Goal: Task Accomplishment & Management: Contribute content

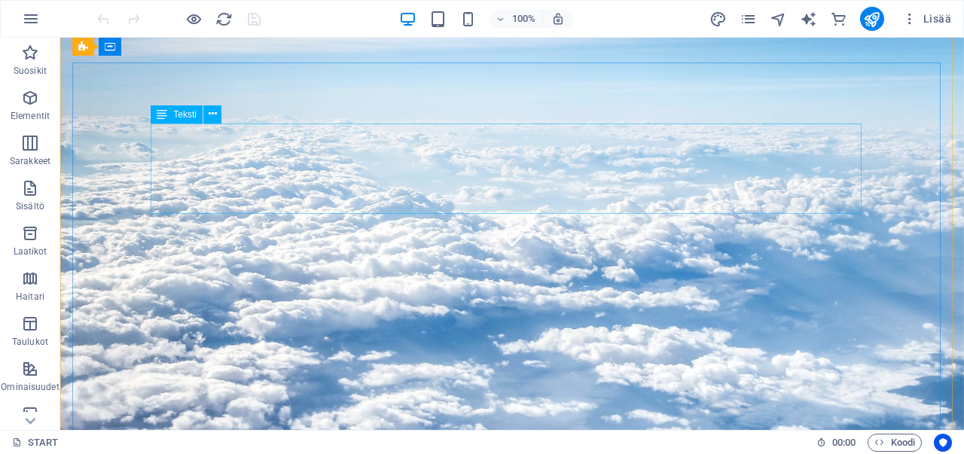
scroll to position [75, 0]
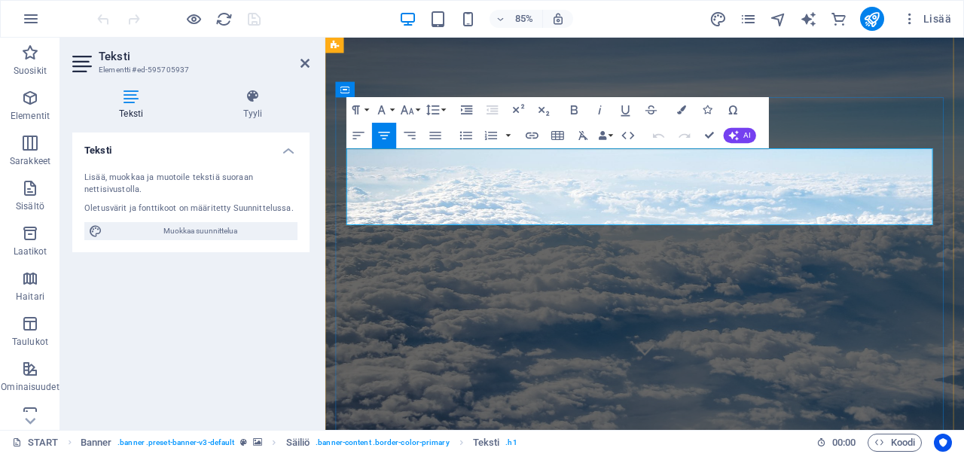
drag, startPoint x: 518, startPoint y: 190, endPoint x: 886, endPoint y: 200, distance: 368.3
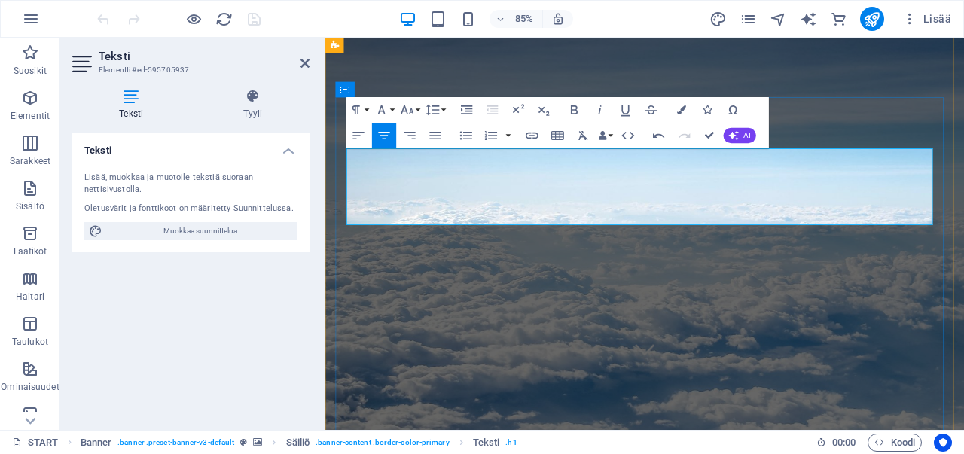
drag, startPoint x: 875, startPoint y: 229, endPoint x: 518, endPoint y: 228, distance: 356.8
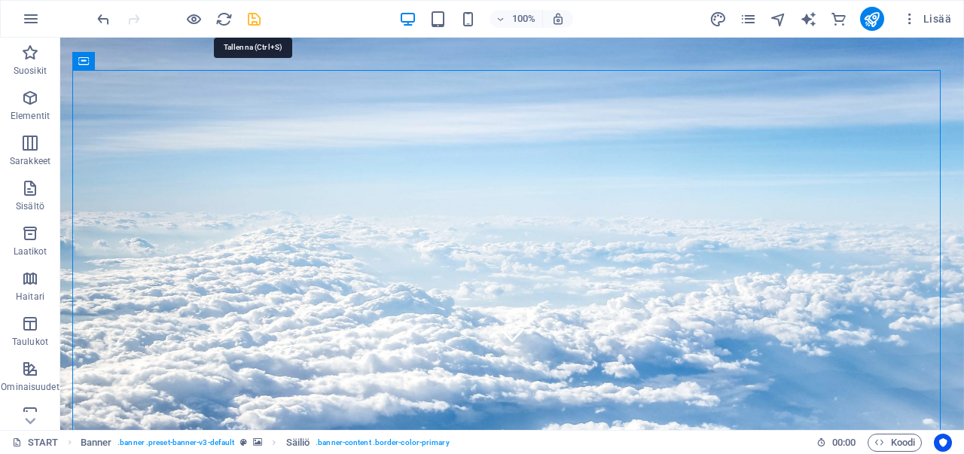
click at [250, 17] on icon "save" at bounding box center [253, 19] width 17 height 17
checkbox input "false"
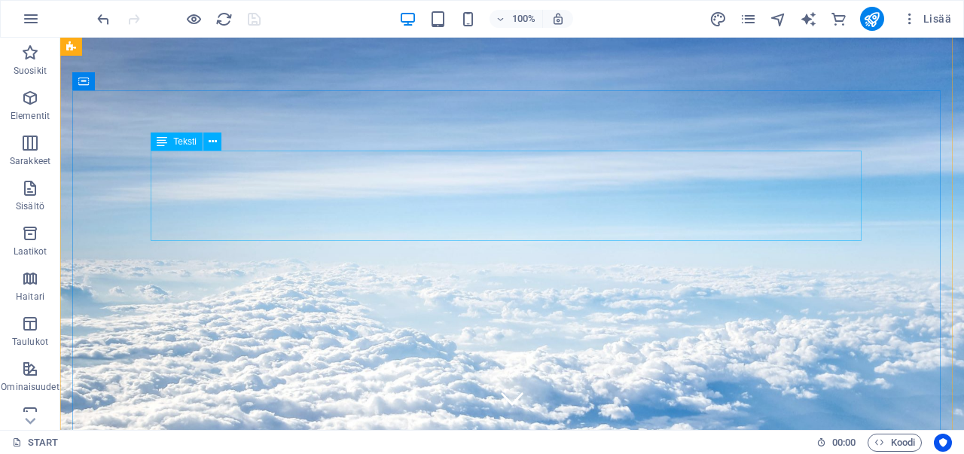
scroll to position [0, 0]
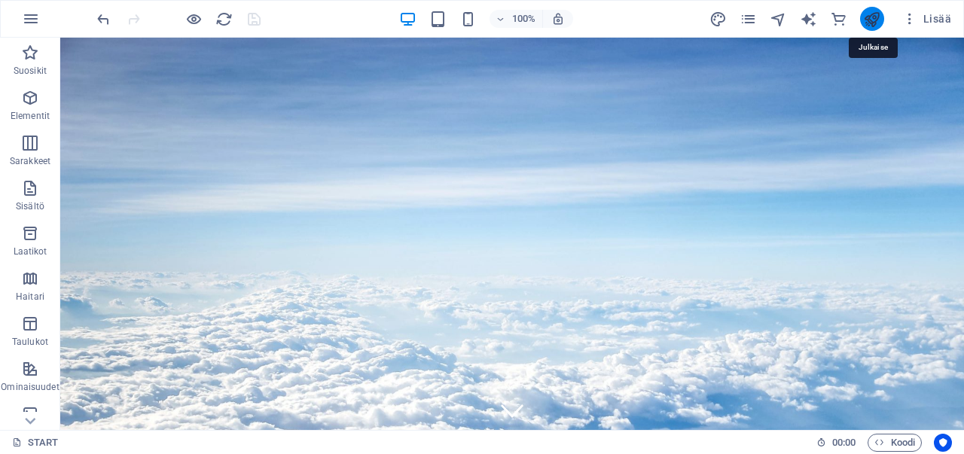
click at [873, 19] on icon "publish" at bounding box center [871, 19] width 17 height 17
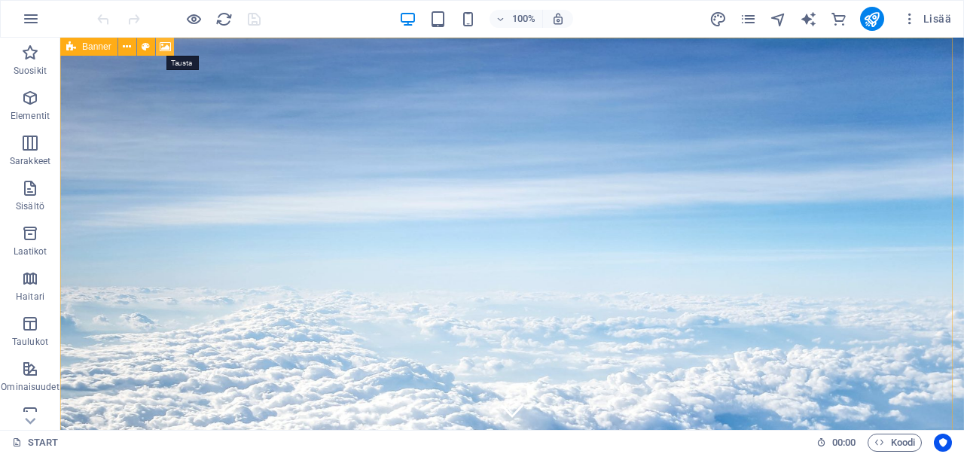
click at [162, 47] on icon at bounding box center [165, 47] width 11 height 16
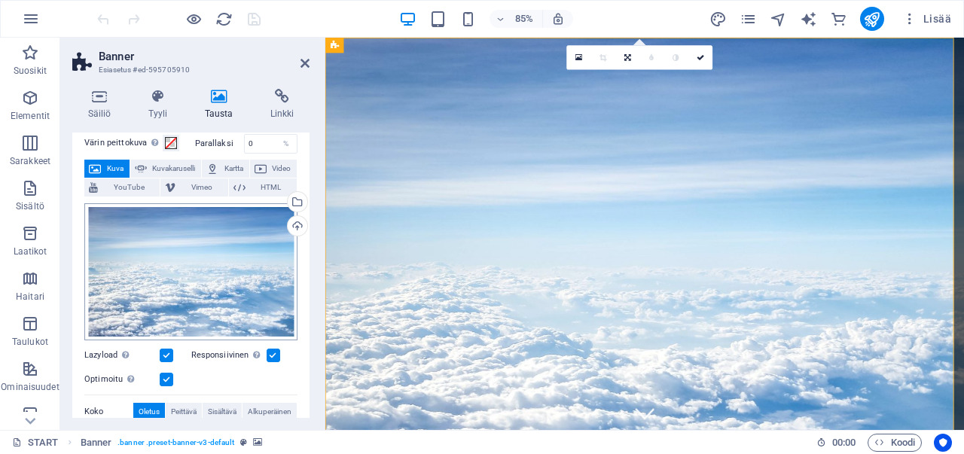
scroll to position [75, 0]
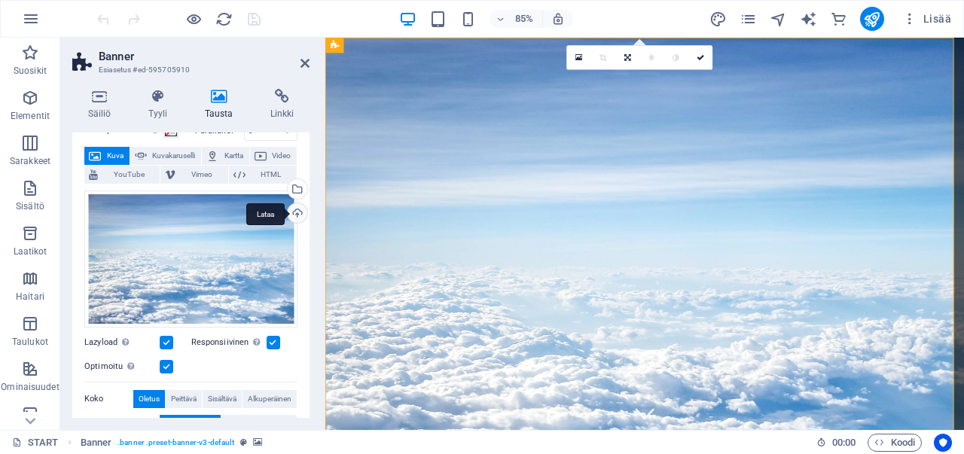
click at [291, 213] on div "Lataa" at bounding box center [296, 214] width 23 height 23
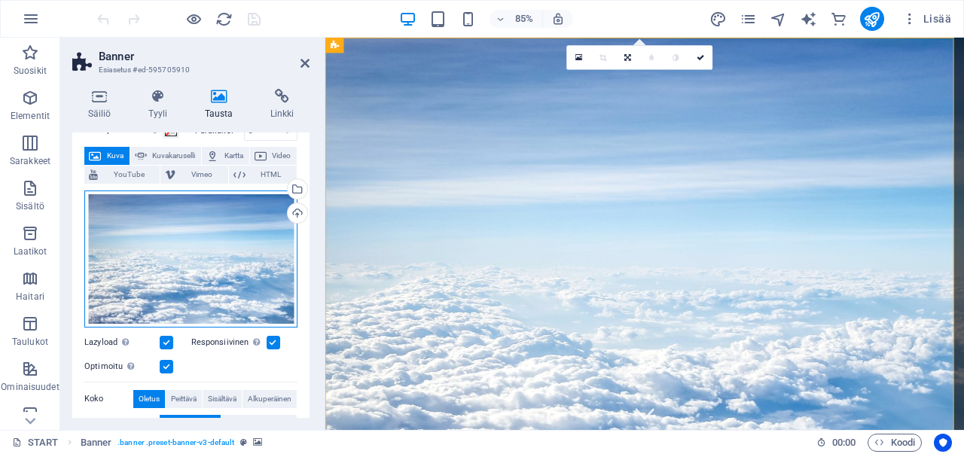
click at [202, 237] on div "Vedä tiedostot tähän, valitse tiedostot napsauttamalla tai valitse tiedostot Ti…" at bounding box center [190, 258] width 213 height 137
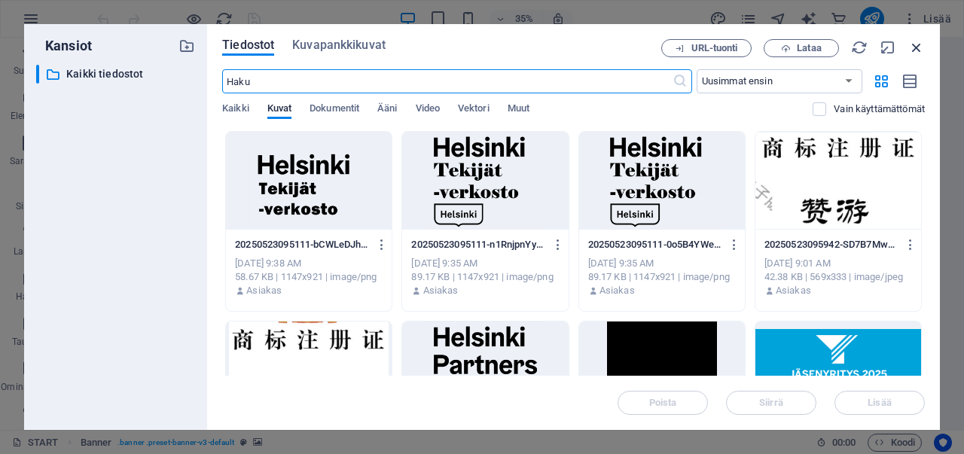
click at [915, 52] on icon "button" at bounding box center [916, 47] width 17 height 17
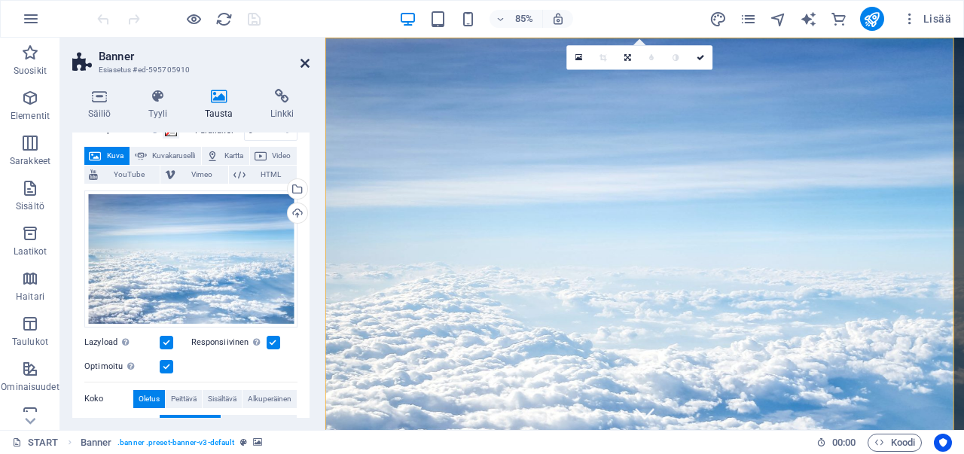
click at [303, 60] on icon at bounding box center [304, 63] width 9 height 12
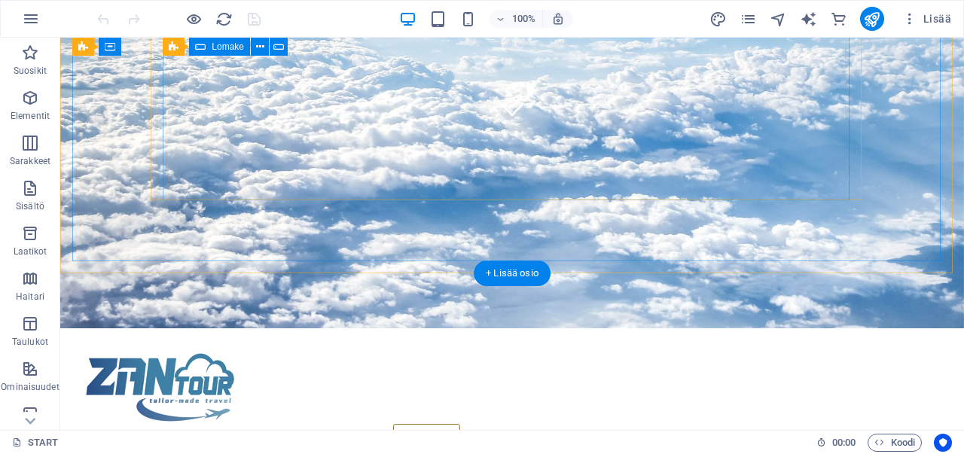
scroll to position [452, 0]
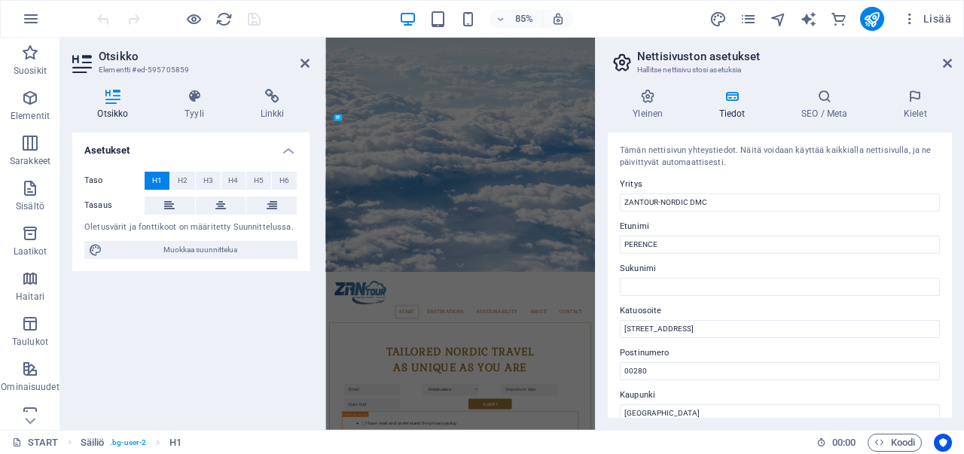
scroll to position [943, 0]
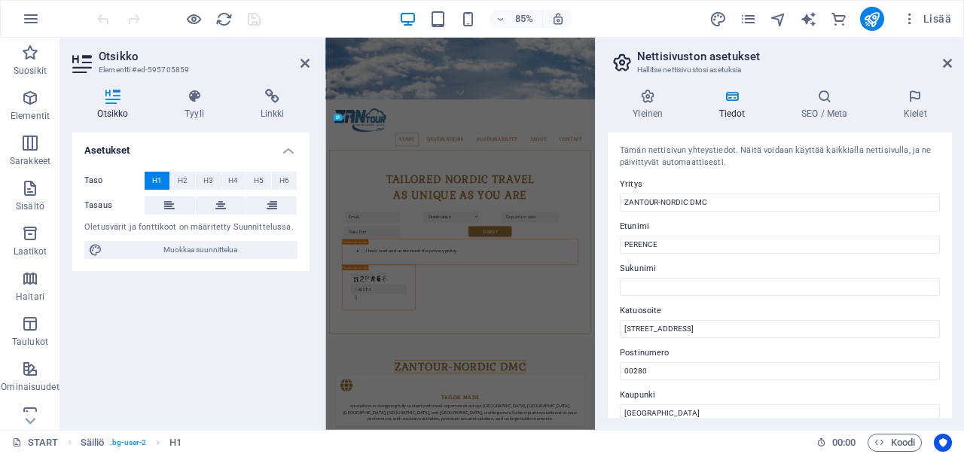
click at [727, 258] on div "Tämän nettisivun yhteystiedot. Näitä voidaan käyttää kaikkialla nettisivulla, j…" at bounding box center [780, 274] width 344 height 285
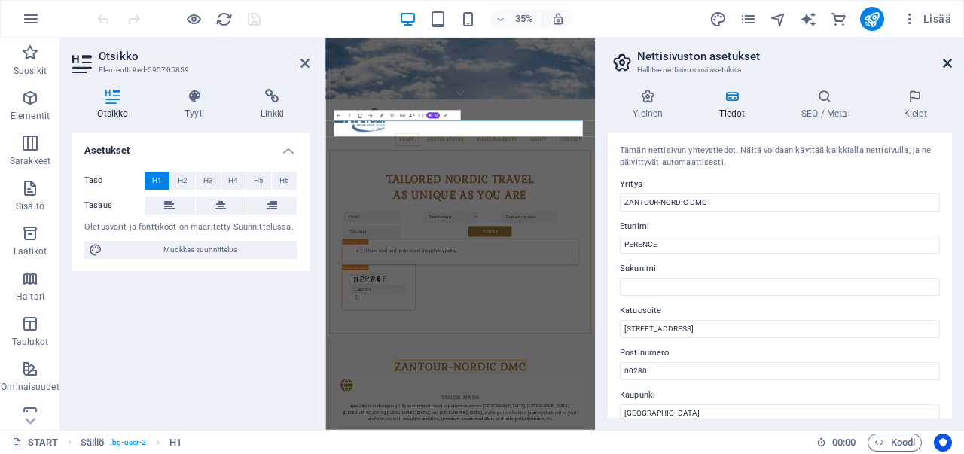
click at [944, 62] on icon at bounding box center [947, 63] width 9 height 12
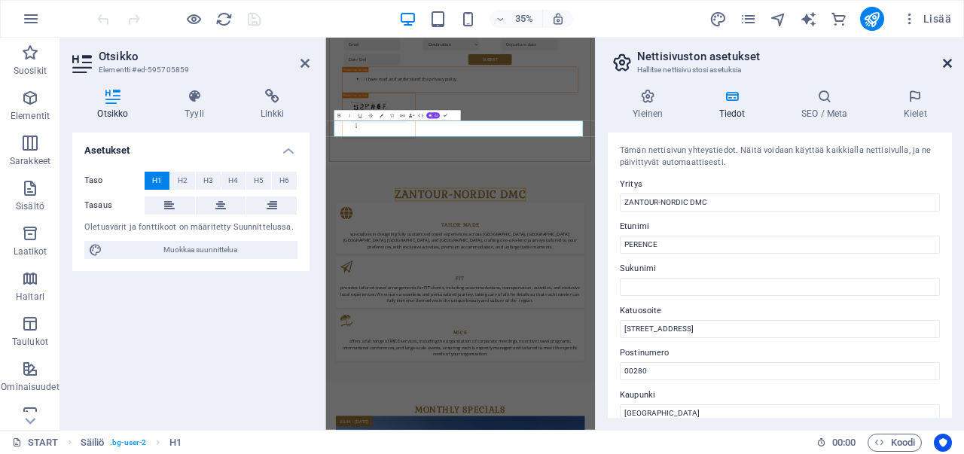
scroll to position [481, 0]
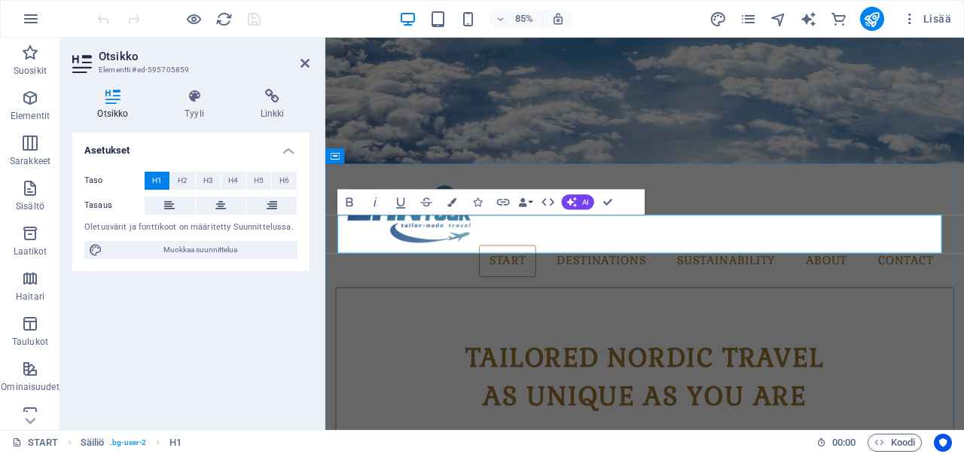
drag, startPoint x: 789, startPoint y: 273, endPoint x: 666, endPoint y: 275, distance: 123.5
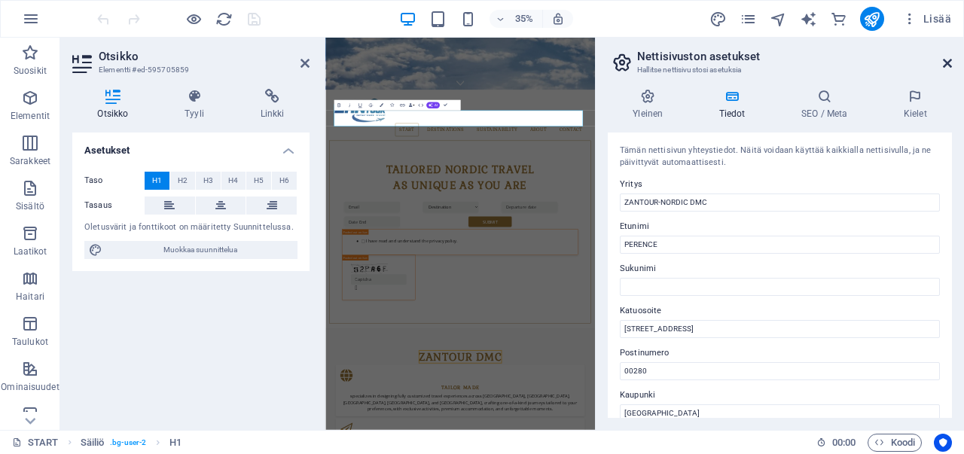
click at [949, 66] on icon at bounding box center [947, 63] width 9 height 12
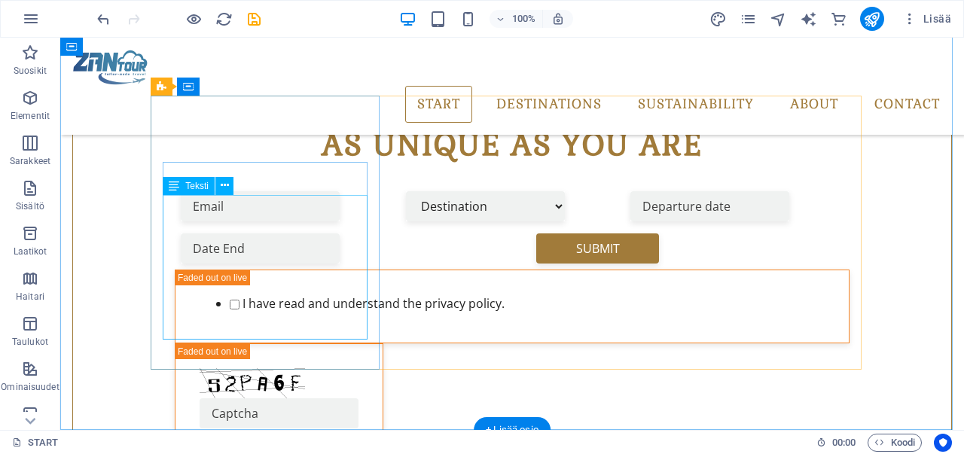
scroll to position [461, 0]
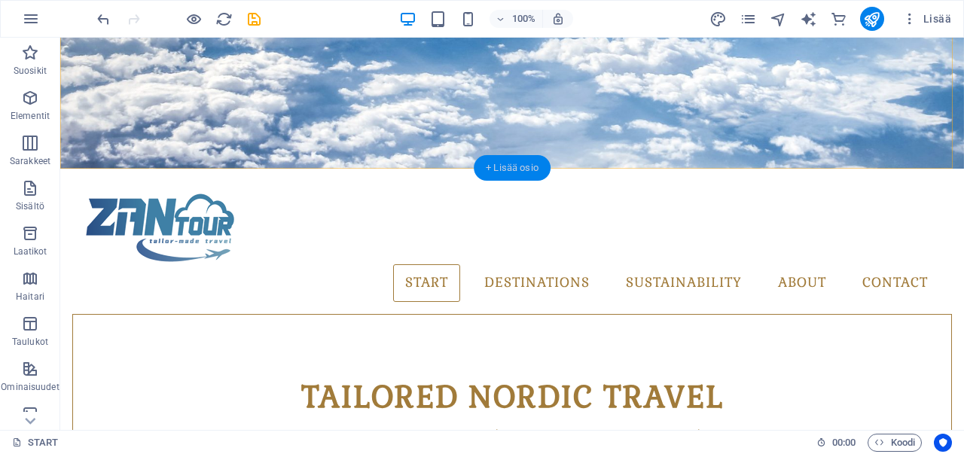
click at [499, 165] on div "+ Lisää osio" at bounding box center [512, 168] width 77 height 26
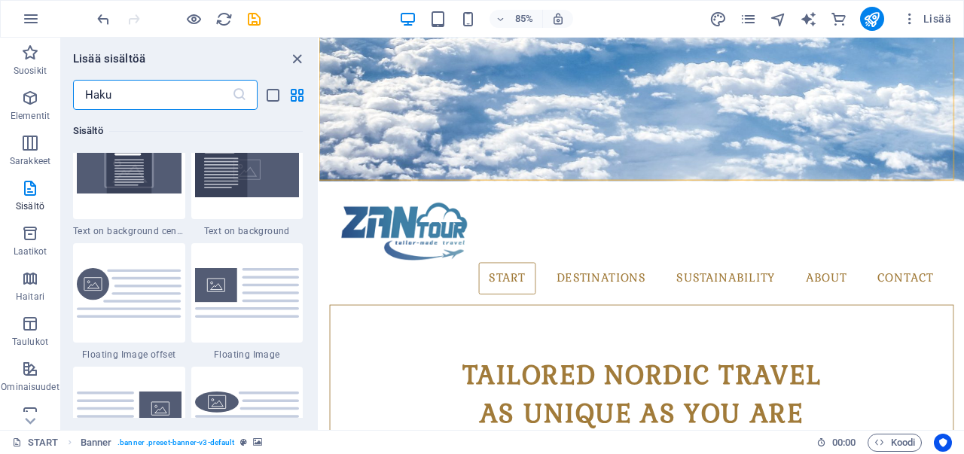
scroll to position [3236, 0]
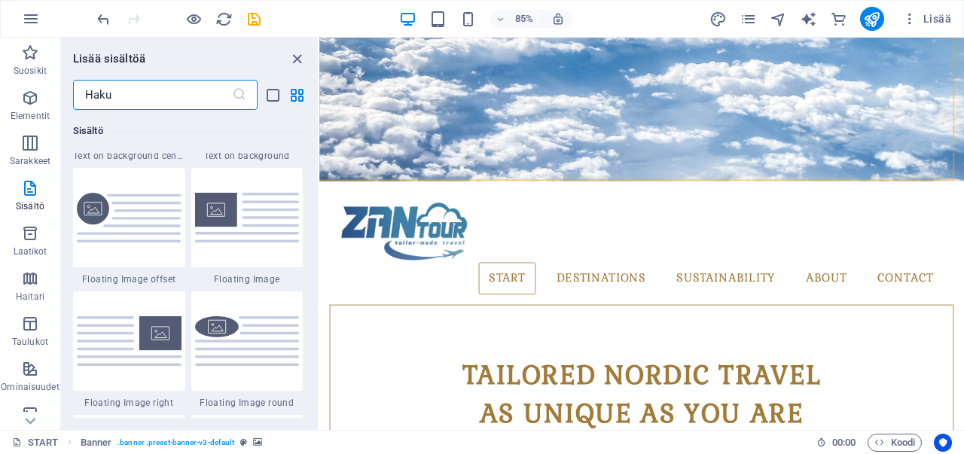
click at [152, 96] on input "text" at bounding box center [152, 95] width 159 height 30
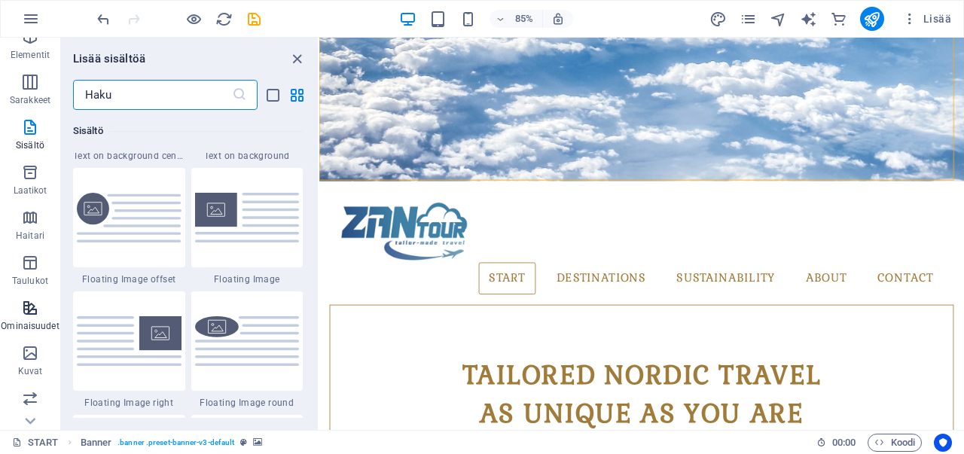
scroll to position [75, 0]
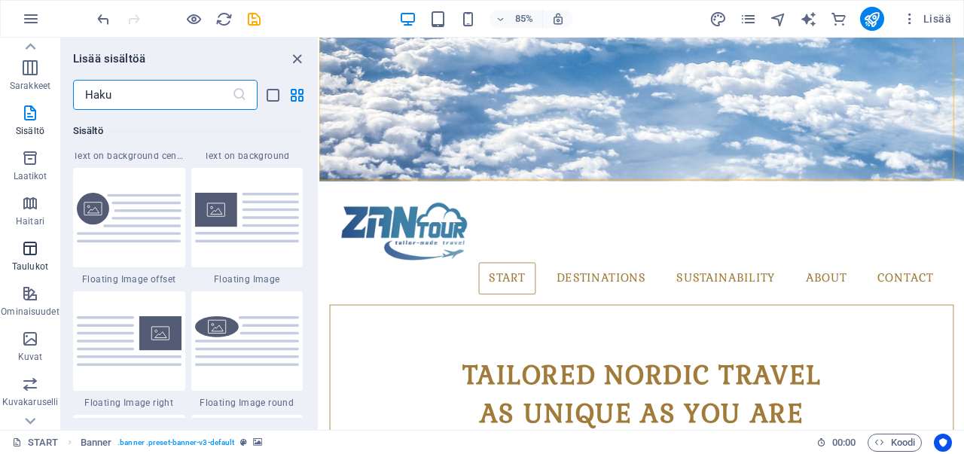
click at [44, 243] on span "Taulukot" at bounding box center [30, 257] width 60 height 36
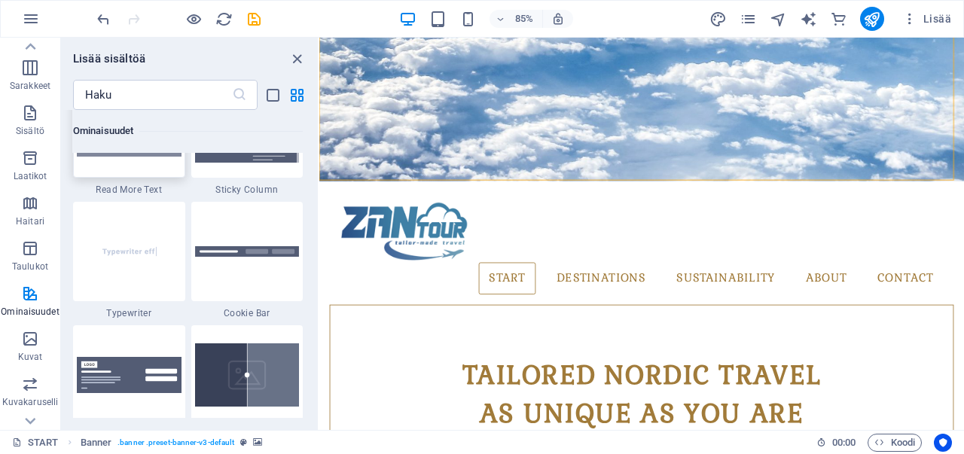
scroll to position [5967, 0]
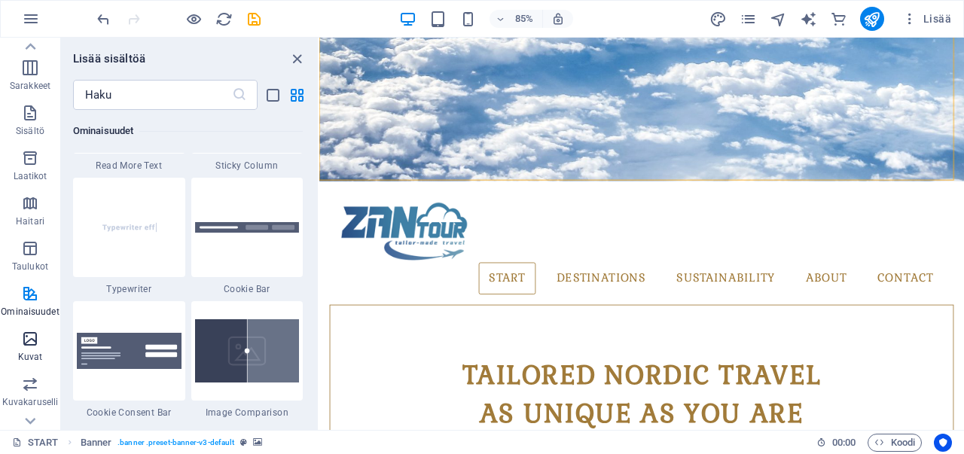
click at [36, 340] on icon "button" at bounding box center [30, 339] width 18 height 18
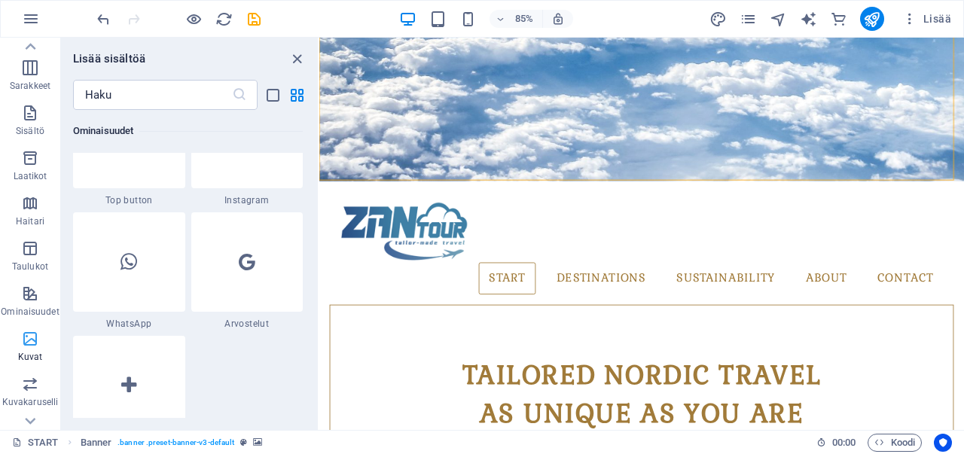
scroll to position [7633, 0]
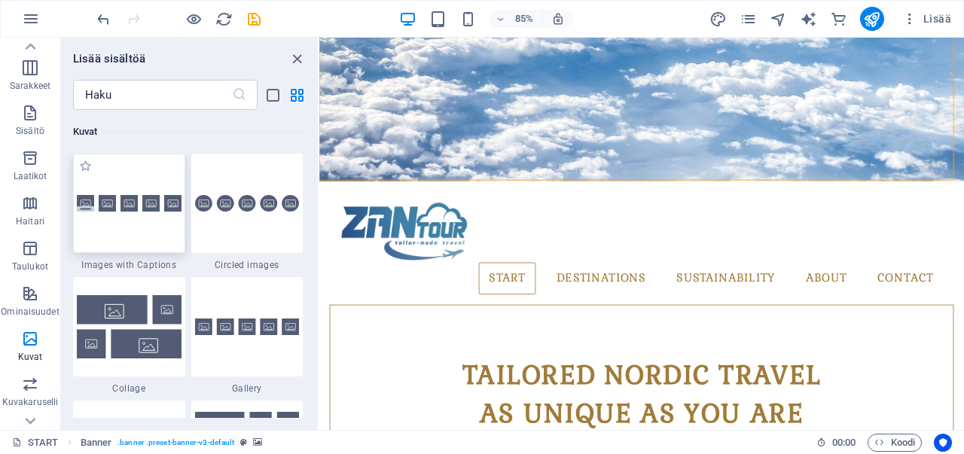
click at [125, 218] on div at bounding box center [129, 203] width 112 height 99
click at [319, 218] on div "H1 Säiliö Banner Säiliö Banner Esiasetus Lomake Esiasetus Valintaruutu Päivämää…" at bounding box center [641, 234] width 644 height 392
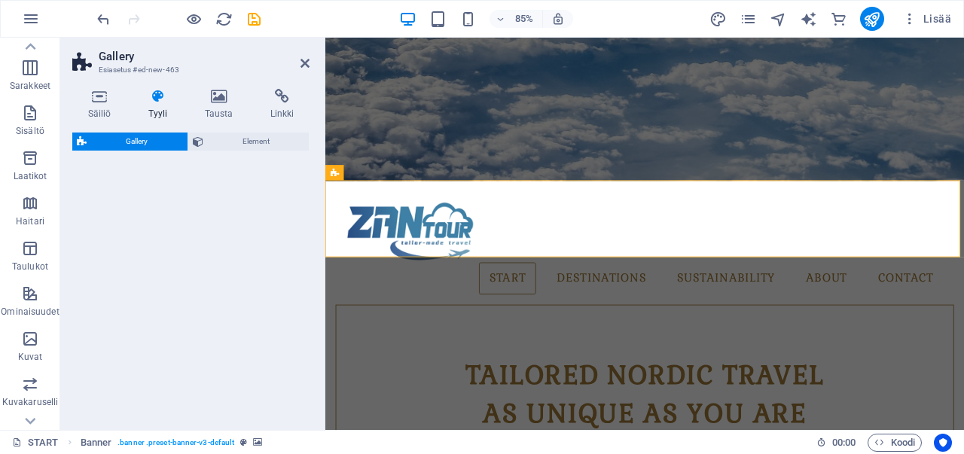
select select "rem"
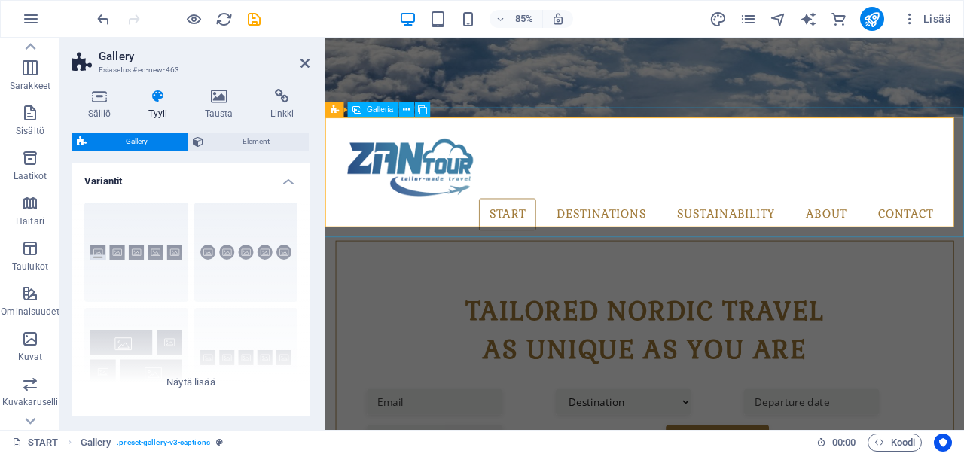
scroll to position [461, 0]
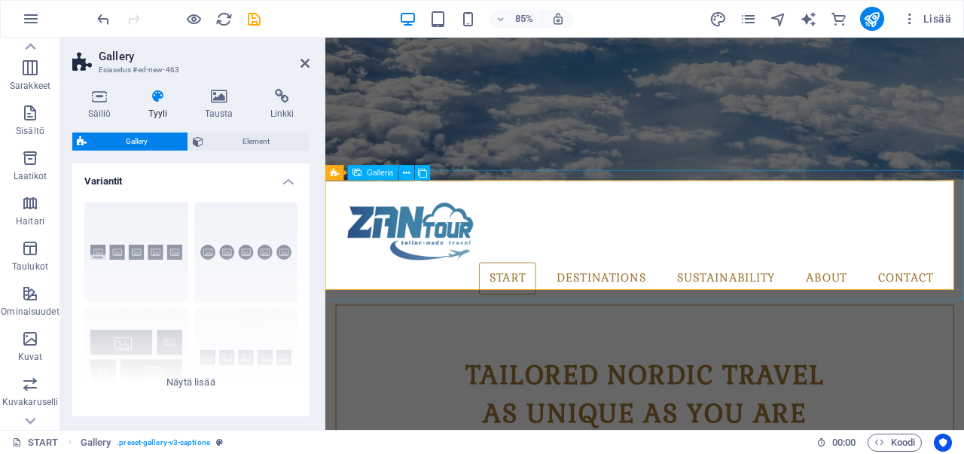
select select "4"
select select "px"
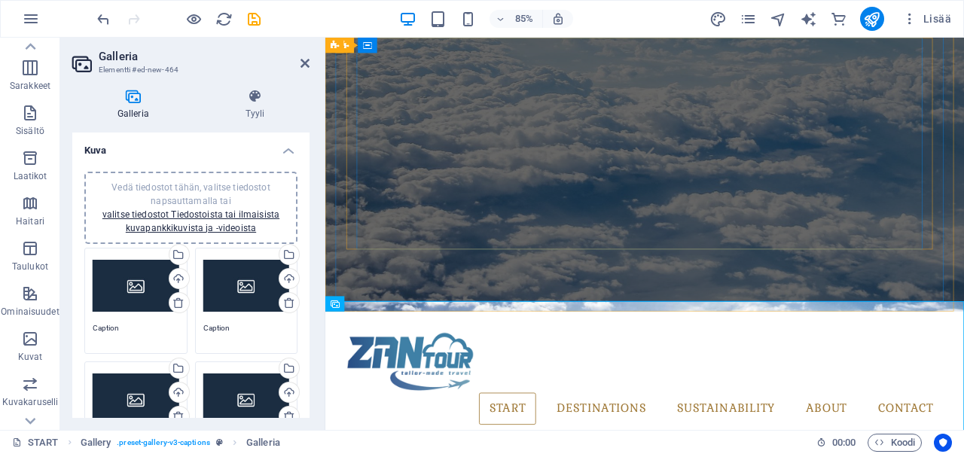
scroll to position [310, 0]
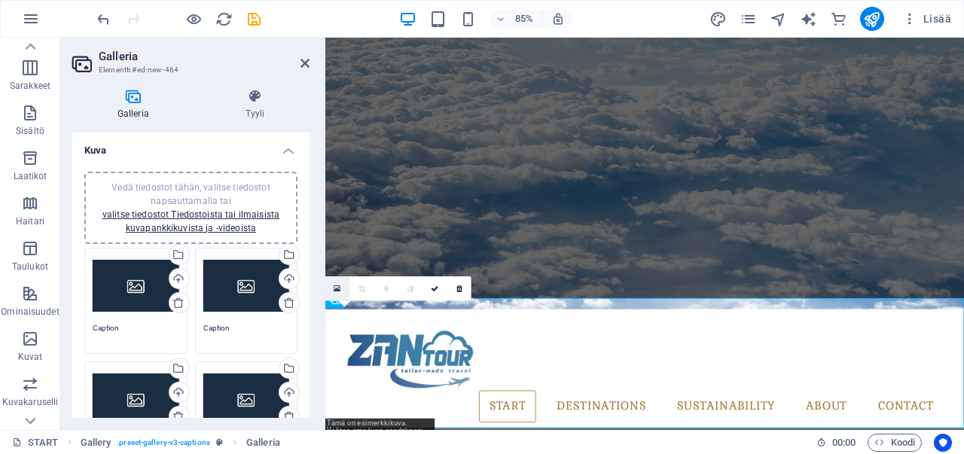
click at [334, 284] on icon at bounding box center [337, 288] width 7 height 9
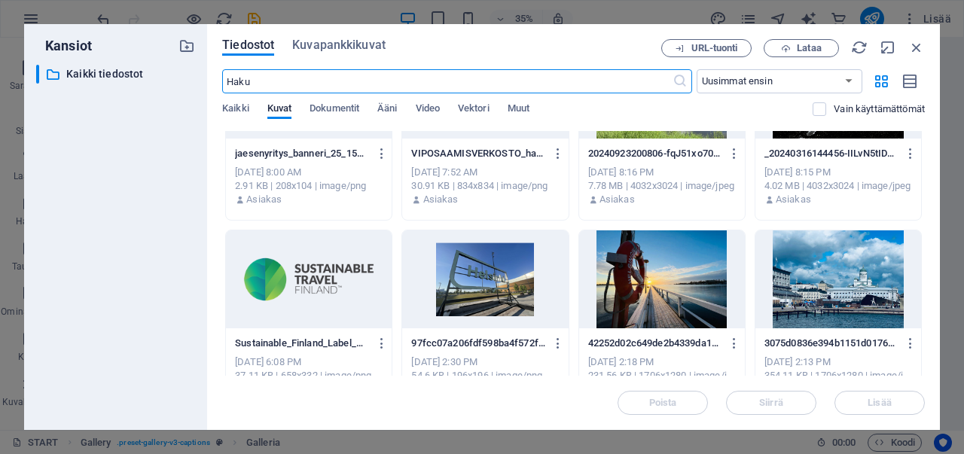
scroll to position [678, 0]
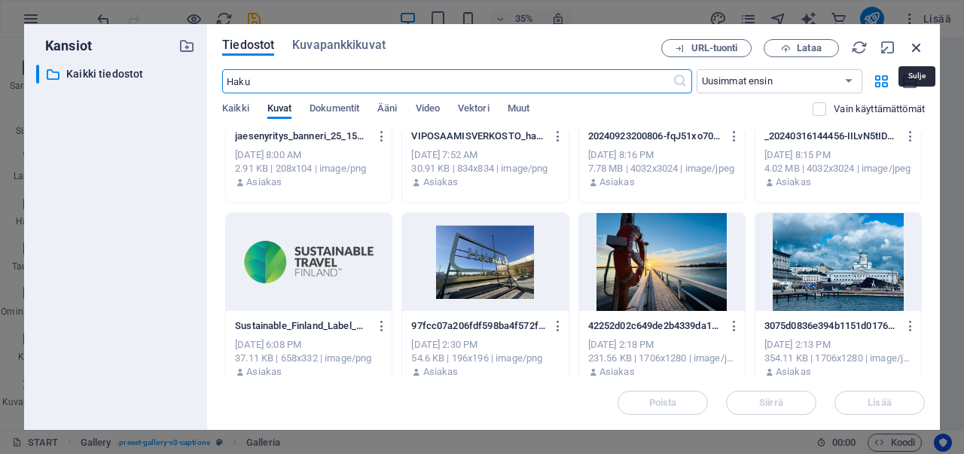
click at [914, 44] on icon "button" at bounding box center [916, 47] width 17 height 17
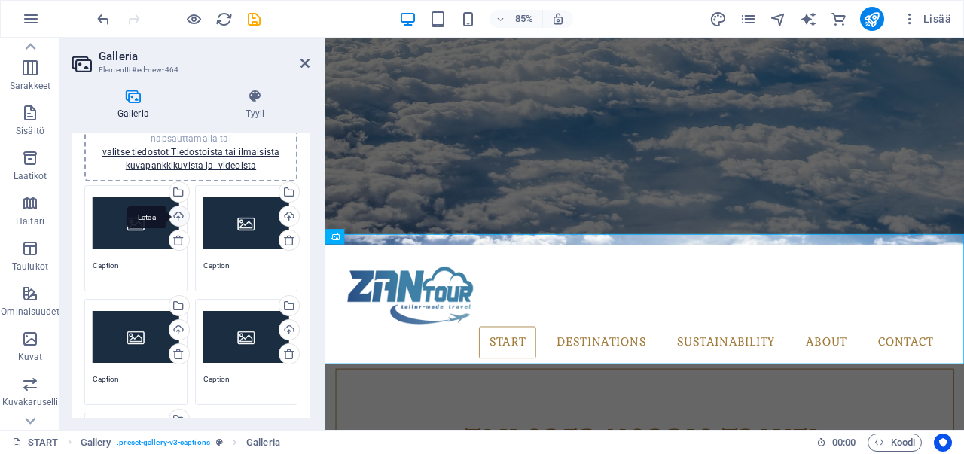
scroll to position [75, 0]
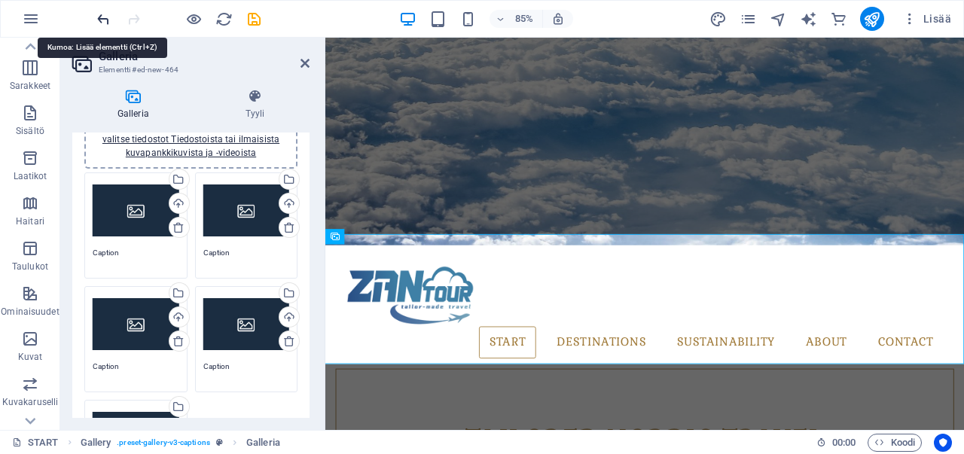
click at [97, 13] on icon "undo" at bounding box center [103, 19] width 17 height 17
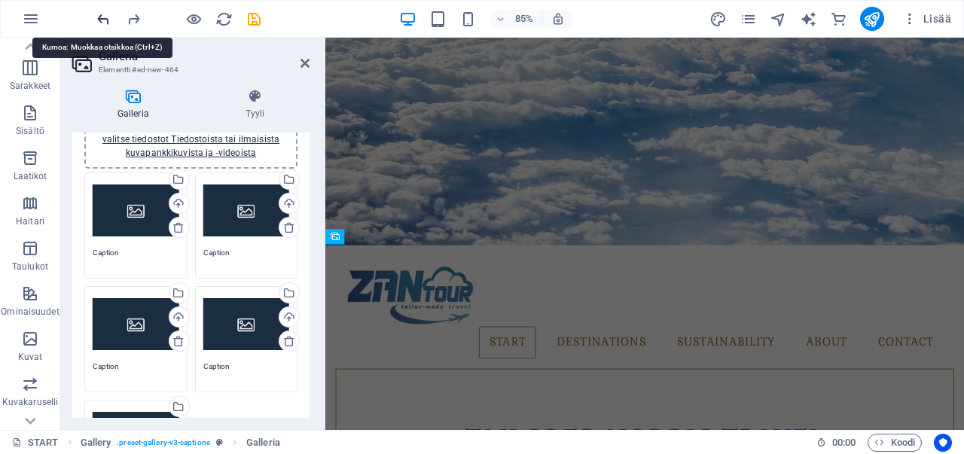
click at [102, 15] on icon "undo" at bounding box center [103, 19] width 17 height 17
click at [132, 14] on icon "redo" at bounding box center [133, 19] width 17 height 17
click at [105, 19] on icon "undo" at bounding box center [103, 19] width 17 height 17
click at [134, 14] on icon "redo" at bounding box center [133, 19] width 17 height 17
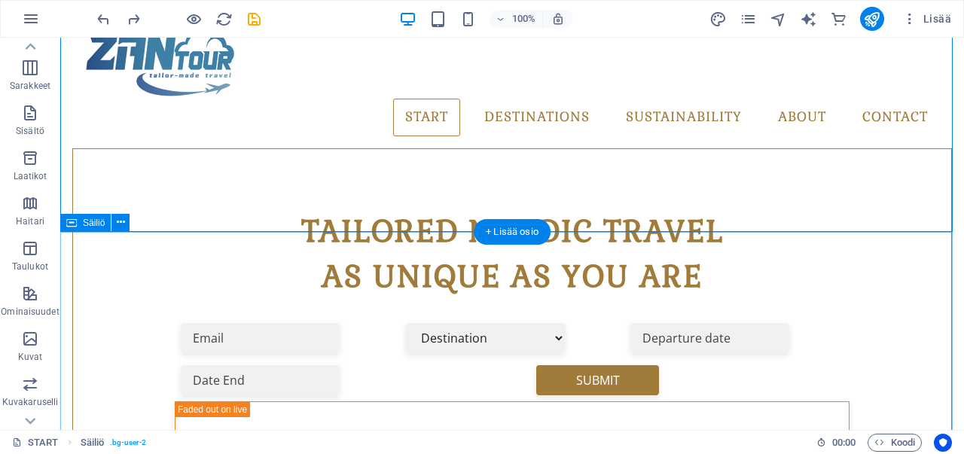
scroll to position [502, 0]
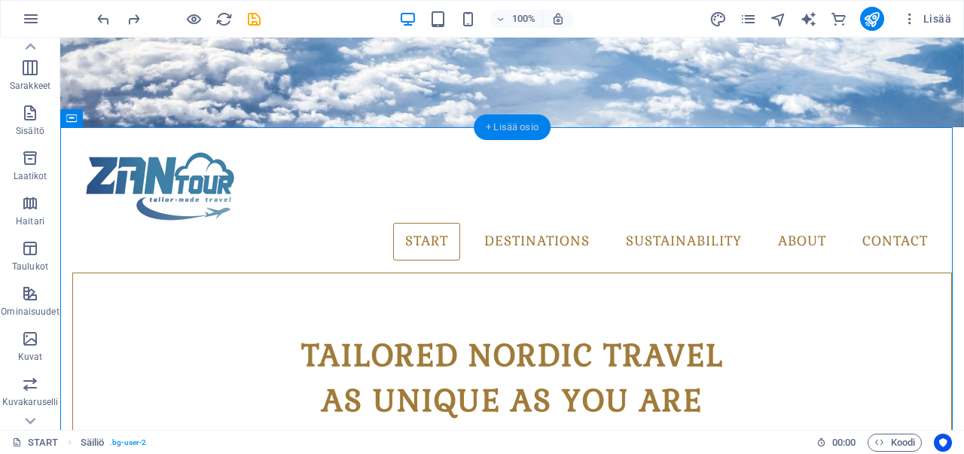
click at [503, 130] on div "+ Lisää osio" at bounding box center [512, 127] width 77 height 26
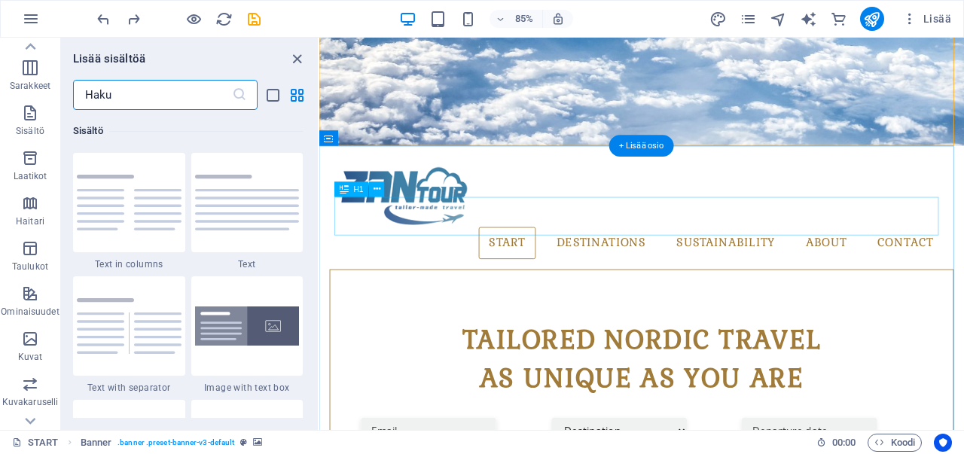
scroll to position [2634, 0]
click at [35, 349] on span "Kuvat" at bounding box center [30, 348] width 60 height 36
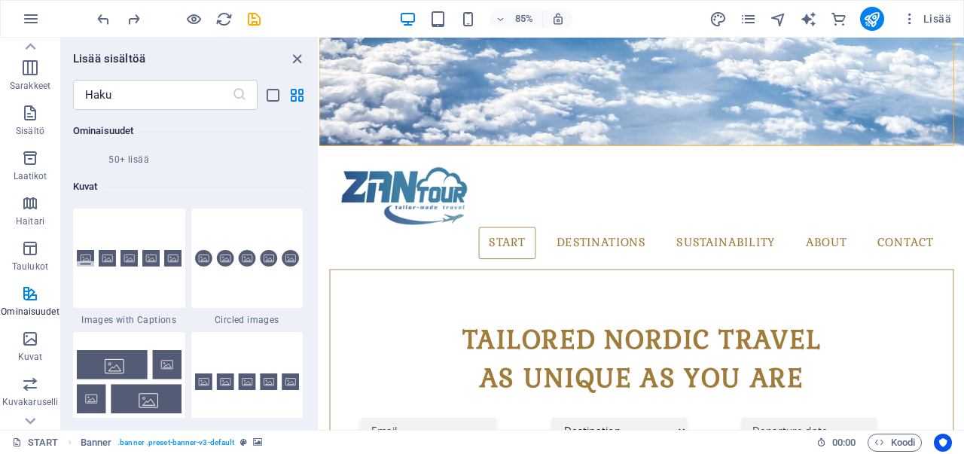
scroll to position [7558, 0]
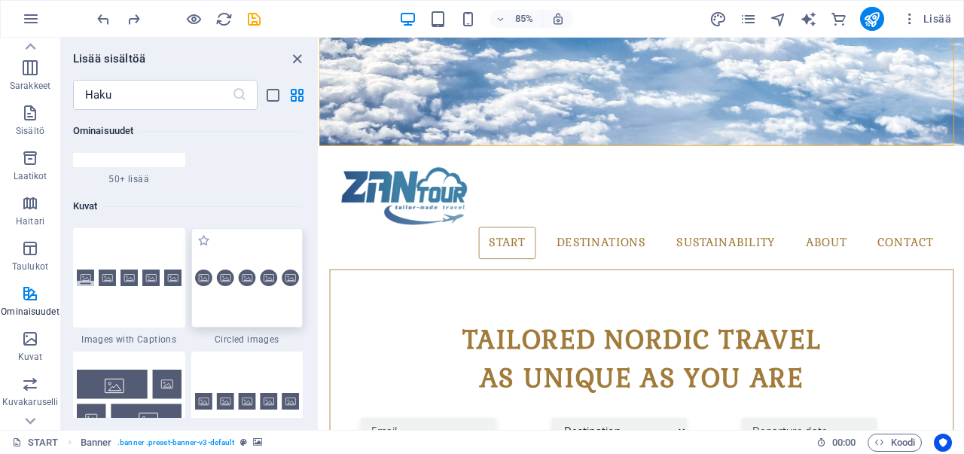
click at [232, 287] on div at bounding box center [247, 277] width 112 height 99
click at [319, 287] on div "H1 Säiliö Banner Säiliö Banner Lomake Säiliö Banner Esiasetus Valintaruutu Päiv…" at bounding box center [641, 234] width 644 height 392
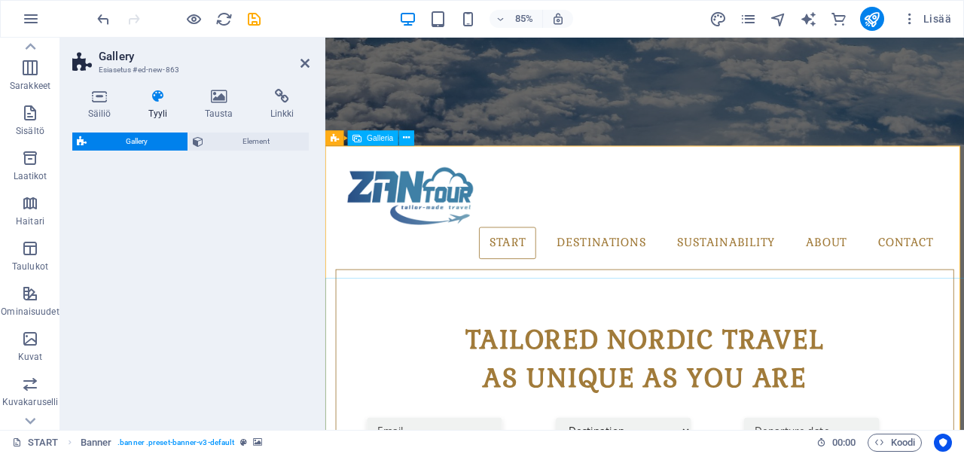
select select "rem"
select select "preset-gallery-v3-circle"
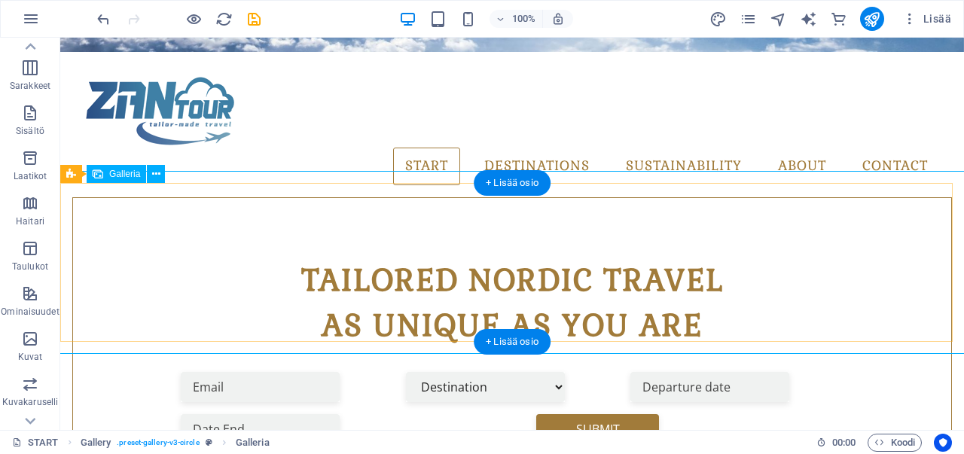
scroll to position [427, 0]
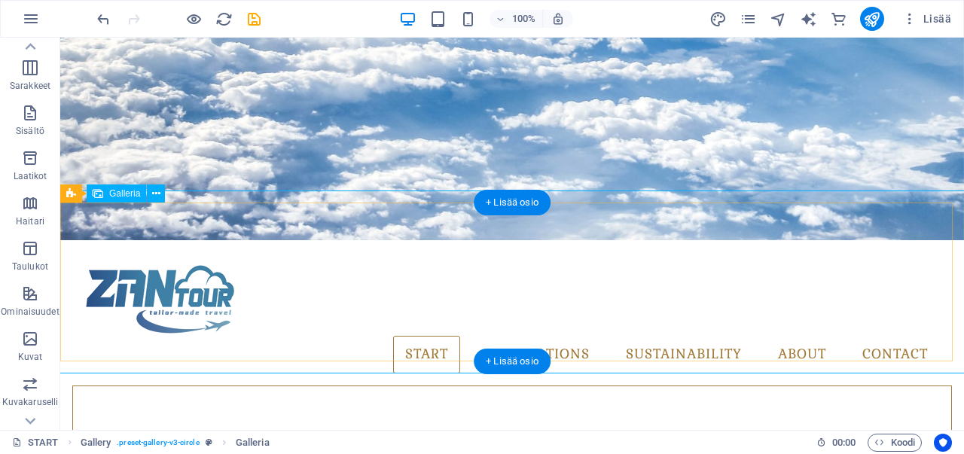
select select "4"
select select "px"
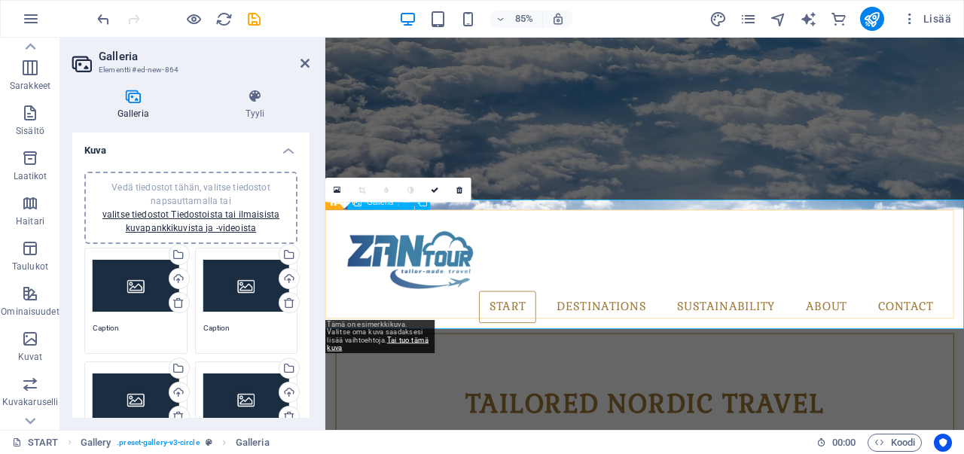
click at [337, 187] on icon at bounding box center [337, 189] width 7 height 9
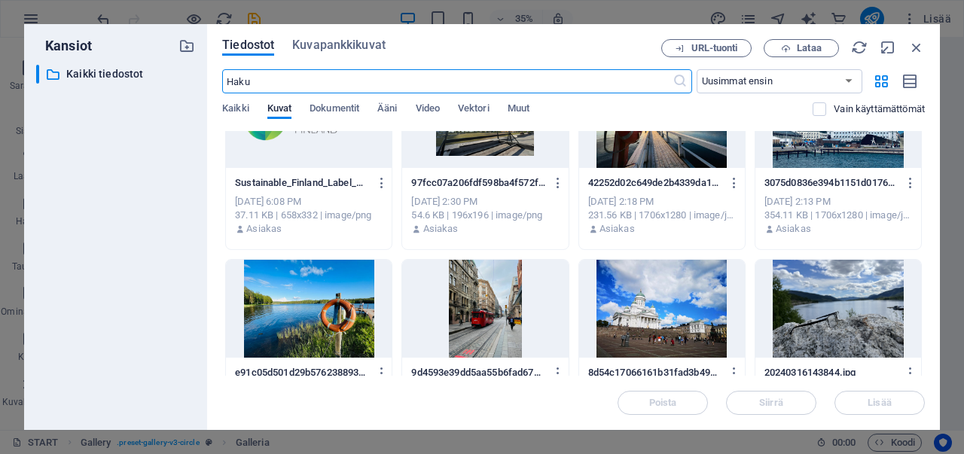
scroll to position [828, 0]
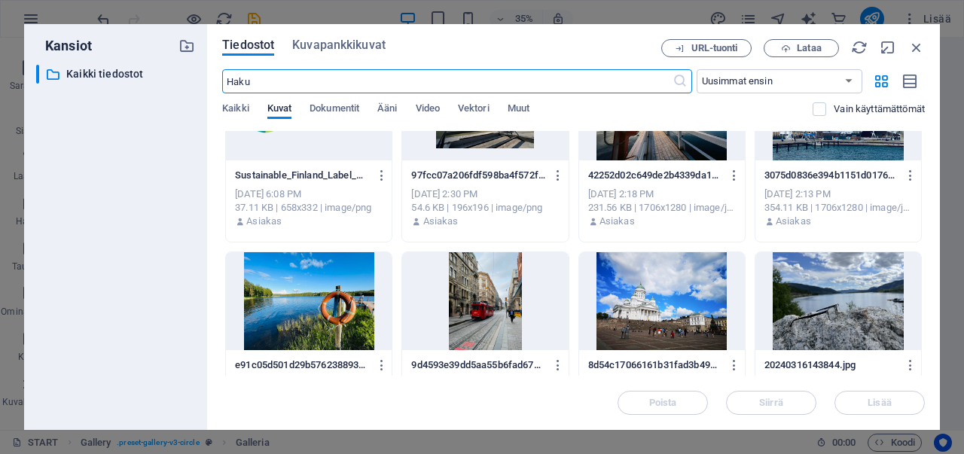
click at [333, 308] on div at bounding box center [309, 301] width 166 height 98
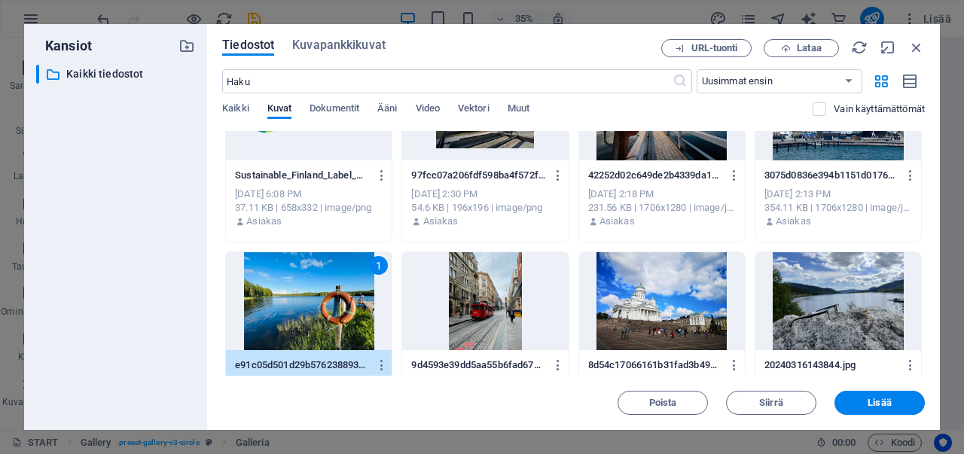
click at [333, 308] on div "1" at bounding box center [309, 301] width 166 height 98
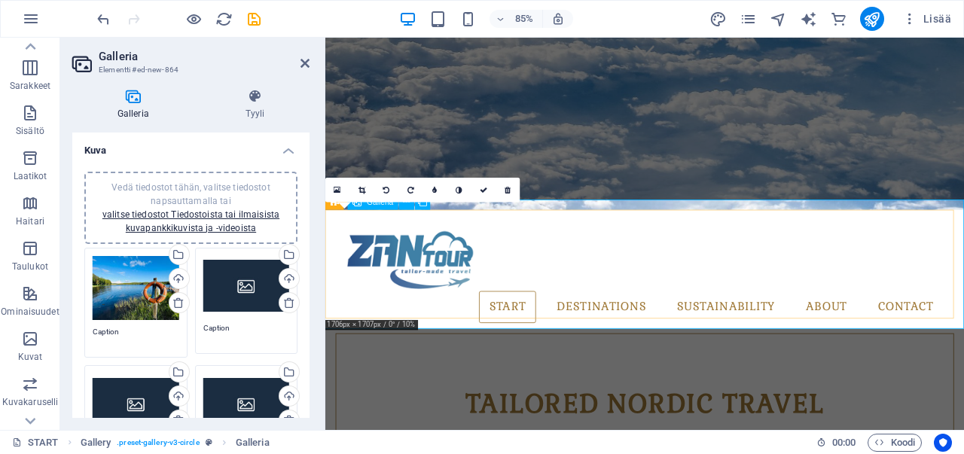
click at [341, 191] on link at bounding box center [337, 190] width 24 height 24
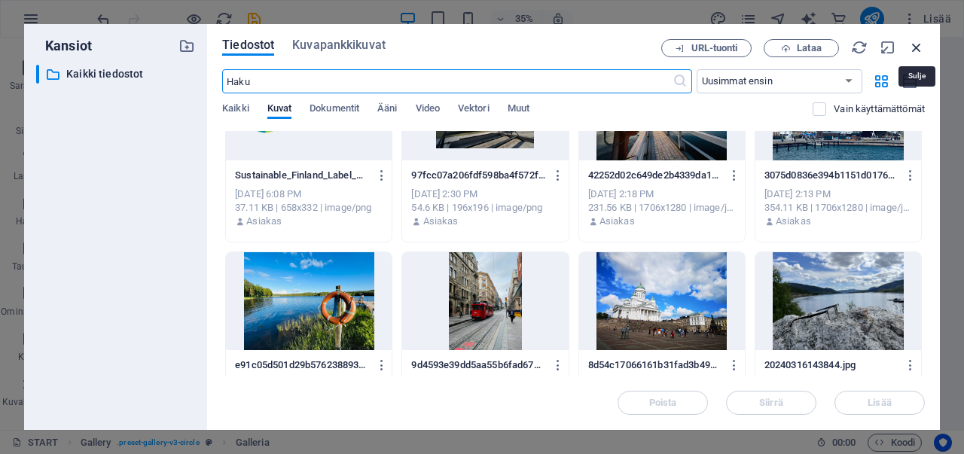
drag, startPoint x: 915, startPoint y: 50, endPoint x: 693, endPoint y: 15, distance: 225.6
click at [915, 50] on icon "button" at bounding box center [916, 47] width 17 height 17
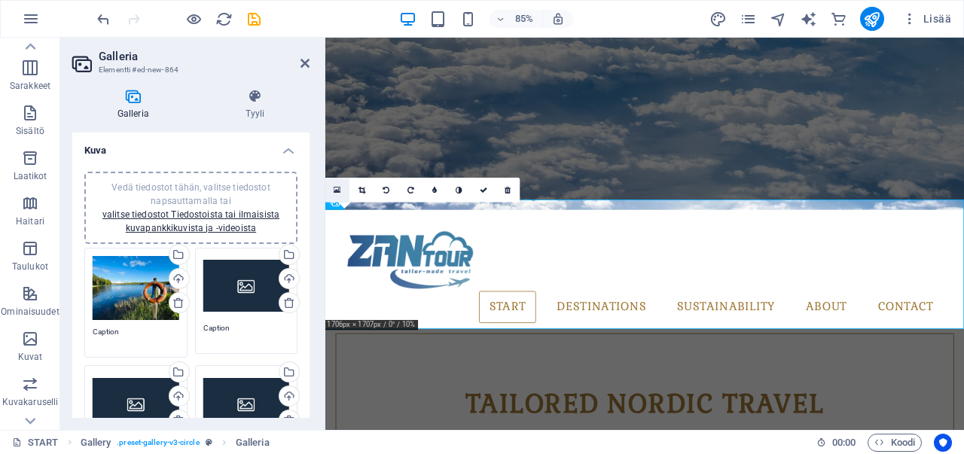
click at [333, 184] on link at bounding box center [337, 190] width 24 height 24
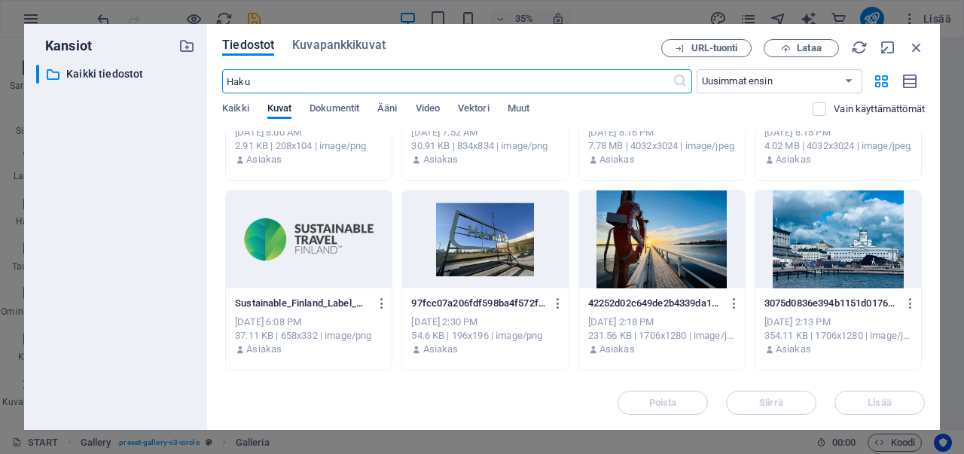
scroll to position [550, 0]
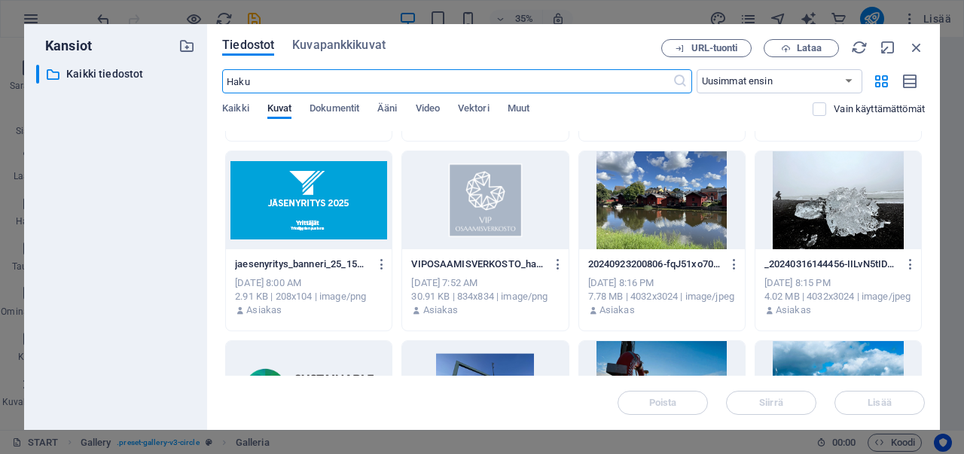
click at [807, 214] on div at bounding box center [838, 200] width 166 height 98
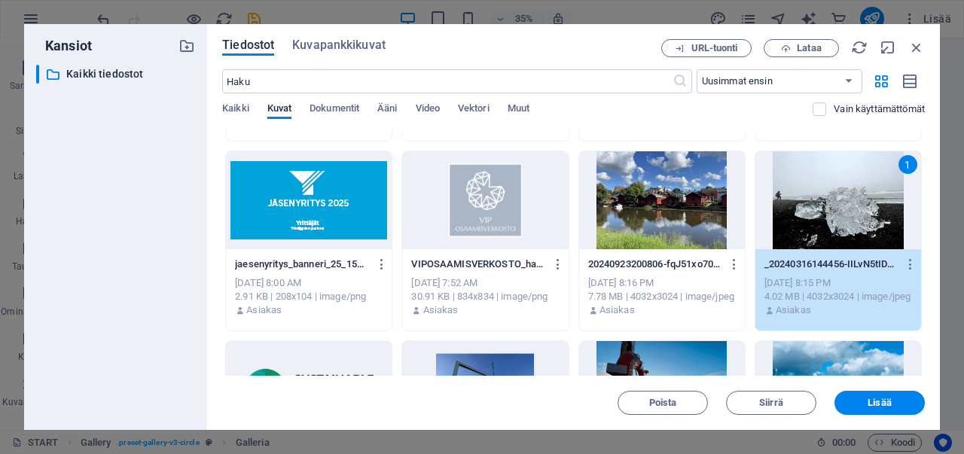
click at [807, 214] on div "1" at bounding box center [838, 200] width 166 height 98
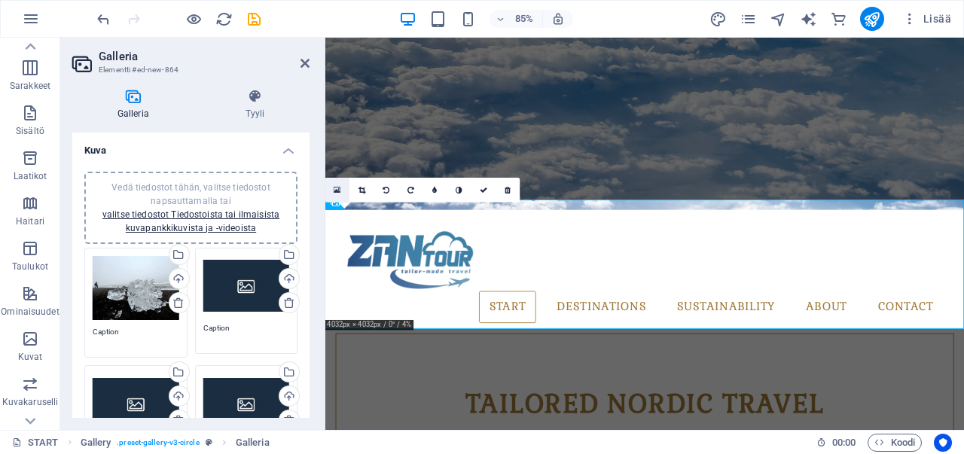
click at [339, 188] on icon at bounding box center [337, 189] width 7 height 9
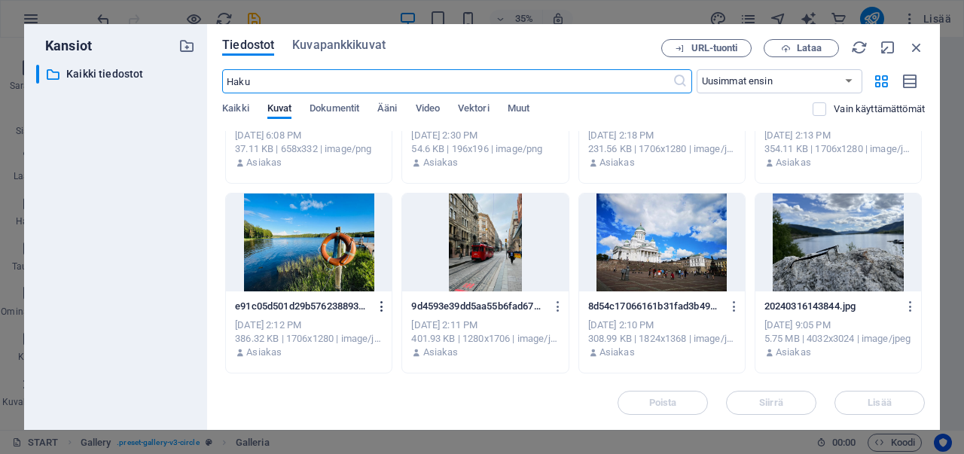
scroll to position [979, 0]
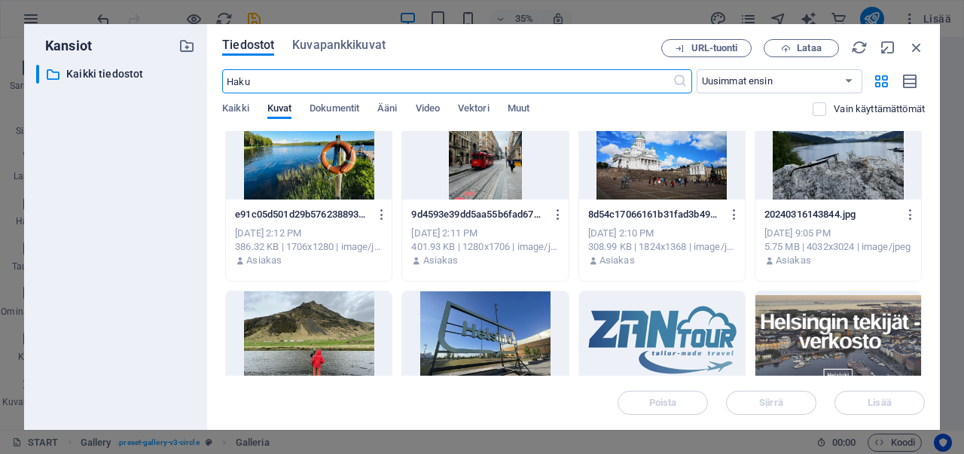
click at [304, 166] on div at bounding box center [309, 151] width 166 height 98
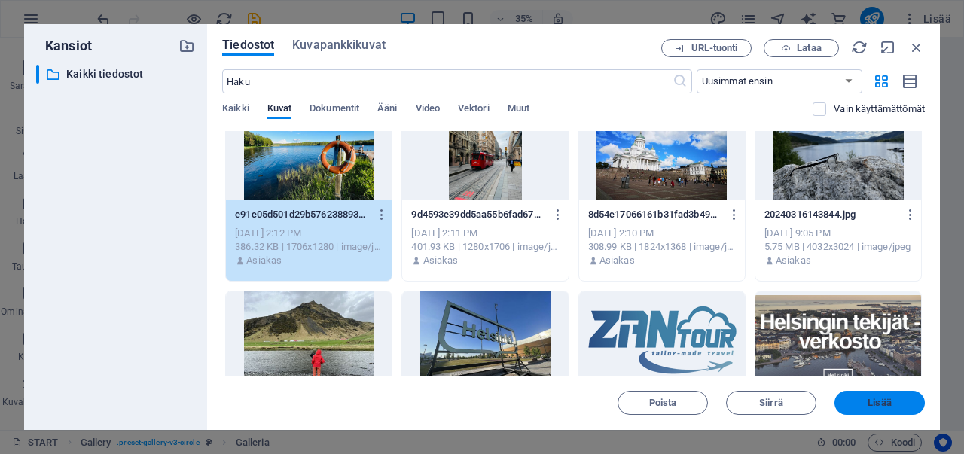
click at [862, 404] on span "Lisää" at bounding box center [879, 402] width 78 height 9
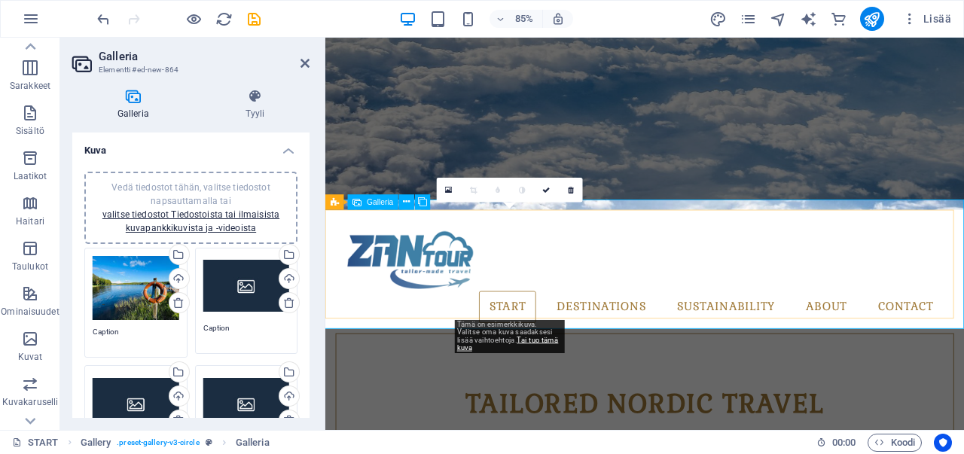
click at [452, 188] on icon at bounding box center [449, 189] width 7 height 9
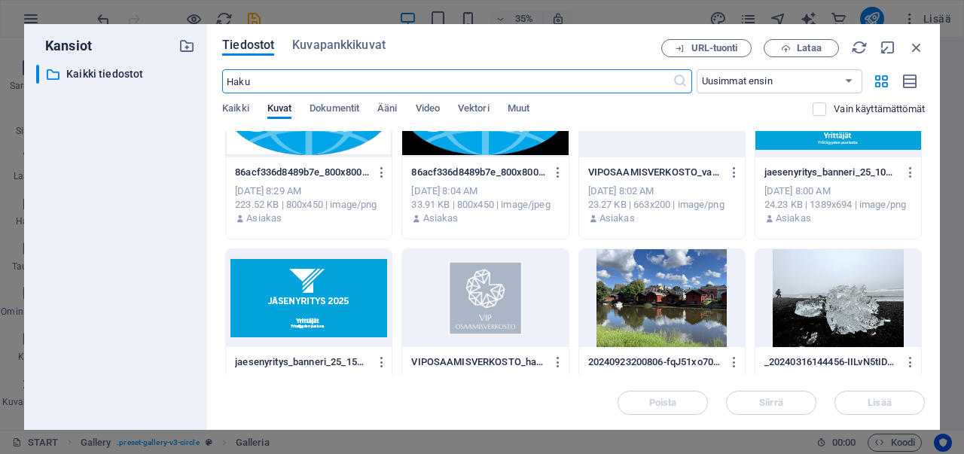
scroll to position [602, 0]
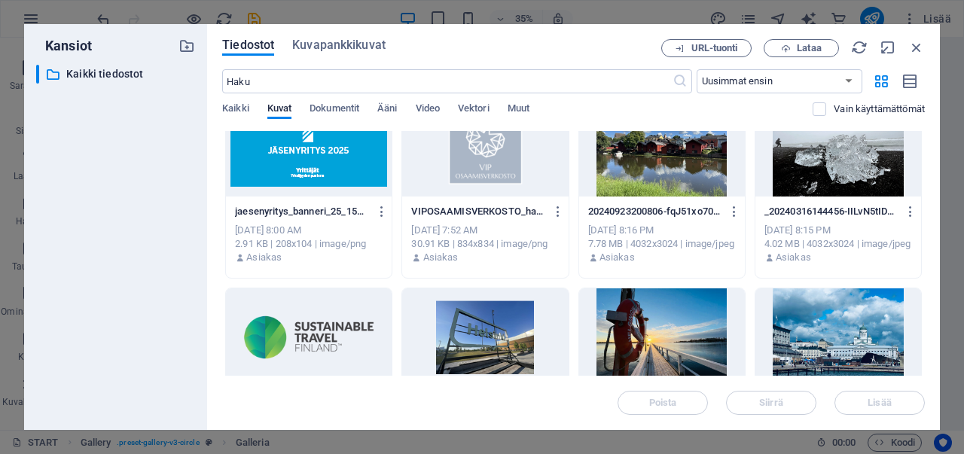
click at [838, 172] on div at bounding box center [838, 148] width 166 height 98
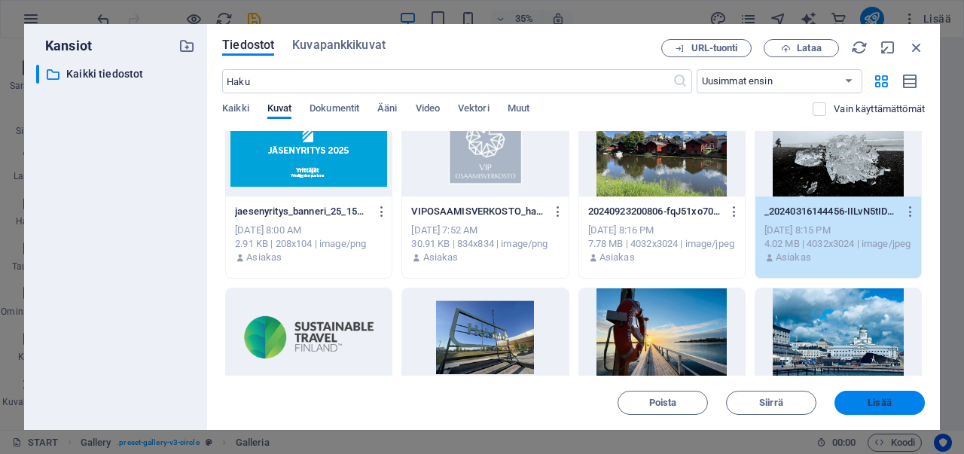
click at [881, 398] on span "Lisää" at bounding box center [878, 402] width 23 height 9
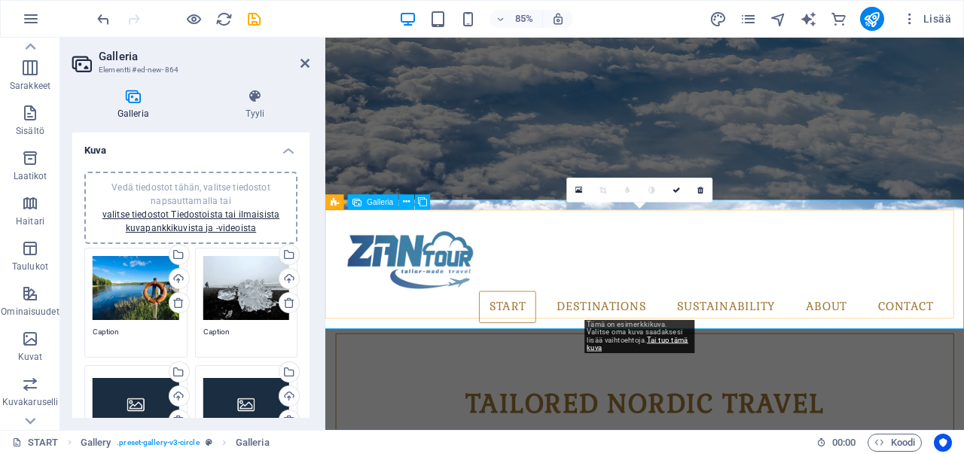
click at [575, 189] on icon at bounding box center [578, 189] width 7 height 9
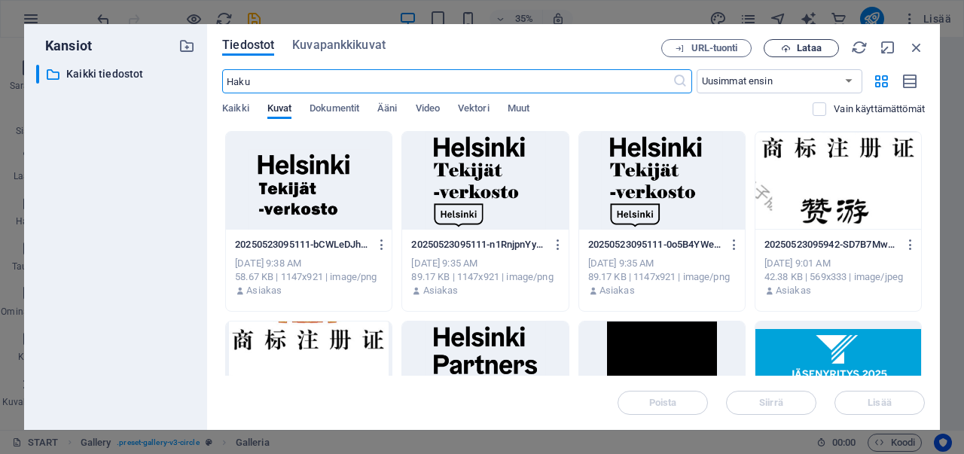
click at [792, 44] on span "Lataa" at bounding box center [801, 49] width 62 height 10
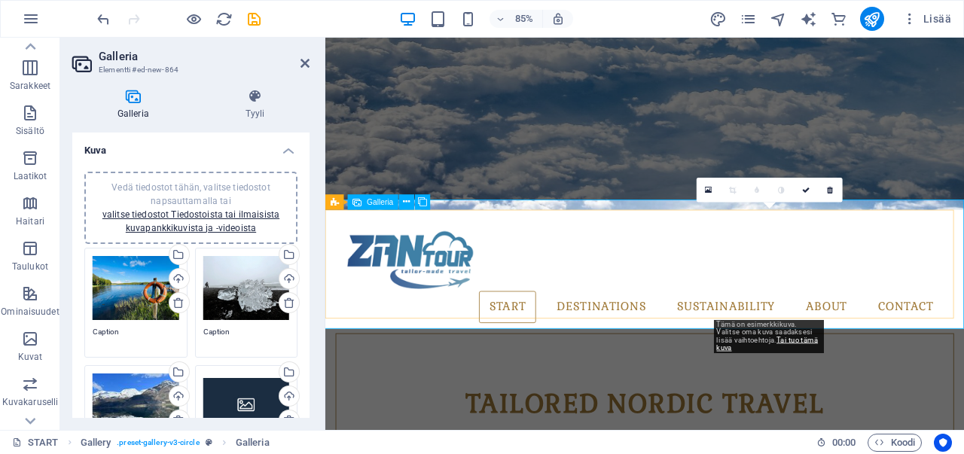
click at [708, 191] on icon at bounding box center [708, 189] width 7 height 9
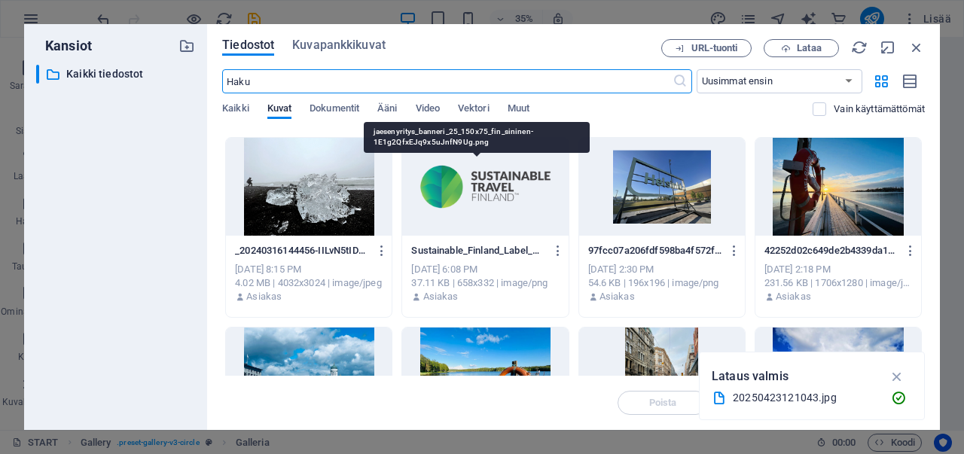
scroll to position [527, 0]
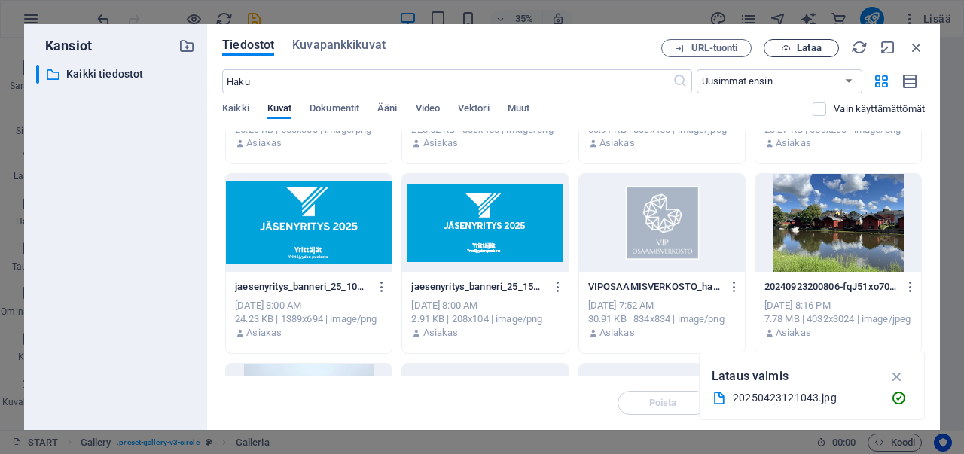
click at [792, 41] on button "Lataa" at bounding box center [800, 48] width 75 height 18
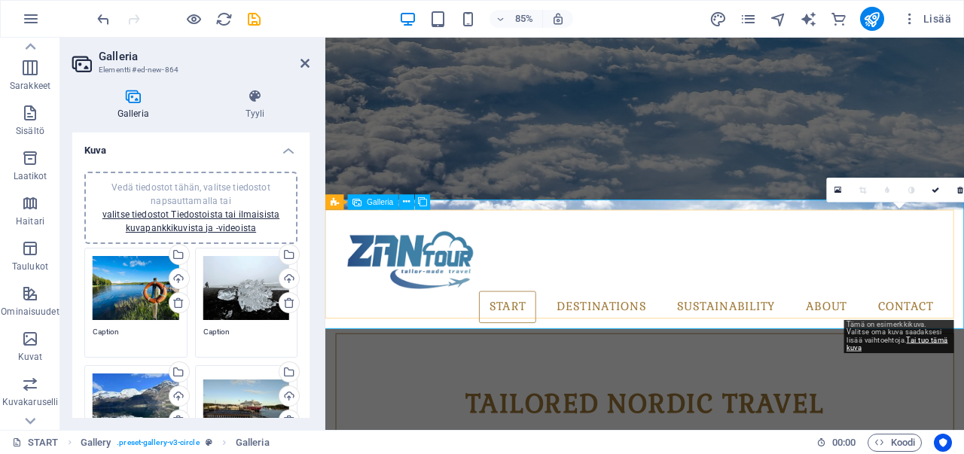
click at [842, 186] on icon at bounding box center [838, 189] width 7 height 9
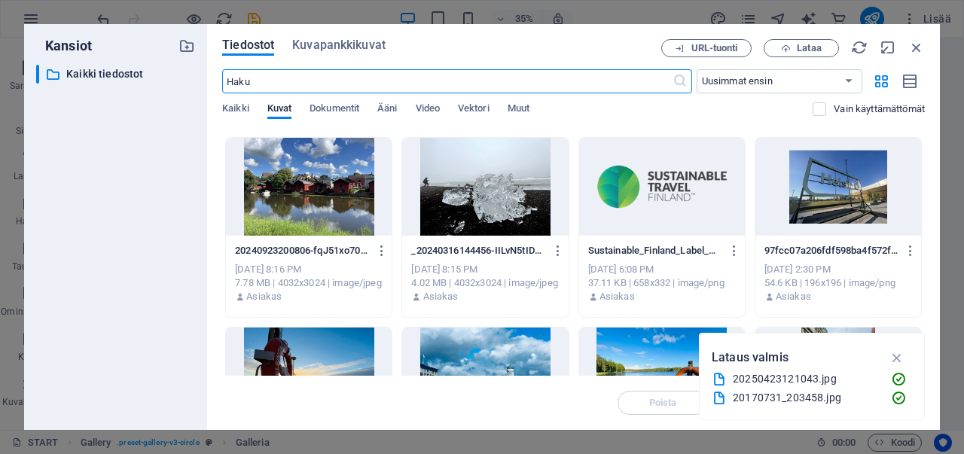
scroll to position [828, 0]
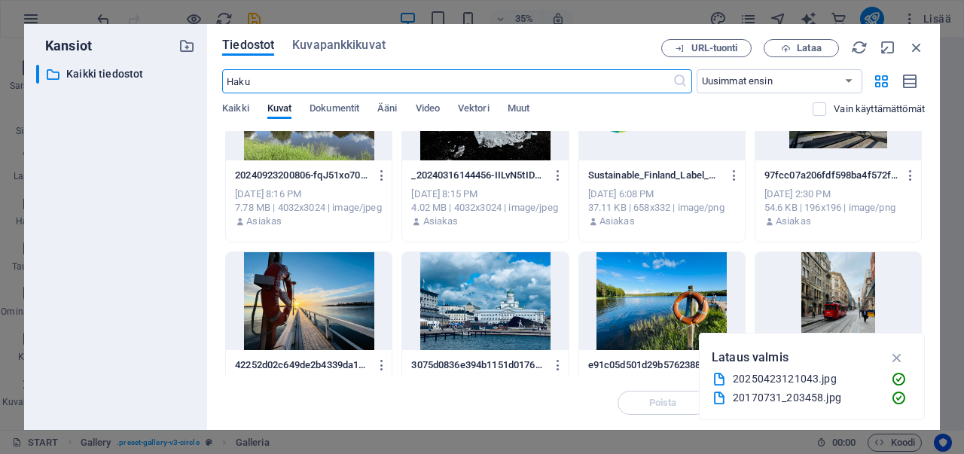
click at [314, 282] on div at bounding box center [309, 301] width 166 height 98
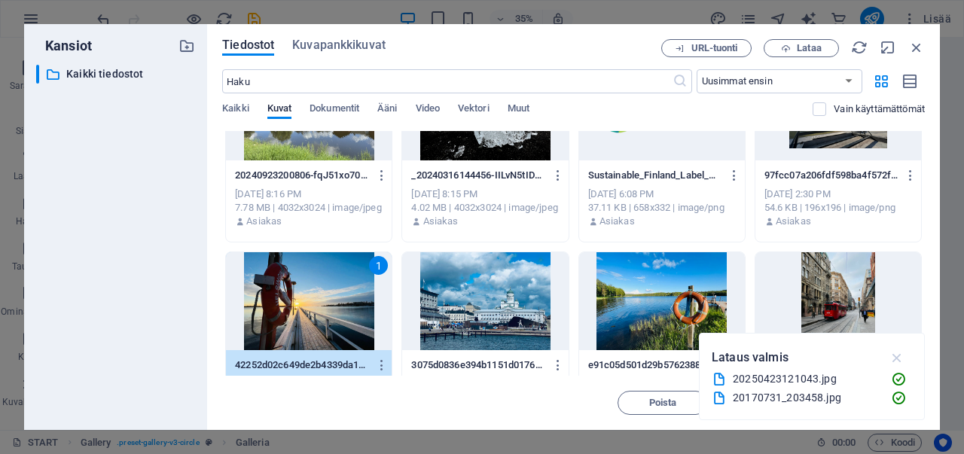
click at [894, 356] on icon "button" at bounding box center [896, 357] width 17 height 17
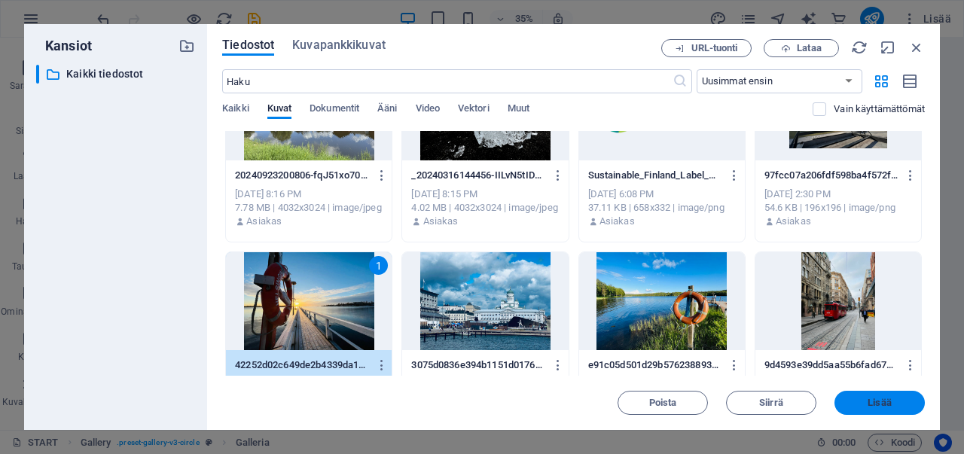
click at [863, 404] on span "Lisää" at bounding box center [879, 402] width 78 height 9
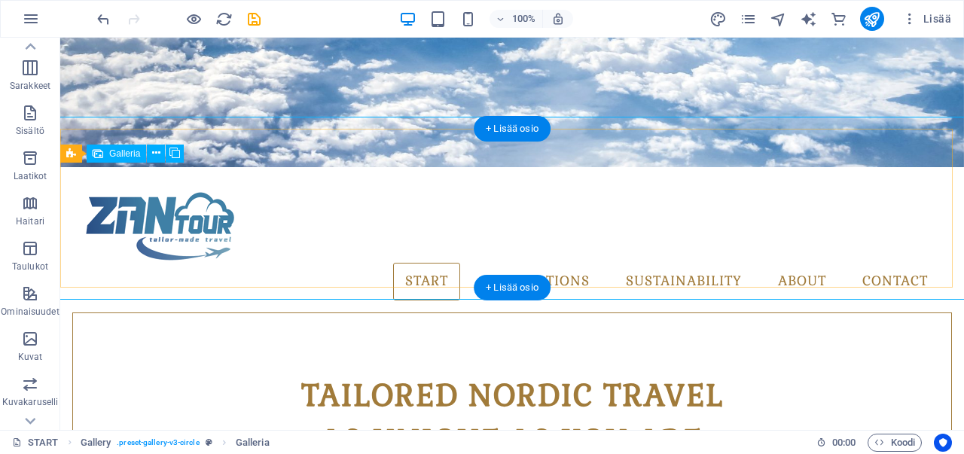
scroll to position [468, 0]
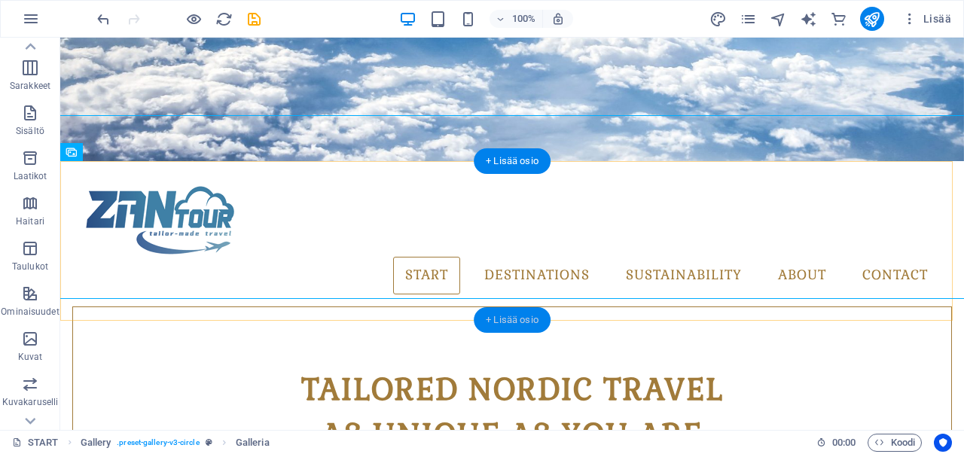
drag, startPoint x: 516, startPoint y: 318, endPoint x: 228, endPoint y: 282, distance: 290.7
click at [516, 318] on div "+ Lisää osio" at bounding box center [512, 320] width 77 height 26
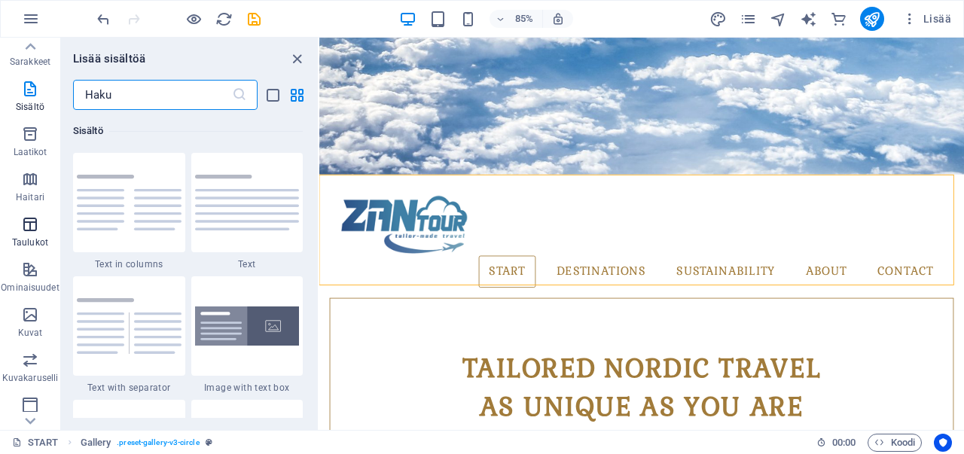
scroll to position [151, 0]
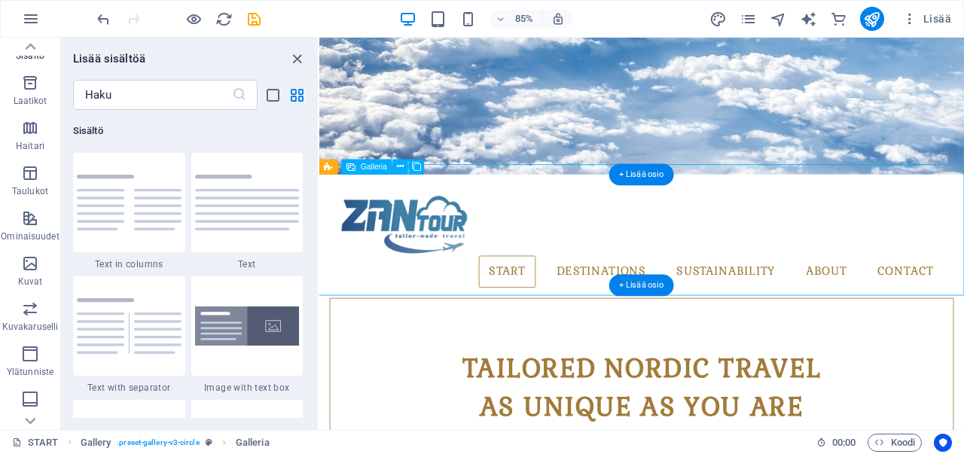
select select "4"
select select "px"
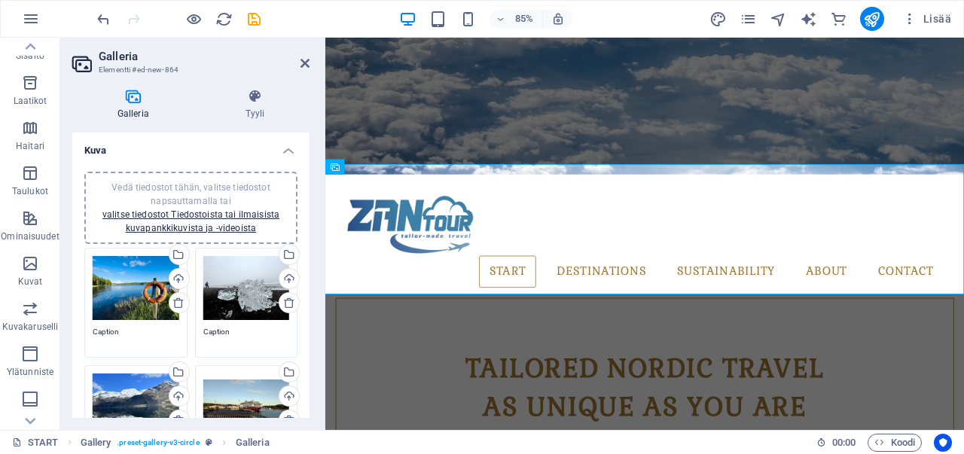
click at [117, 329] on textarea "Caption" at bounding box center [136, 337] width 87 height 23
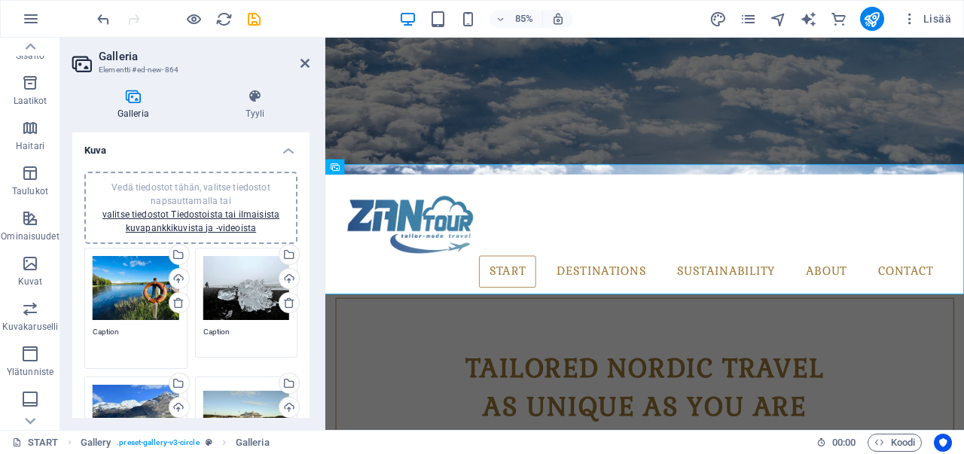
click at [115, 332] on textarea "Caption" at bounding box center [136, 343] width 87 height 34
type textarea "f"
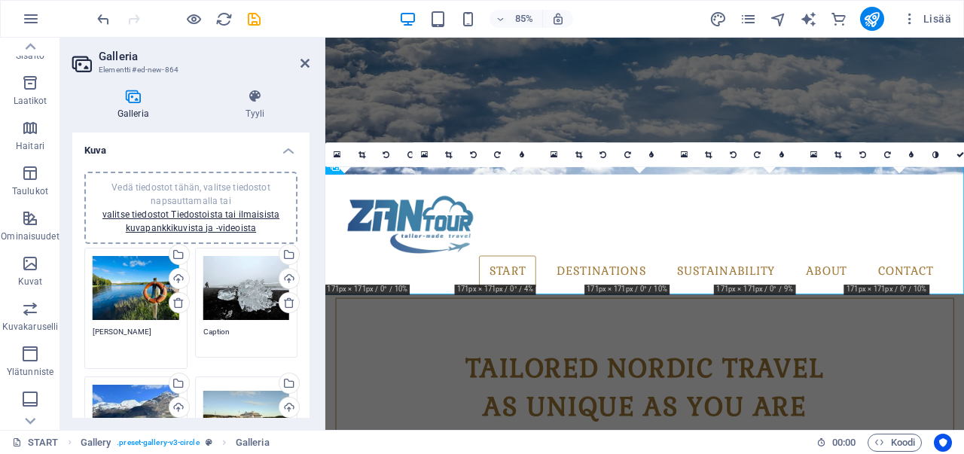
type textarea "FINLAND"
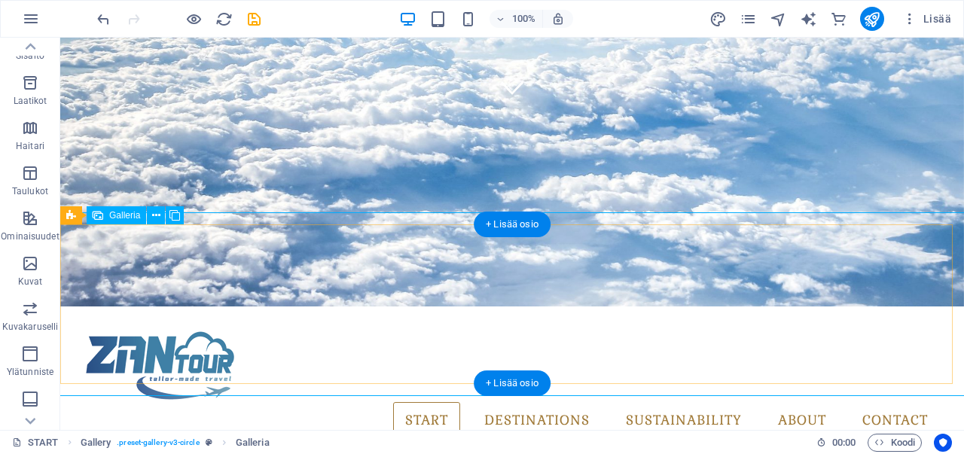
scroll to position [318, 0]
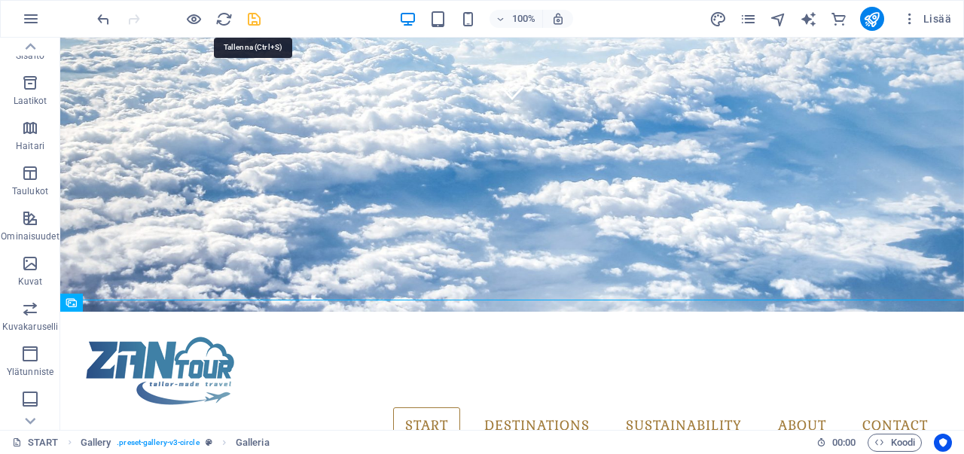
click at [259, 22] on icon "save" at bounding box center [253, 19] width 17 height 17
checkbox input "false"
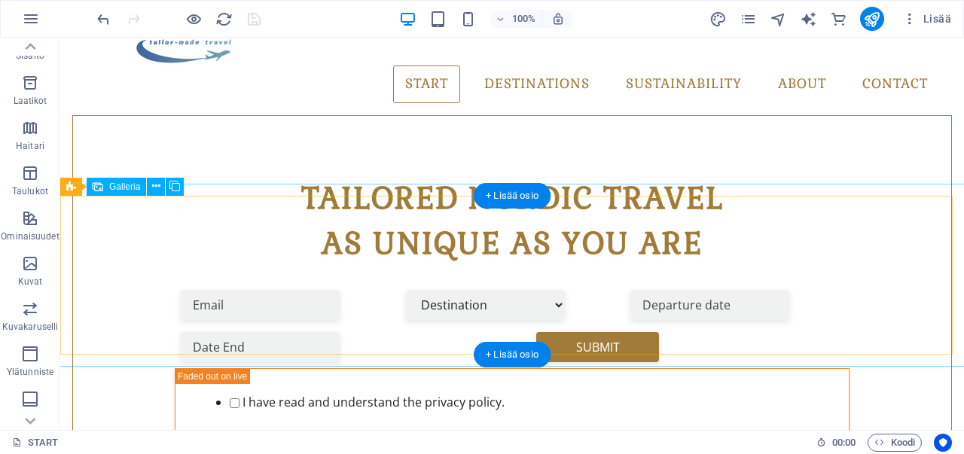
scroll to position [434, 0]
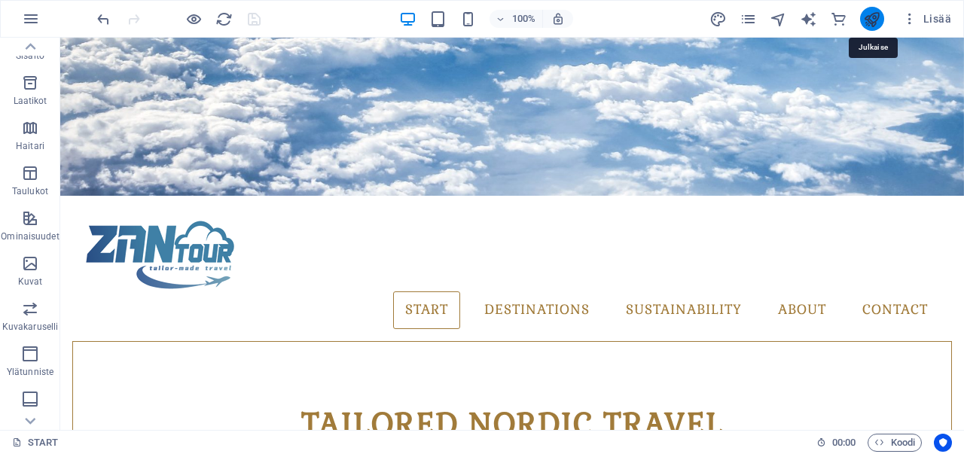
click at [875, 19] on icon "publish" at bounding box center [871, 19] width 17 height 17
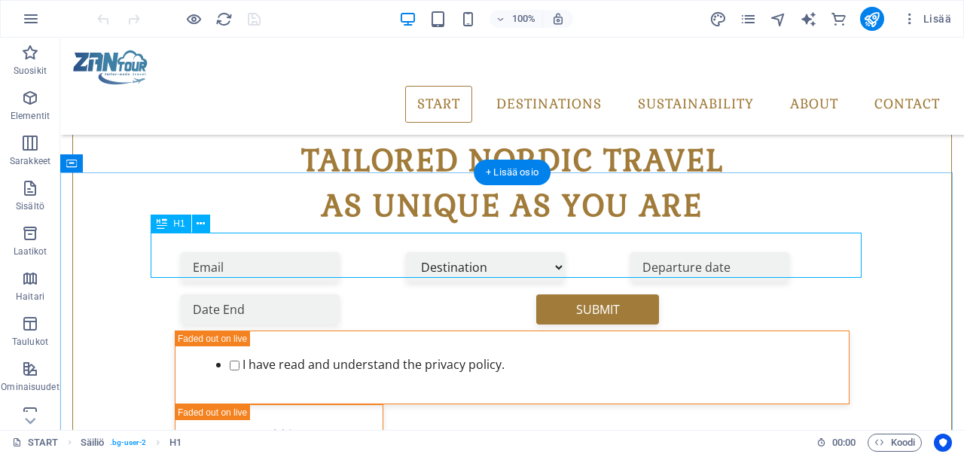
scroll to position [528, 0]
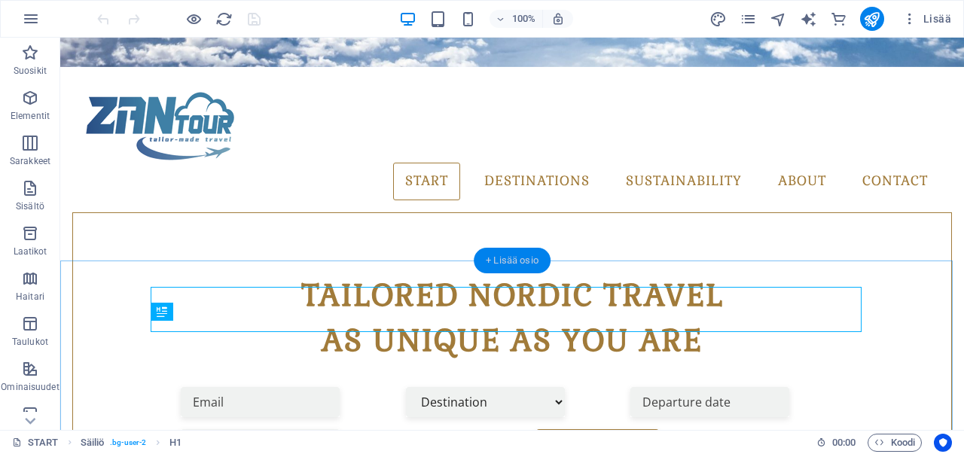
click at [507, 263] on div "+ Lisää osio" at bounding box center [512, 261] width 77 height 26
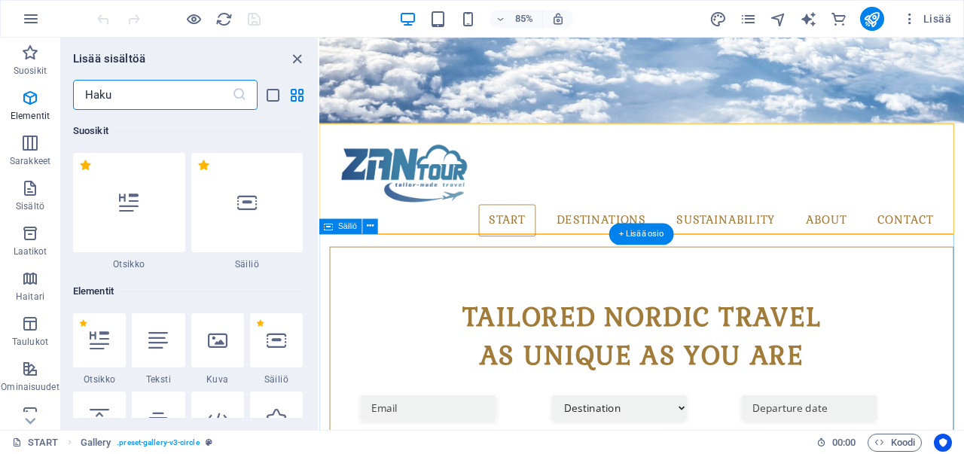
scroll to position [2634, 0]
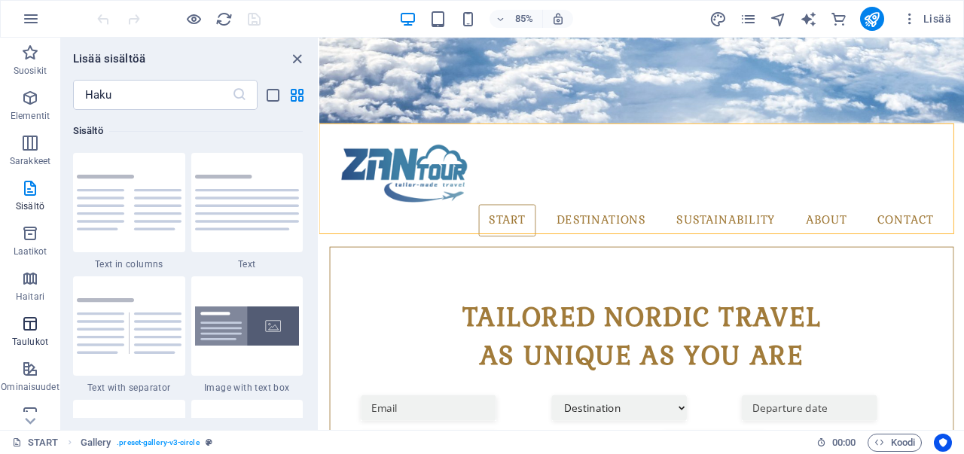
click at [32, 319] on icon "button" at bounding box center [30, 324] width 18 height 18
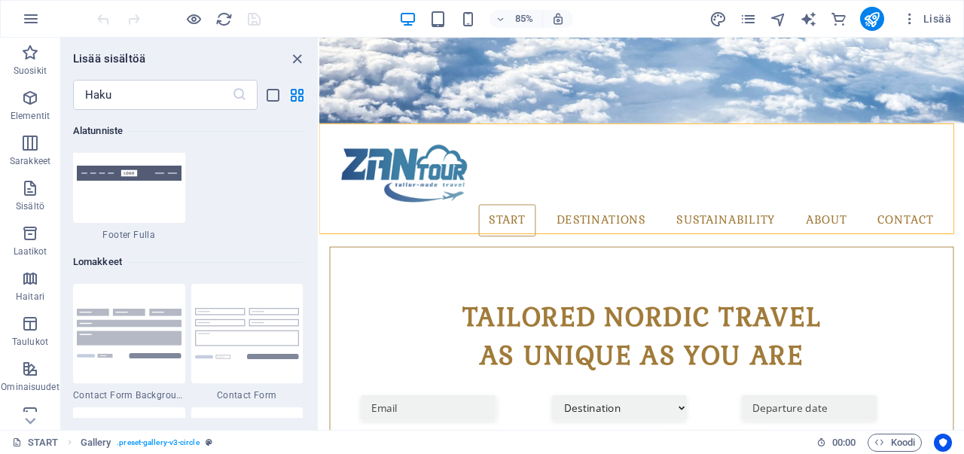
scroll to position [10559, 0]
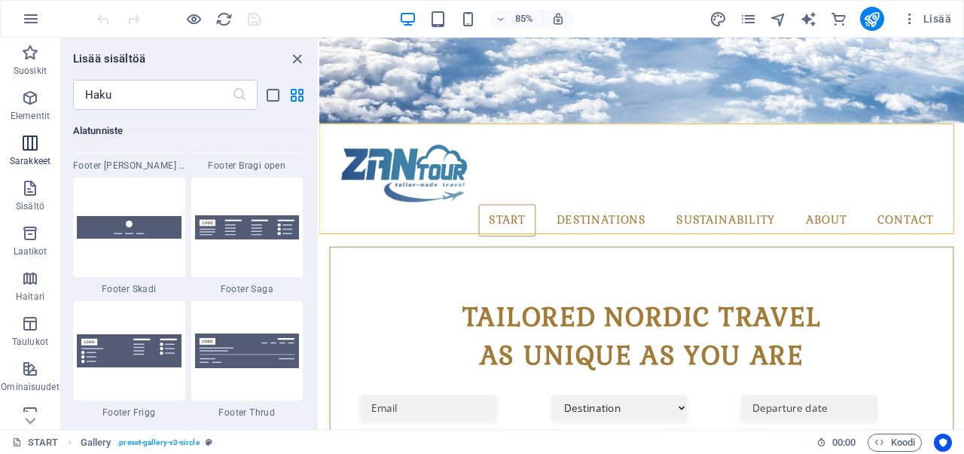
click at [37, 152] on span "Sarakkeet" at bounding box center [30, 152] width 60 height 36
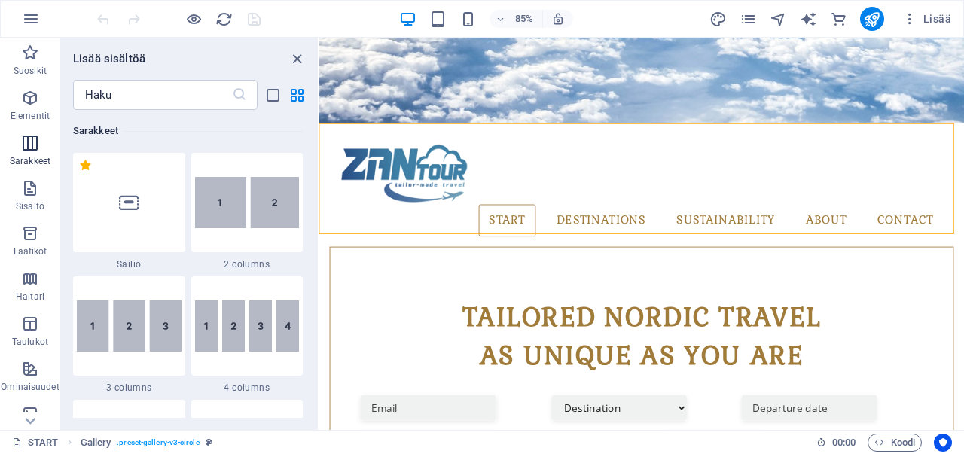
scroll to position [745, 0]
click at [35, 99] on icon "button" at bounding box center [30, 98] width 18 height 18
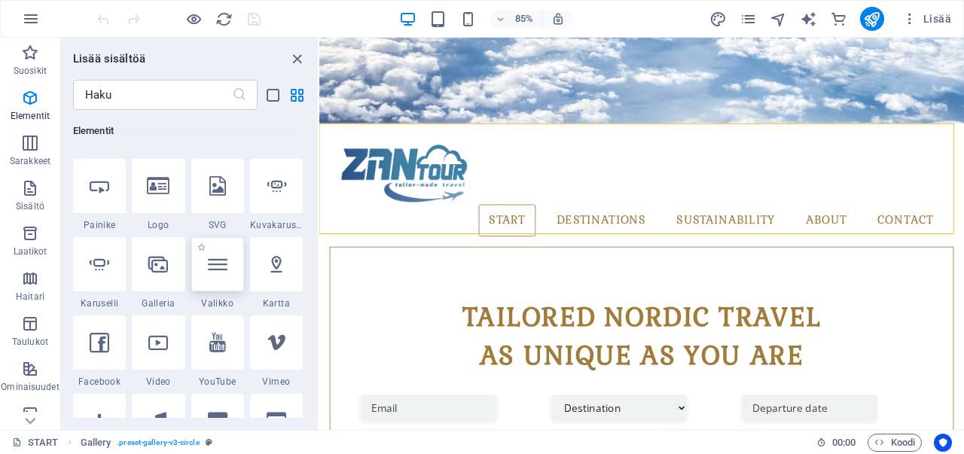
scroll to position [461, 0]
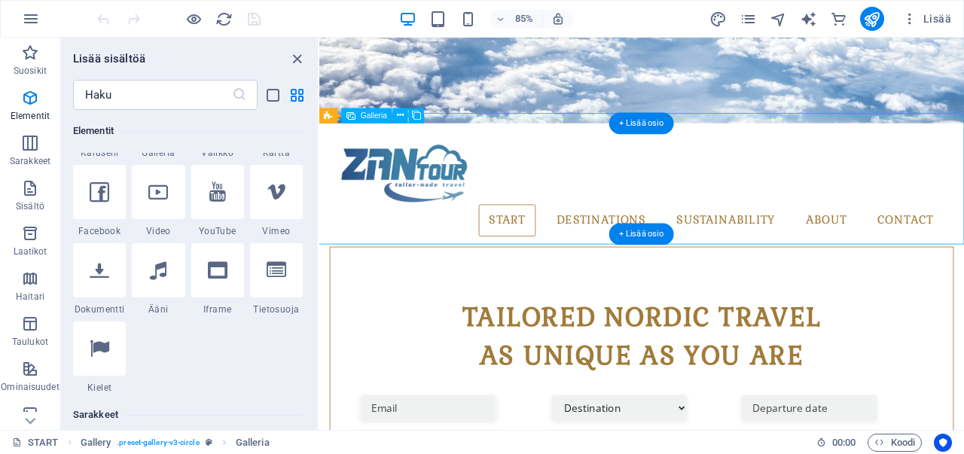
select select "4"
select select "px"
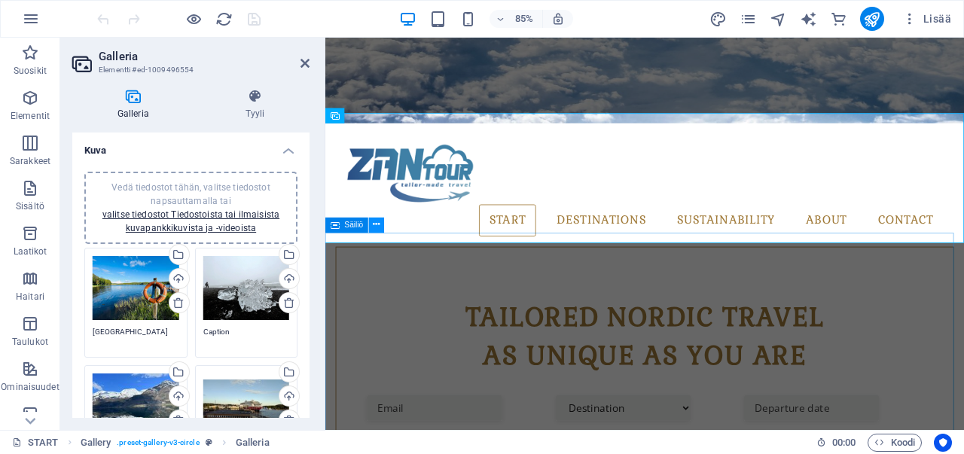
click at [377, 224] on icon at bounding box center [376, 225] width 7 height 14
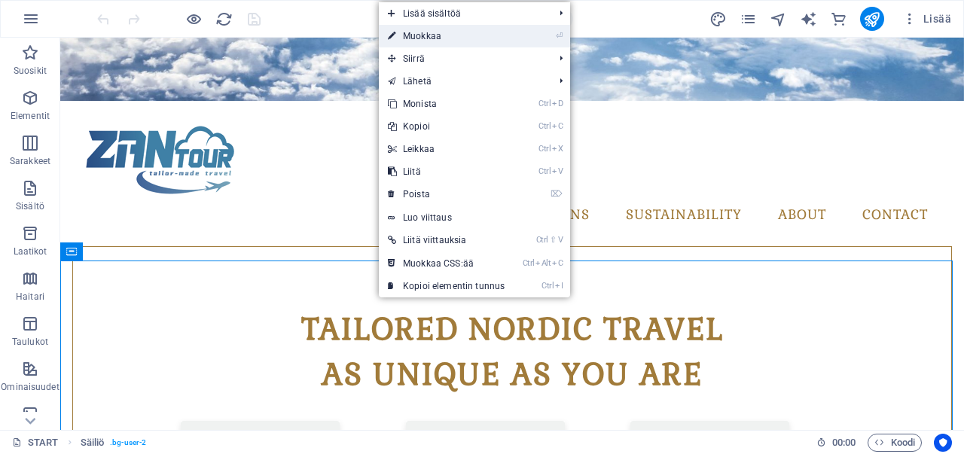
click at [437, 38] on link "⏎ Muokkaa" at bounding box center [446, 36] width 135 height 23
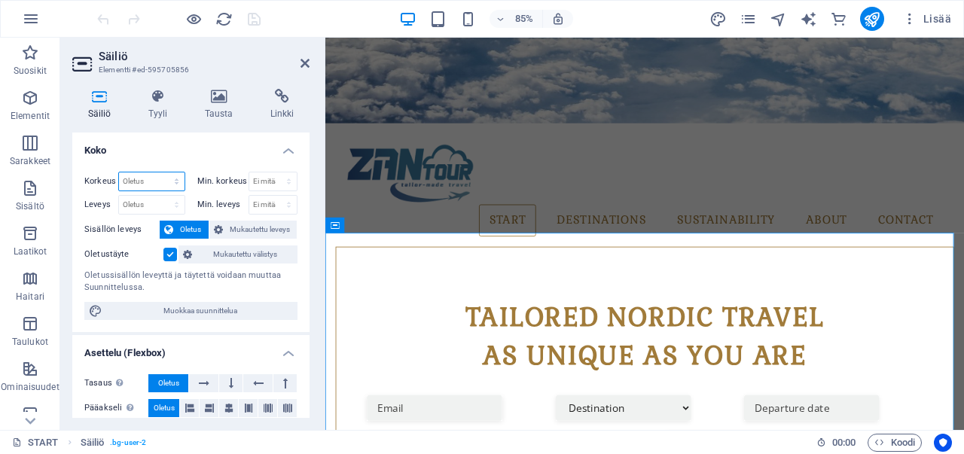
click at [146, 175] on select "Oletus px rem % vh vw" at bounding box center [151, 181] width 65 height 18
click at [189, 142] on h4 "Koko" at bounding box center [190, 145] width 237 height 27
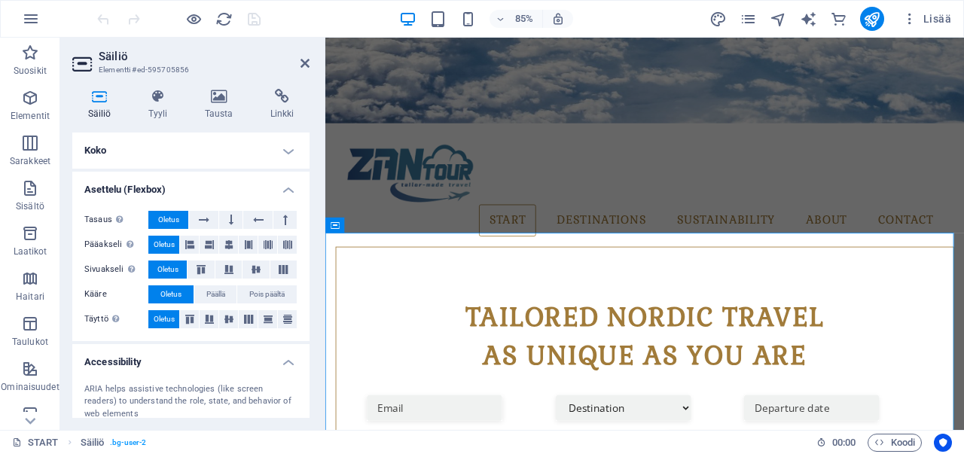
click at [189, 142] on h4 "Koko" at bounding box center [190, 150] width 237 height 36
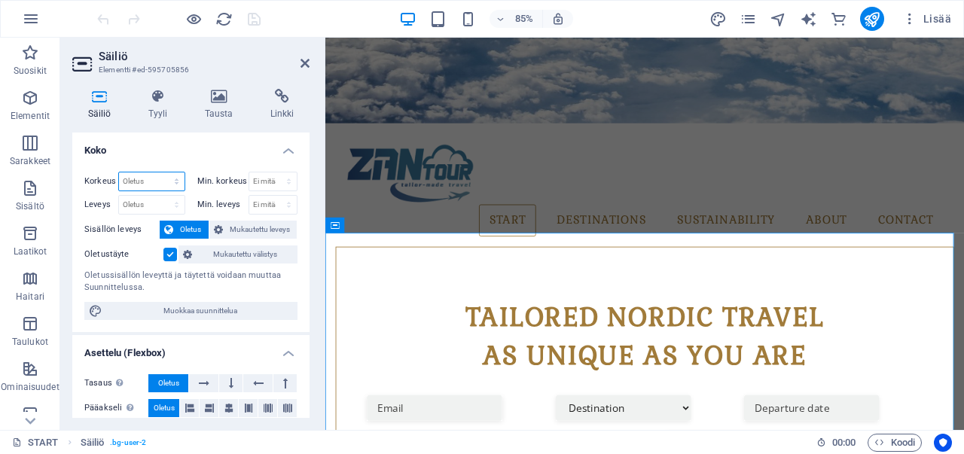
click at [149, 172] on select "Oletus px rem % vh vw" at bounding box center [151, 181] width 65 height 18
click at [200, 133] on h4 "Koko" at bounding box center [190, 145] width 237 height 27
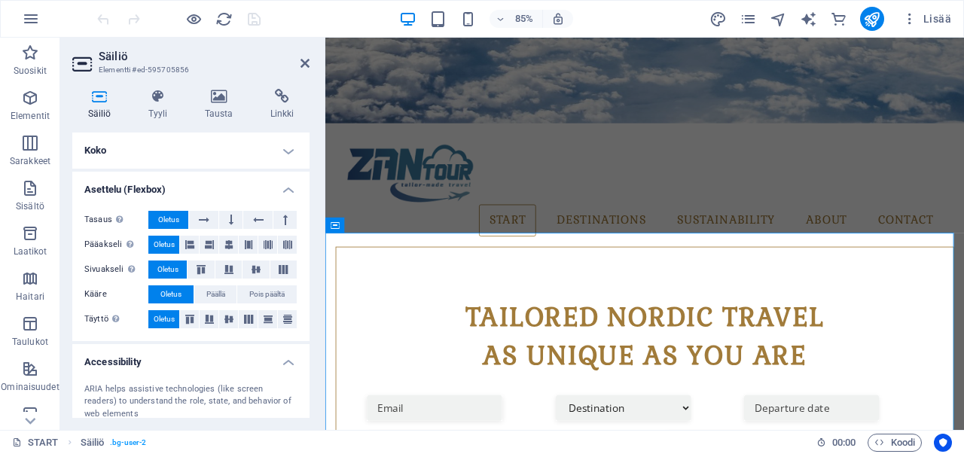
click at [214, 135] on h4 "Koko" at bounding box center [190, 150] width 237 height 36
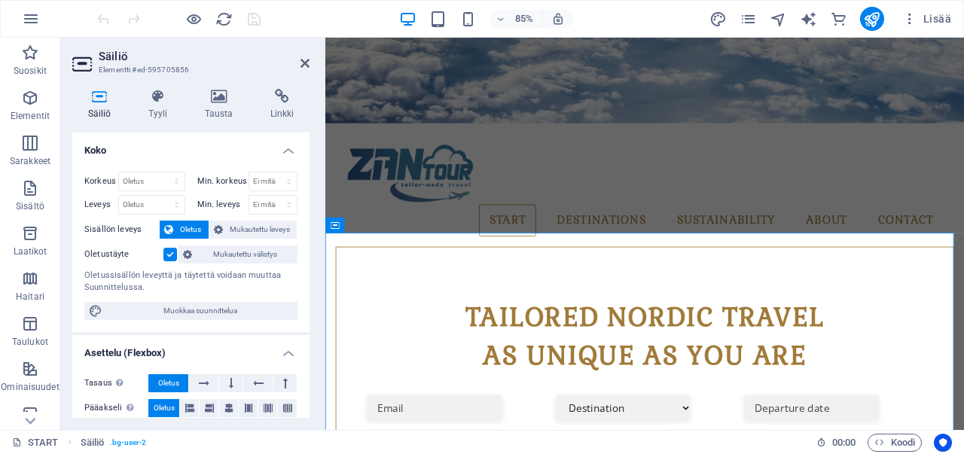
scroll to position [75, 0]
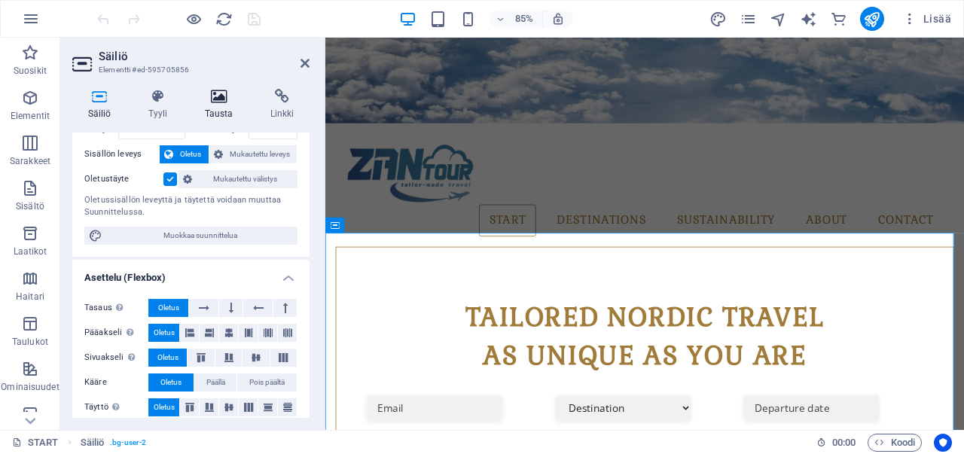
click at [216, 105] on h4 "Tausta" at bounding box center [221, 105] width 65 height 32
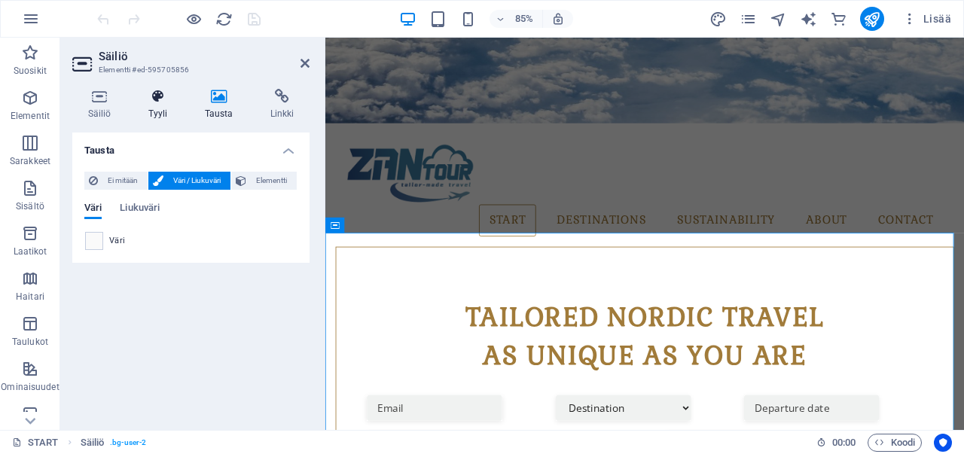
click at [147, 108] on h4 "Tyyli" at bounding box center [160, 105] width 56 height 32
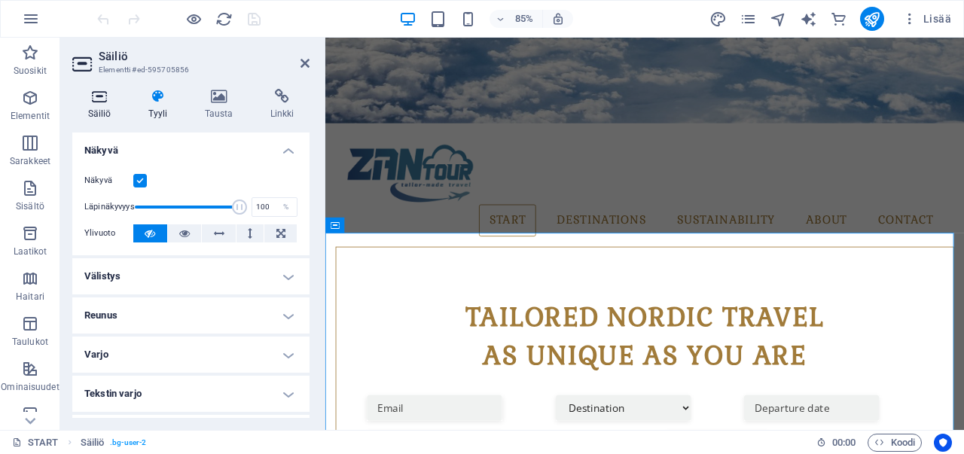
click at [107, 106] on h4 "Säiliö" at bounding box center [102, 105] width 60 height 32
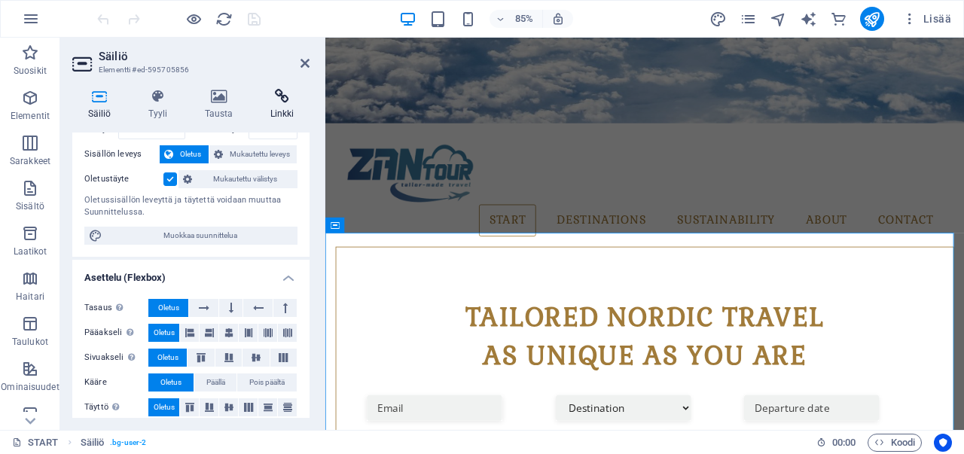
click at [288, 114] on h4 "Linkki" at bounding box center [281, 105] width 55 height 32
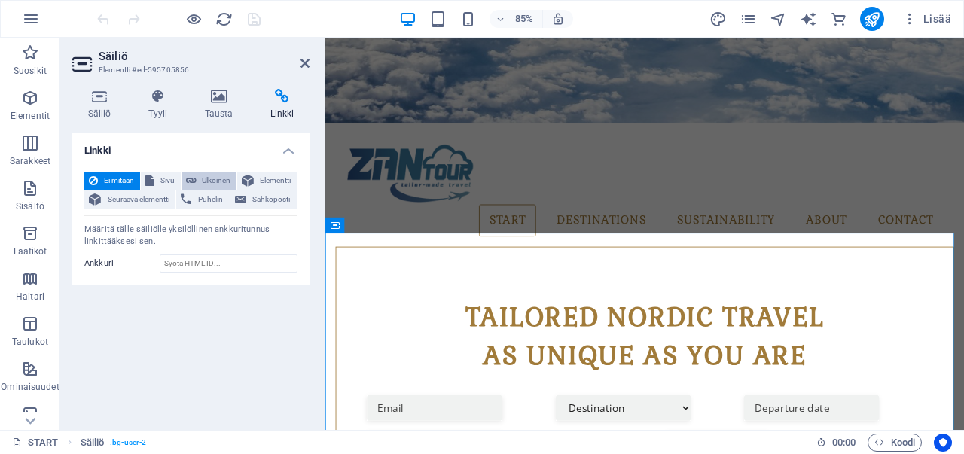
click at [213, 176] on span "Ulkoinen" at bounding box center [217, 181] width 32 height 18
select select "blank"
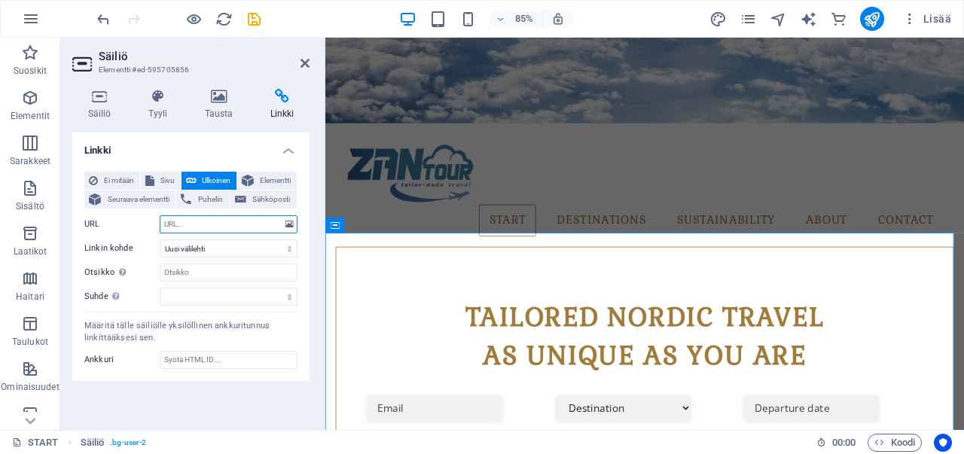
paste input "https://widgets.bokun.io/online-sales/a3cc2fcc-b3fe-4b5f-a5c8-ea5db0d4e2ce/prod…"
type input "https://widgets.bokun.io/online-sales/a3cc2fcc-b3fe-4b5f-a5c8-ea5db0d4e2ce/prod…"
click at [255, 401] on div "Linkki Ei mitään Sivu Ulkoinen Elementti Seuraava elementti Puhelin Sähköposti …" at bounding box center [190, 274] width 237 height 285
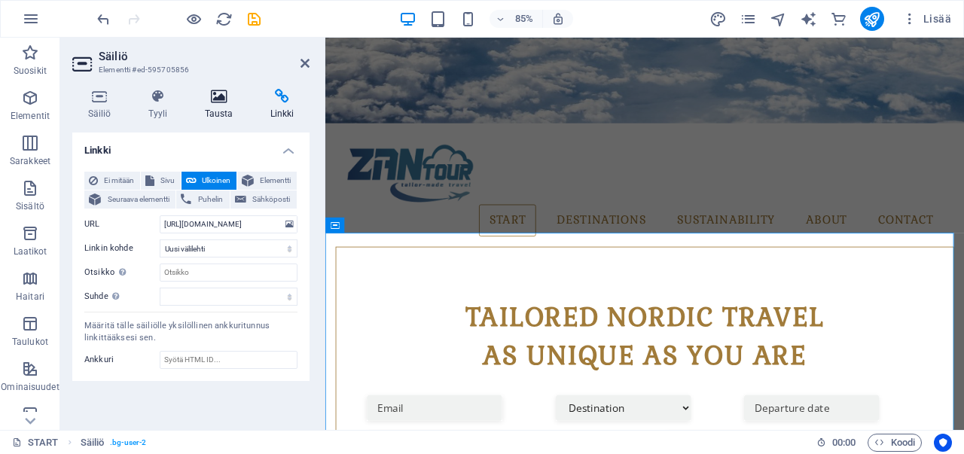
click at [222, 100] on icon at bounding box center [218, 96] width 59 height 15
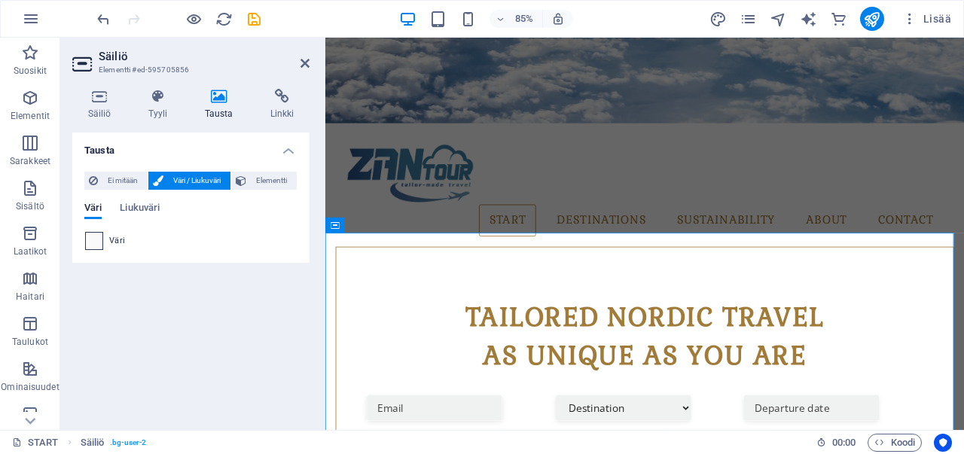
click at [100, 242] on span at bounding box center [94, 241] width 17 height 17
type input "#fafafa"
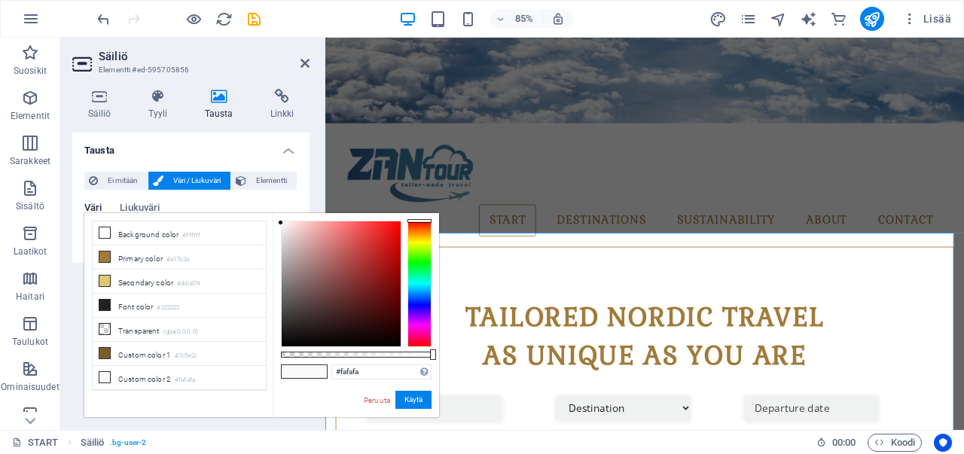
click at [180, 147] on h4 "Tausta" at bounding box center [190, 145] width 237 height 27
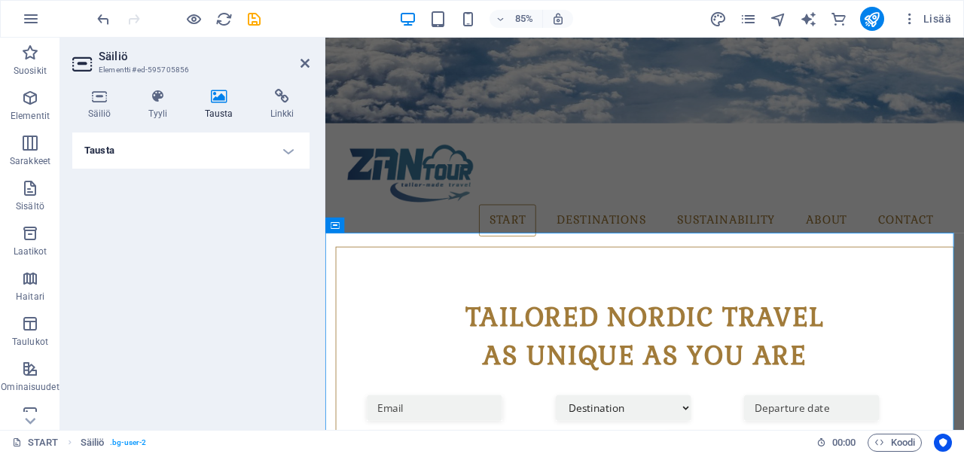
click at [203, 151] on h4 "Tausta" at bounding box center [190, 150] width 237 height 36
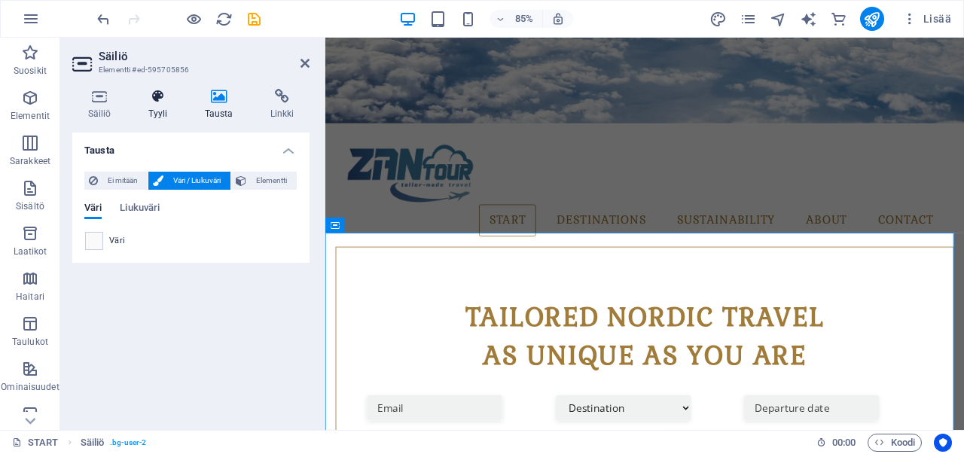
click at [157, 96] on icon at bounding box center [157, 96] width 50 height 15
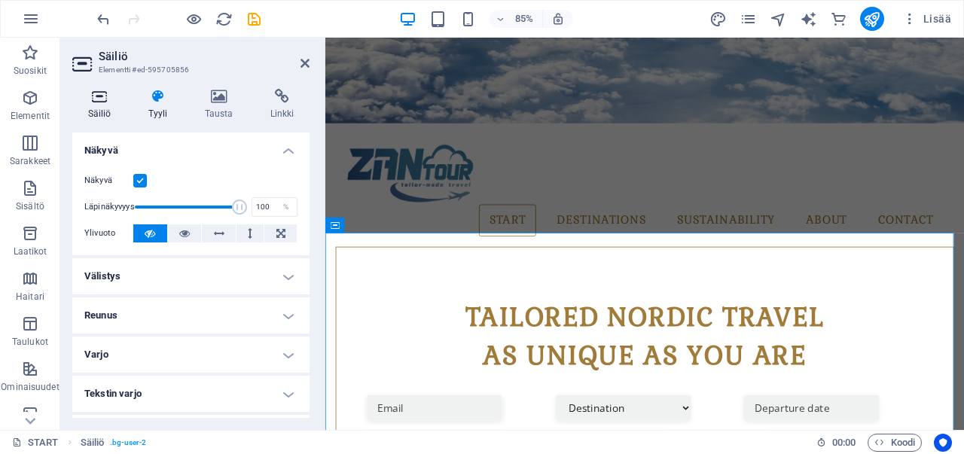
click at [107, 102] on icon at bounding box center [99, 96] width 54 height 15
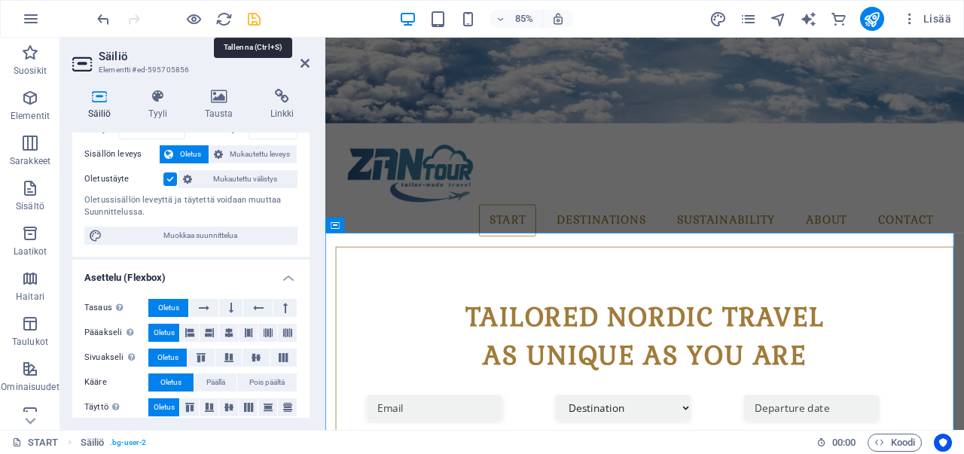
click at [252, 20] on icon "save" at bounding box center [253, 19] width 17 height 17
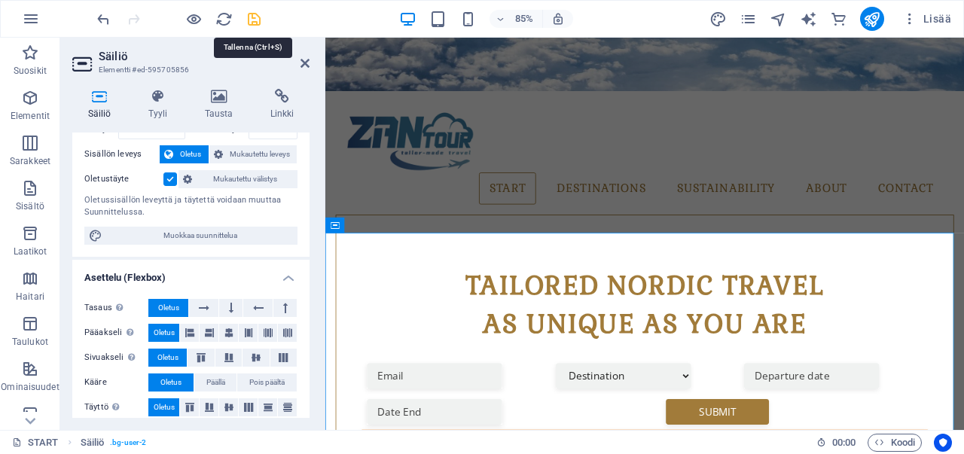
checkbox input "false"
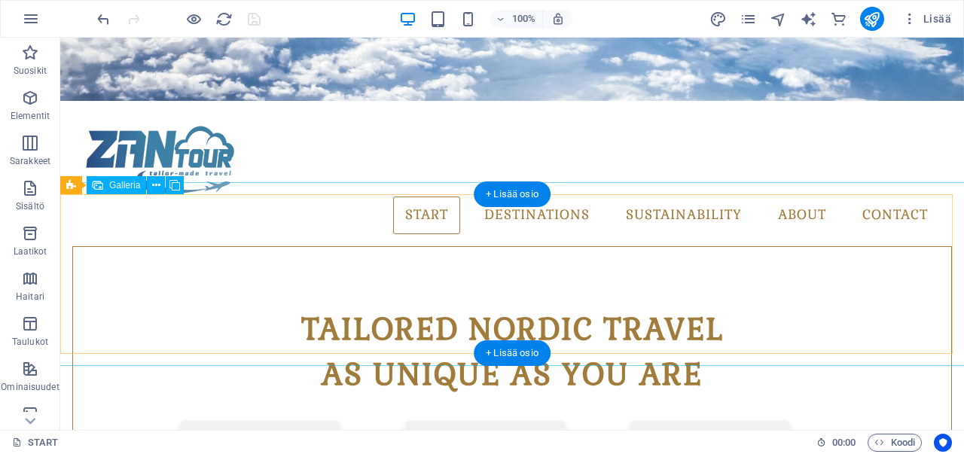
scroll to position [378, 0]
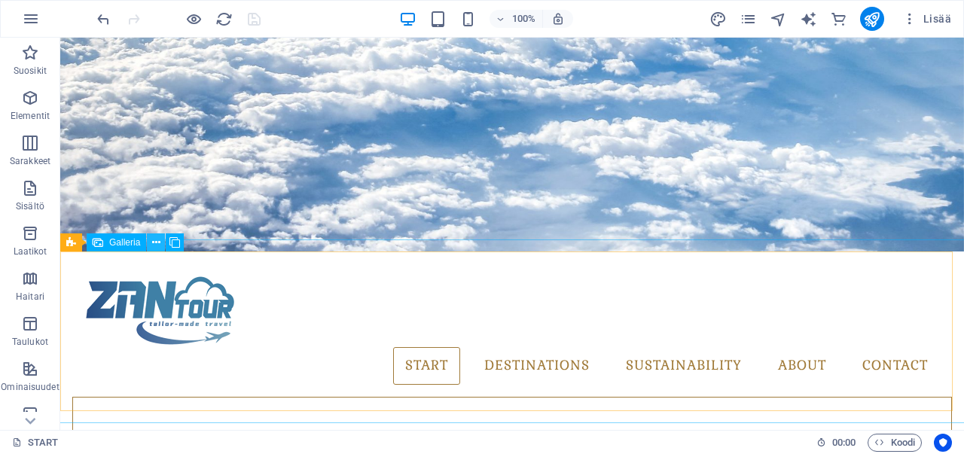
click at [154, 240] on icon at bounding box center [156, 243] width 8 height 16
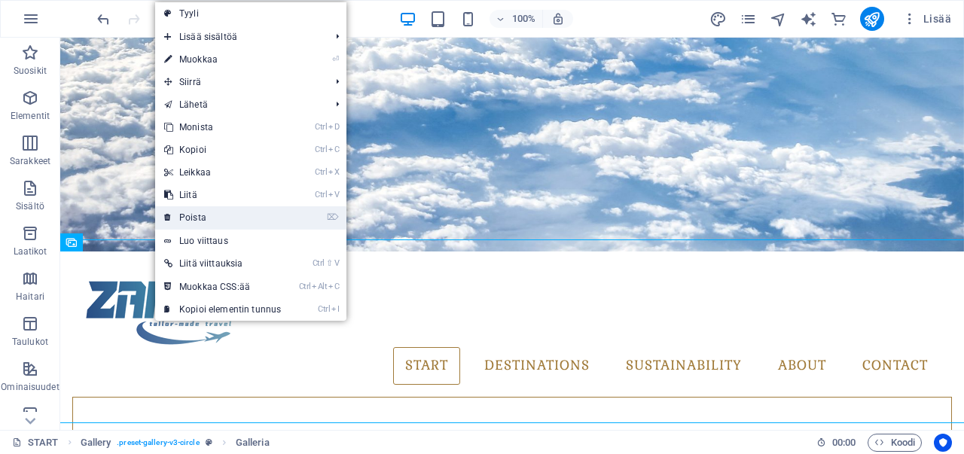
click at [200, 219] on link "⌦ Poista" at bounding box center [222, 217] width 135 height 23
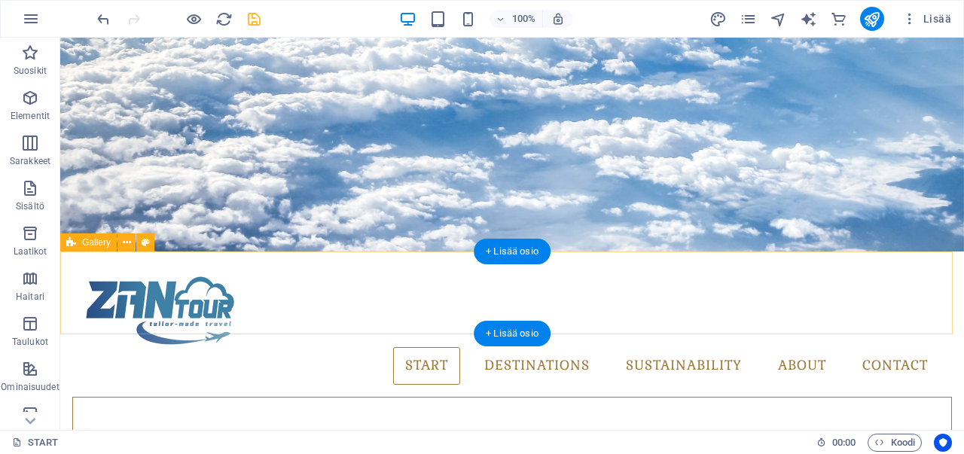
click at [521, 251] on div "+ Lisää osio" at bounding box center [512, 252] width 77 height 26
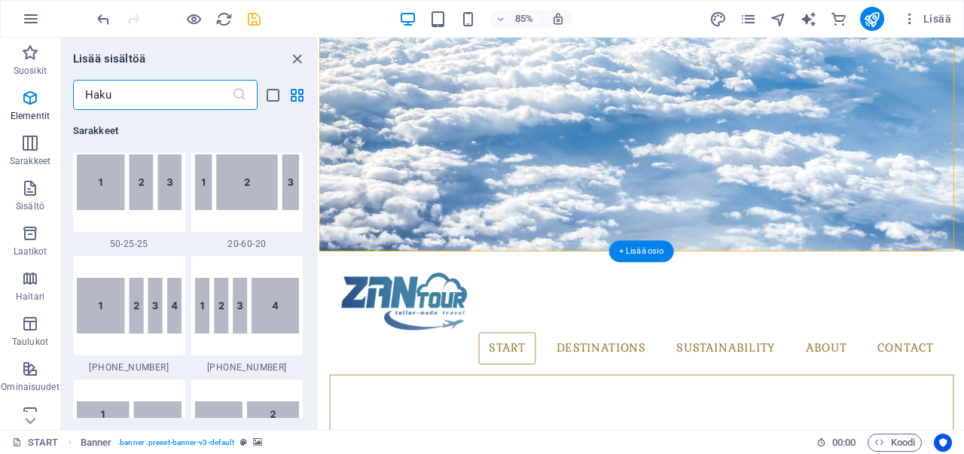
scroll to position [2634, 0]
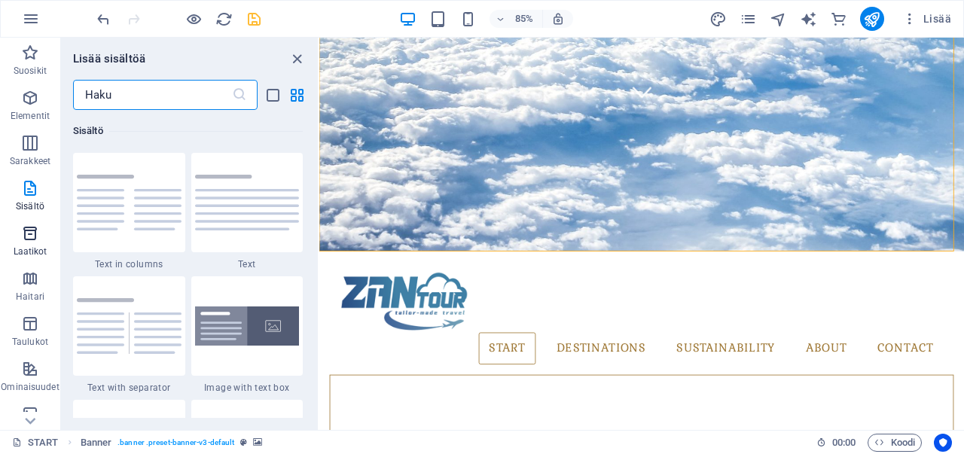
click at [40, 241] on span "Laatikot" at bounding box center [30, 242] width 60 height 36
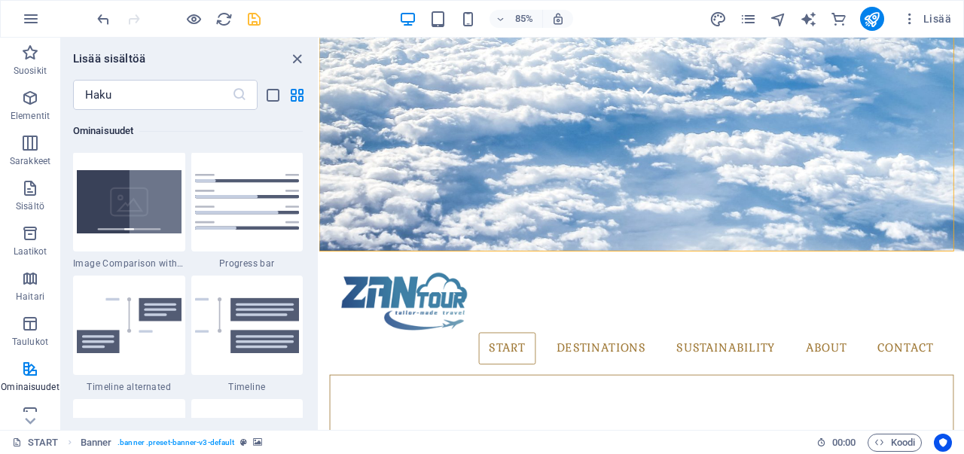
scroll to position [6261, 0]
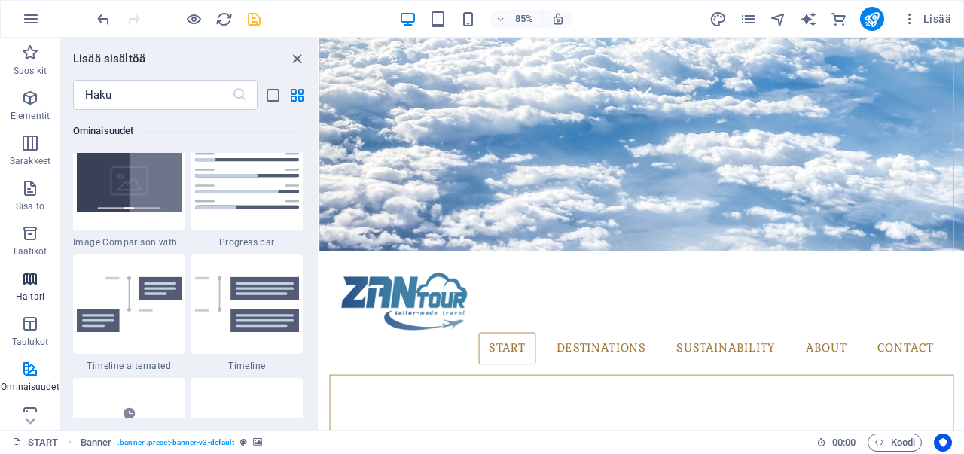
click at [35, 285] on icon "button" at bounding box center [30, 279] width 18 height 18
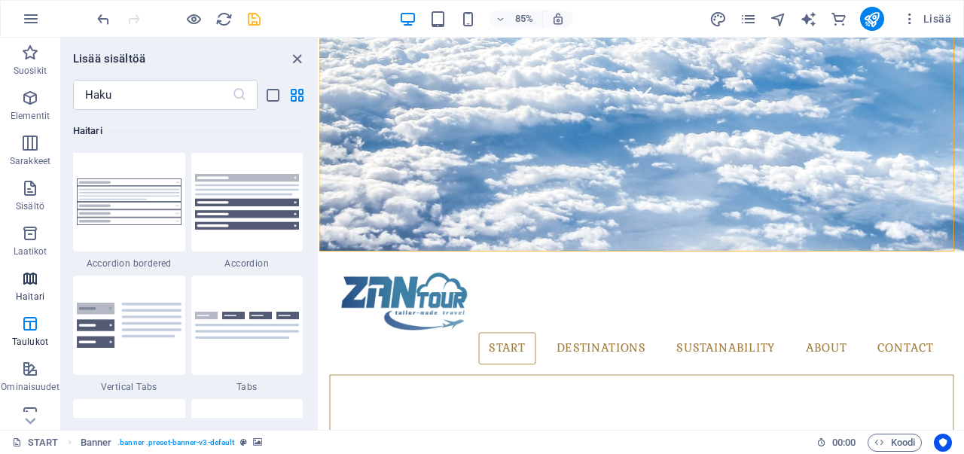
scroll to position [4806, 0]
click at [29, 320] on icon "button" at bounding box center [30, 324] width 18 height 18
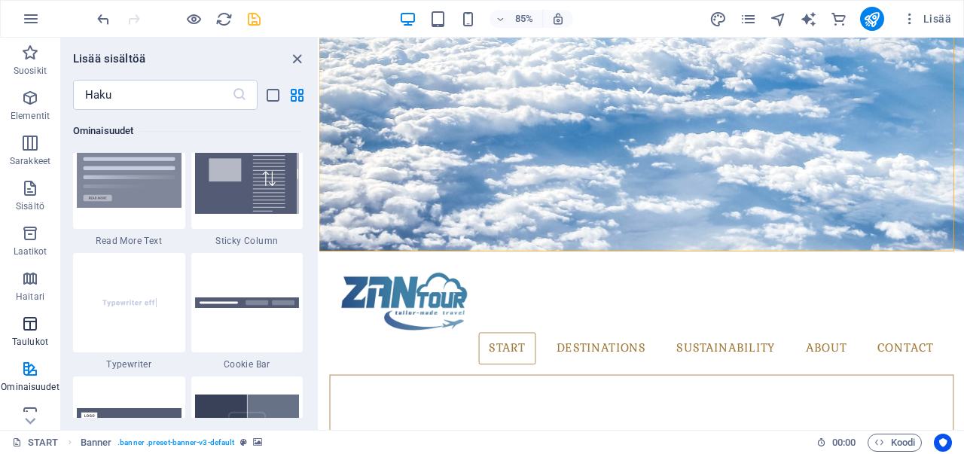
scroll to position [151, 0]
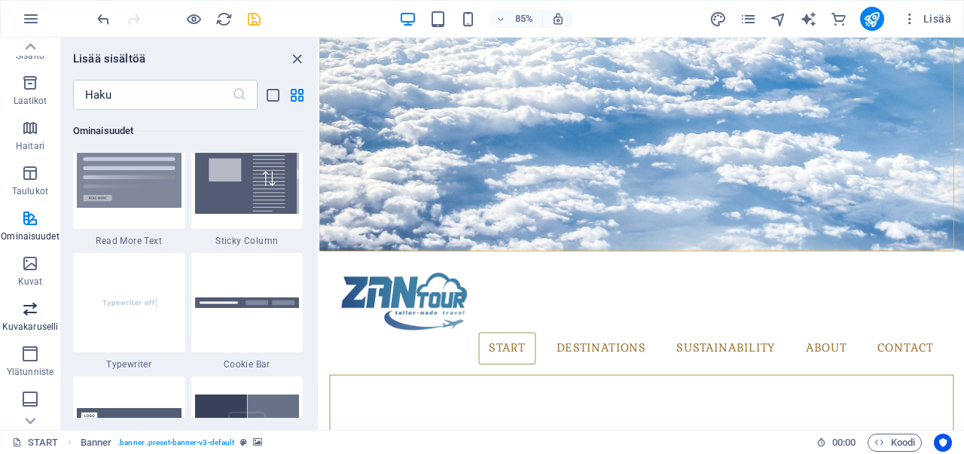
click at [35, 310] on icon "button" at bounding box center [30, 309] width 18 height 18
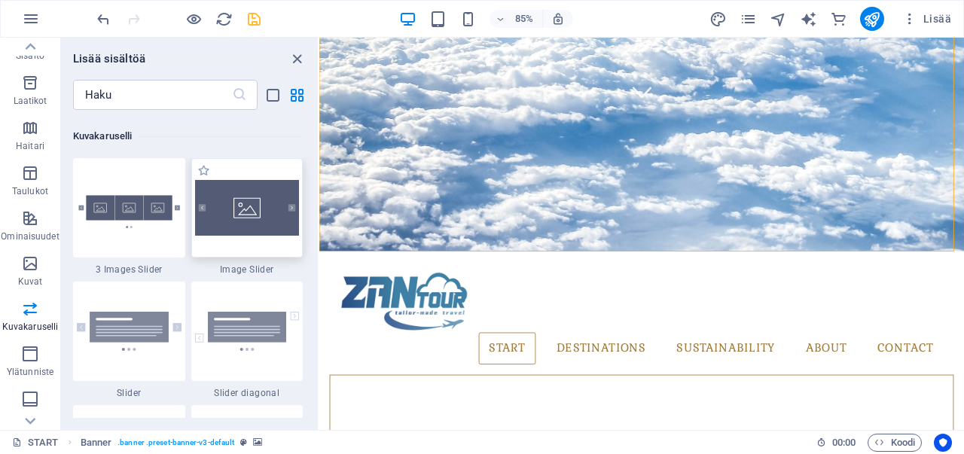
scroll to position [8460, 0]
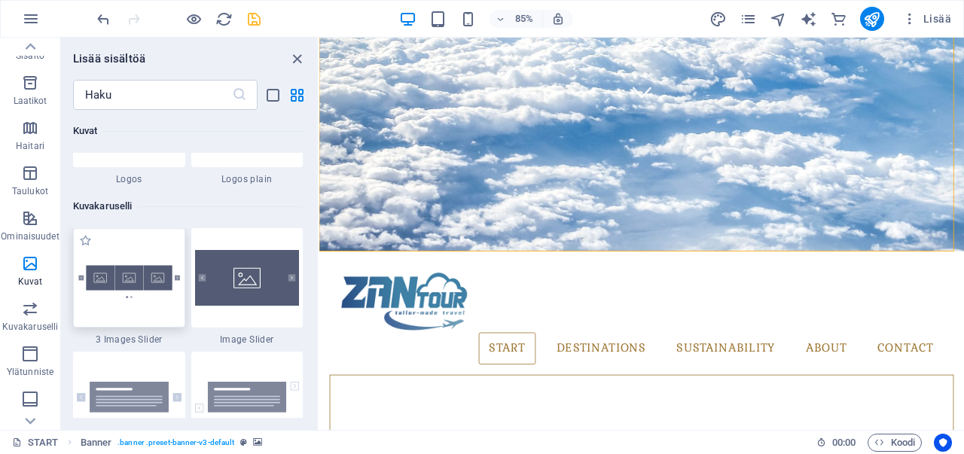
click at [140, 285] on img at bounding box center [129, 277] width 105 height 69
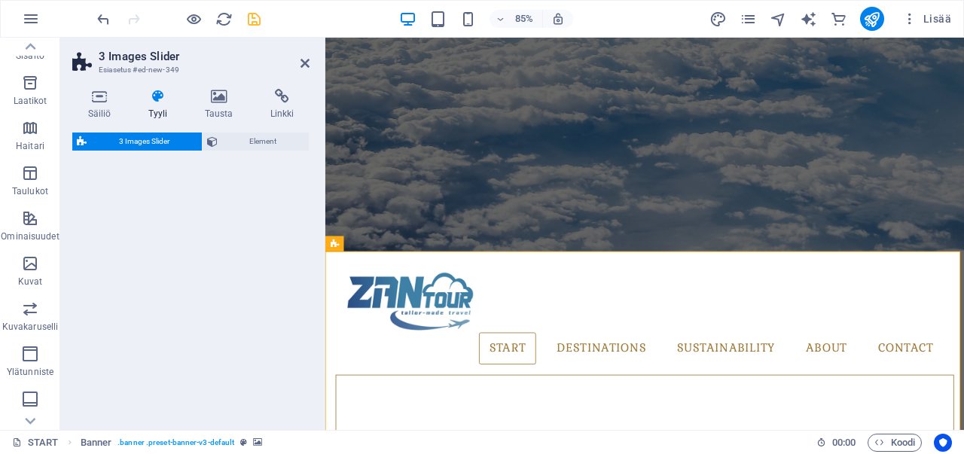
select select "rem"
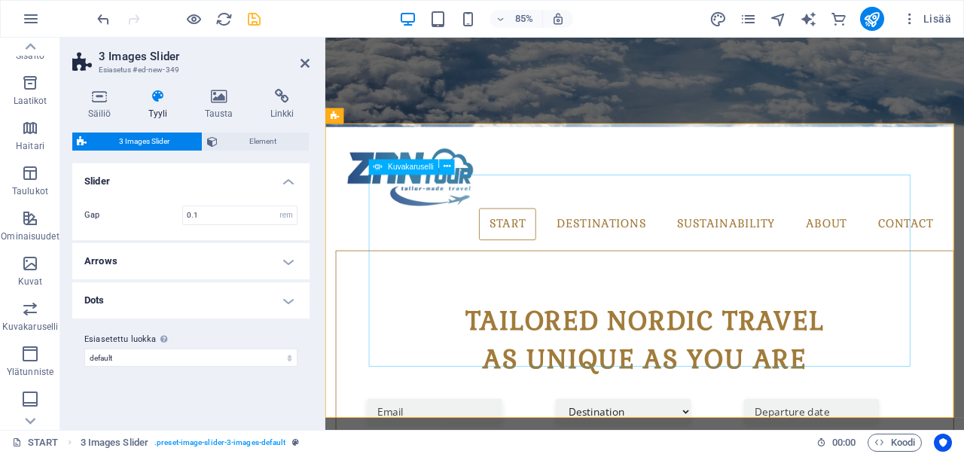
scroll to position [528, 0]
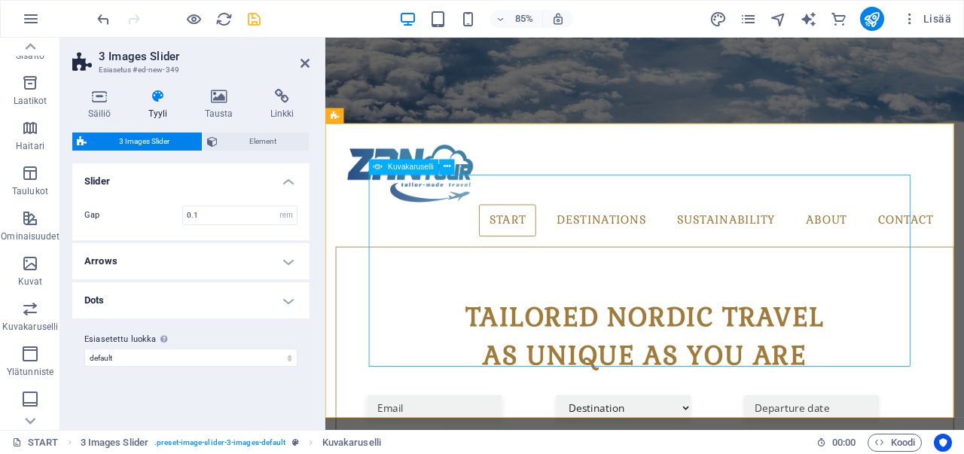
select select "px"
select select "ms"
select select "s"
select select "progressive"
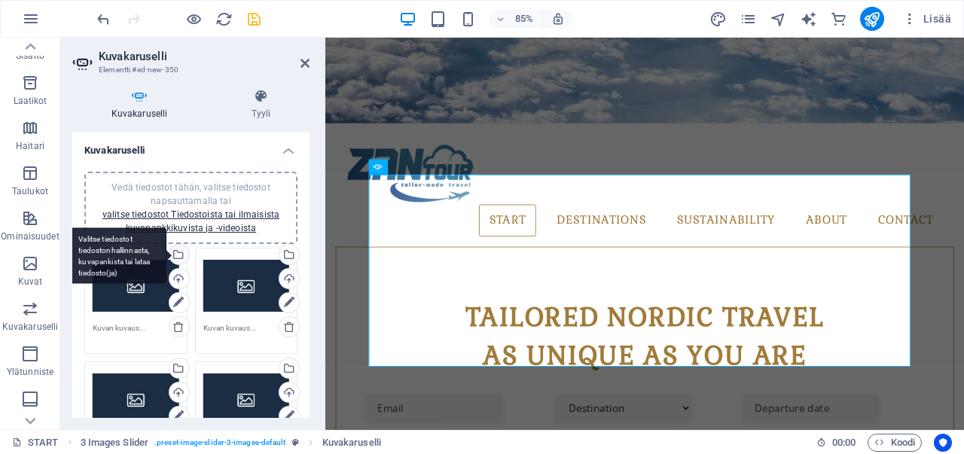
click at [166, 254] on div "Valitse tiedostot tiedostonhallinnasta, kuvapankista tai lataa tiedosto(ja)" at bounding box center [118, 255] width 98 height 56
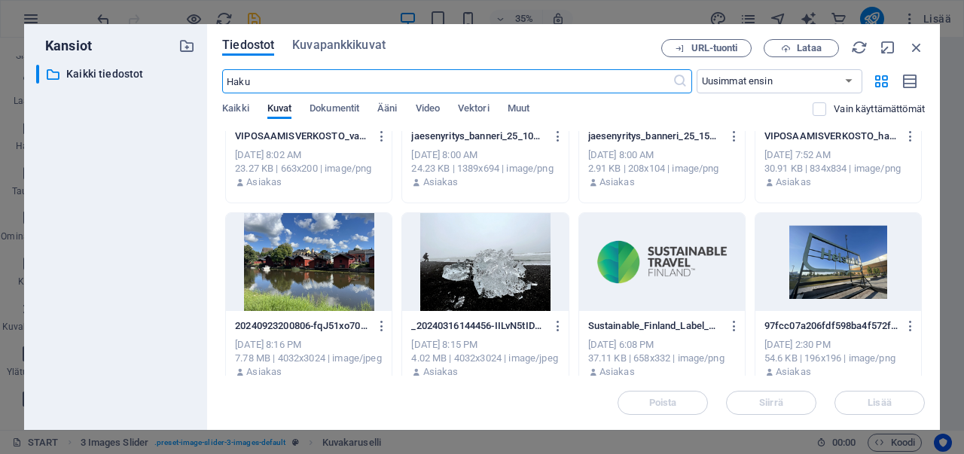
scroll to position [828, 0]
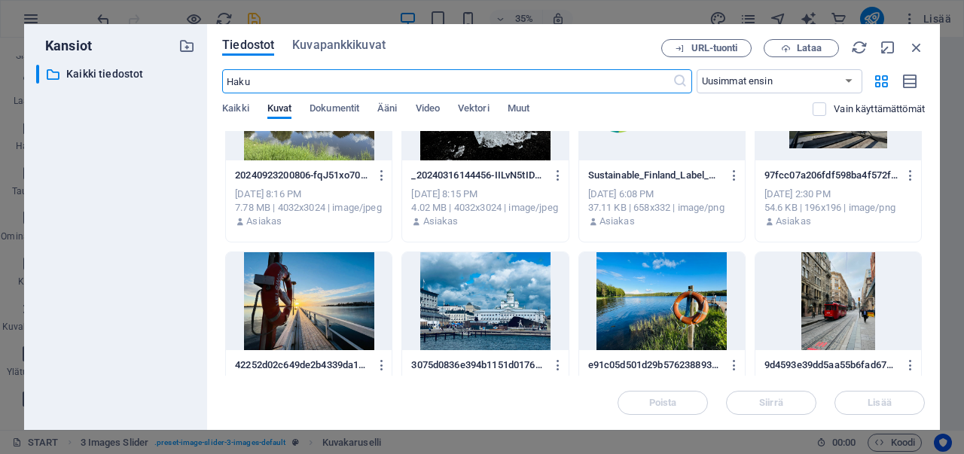
click at [641, 304] on div at bounding box center [662, 301] width 166 height 98
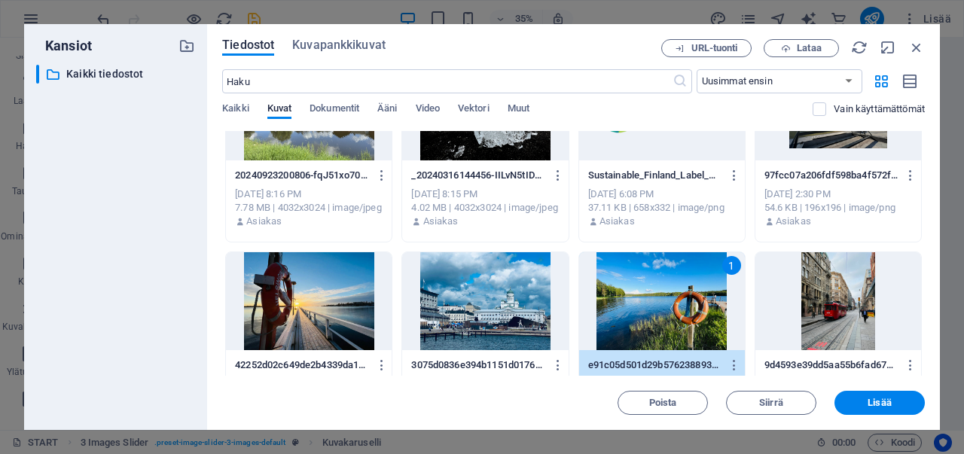
click at [641, 304] on div "1" at bounding box center [662, 301] width 166 height 98
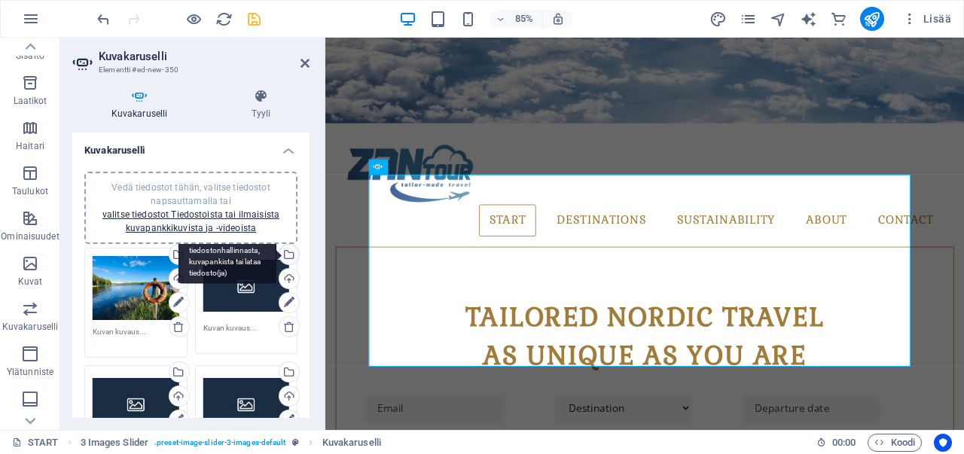
click at [290, 255] on div "Valitse tiedostot tiedostonhallinnasta, kuvapankista tai lataa tiedosto(ja)" at bounding box center [287, 256] width 23 height 23
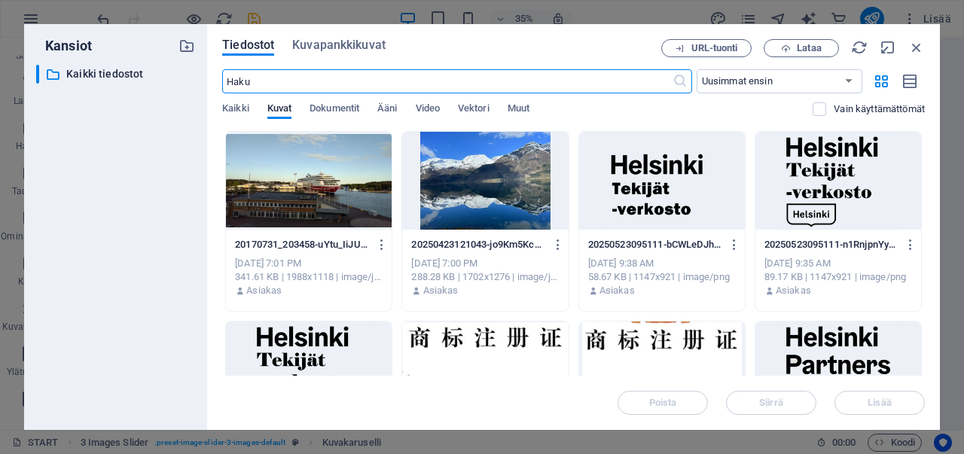
click at [485, 212] on div at bounding box center [485, 181] width 166 height 98
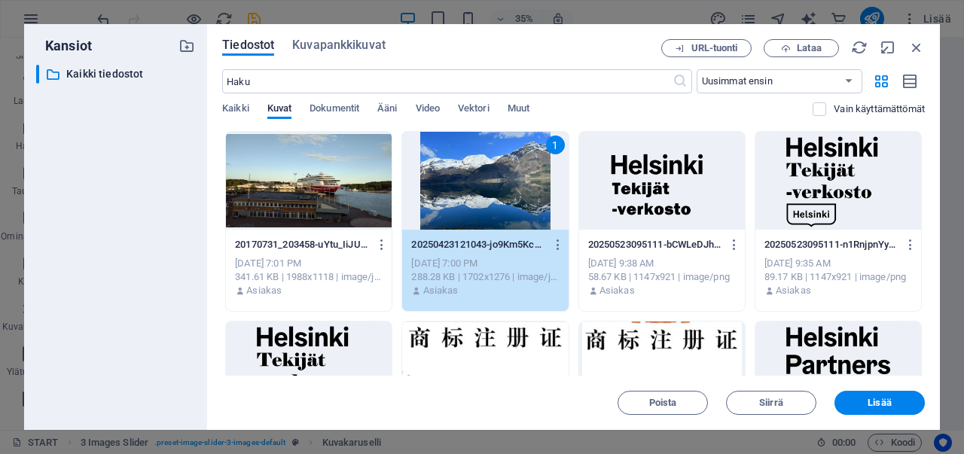
click at [485, 212] on div "1" at bounding box center [485, 181] width 166 height 98
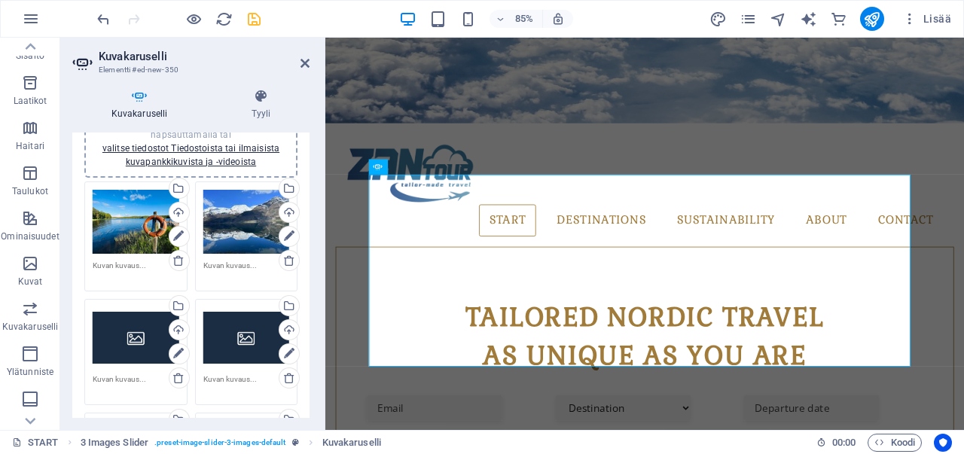
scroll to position [75, 0]
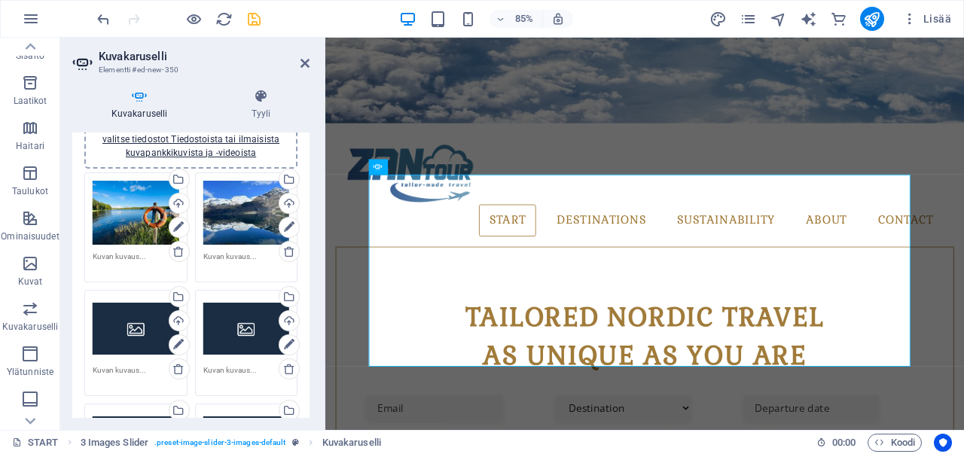
click at [135, 322] on div "Vedä tiedostot tähän, valitse tiedostot napsauttamalla tai valitse tiedostot Ti…" at bounding box center [136, 328] width 87 height 60
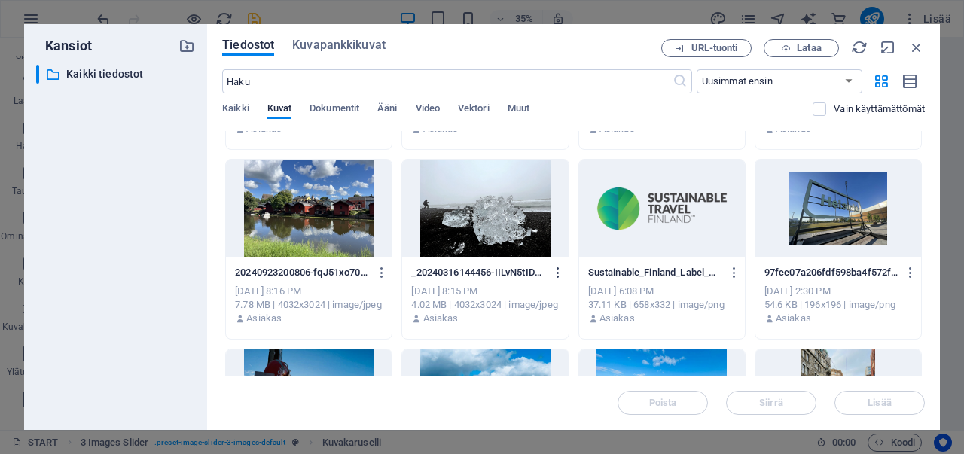
scroll to position [753, 0]
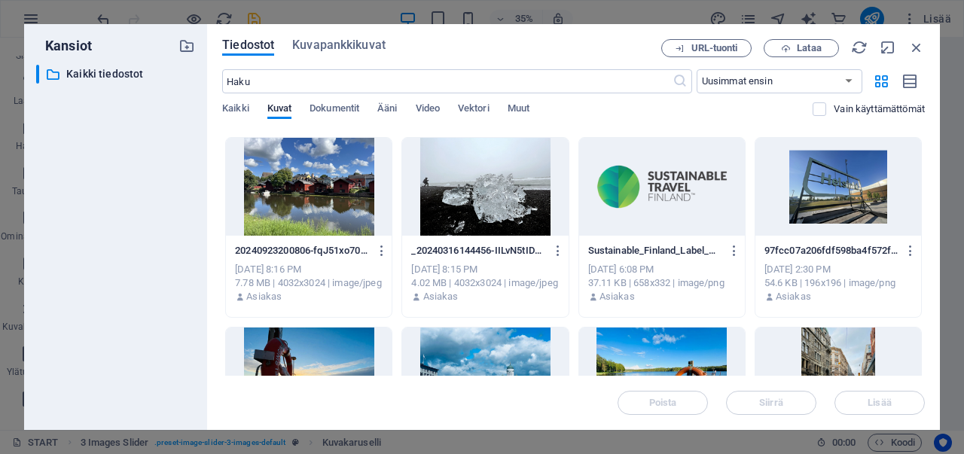
click at [519, 209] on div at bounding box center [485, 187] width 166 height 98
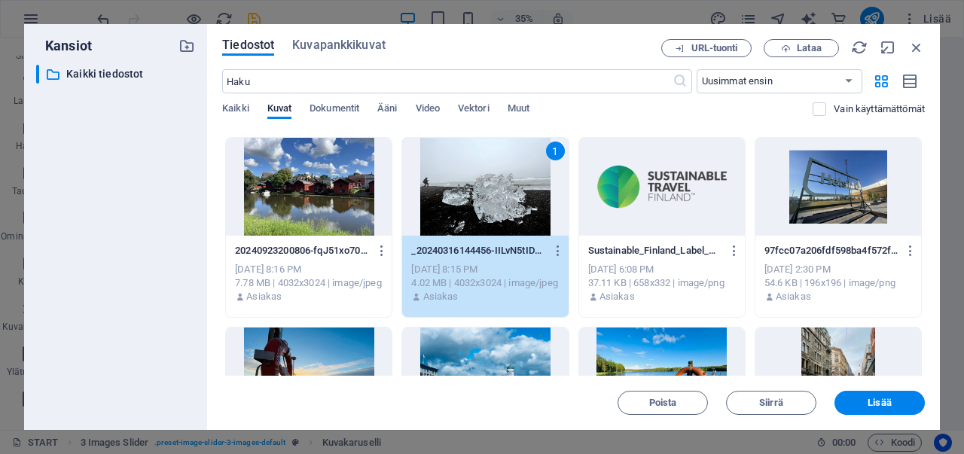
click at [519, 209] on div "1" at bounding box center [485, 187] width 166 height 98
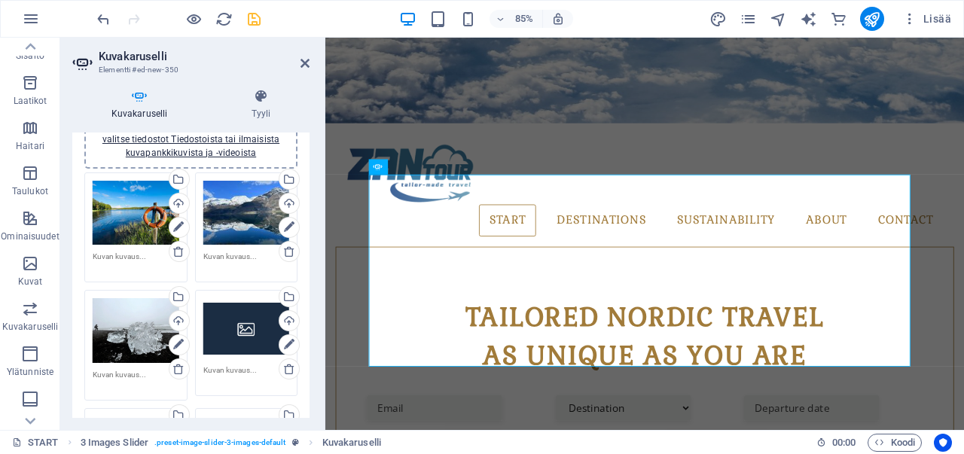
click at [245, 326] on div "Vedä tiedostot tähän, valitse tiedostot napsauttamalla tai valitse tiedostot Ti…" at bounding box center [246, 328] width 87 height 60
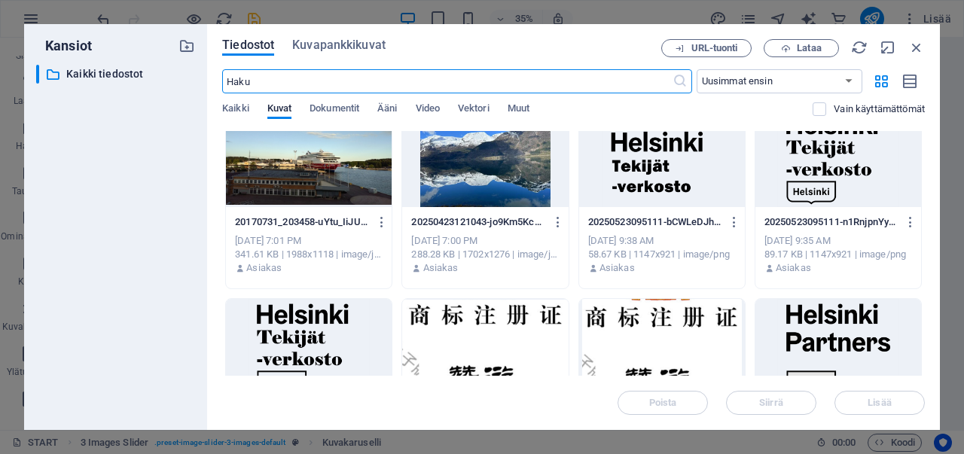
scroll to position [0, 0]
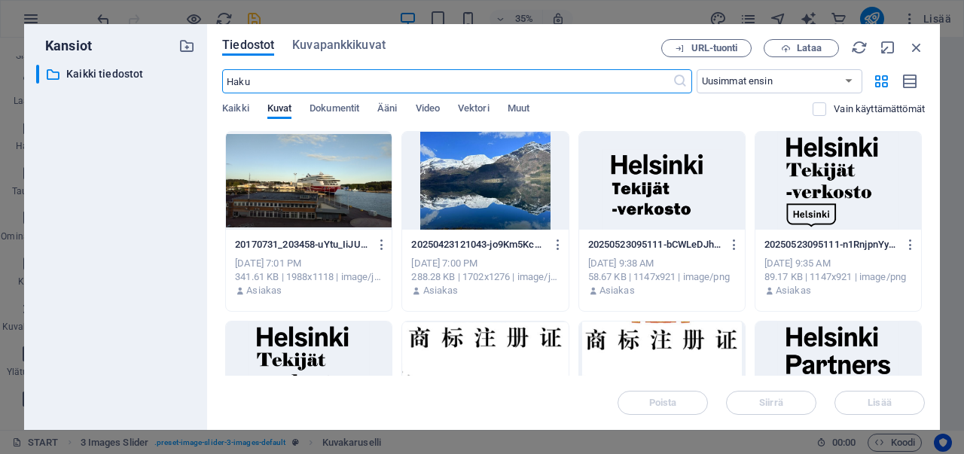
click at [323, 180] on div at bounding box center [309, 181] width 166 height 98
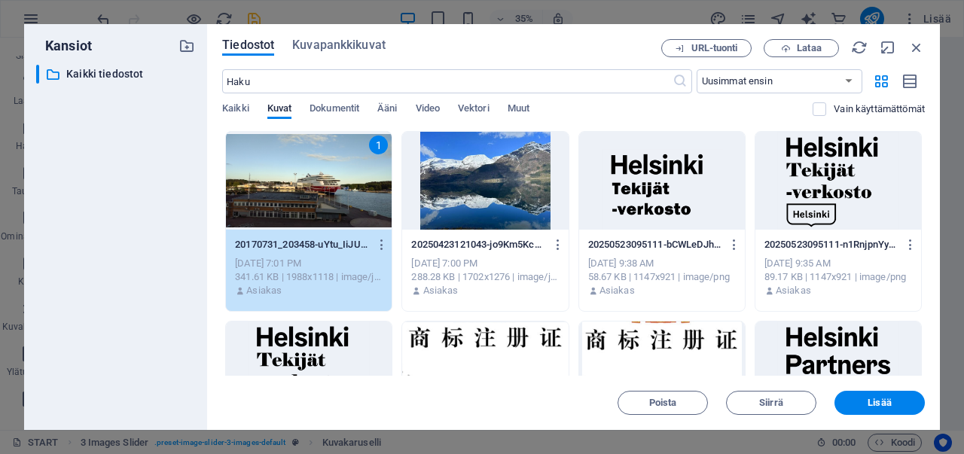
click at [323, 180] on div "1" at bounding box center [309, 181] width 166 height 98
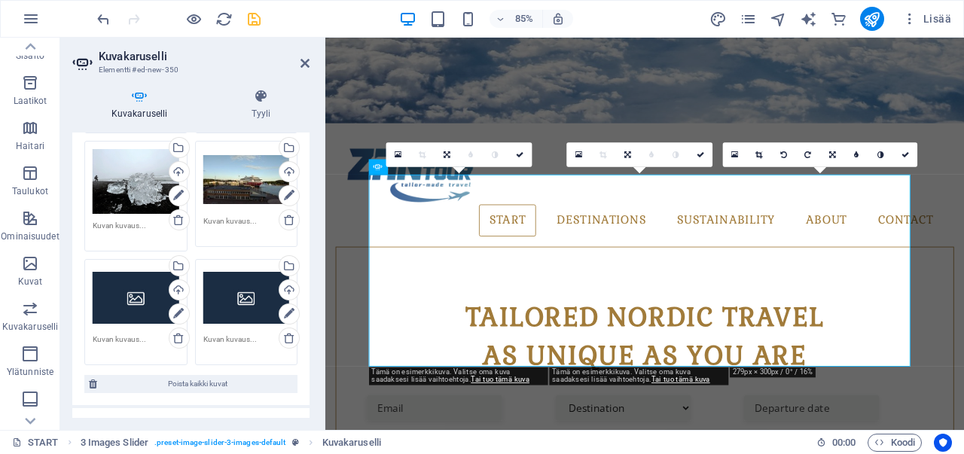
scroll to position [226, 0]
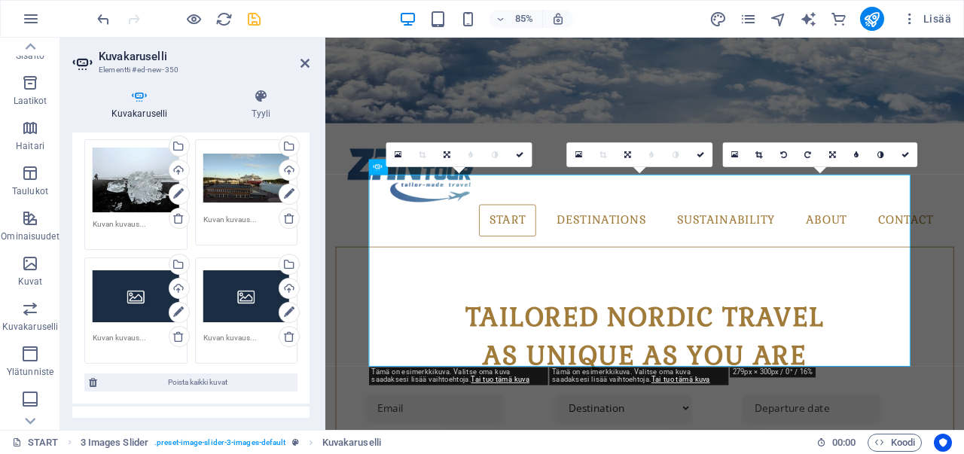
click at [137, 302] on div "Vedä tiedostot tähän, valitse tiedostot napsauttamalla tai valitse tiedostot Ti…" at bounding box center [136, 296] width 87 height 60
click at [137, 302] on body "ZANTOUR-NORDIC DMC START (en) Suosikit Elementit Sarakkeet Sisältö Laatikot Hai…" at bounding box center [482, 227] width 964 height 454
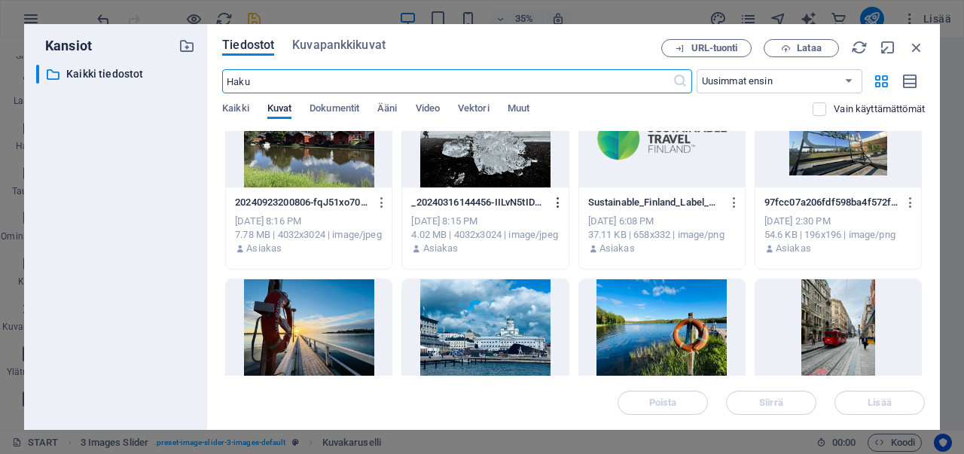
scroll to position [828, 0]
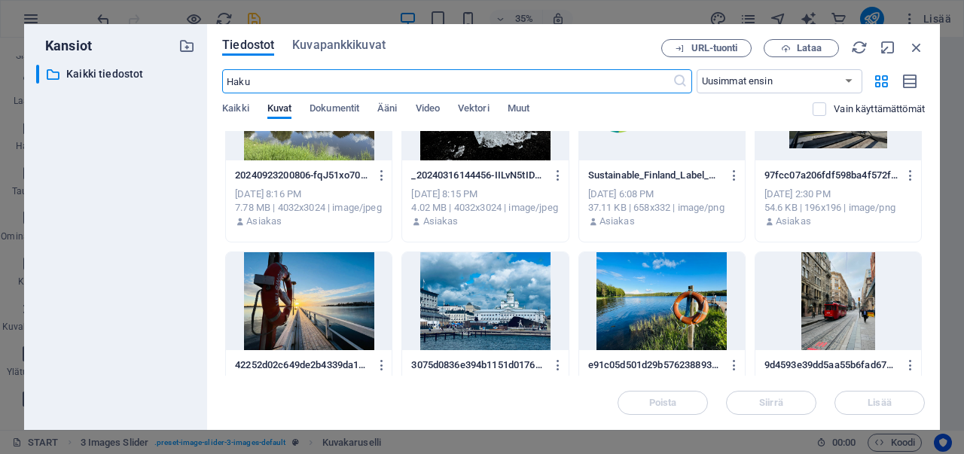
click at [313, 297] on div at bounding box center [309, 301] width 166 height 98
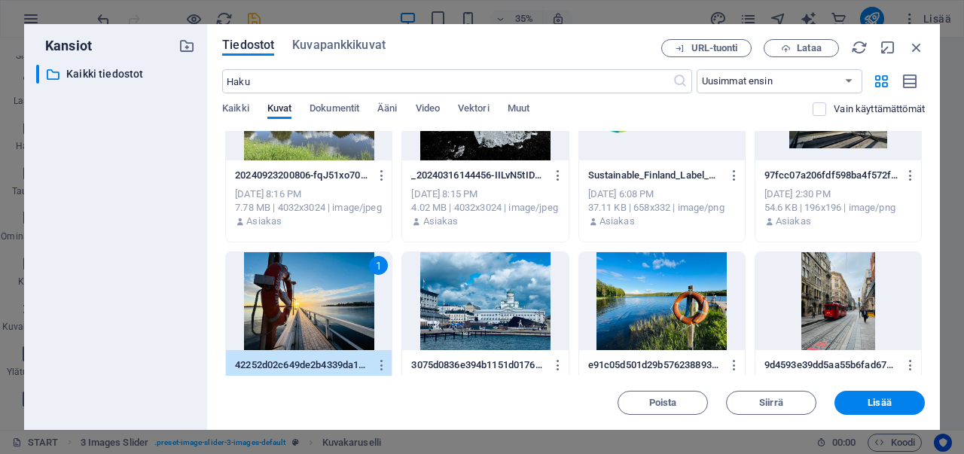
click at [313, 297] on div "1" at bounding box center [309, 301] width 166 height 98
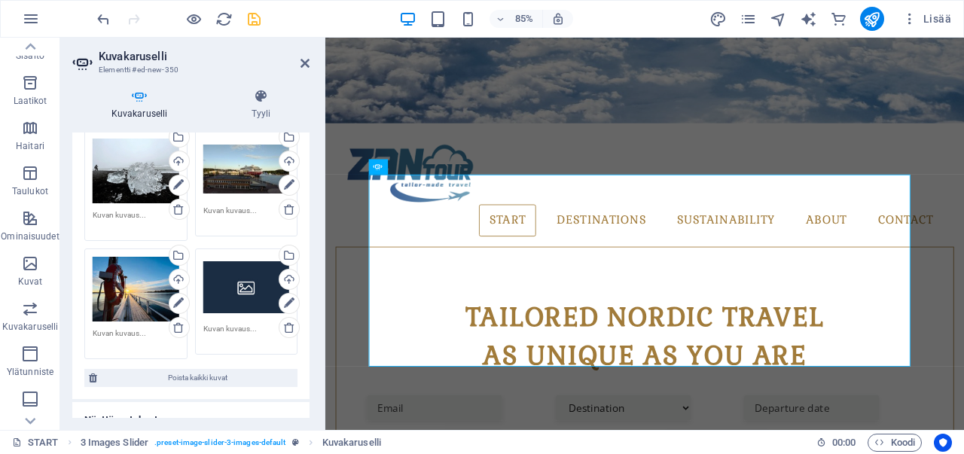
scroll to position [226, 0]
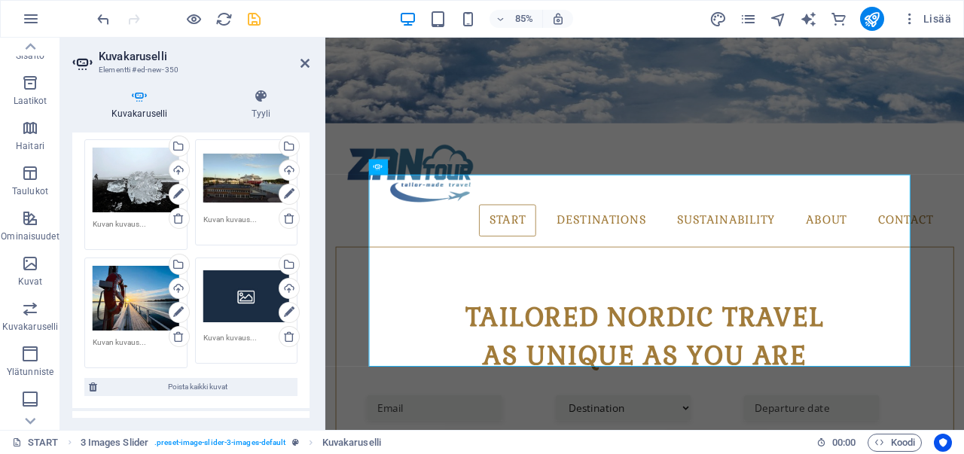
click at [239, 278] on div "Vedä tiedostot tähän, valitse tiedostot napsauttamalla tai valitse tiedostot Ti…" at bounding box center [246, 296] width 87 height 60
click at [239, 278] on body "ZANTOUR-NORDIC DMC START (en) Suosikit Elementit Sarakkeet Sisältö Laatikot Hai…" at bounding box center [482, 227] width 964 height 454
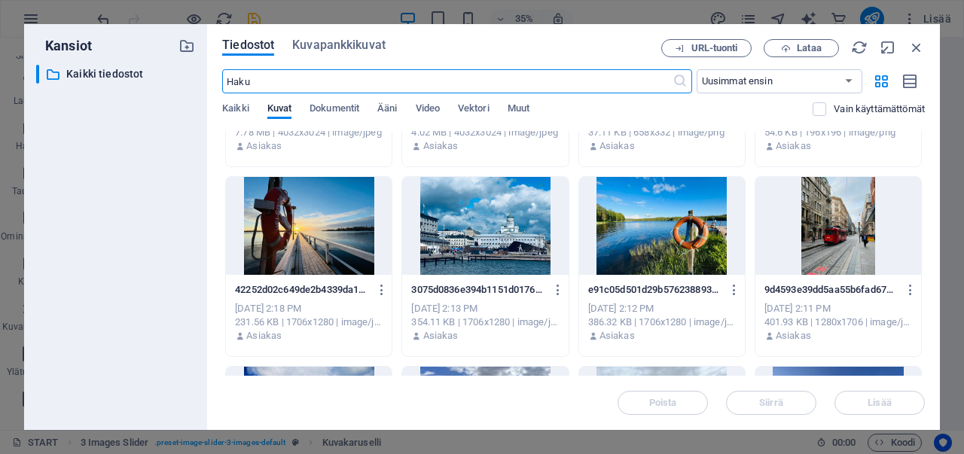
scroll to position [1054, 0]
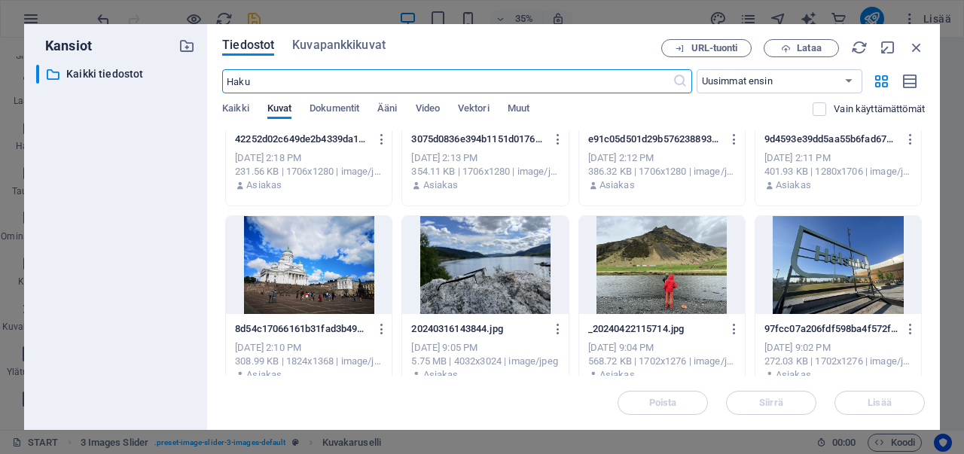
click at [655, 254] on div at bounding box center [662, 265] width 166 height 98
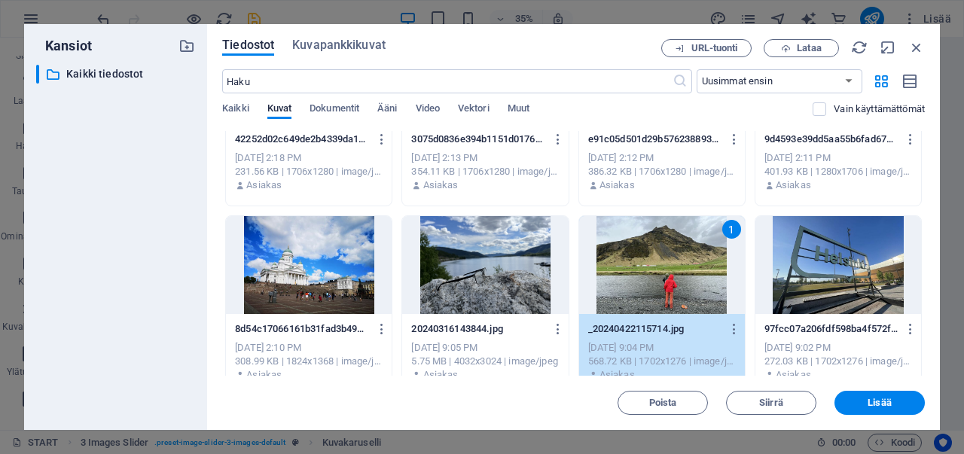
click at [655, 254] on div "1" at bounding box center [662, 265] width 166 height 98
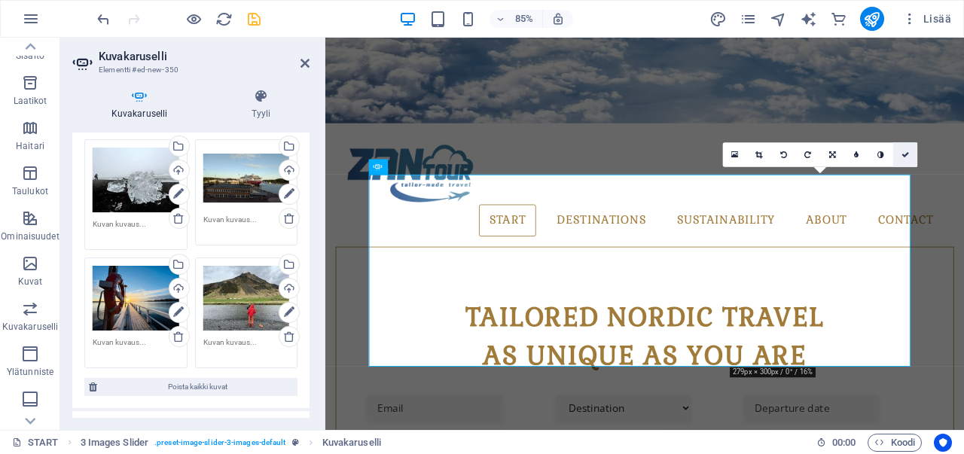
click at [901, 154] on icon at bounding box center [905, 155] width 8 height 8
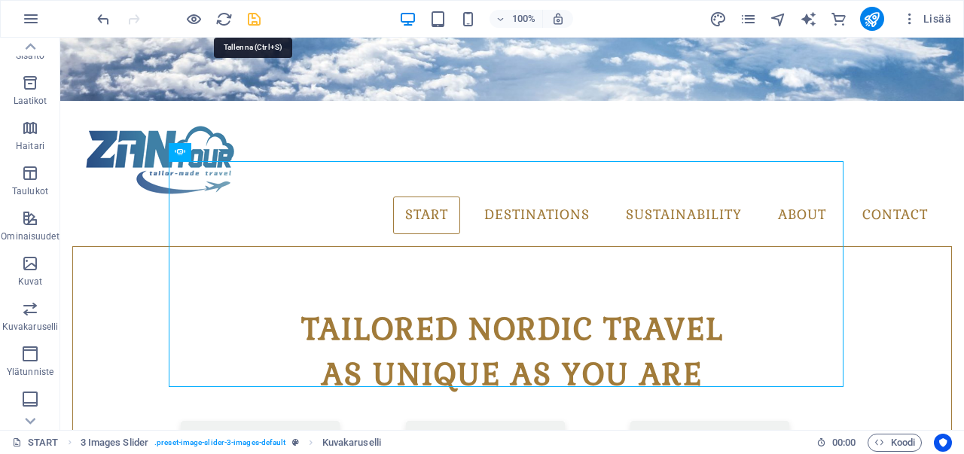
click at [251, 13] on icon "save" at bounding box center [253, 19] width 17 height 17
checkbox input "false"
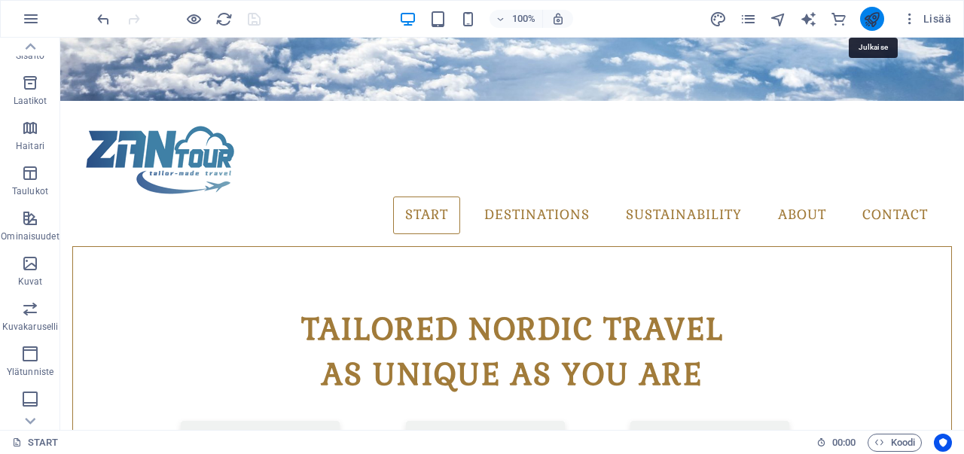
click at [873, 13] on icon "publish" at bounding box center [871, 19] width 17 height 17
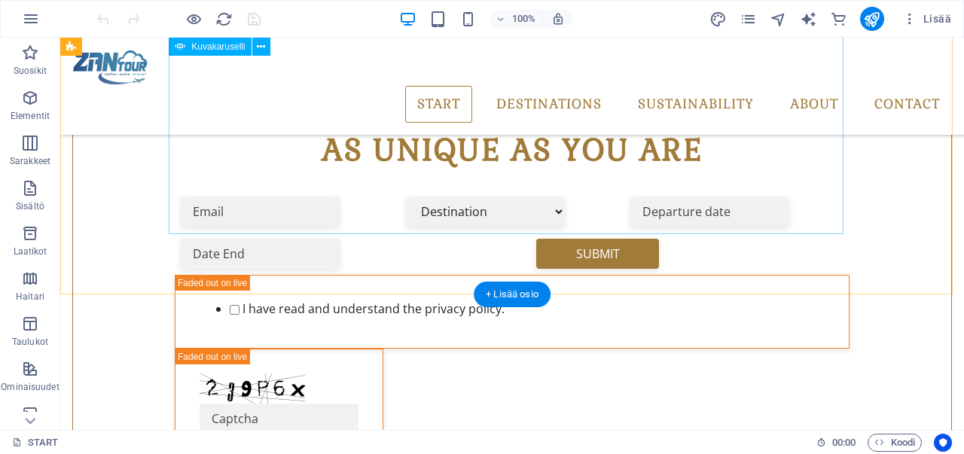
scroll to position [497, 0]
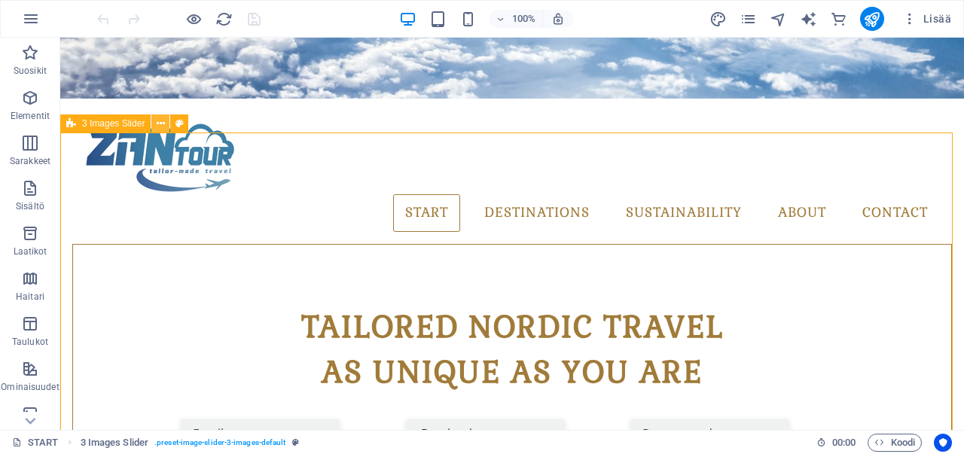
click at [157, 120] on icon at bounding box center [161, 124] width 8 height 16
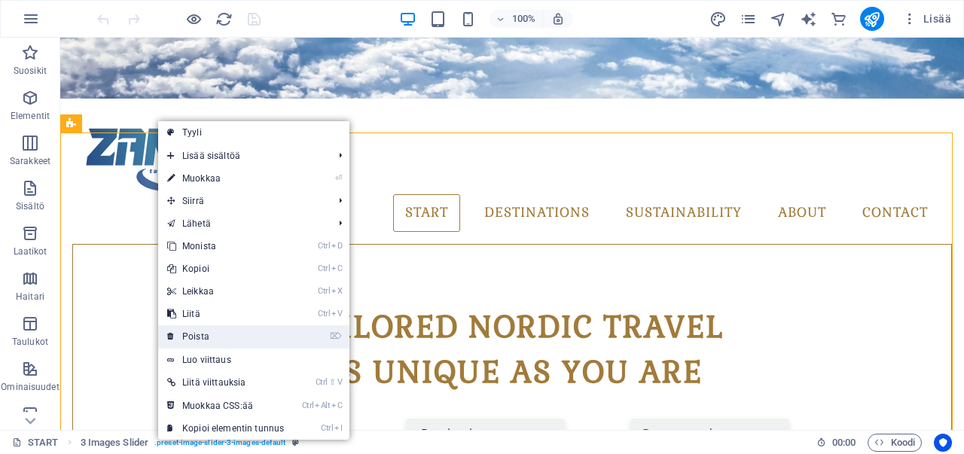
click at [203, 326] on link "⌦ Poista" at bounding box center [225, 336] width 135 height 23
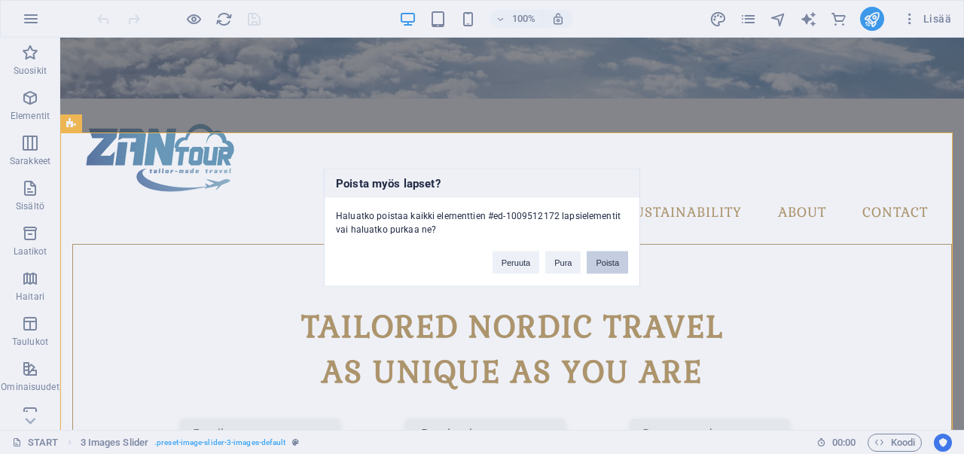
click at [602, 263] on button "Poista" at bounding box center [606, 262] width 41 height 23
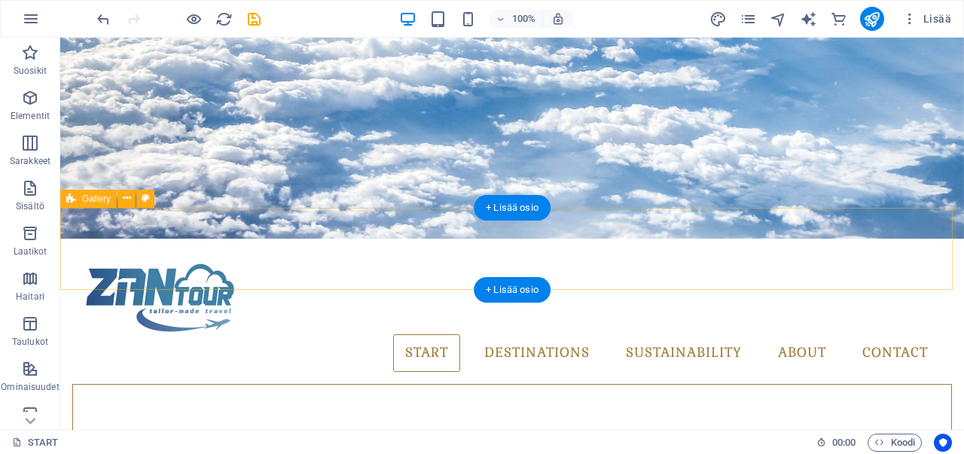
scroll to position [346, 0]
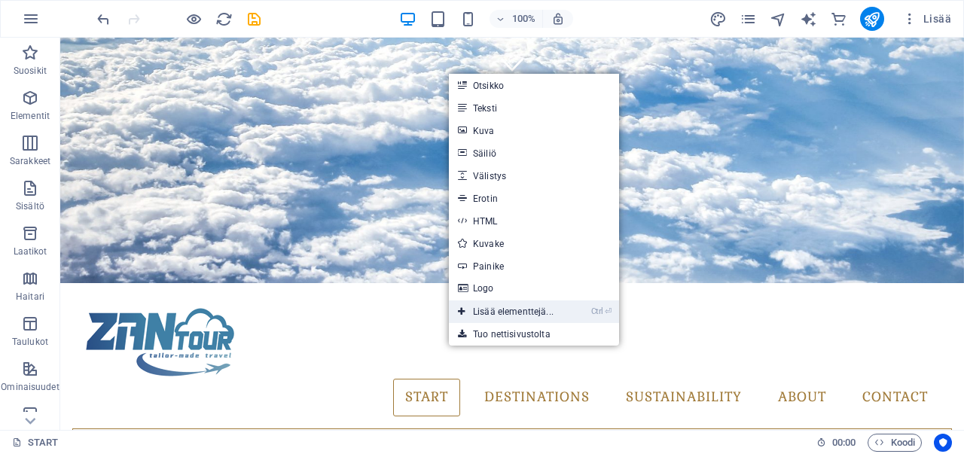
click at [535, 315] on link "Ctrl ⏎ Lisää elementtejä..." at bounding box center [506, 311] width 114 height 23
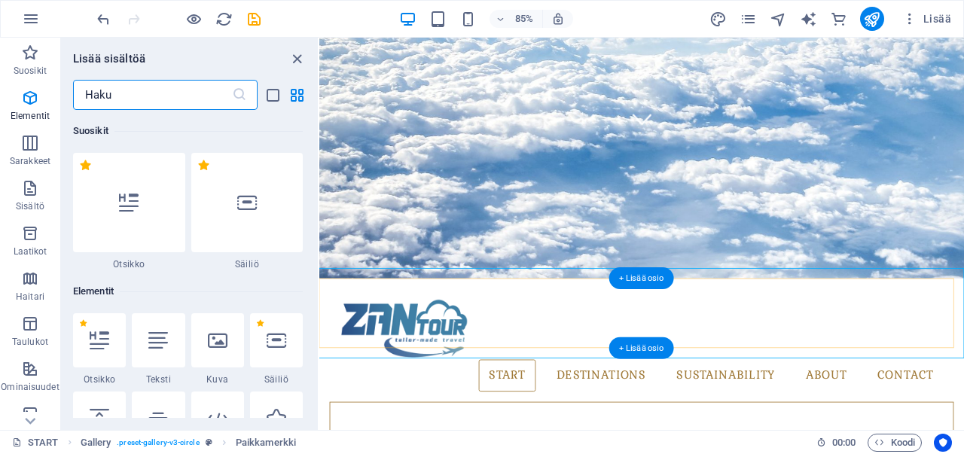
scroll to position [160, 0]
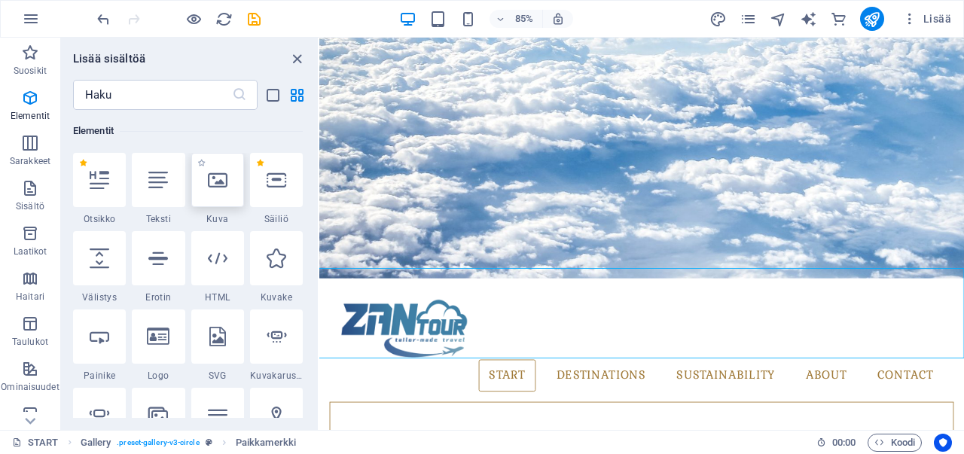
click at [230, 191] on div at bounding box center [217, 180] width 53 height 54
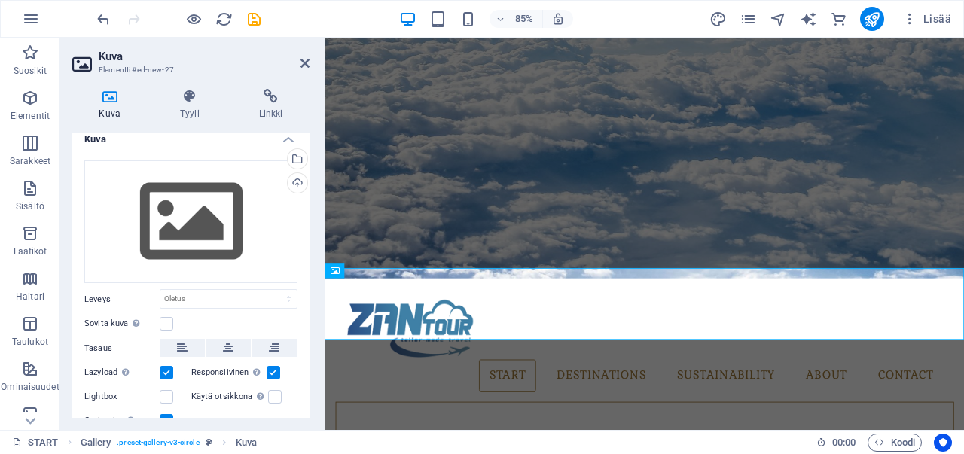
scroll to position [0, 0]
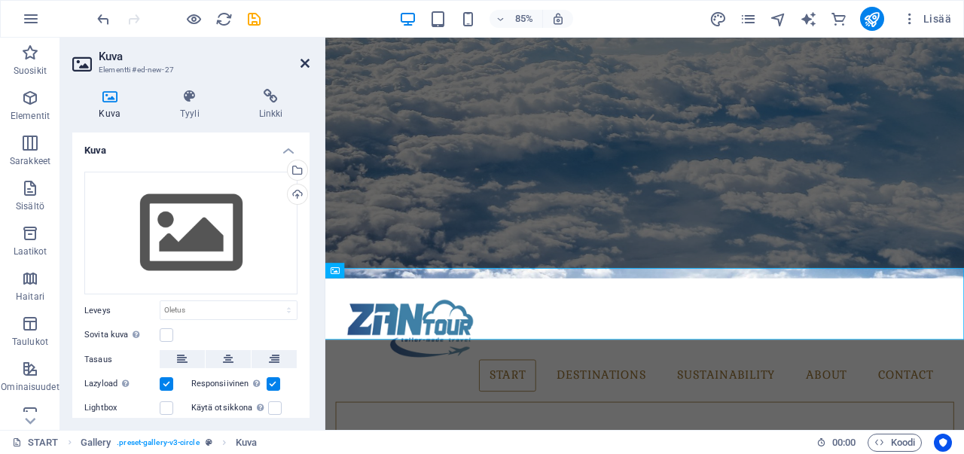
click at [309, 64] on icon at bounding box center [304, 63] width 9 height 12
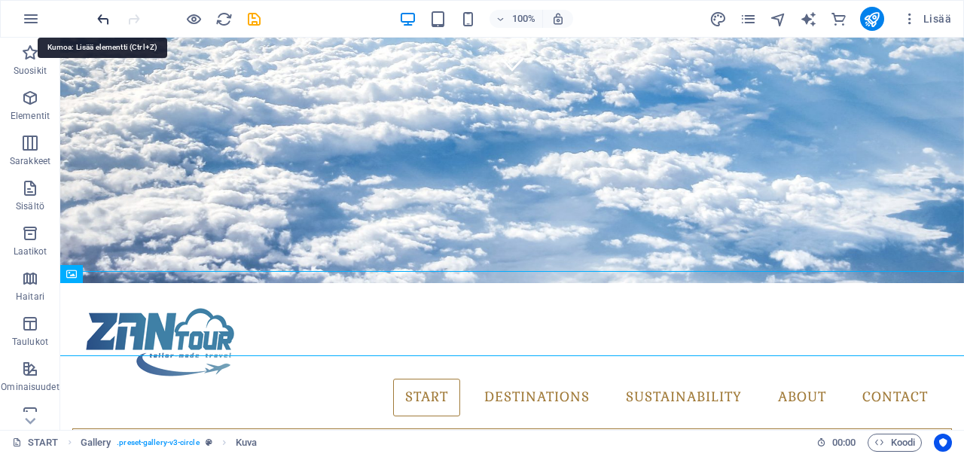
click at [99, 19] on icon "undo" at bounding box center [103, 19] width 17 height 17
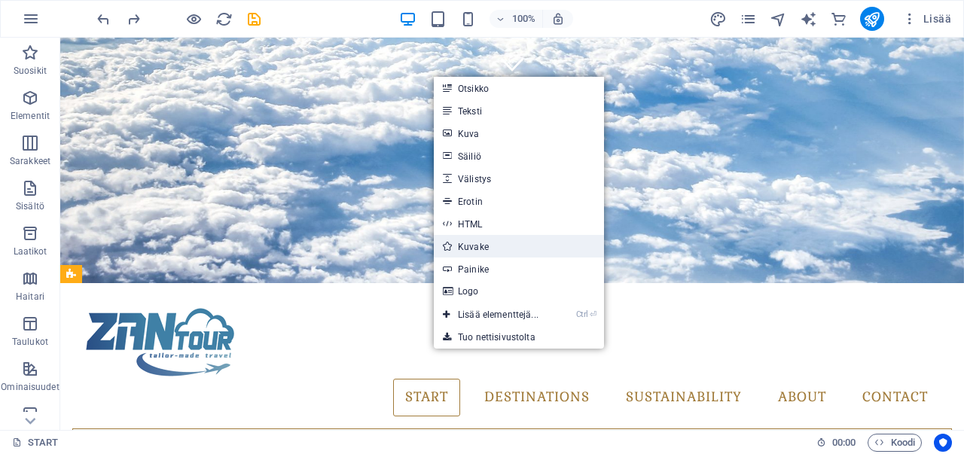
click at [464, 242] on link "Kuvake" at bounding box center [519, 246] width 170 height 23
select select "xMidYMid"
select select "px"
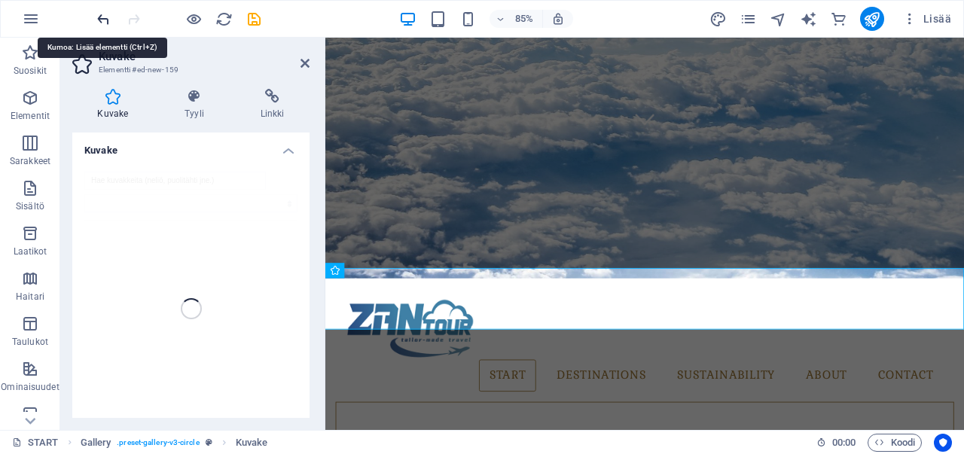
click at [100, 14] on icon "undo" at bounding box center [103, 19] width 17 height 17
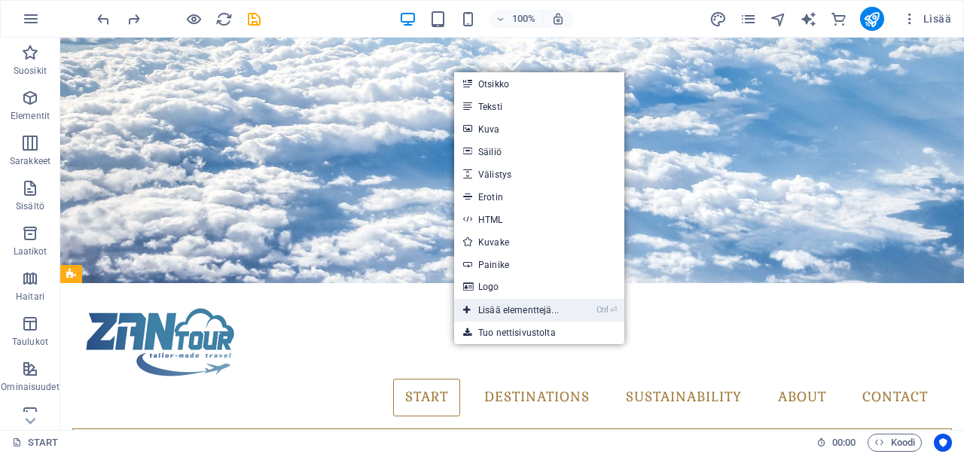
drag, startPoint x: 530, startPoint y: 306, endPoint x: 185, endPoint y: 261, distance: 347.7
click at [530, 306] on link "Ctrl ⏎ Lisää elementtejä..." at bounding box center [511, 310] width 114 height 23
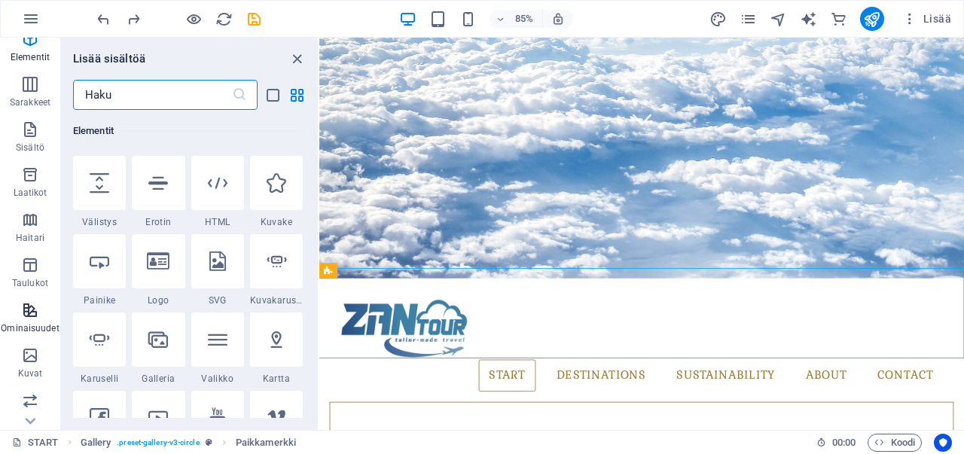
scroll to position [75, 0]
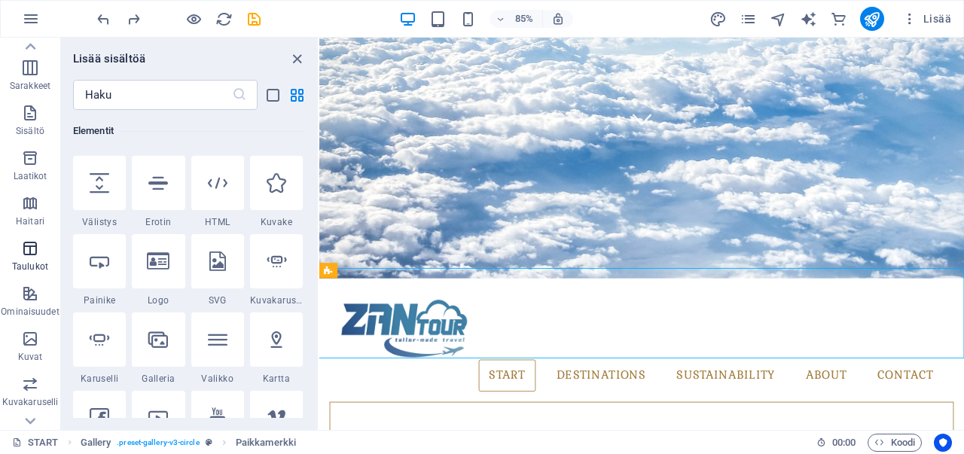
click at [28, 266] on p "Taulukot" at bounding box center [30, 266] width 36 height 12
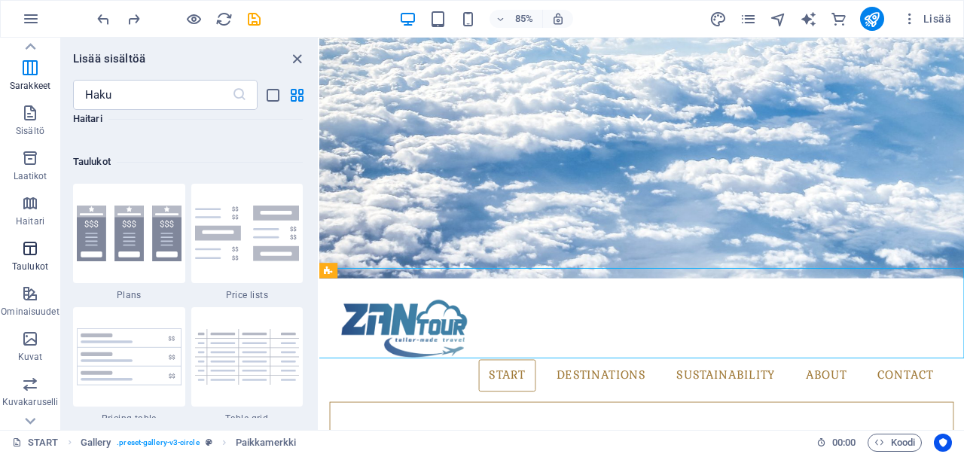
scroll to position [5214, 0]
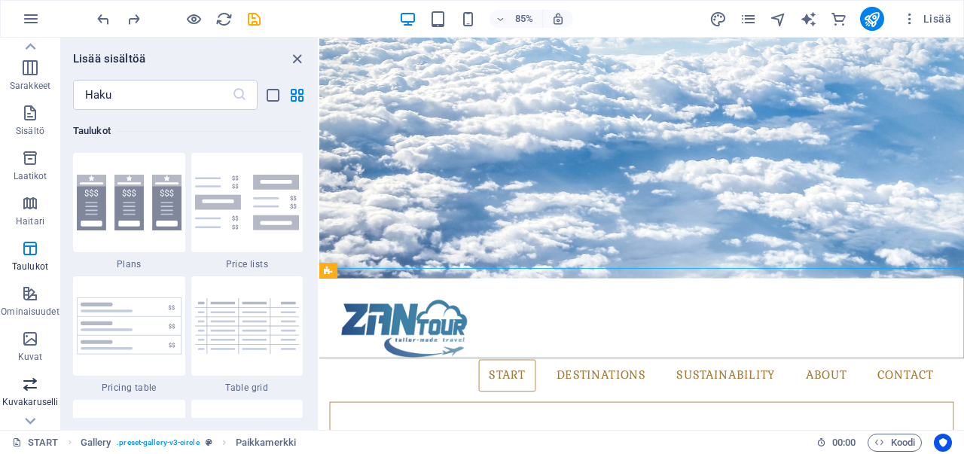
click at [30, 377] on icon "button" at bounding box center [30, 384] width 18 height 18
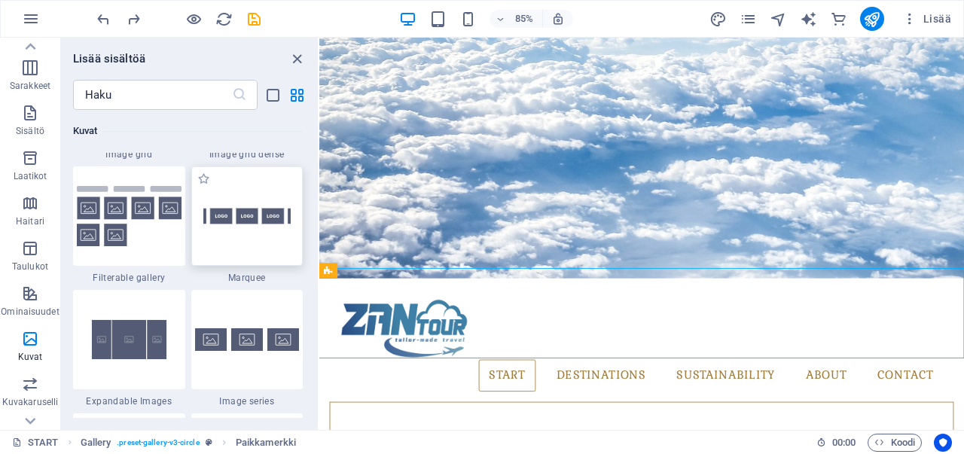
scroll to position [8007, 0]
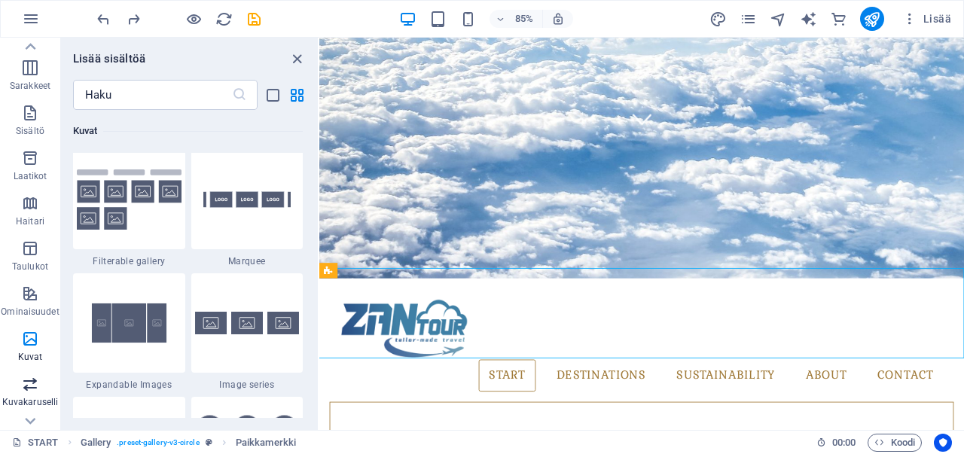
click at [38, 383] on icon "button" at bounding box center [30, 384] width 18 height 18
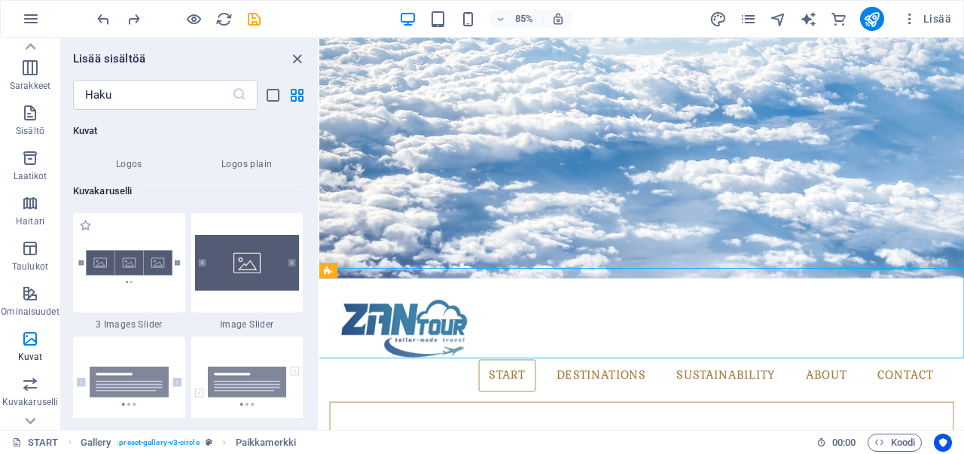
scroll to position [8534, 0]
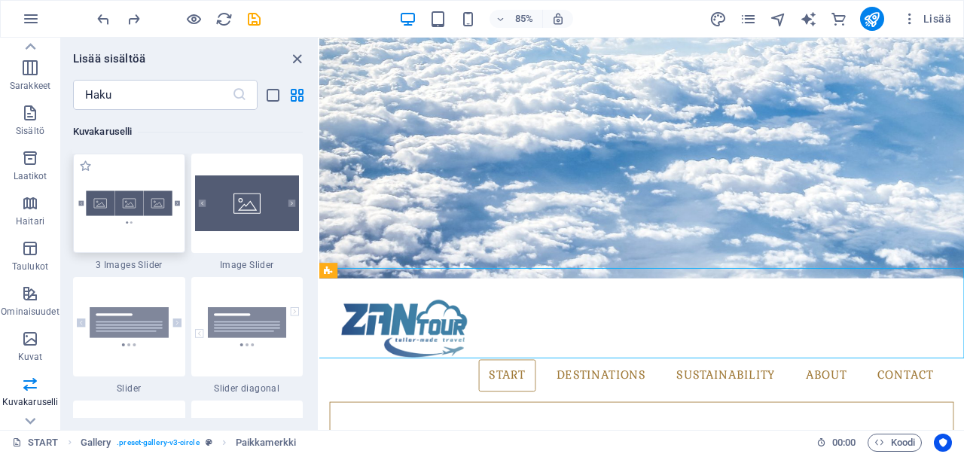
click at [154, 215] on img at bounding box center [129, 203] width 105 height 69
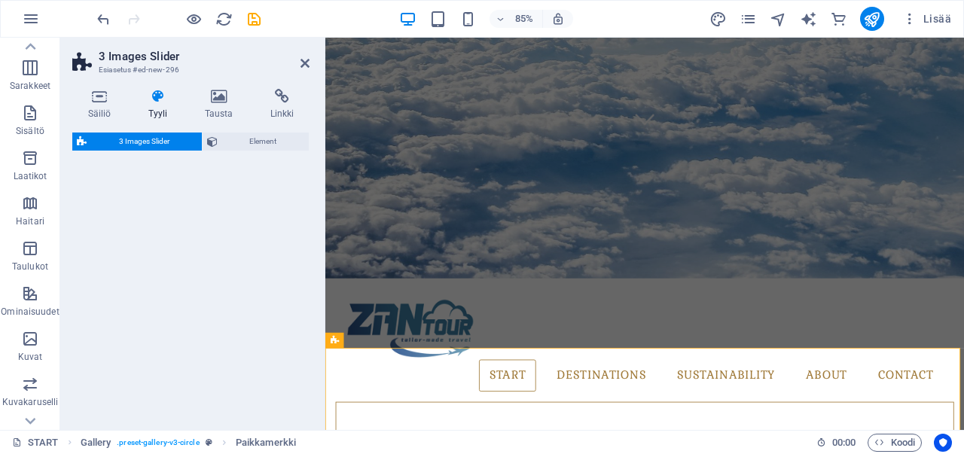
select select "rem"
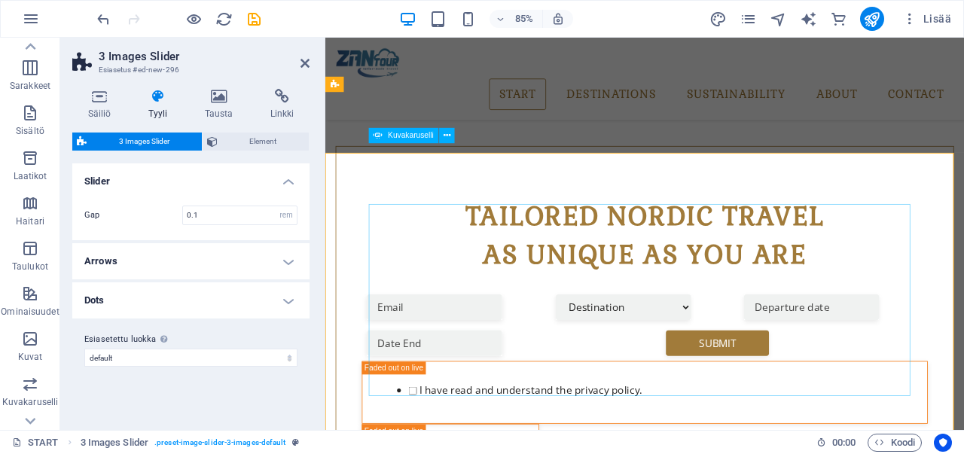
scroll to position [651, 0]
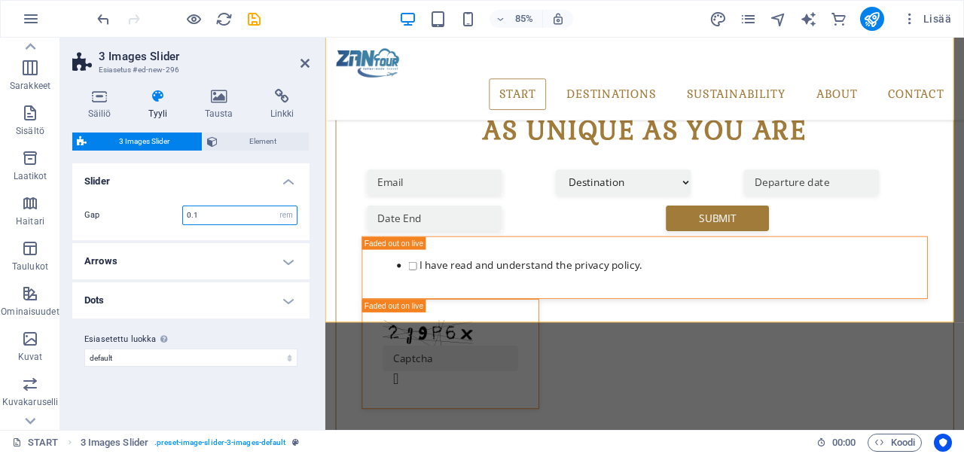
click at [203, 212] on input "0.1" at bounding box center [240, 215] width 114 height 18
click at [223, 212] on input "0.05" at bounding box center [240, 215] width 114 height 18
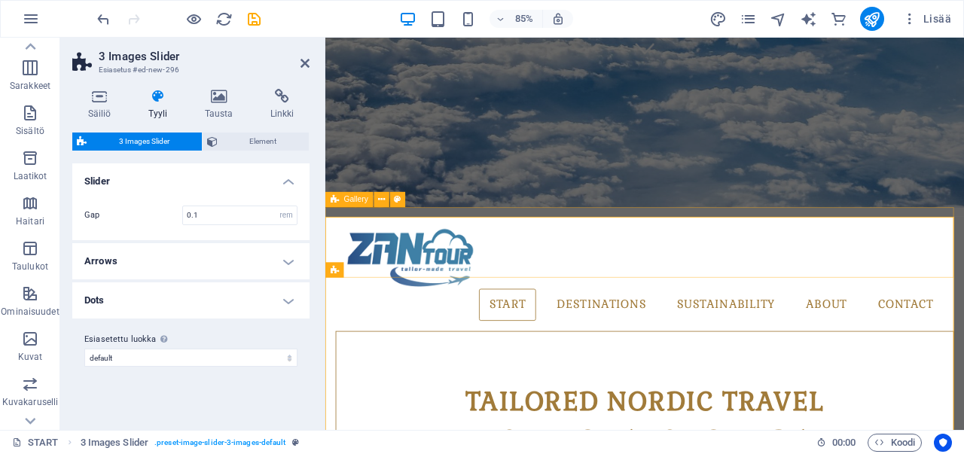
scroll to position [504, 0]
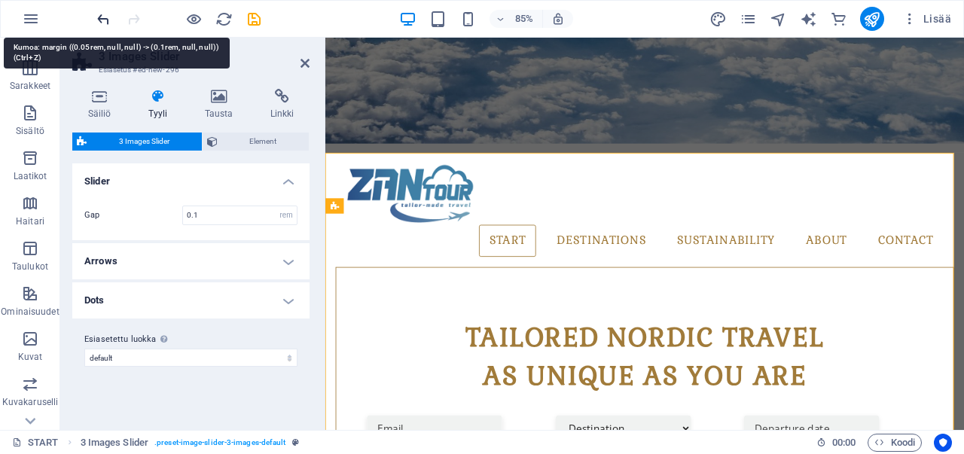
click at [102, 16] on icon "undo" at bounding box center [103, 19] width 17 height 17
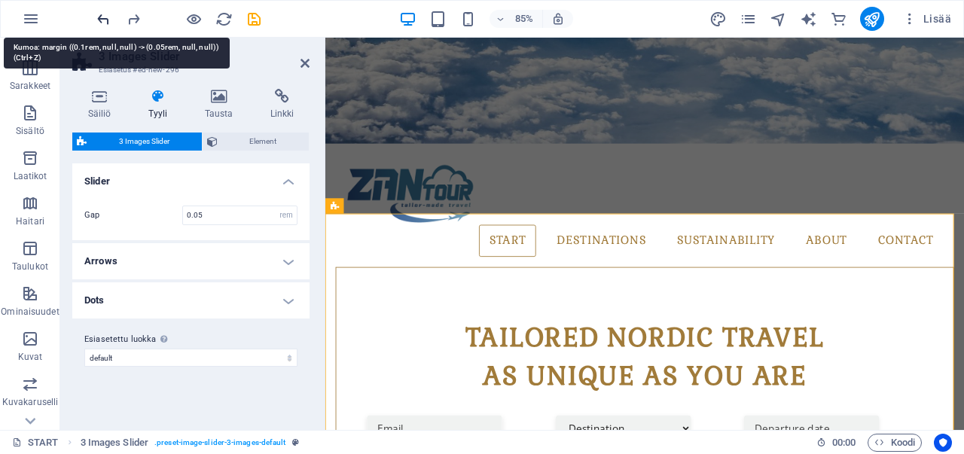
click at [102, 16] on icon "undo" at bounding box center [103, 19] width 17 height 17
type input "0.1"
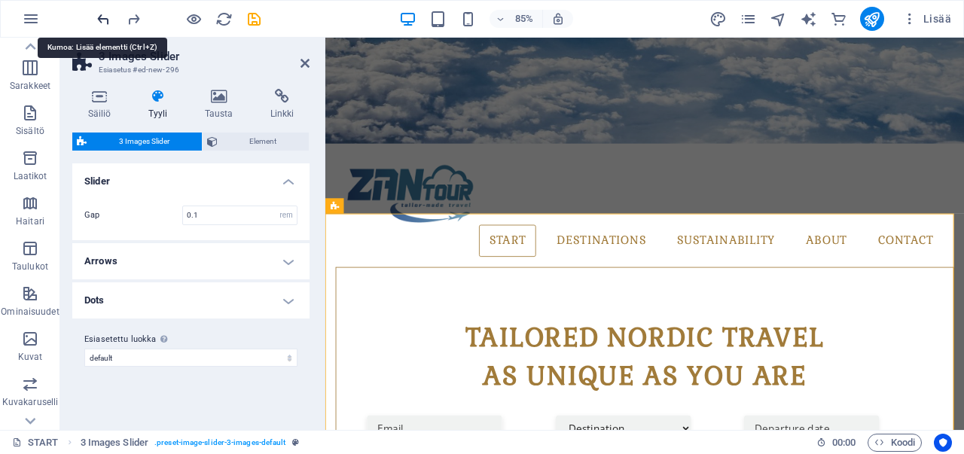
click at [102, 16] on icon "undo" at bounding box center [103, 19] width 17 height 17
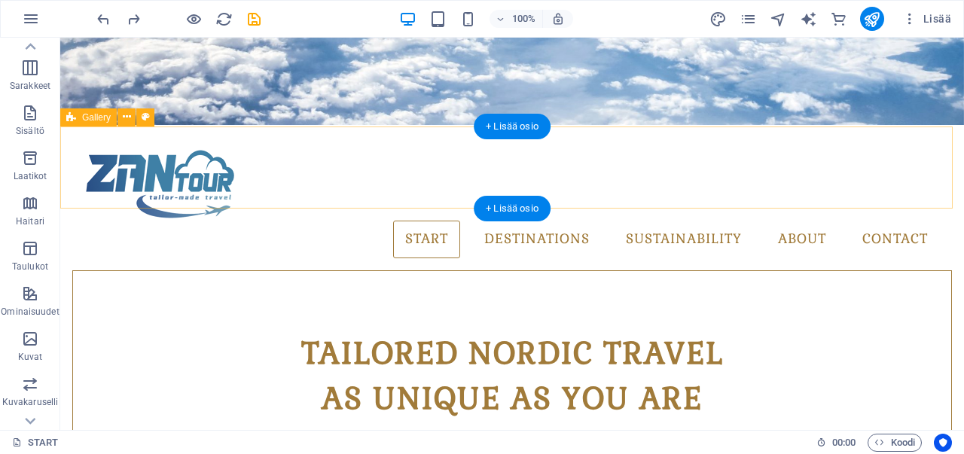
scroll to position [429, 0]
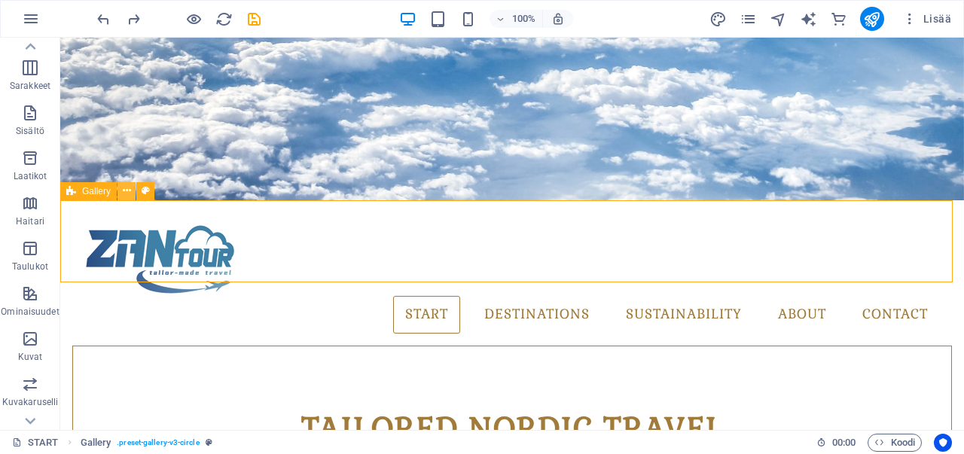
click at [124, 193] on icon at bounding box center [127, 191] width 8 height 16
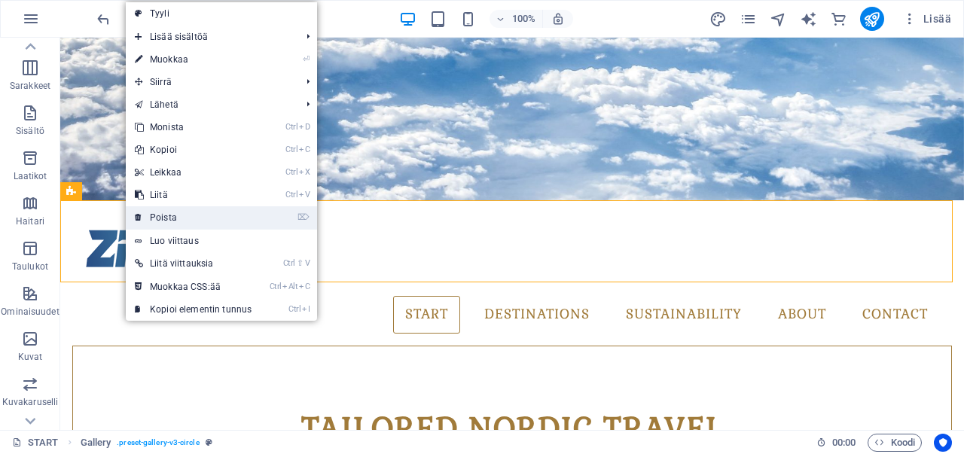
click at [154, 216] on link "⌦ Poista" at bounding box center [193, 217] width 135 height 23
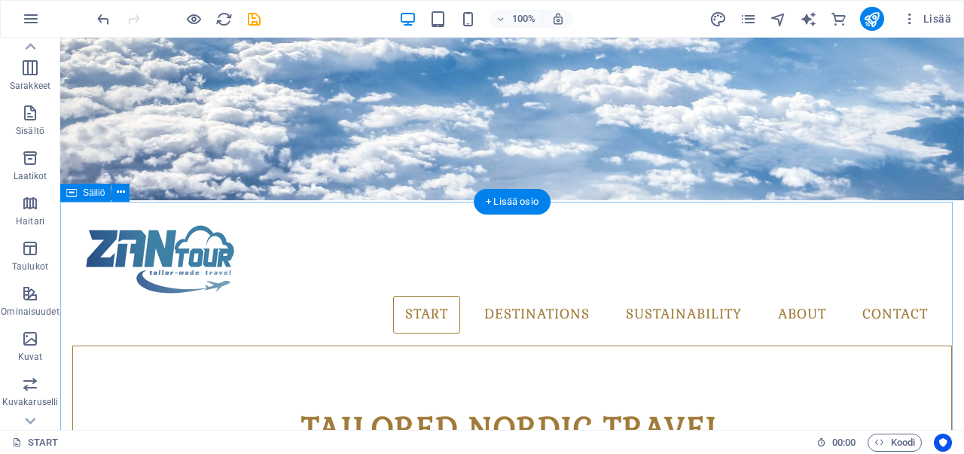
scroll to position [354, 0]
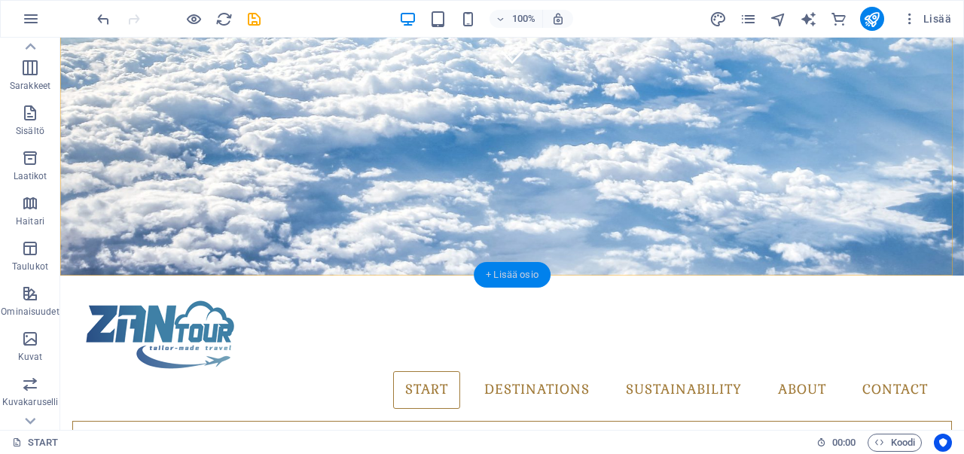
click at [513, 276] on div "+ Lisää osio" at bounding box center [512, 275] width 77 height 26
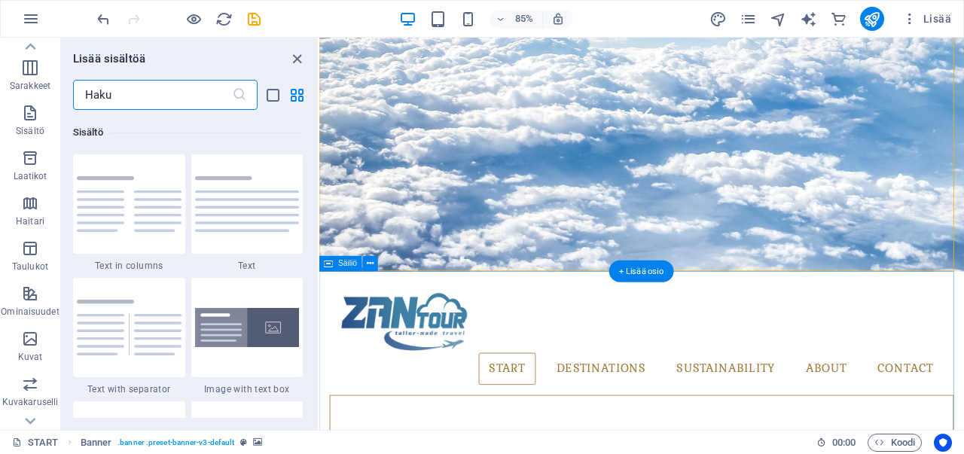
scroll to position [2634, 0]
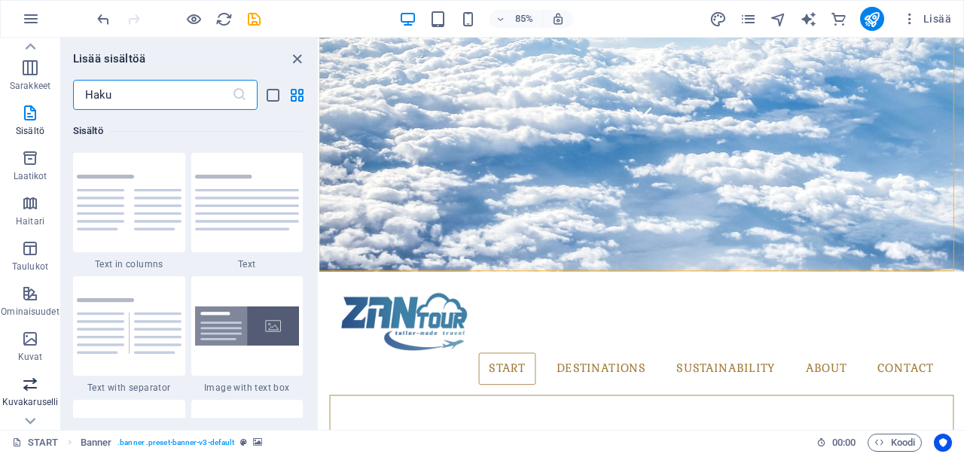
click at [33, 381] on icon "button" at bounding box center [30, 384] width 18 height 18
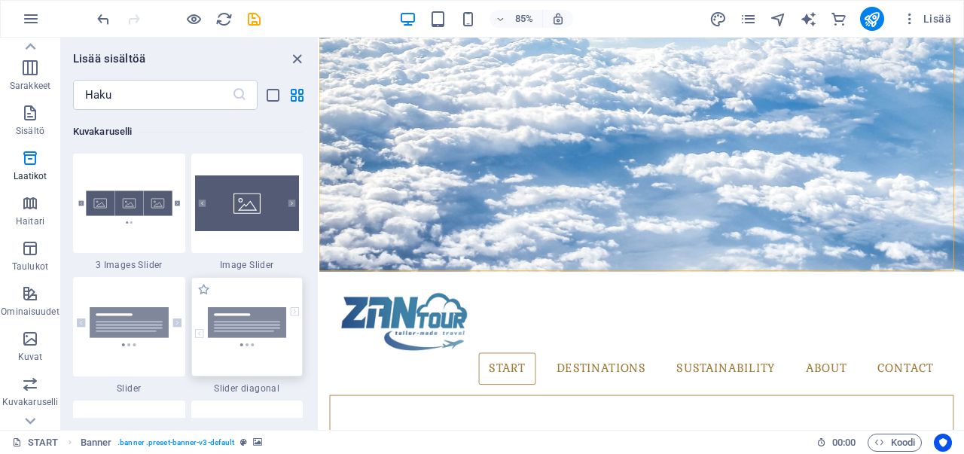
scroll to position [8535, 0]
click at [136, 213] on img at bounding box center [129, 202] width 105 height 69
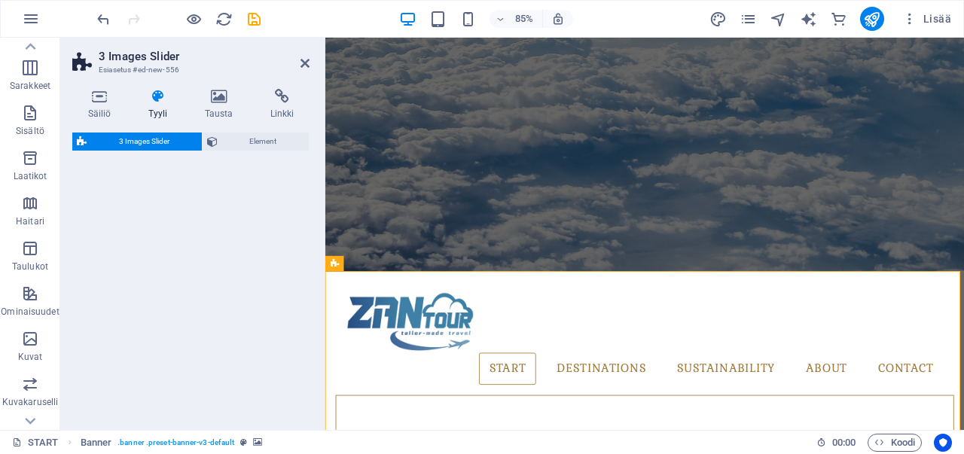
select select "rem"
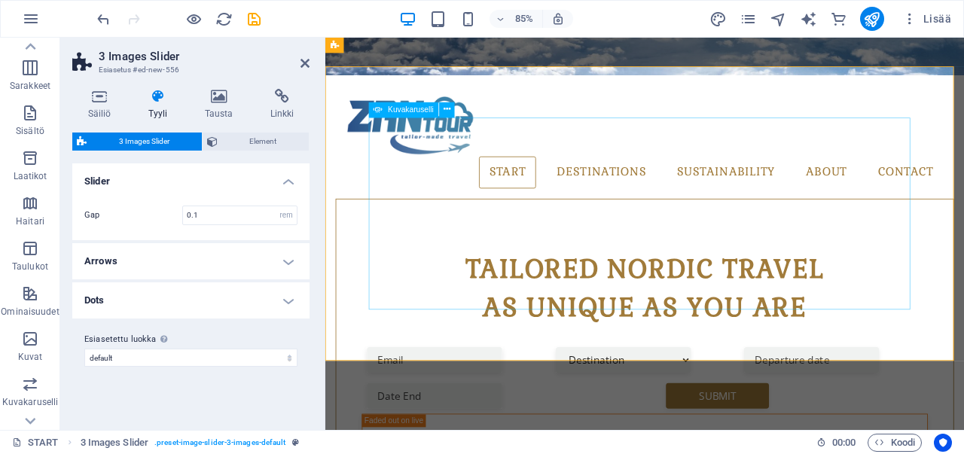
scroll to position [513, 0]
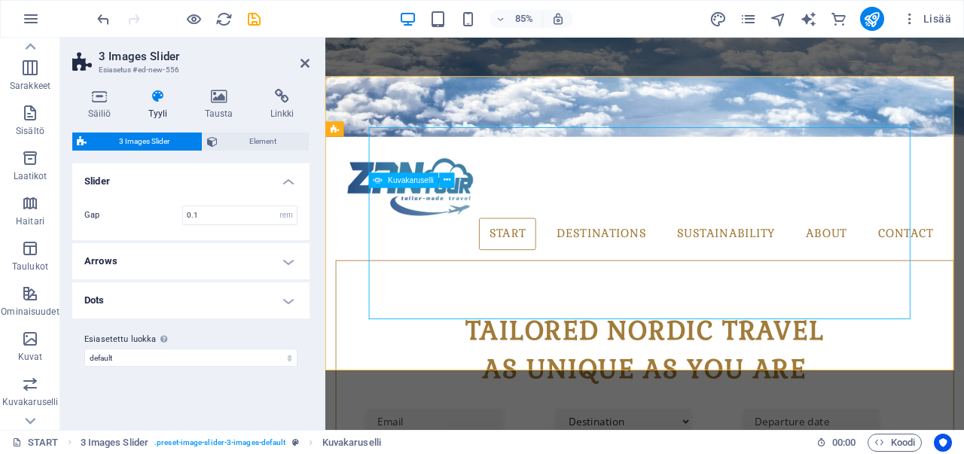
scroll to position [588, 0]
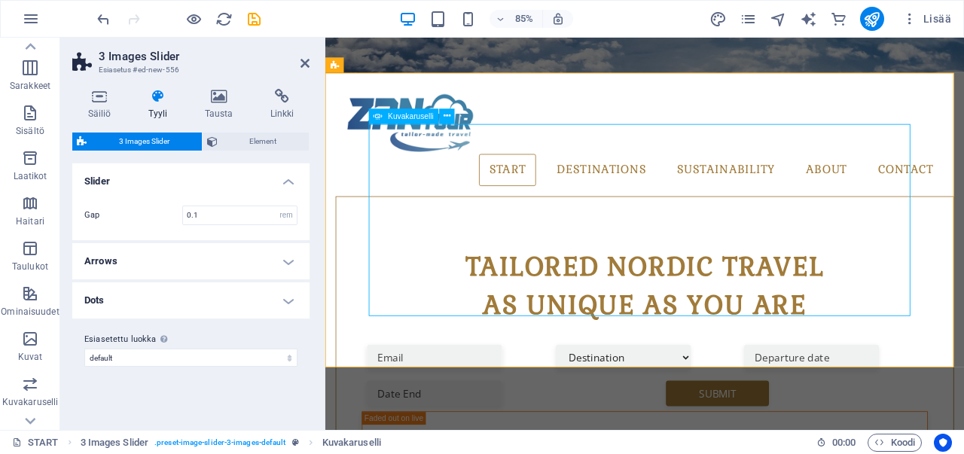
select select "px"
select select "ms"
select select "s"
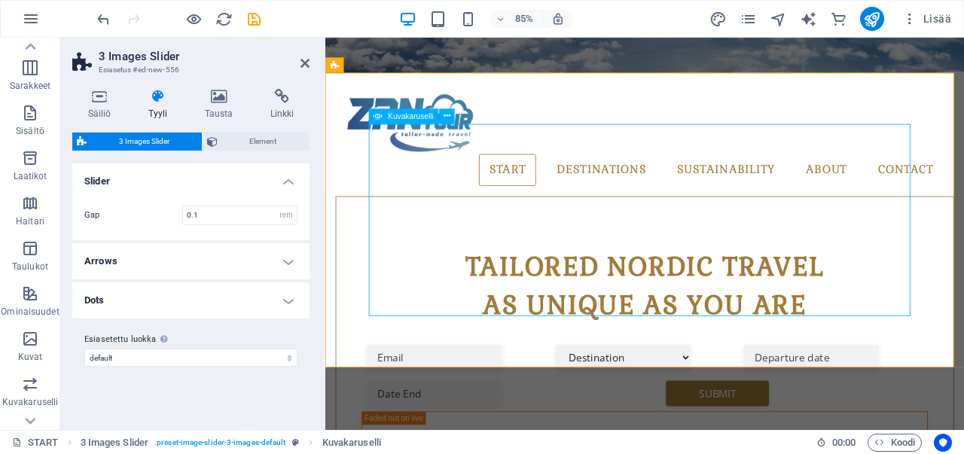
select select "progressive"
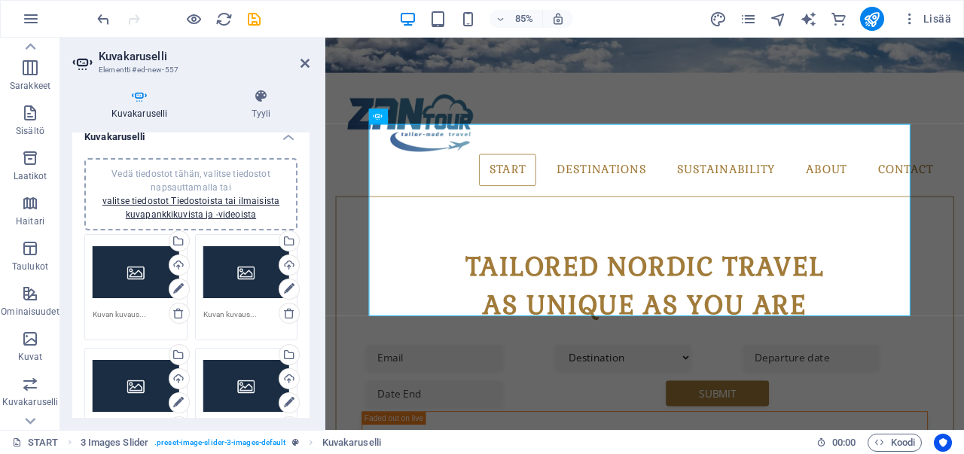
scroll to position [0, 0]
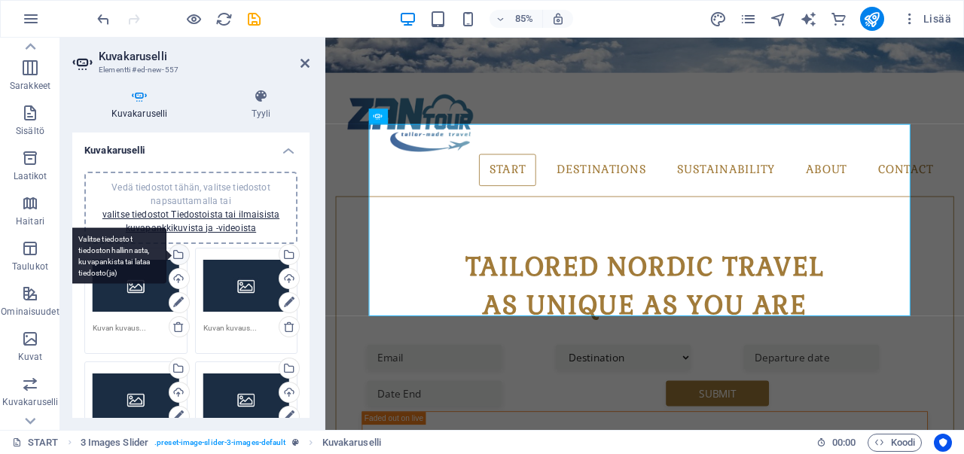
click at [166, 251] on div "Valitse tiedostot tiedostonhallinnasta, kuvapankista tai lataa tiedosto(ja)" at bounding box center [118, 255] width 98 height 56
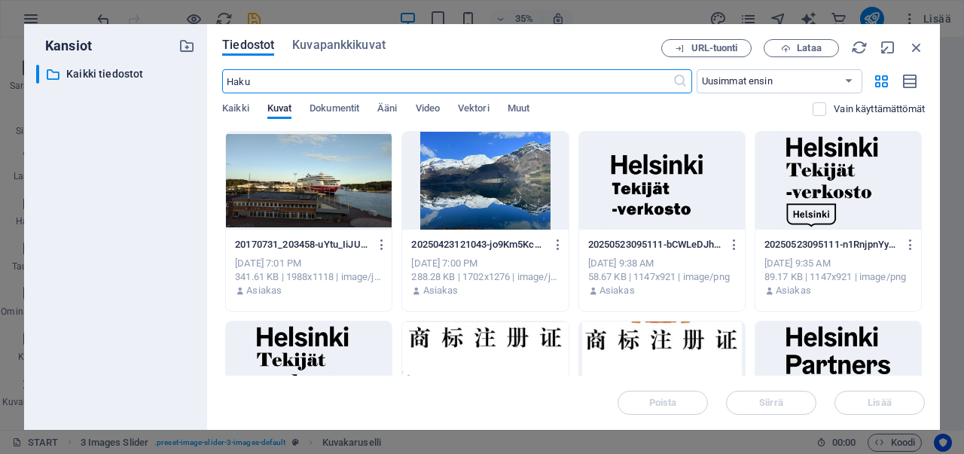
click at [489, 194] on div at bounding box center [485, 181] width 166 height 98
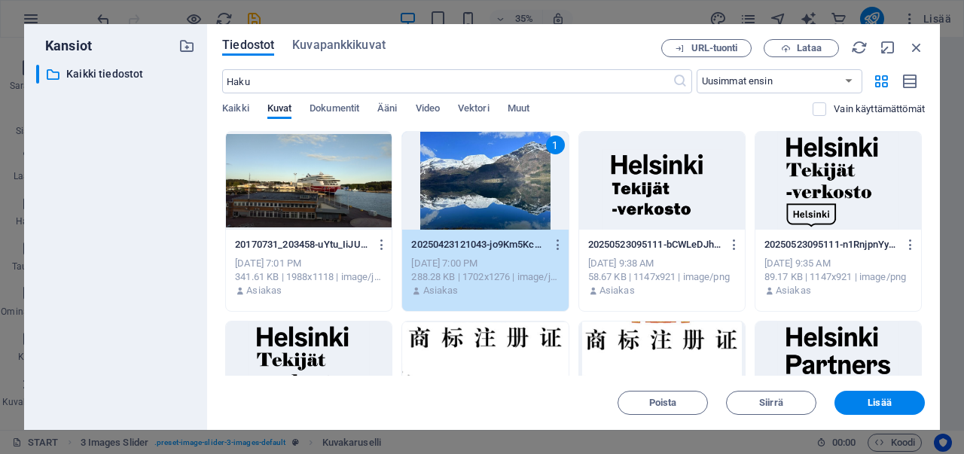
click at [489, 194] on div "1" at bounding box center [485, 181] width 166 height 98
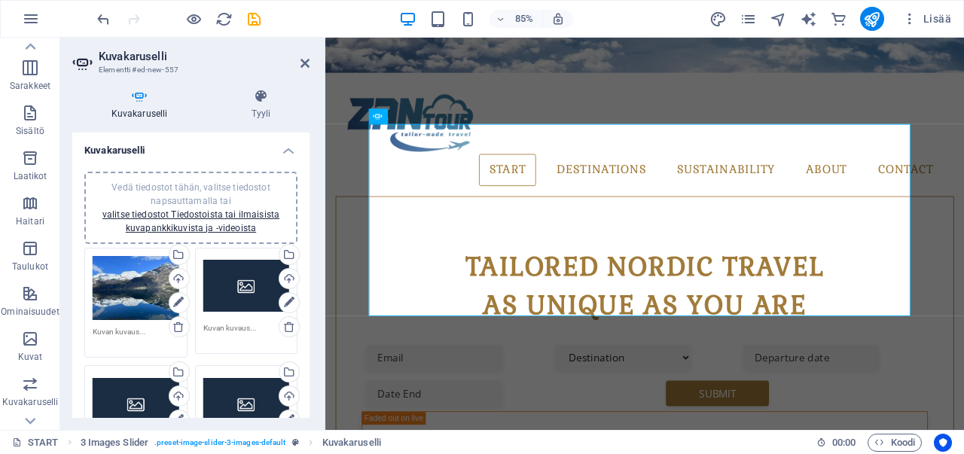
click at [230, 282] on div "Vedä tiedostot tähän, valitse tiedostot napsauttamalla tai valitse tiedostot Ti…" at bounding box center [246, 286] width 87 height 60
click at [230, 282] on body "ZANTOUR-NORDIC DMC START (en) Suosikit Elementit Sarakkeet Sisältö Laatikot Hai…" at bounding box center [482, 227] width 964 height 454
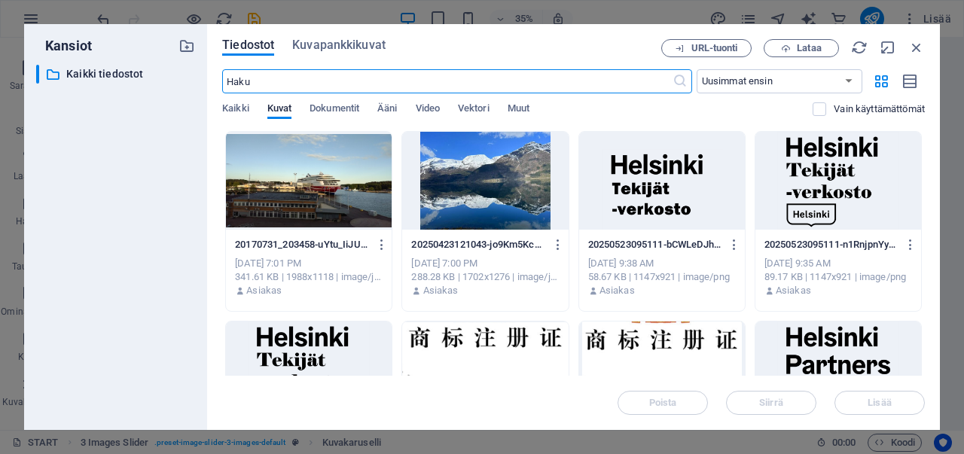
click at [294, 183] on div at bounding box center [309, 181] width 166 height 98
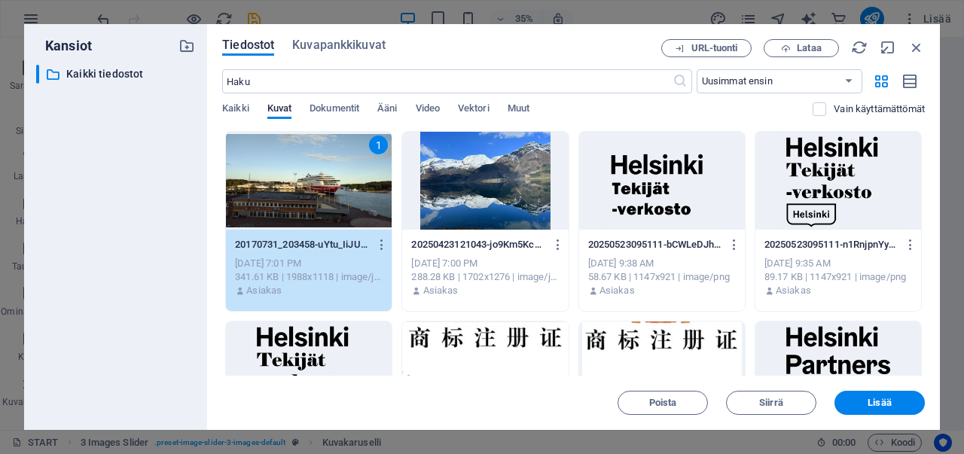
click at [294, 183] on div "1" at bounding box center [309, 181] width 166 height 98
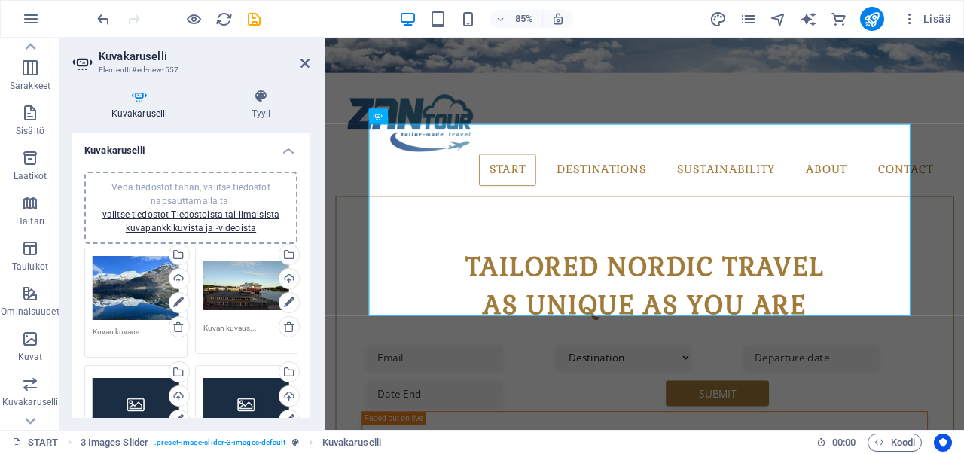
scroll to position [75, 0]
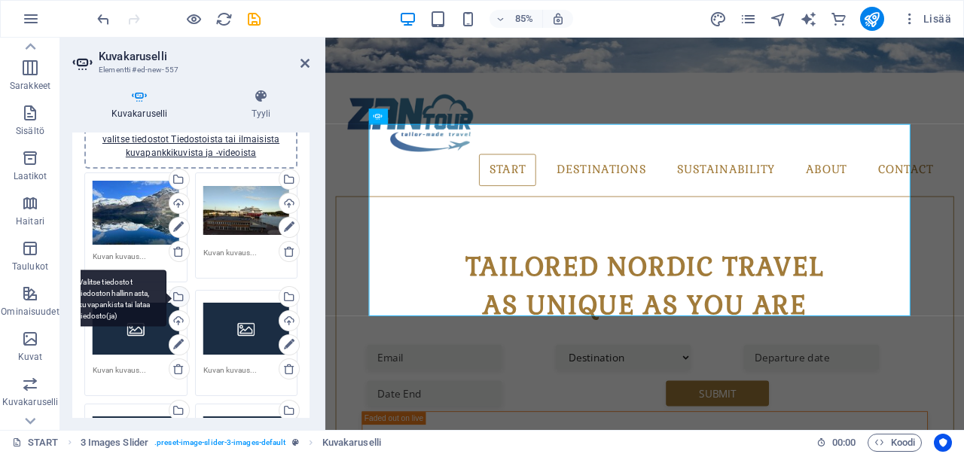
click at [138, 313] on div "Valitse tiedostot tiedostonhallinnasta, kuvapankista tai lataa tiedosto(ja)" at bounding box center [118, 298] width 98 height 56
click at [138, 313] on body "ZANTOUR-NORDIC DMC START (en) Suosikit Elementit Sarakkeet Sisältö Laatikot Hai…" at bounding box center [482, 227] width 964 height 454
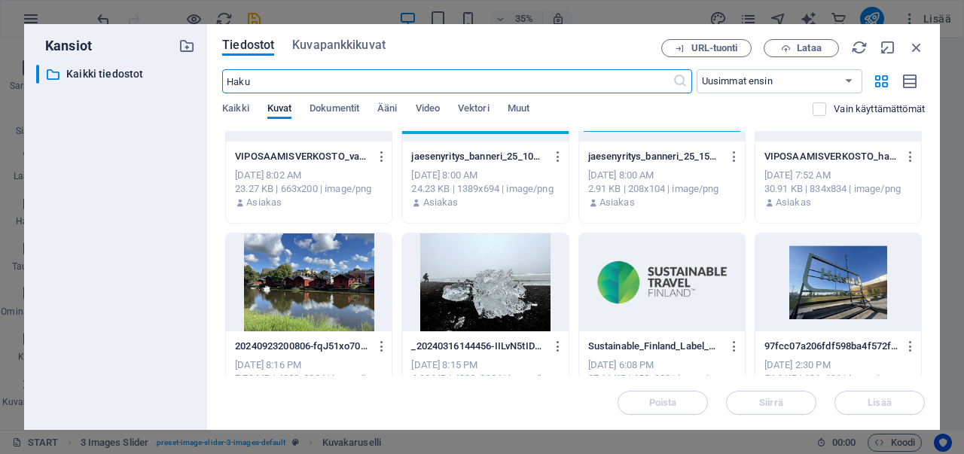
scroll to position [753, 0]
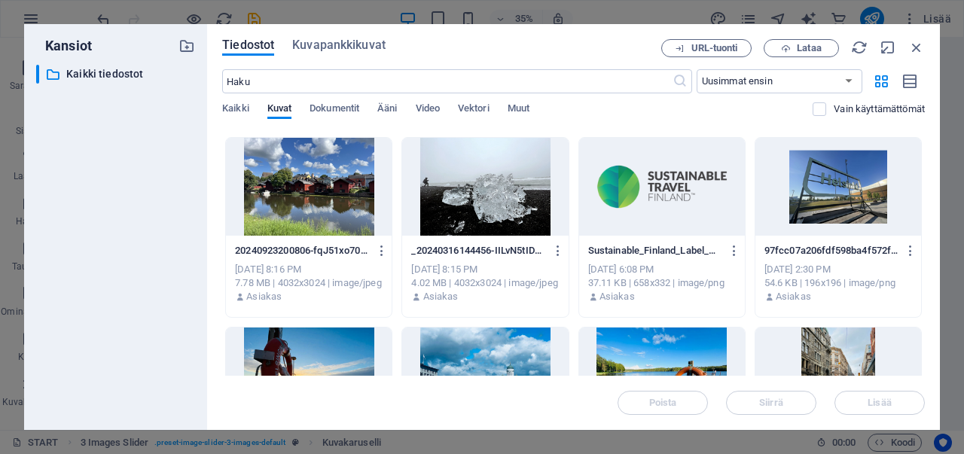
click at [338, 209] on div at bounding box center [309, 187] width 166 height 98
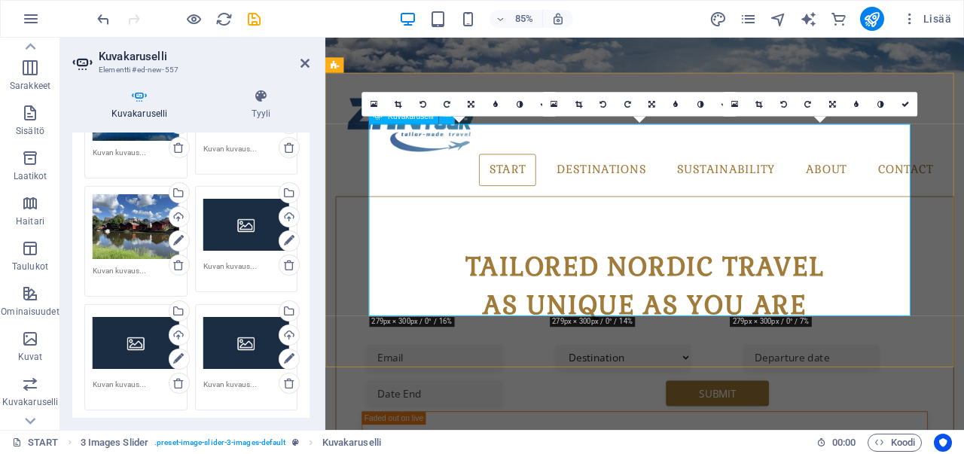
scroll to position [226, 0]
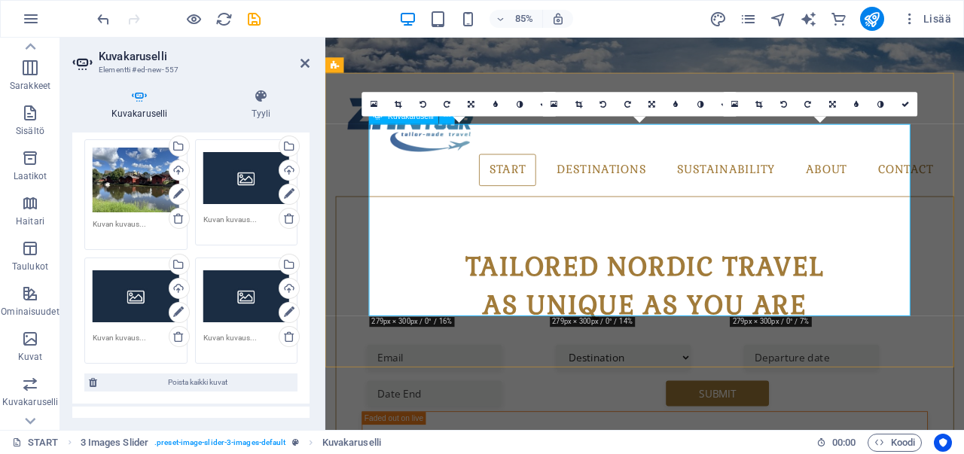
click at [239, 187] on div "Vedä tiedostot tähän, valitse tiedostot napsauttamalla tai valitse tiedostot Ti…" at bounding box center [246, 178] width 87 height 60
click at [239, 187] on body "ZANTOUR-NORDIC DMC START (en) Suosikit Elementit Sarakkeet Sisältö Laatikot Hai…" at bounding box center [482, 227] width 964 height 454
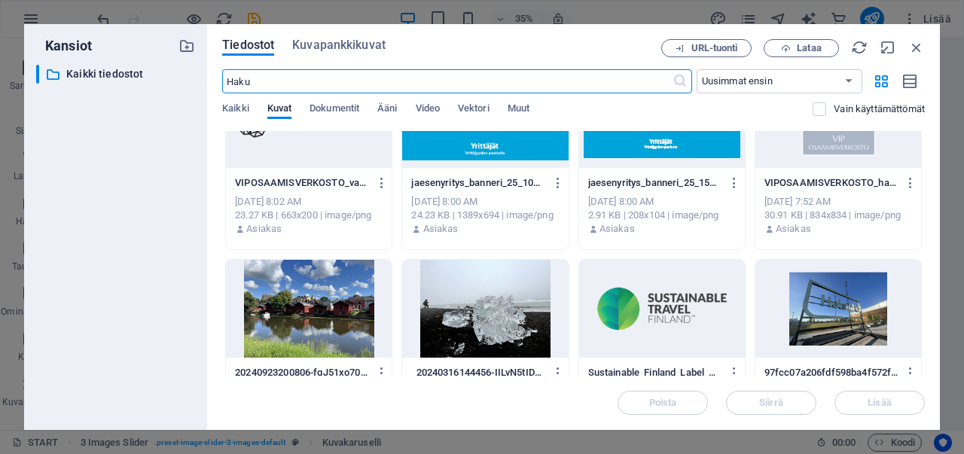
scroll to position [678, 0]
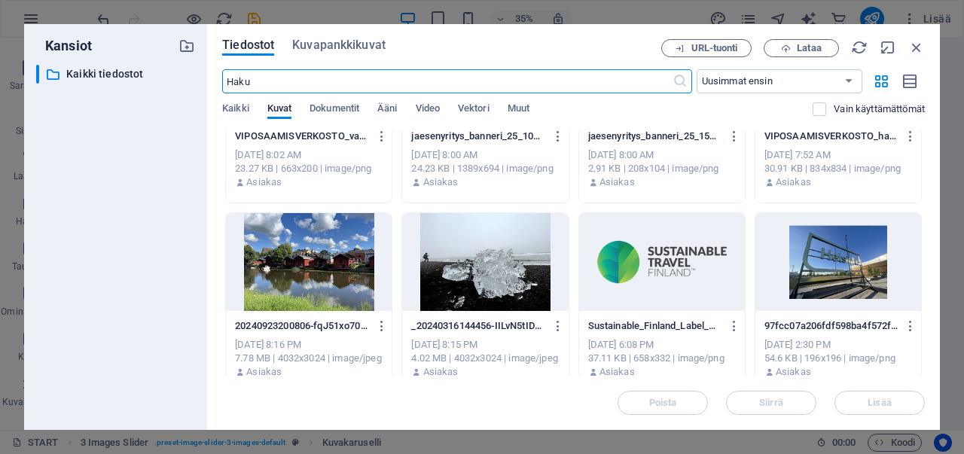
click at [473, 272] on div at bounding box center [485, 262] width 166 height 98
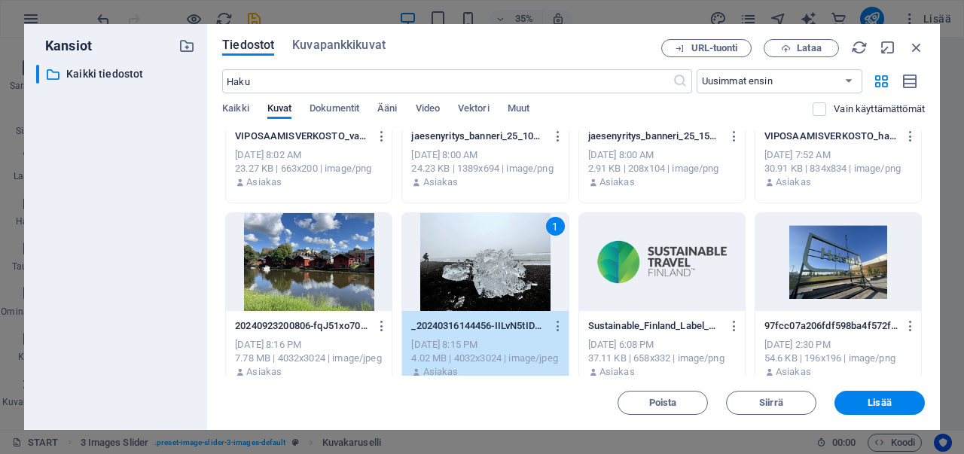
click at [473, 272] on div "1" at bounding box center [485, 262] width 166 height 98
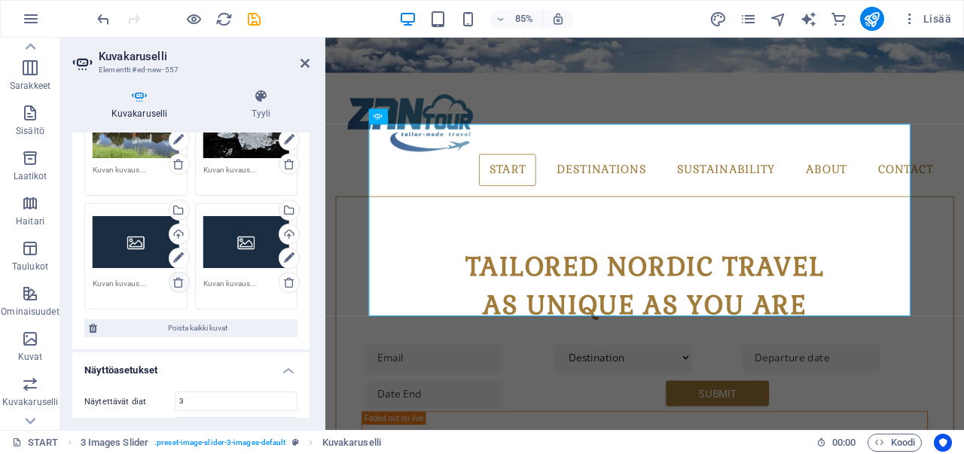
scroll to position [301, 0]
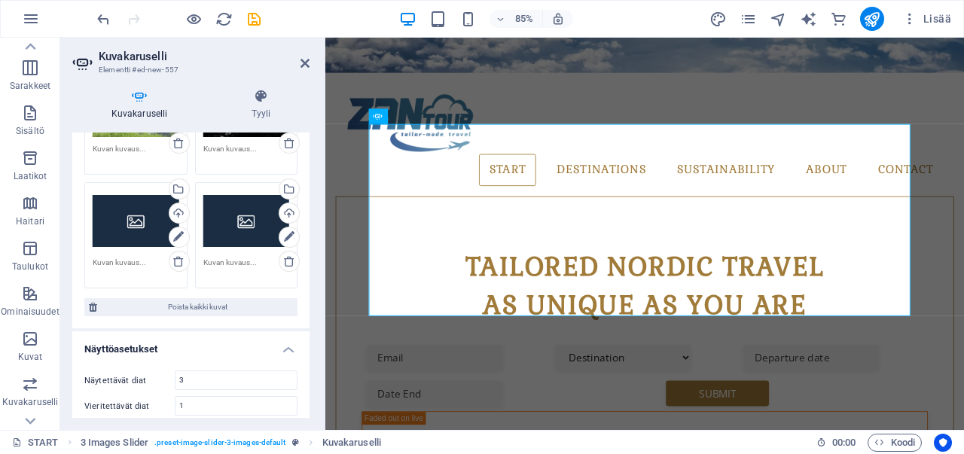
click at [149, 229] on div "Vedä tiedostot tähän, valitse tiedostot napsauttamalla tai valitse tiedostot Ti…" at bounding box center [136, 220] width 87 height 60
click at [149, 229] on body "ZANTOUR-NORDIC DMC START (en) Suosikit Elementit Sarakkeet Sisältö Laatikot Hai…" at bounding box center [482, 227] width 964 height 454
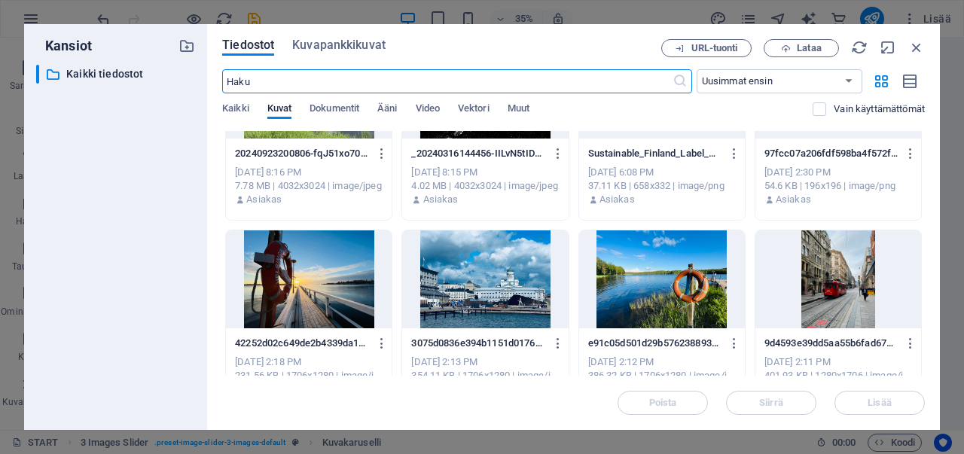
scroll to position [903, 0]
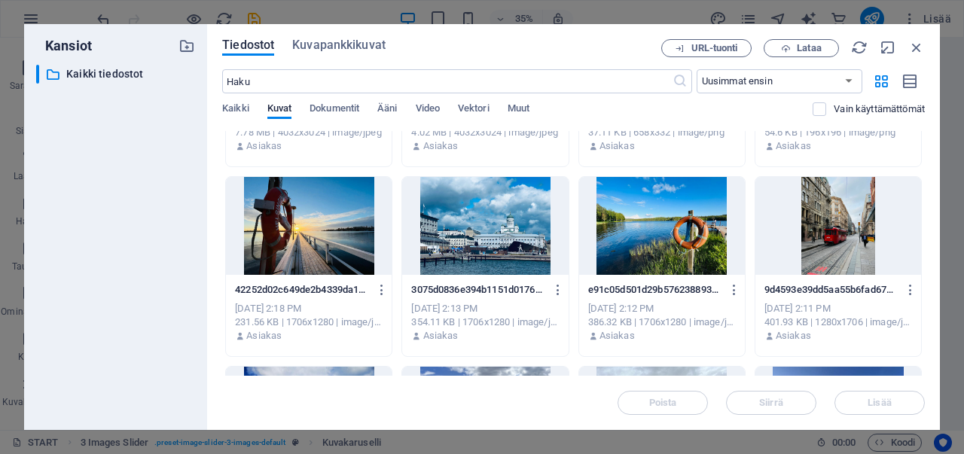
click at [657, 258] on div at bounding box center [662, 226] width 166 height 98
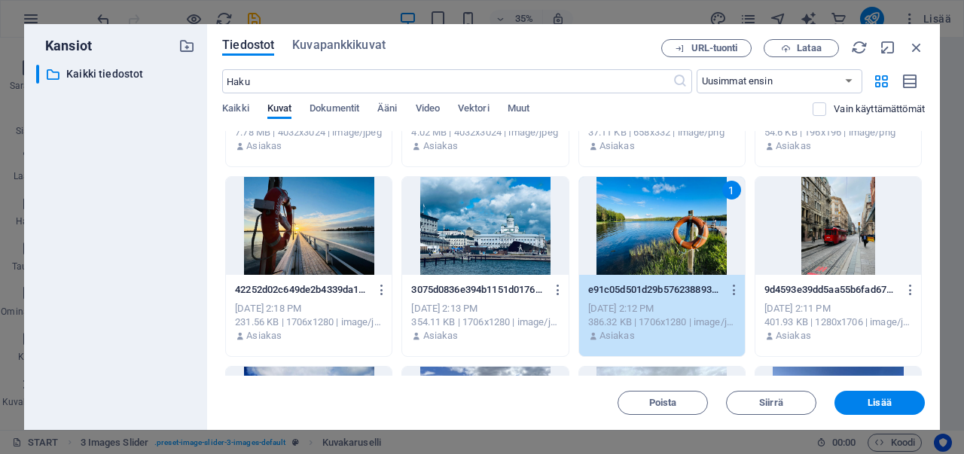
click at [657, 258] on div "1" at bounding box center [662, 226] width 166 height 98
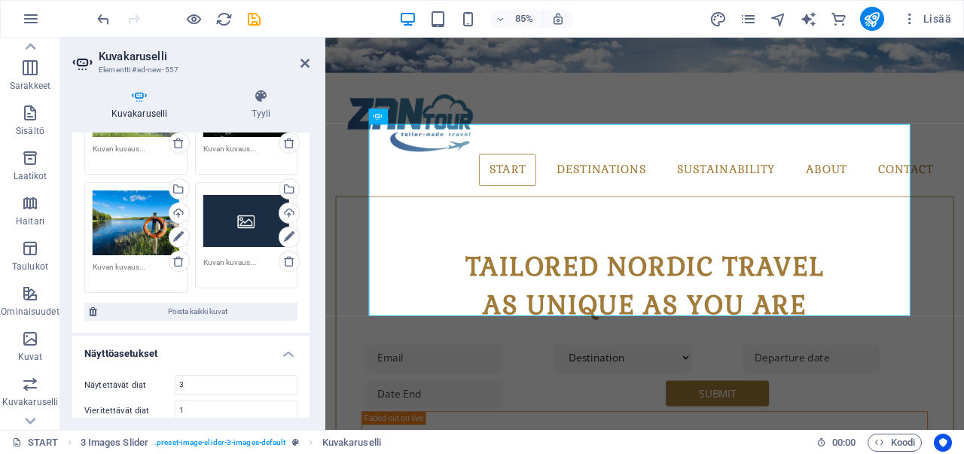
click at [239, 221] on div "Vedä tiedostot tähän, valitse tiedostot napsauttamalla tai valitse tiedostot Ti…" at bounding box center [246, 220] width 87 height 60
click at [239, 221] on body "ZANTOUR-NORDIC DMC START (en) Suosikit Elementit Sarakkeet Sisältö Laatikot Hai…" at bounding box center [482, 227] width 964 height 454
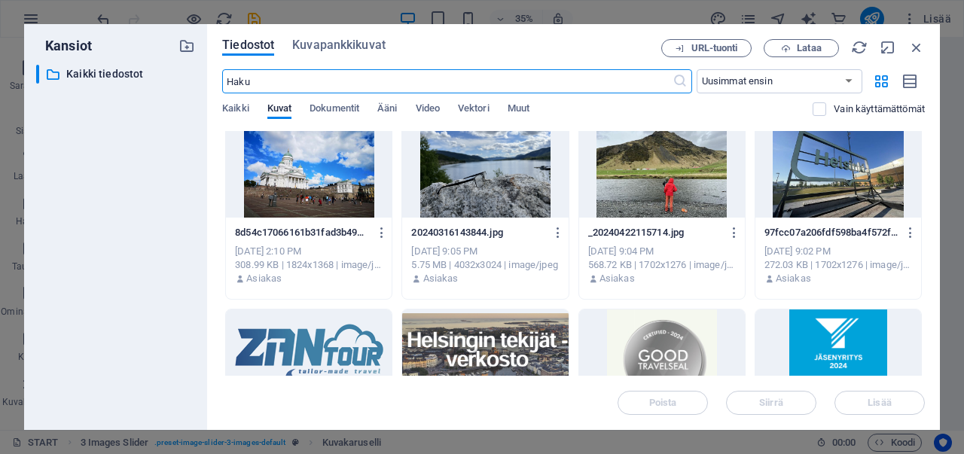
scroll to position [1129, 0]
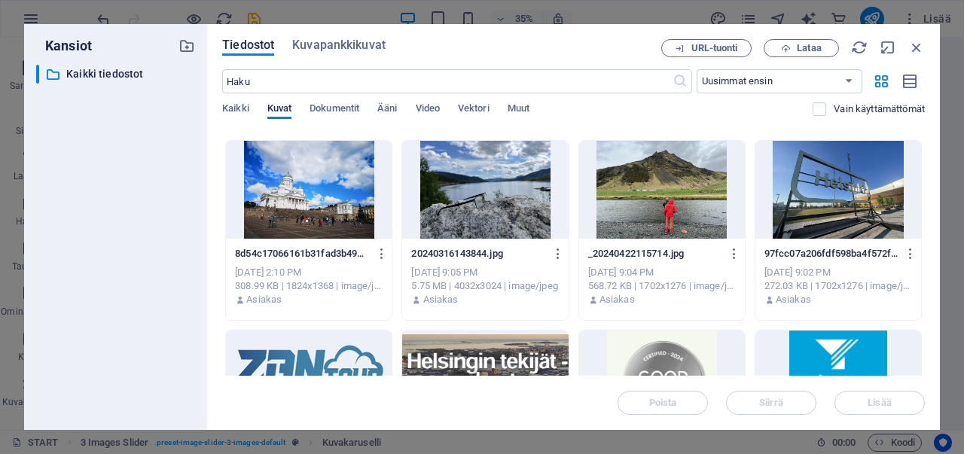
click at [665, 225] on div at bounding box center [662, 190] width 166 height 98
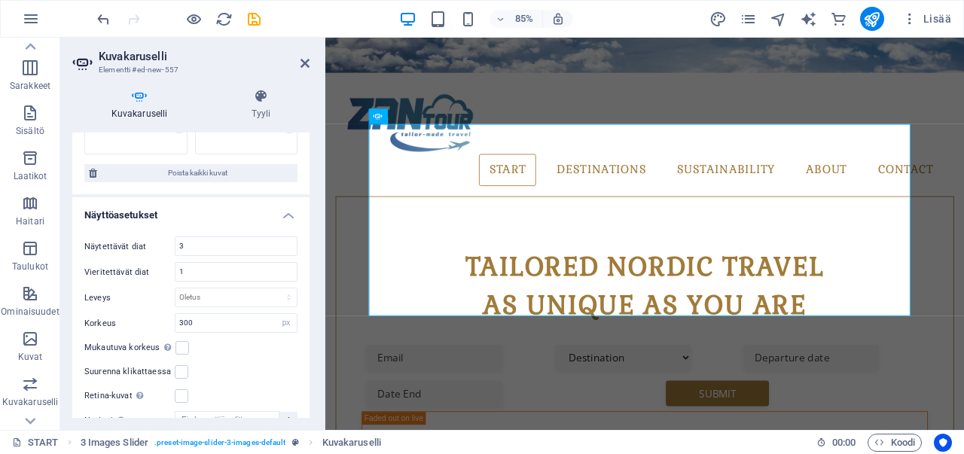
scroll to position [452, 0]
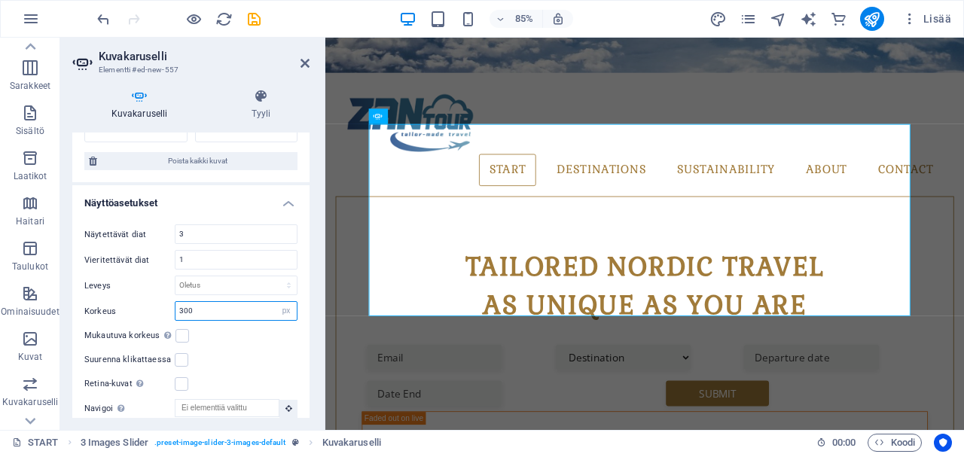
drag, startPoint x: 199, startPoint y: 308, endPoint x: 169, endPoint y: 307, distance: 29.4
click at [169, 307] on div "Korkeus 300 Oletus px rem em vw vh" at bounding box center [190, 311] width 213 height 20
type input "250"
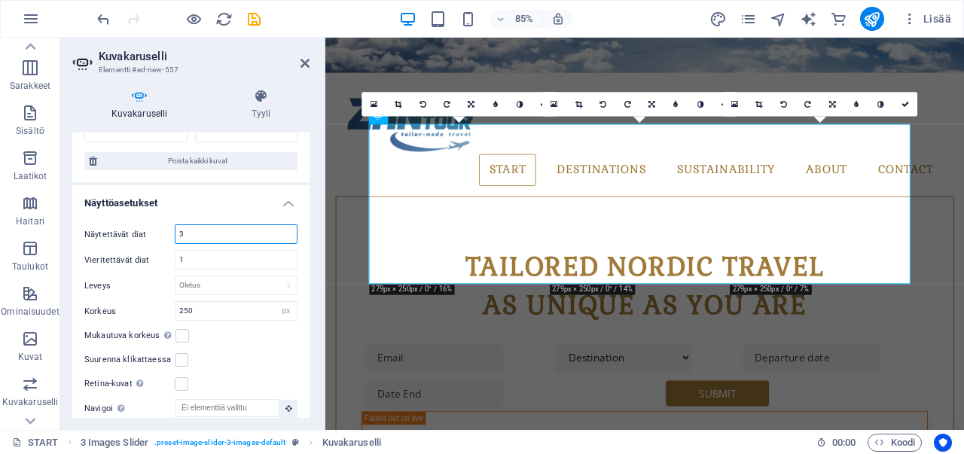
click at [208, 230] on input "3" at bounding box center [235, 234] width 121 height 18
drag, startPoint x: 153, startPoint y: 228, endPoint x: 84, endPoint y: 234, distance: 68.8
click at [73, 233] on div "Näytettävät diat 3 Vieritettävät diat 1 Leveys Oletus px % rem em vw vh Korkeus…" at bounding box center [190, 357] width 237 height 291
drag, startPoint x: 82, startPoint y: 233, endPoint x: 114, endPoint y: 231, distance: 32.5
click at [114, 231] on div "Näytettävät diat 3 Vieritettävät diat 1 Leveys Oletus px % rem em vw vh Korkeus…" at bounding box center [190, 357] width 237 height 291
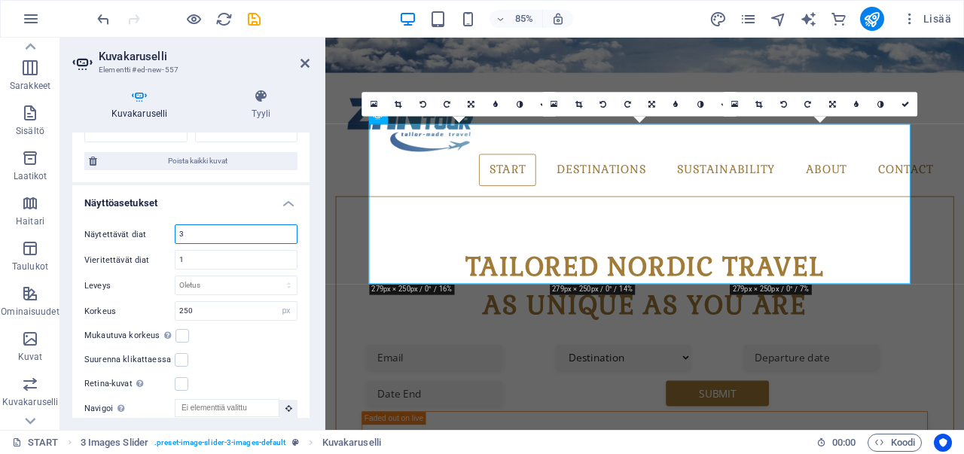
drag, startPoint x: 193, startPoint y: 232, endPoint x: 157, endPoint y: 232, distance: 36.9
click at [157, 232] on div "Näytettävät diat 3" at bounding box center [190, 234] width 213 height 20
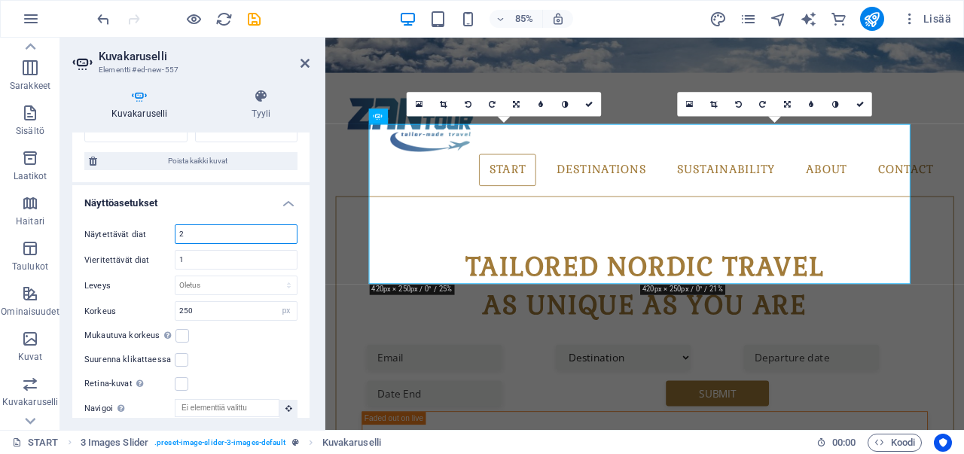
drag, startPoint x: 195, startPoint y: 228, endPoint x: 149, endPoint y: 233, distance: 46.1
click at [149, 233] on div "Näytettävät diat 2" at bounding box center [190, 234] width 213 height 20
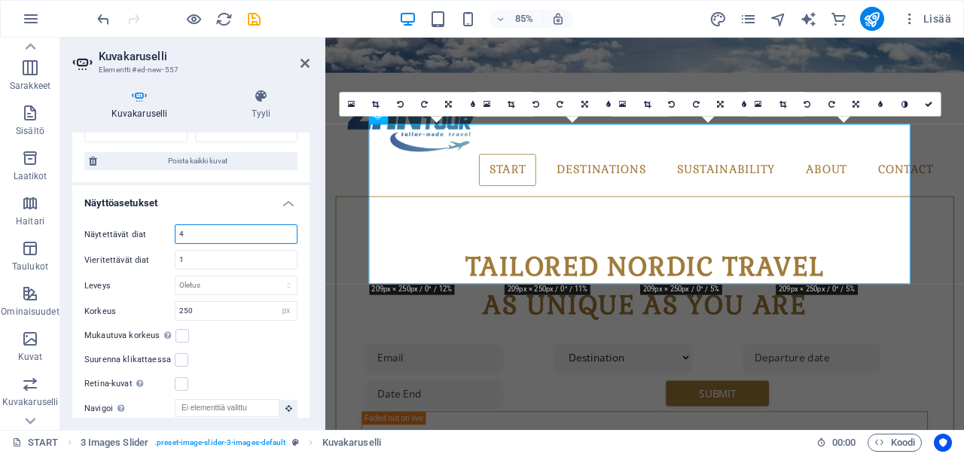
drag, startPoint x: 197, startPoint y: 231, endPoint x: 158, endPoint y: 235, distance: 39.3
click at [158, 235] on div "Näytettävät diat 4" at bounding box center [190, 234] width 213 height 20
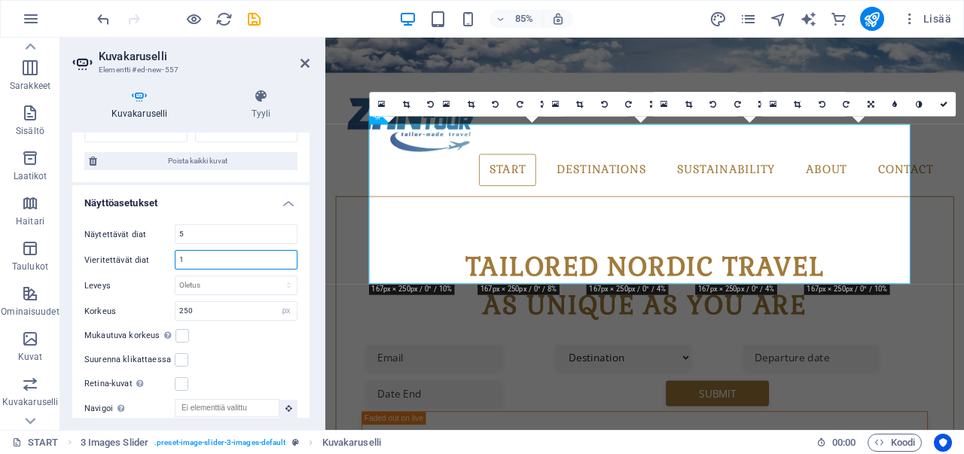
click at [205, 251] on input "1" at bounding box center [235, 260] width 121 height 18
drag, startPoint x: 204, startPoint y: 230, endPoint x: 192, endPoint y: 235, distance: 12.9
click at [152, 232] on div "Näytettävät diat 5" at bounding box center [190, 234] width 213 height 20
type input "6"
click at [211, 258] on input "1" at bounding box center [235, 260] width 121 height 18
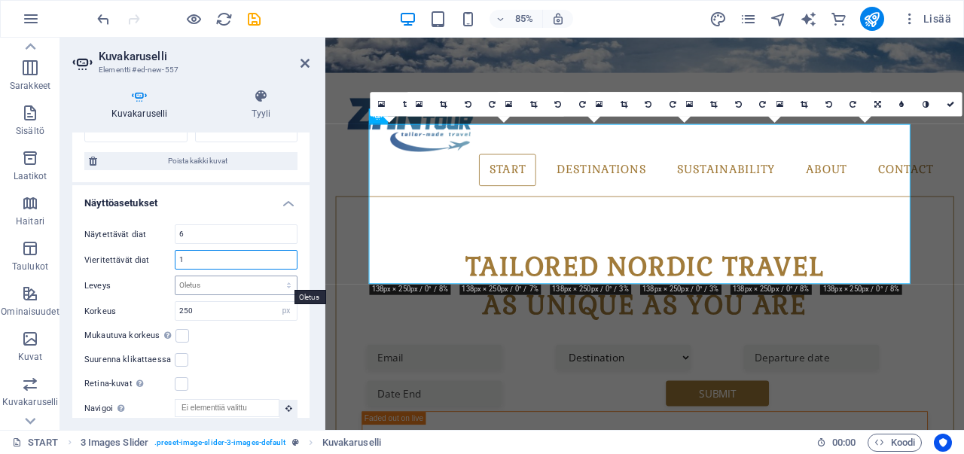
scroll to position [527, 0]
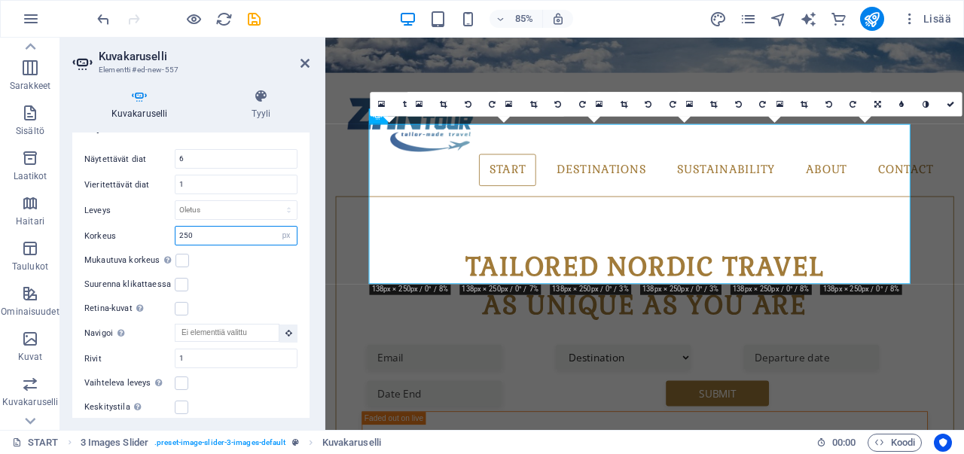
drag, startPoint x: 206, startPoint y: 225, endPoint x: 140, endPoint y: 227, distance: 66.3
click at [140, 227] on div "Korkeus 250 Oletus px rem em vw vh" at bounding box center [190, 236] width 213 height 20
type input "200"
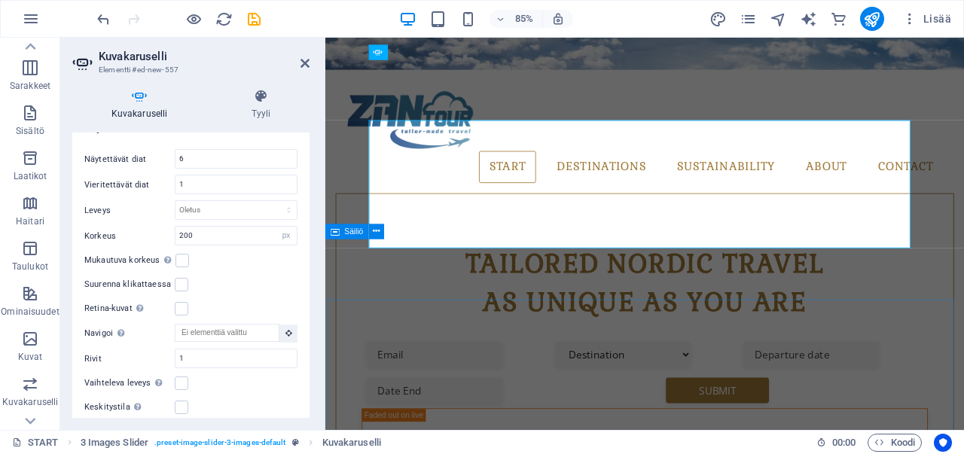
scroll to position [516, 0]
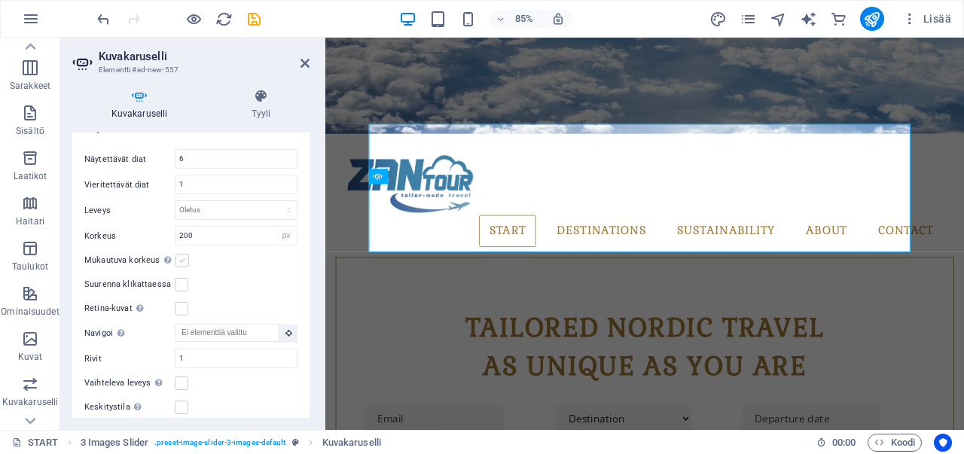
click at [181, 257] on label at bounding box center [182, 261] width 14 height 14
click at [0, 0] on input "Mukautuva korkeus Säädä automaattisesti korkeus yksittäisen dian vaakasuorille …" at bounding box center [0, 0] width 0 height 0
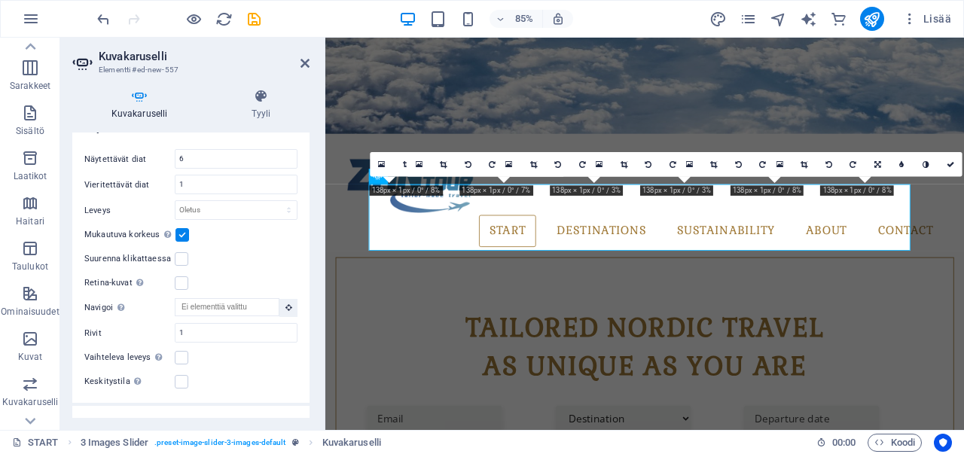
click at [182, 230] on label at bounding box center [182, 235] width 14 height 14
click at [0, 0] on input "Mukautuva korkeus Säädä automaattisesti korkeus yksittäisen dian vaakasuorille …" at bounding box center [0, 0] width 0 height 0
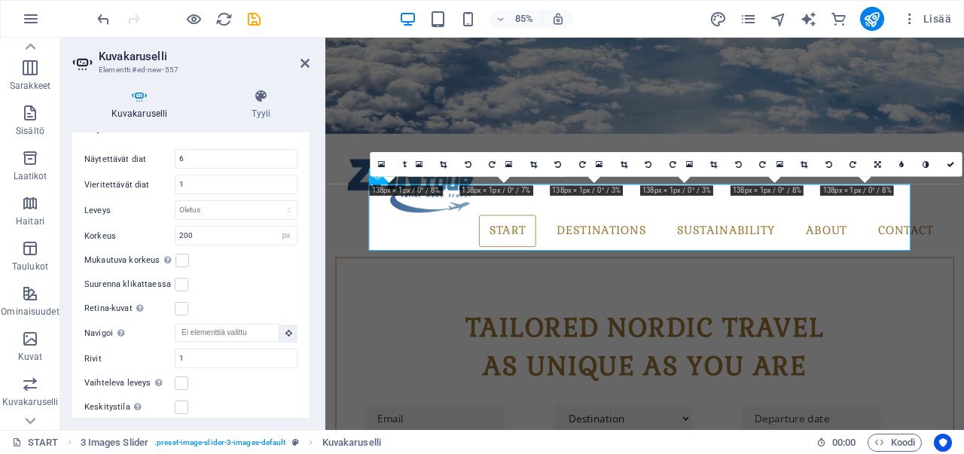
click at [207, 276] on div "Suurenna klikattaessa" at bounding box center [190, 285] width 213 height 18
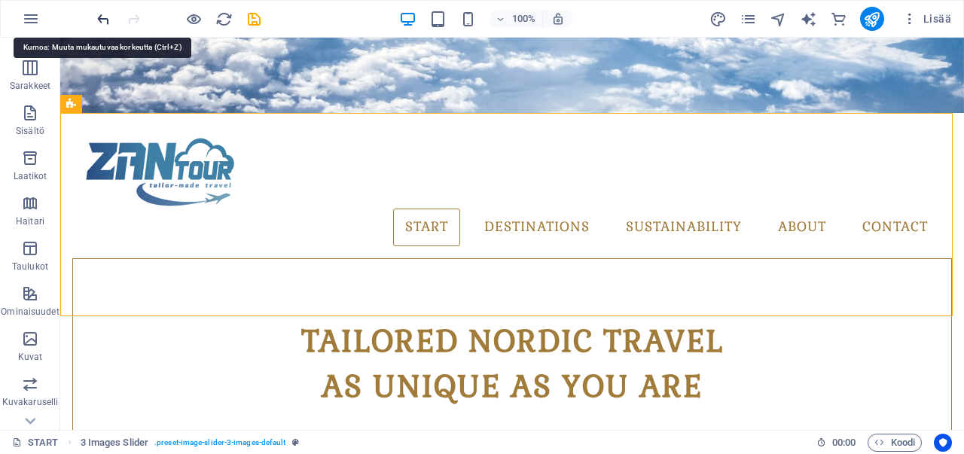
click at [102, 18] on icon "undo" at bounding box center [103, 19] width 17 height 17
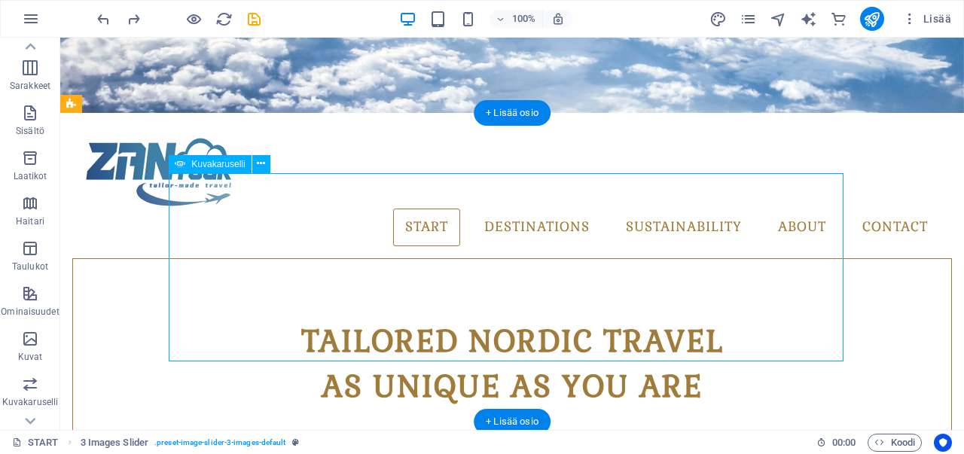
select select "px"
select select "ms"
select select "s"
select select "progressive"
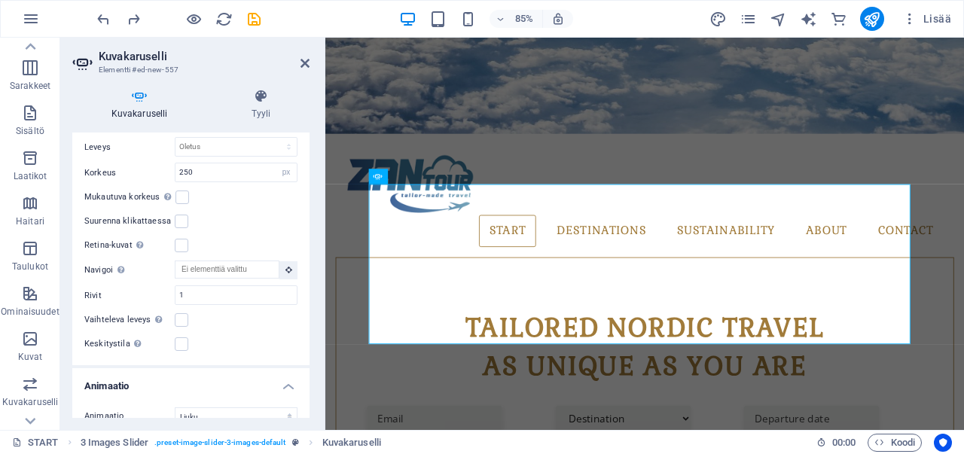
scroll to position [602, 0]
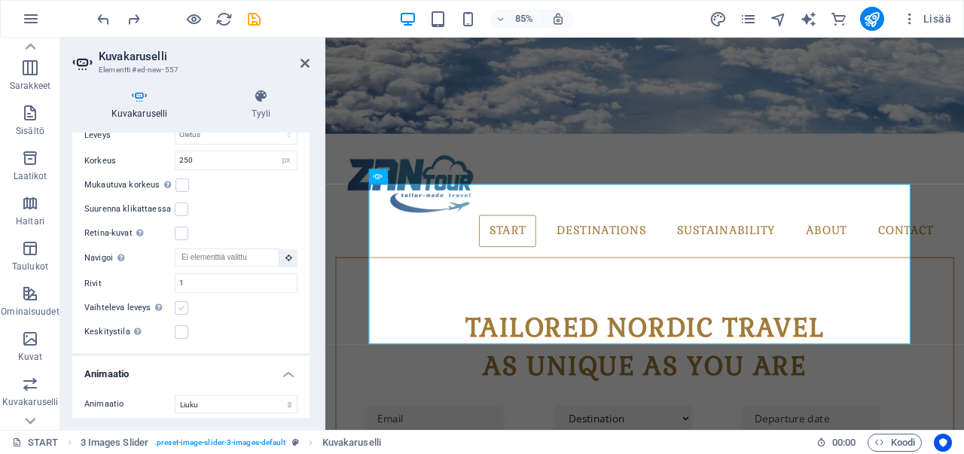
click at [182, 301] on label at bounding box center [182, 308] width 14 height 14
click at [0, 0] on input "Vaihteleva leveys Säädä automaattisesti näkyvän dian leveyttä." at bounding box center [0, 0] width 0 height 0
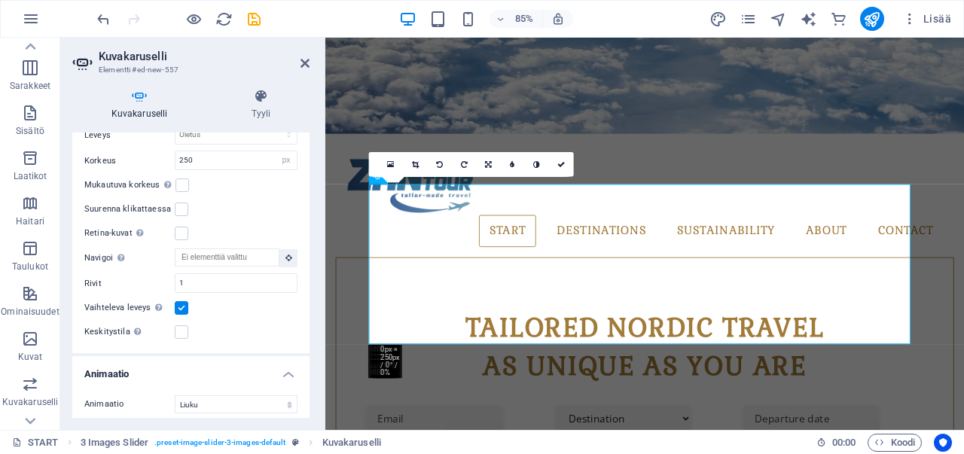
click at [182, 301] on label at bounding box center [182, 308] width 14 height 14
click at [0, 0] on input "Vaihteleva leveys Säädä automaattisesti näkyvän dian leveyttä." at bounding box center [0, 0] width 0 height 0
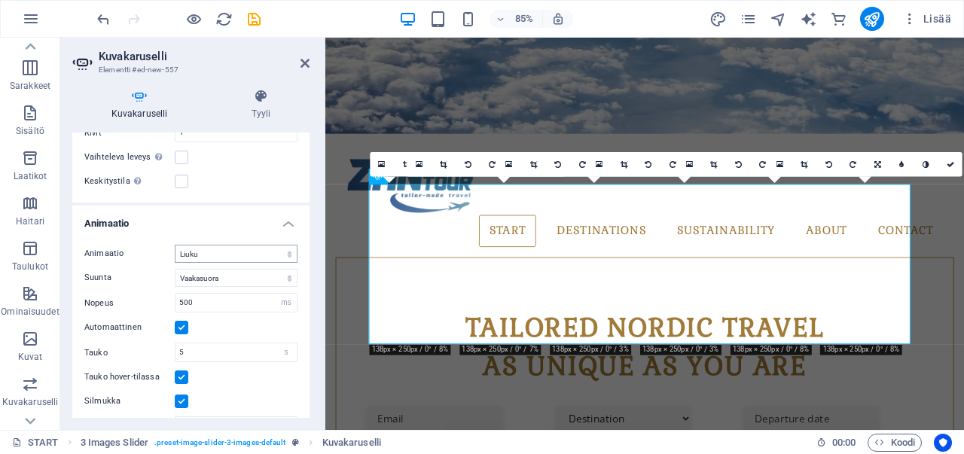
scroll to position [822, 0]
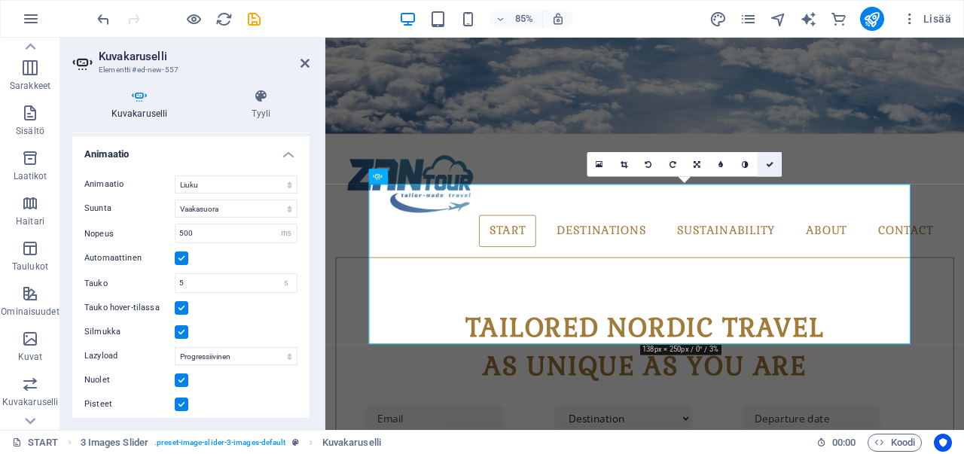
click at [768, 159] on link at bounding box center [769, 164] width 24 height 24
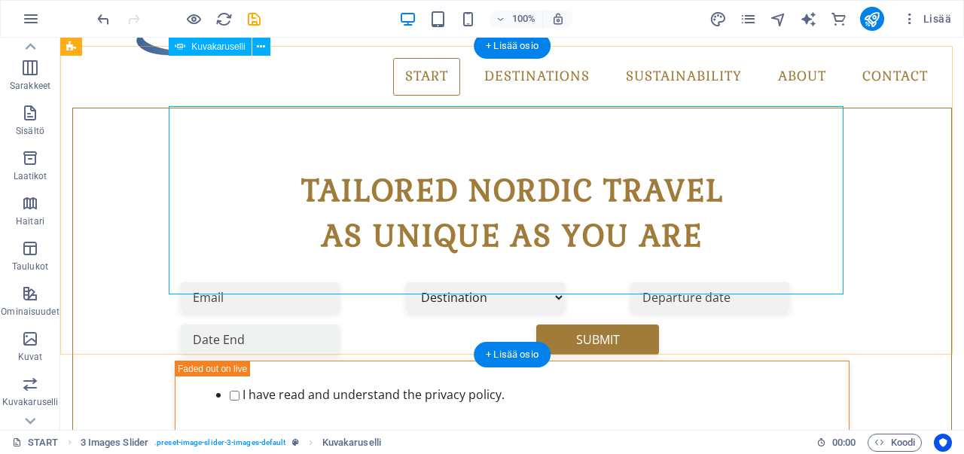
scroll to position [483, 0]
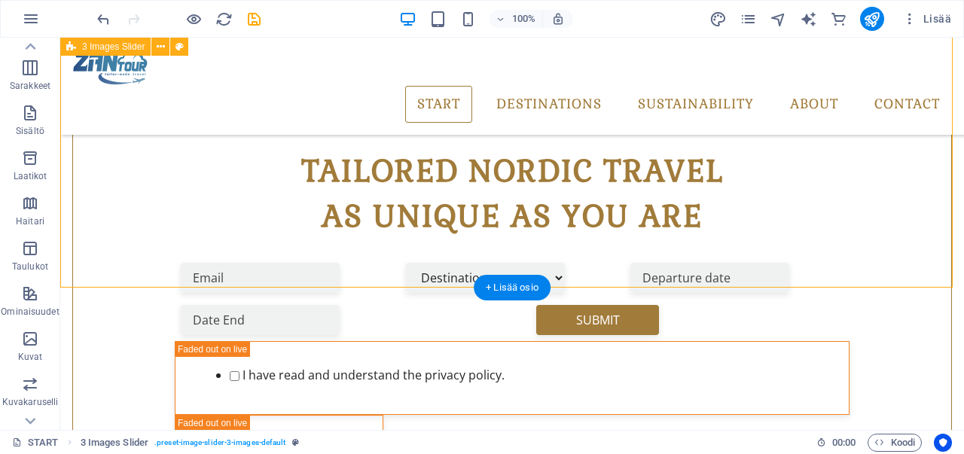
scroll to position [565, 0]
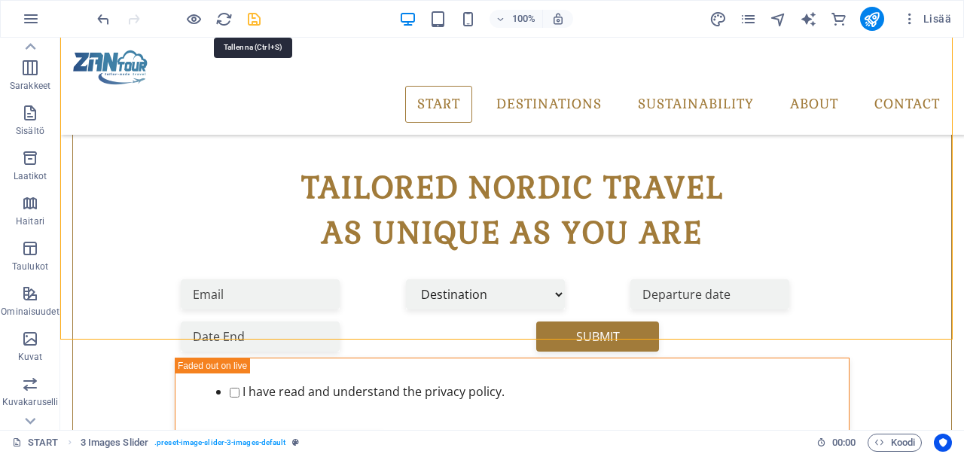
click at [250, 22] on icon "save" at bounding box center [253, 19] width 17 height 17
checkbox input "false"
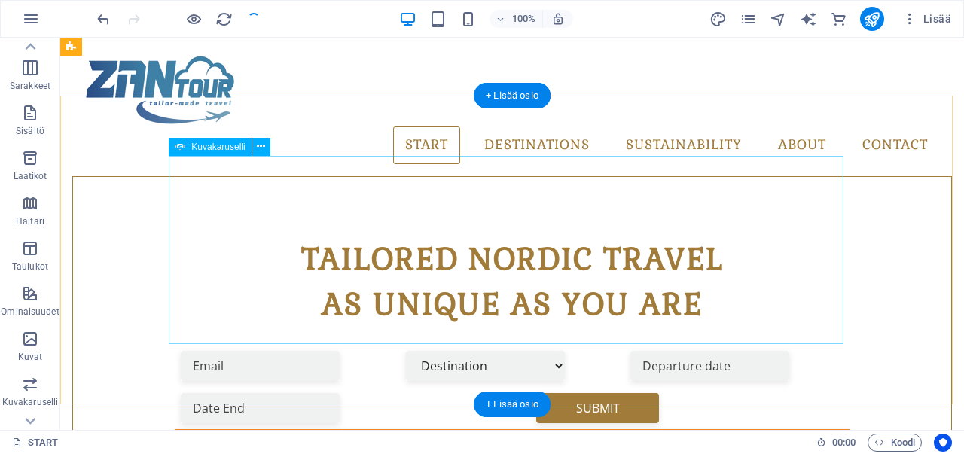
scroll to position [414, 0]
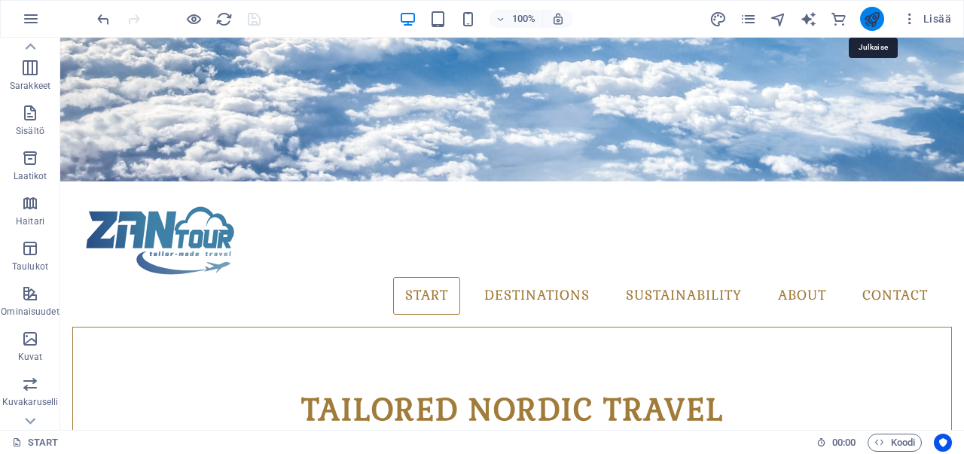
click at [864, 17] on icon "publish" at bounding box center [871, 19] width 17 height 17
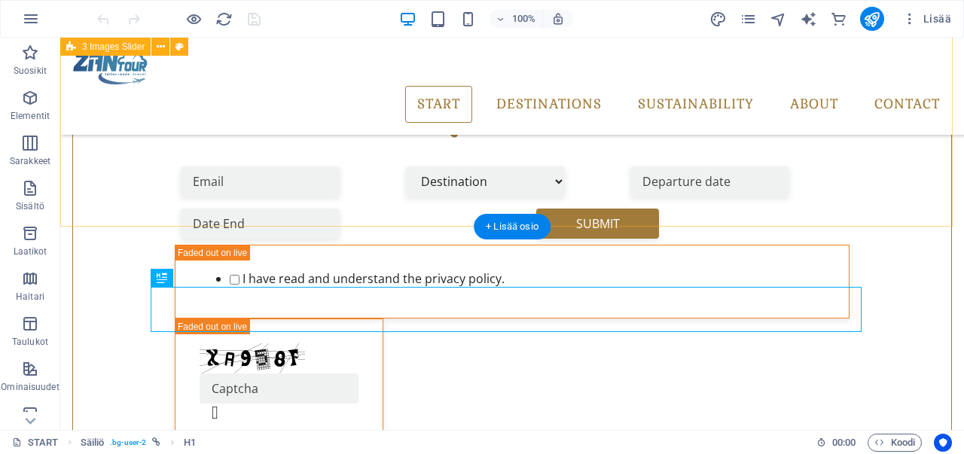
scroll to position [527, 0]
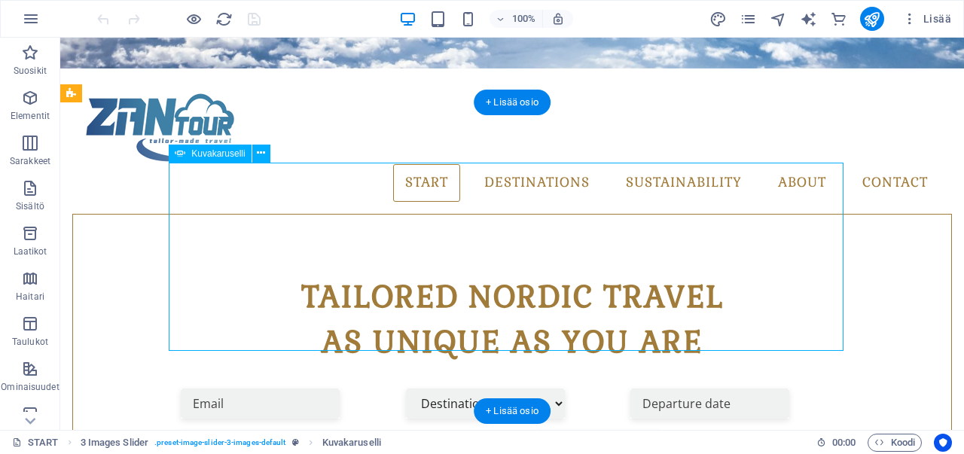
select select "px"
select select "ms"
select select "s"
select select "progressive"
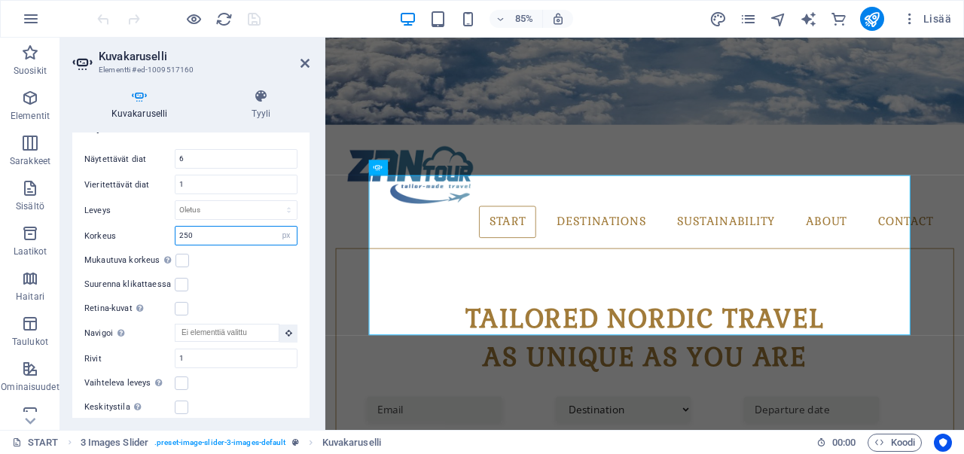
drag, startPoint x: 184, startPoint y: 228, endPoint x: 153, endPoint y: 222, distance: 32.2
click at [153, 226] on div "Korkeus 250 Oletus px rem em vw vh" at bounding box center [190, 236] width 213 height 20
type input "230"
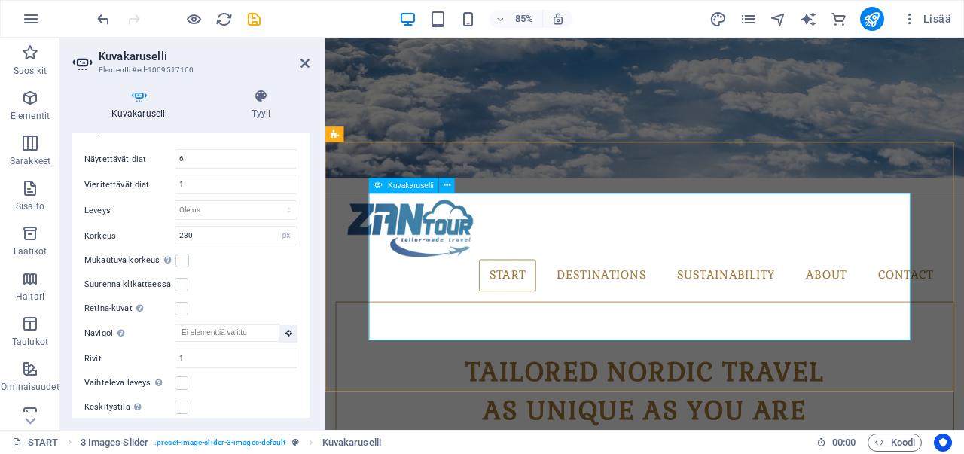
scroll to position [452, 0]
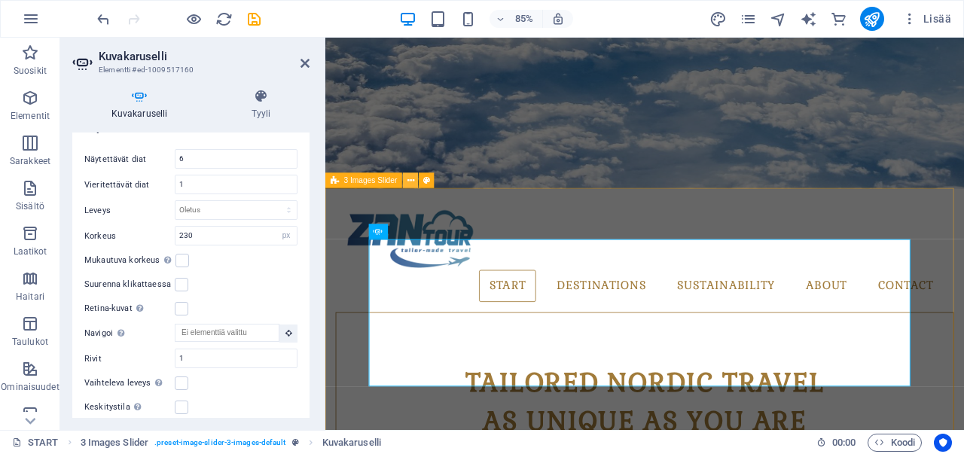
click at [408, 182] on icon at bounding box center [410, 181] width 7 height 14
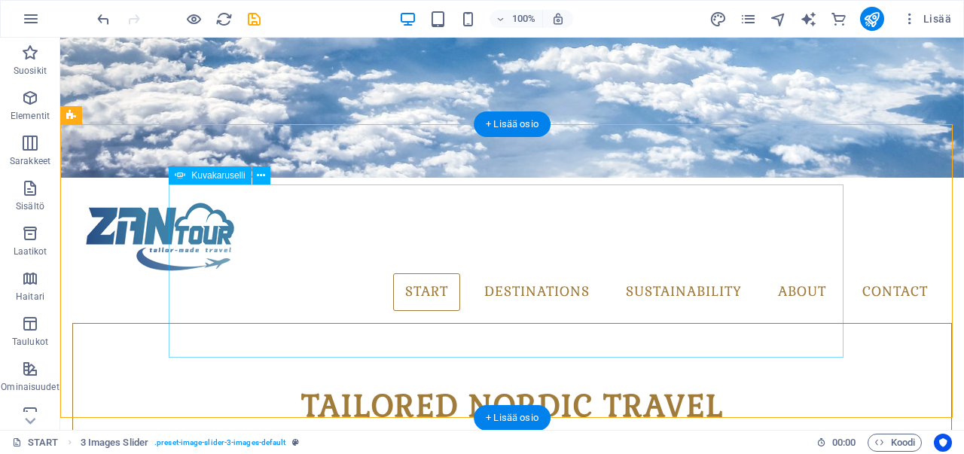
scroll to position [527, 0]
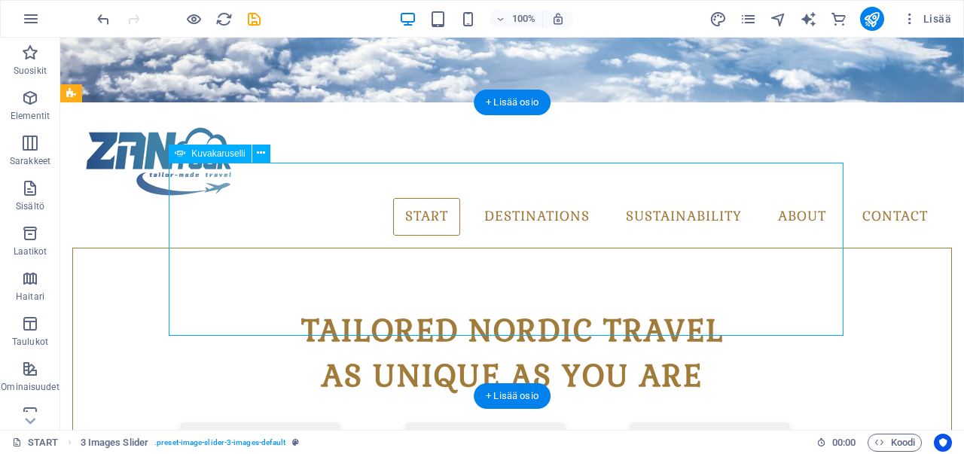
select select "px"
select select "ms"
select select "s"
select select "progressive"
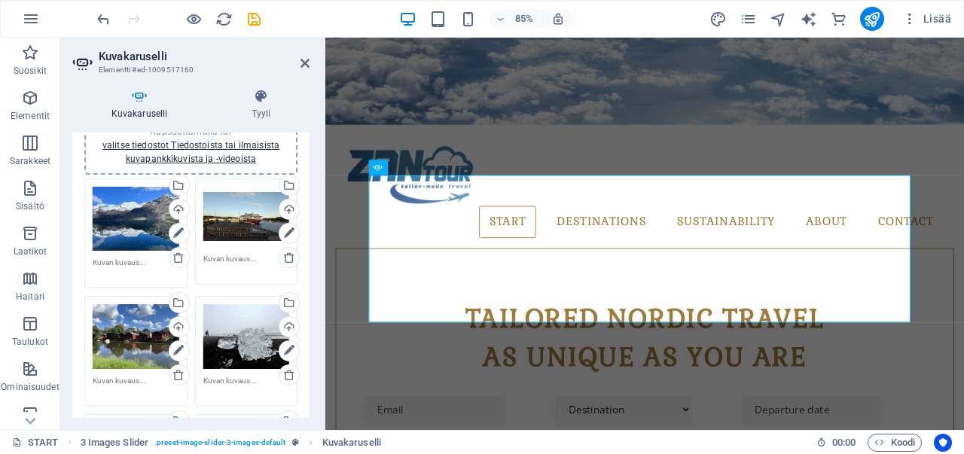
scroll to position [0, 0]
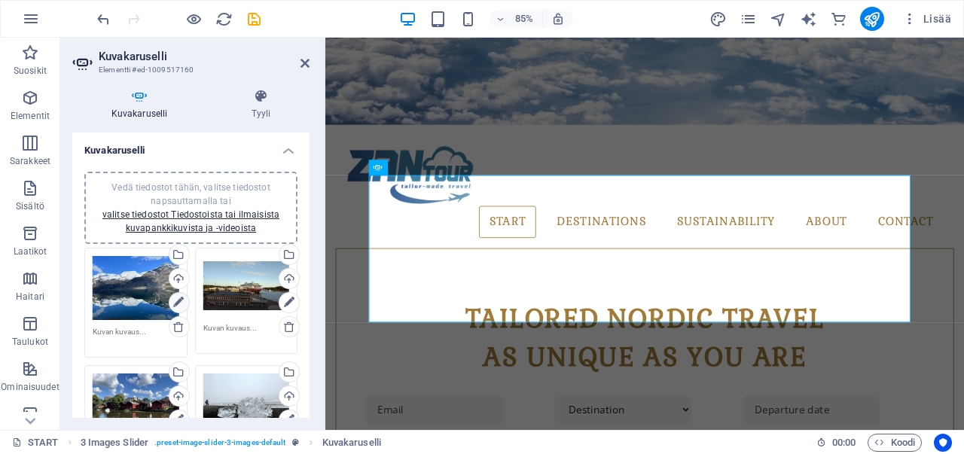
click at [179, 301] on icon at bounding box center [178, 303] width 11 height 18
click at [176, 299] on icon at bounding box center [178, 303] width 11 height 18
click at [178, 301] on icon at bounding box center [178, 303] width 11 height 18
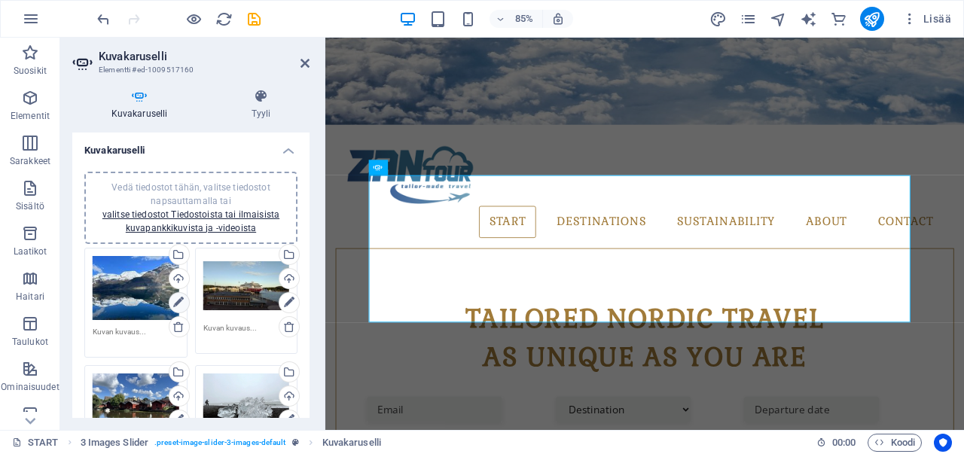
click at [173, 302] on icon at bounding box center [178, 303] width 11 height 18
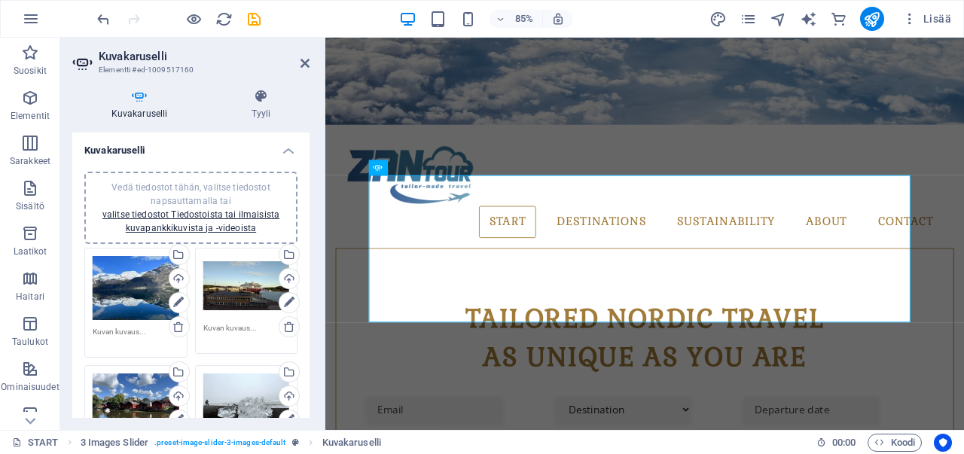
click at [116, 285] on div "Vedä tiedostot tähän, valitse tiedostot napsauttamalla tai valitse tiedostot Ti…" at bounding box center [136, 288] width 87 height 65
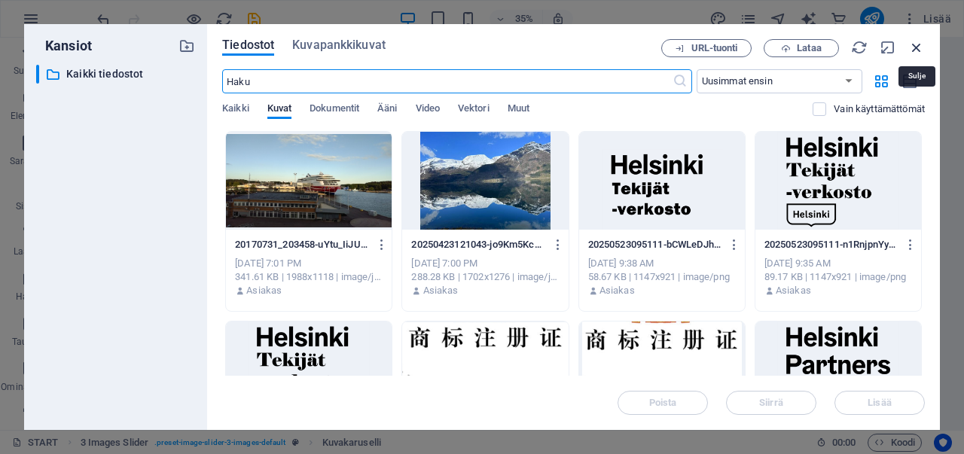
click at [918, 47] on icon "button" at bounding box center [916, 47] width 17 height 17
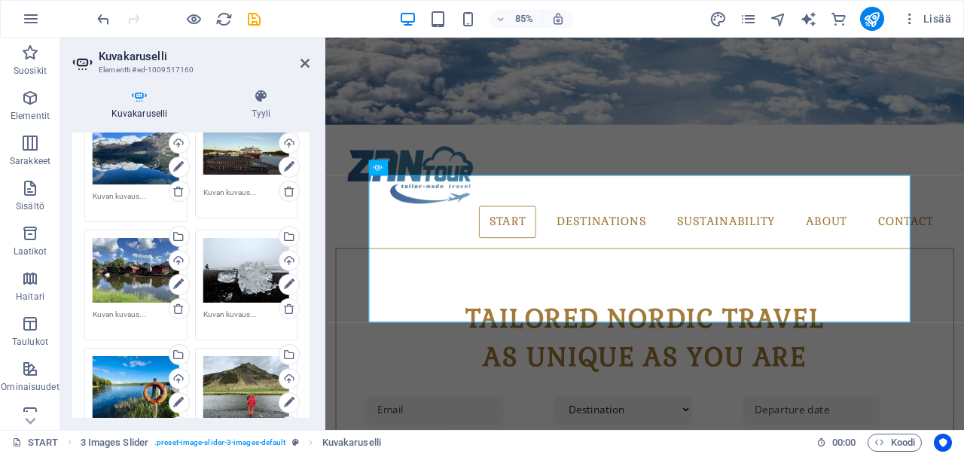
scroll to position [151, 0]
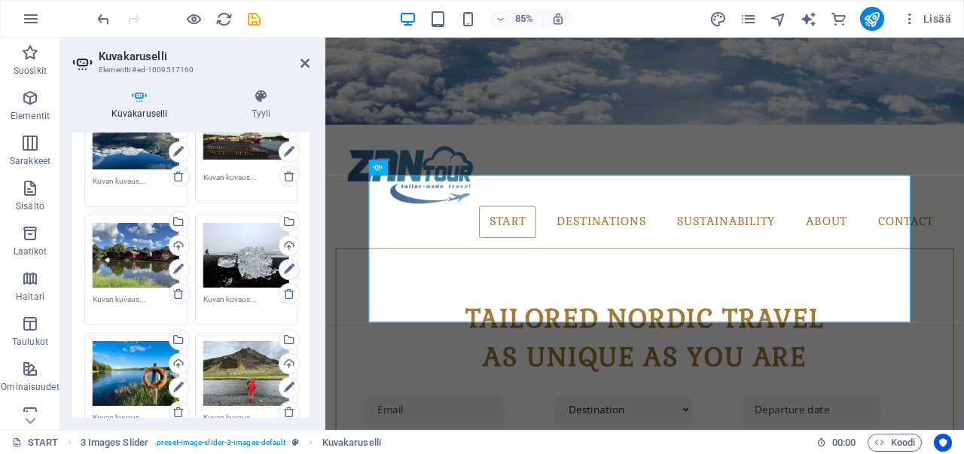
click at [284, 272] on icon at bounding box center [289, 269] width 11 height 18
click at [259, 263] on div "Vedä tiedostot tähän, valitse tiedostot napsauttamalla tai valitse tiedostot Ti…" at bounding box center [246, 255] width 87 height 65
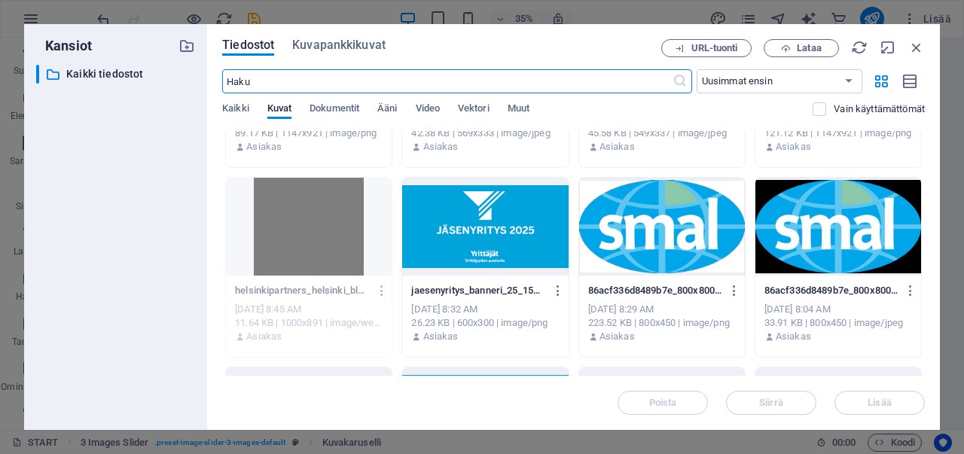
scroll to position [376, 0]
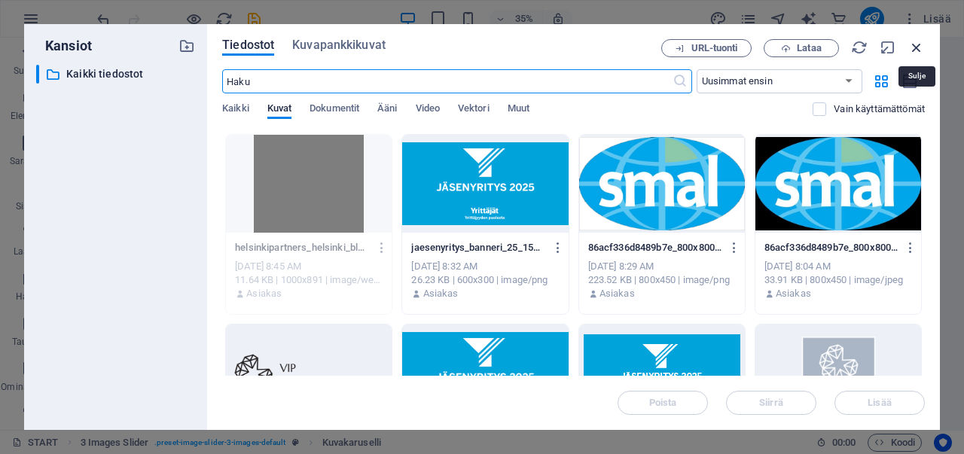
click at [917, 50] on icon "button" at bounding box center [916, 47] width 17 height 17
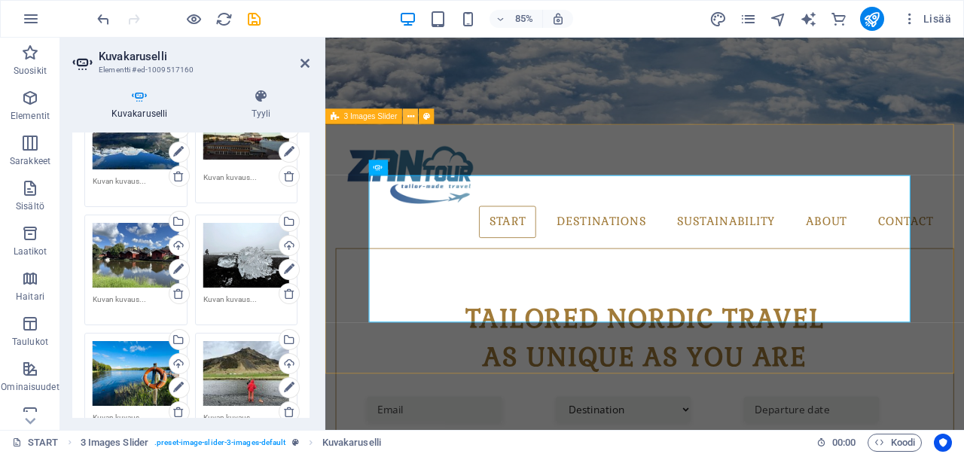
click at [408, 118] on icon at bounding box center [410, 117] width 7 height 14
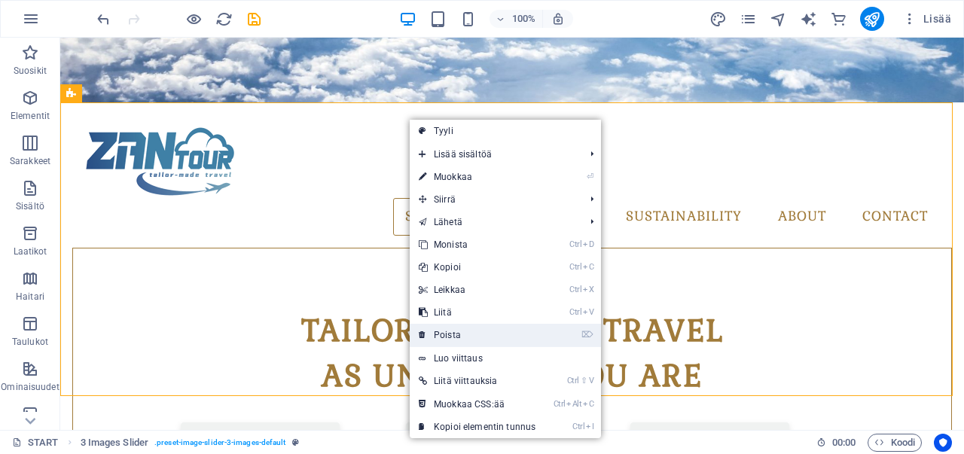
click at [466, 333] on link "⌦ Poista" at bounding box center [477, 335] width 135 height 23
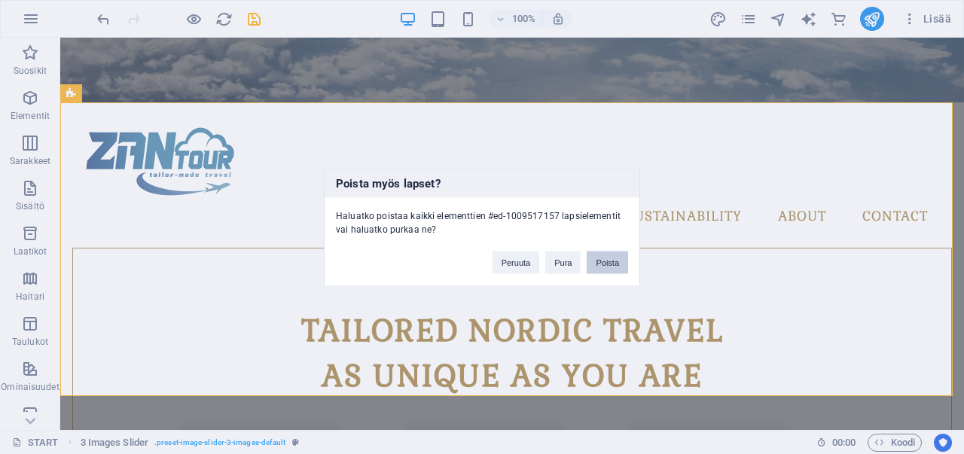
click at [604, 265] on button "Poista" at bounding box center [606, 262] width 41 height 23
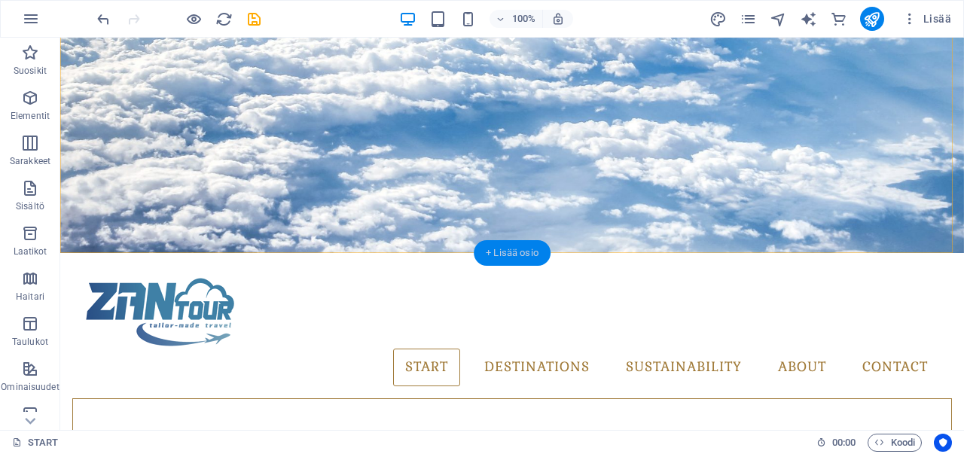
click at [501, 255] on div "+ Lisää osio" at bounding box center [512, 253] width 77 height 26
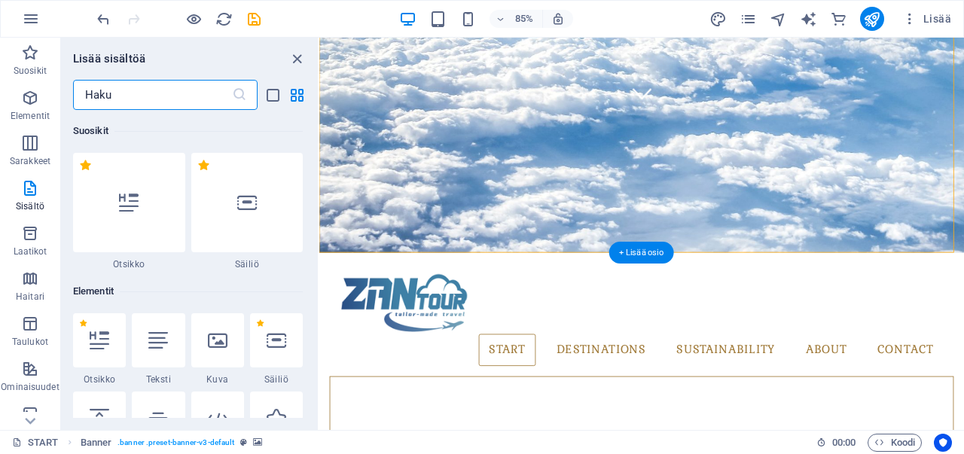
scroll to position [2634, 0]
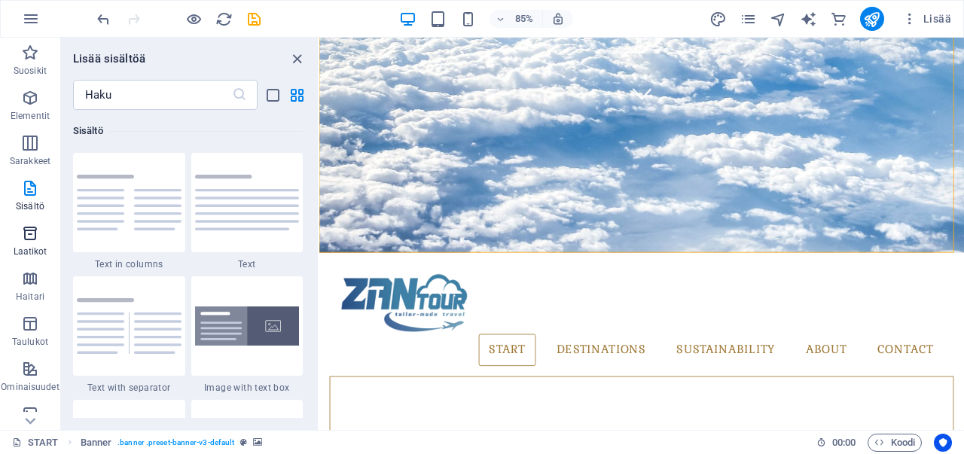
click at [38, 242] on icon "button" at bounding box center [30, 233] width 18 height 18
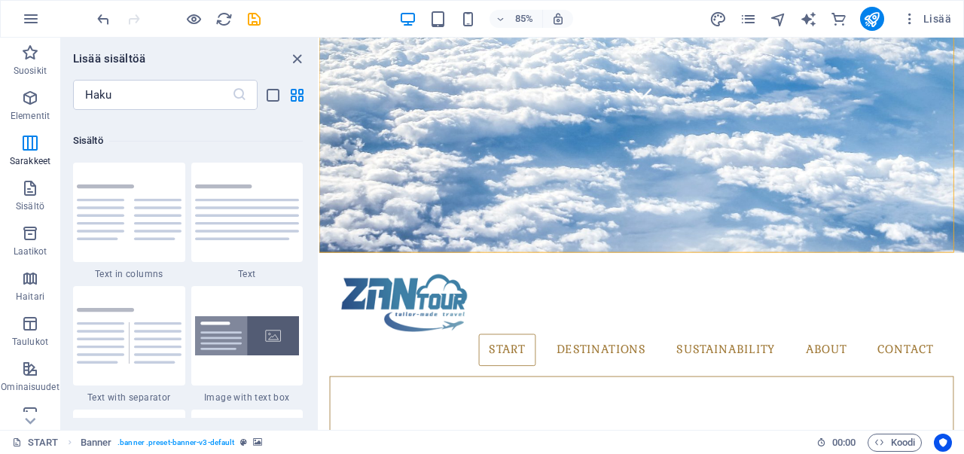
scroll to position [2572, 0]
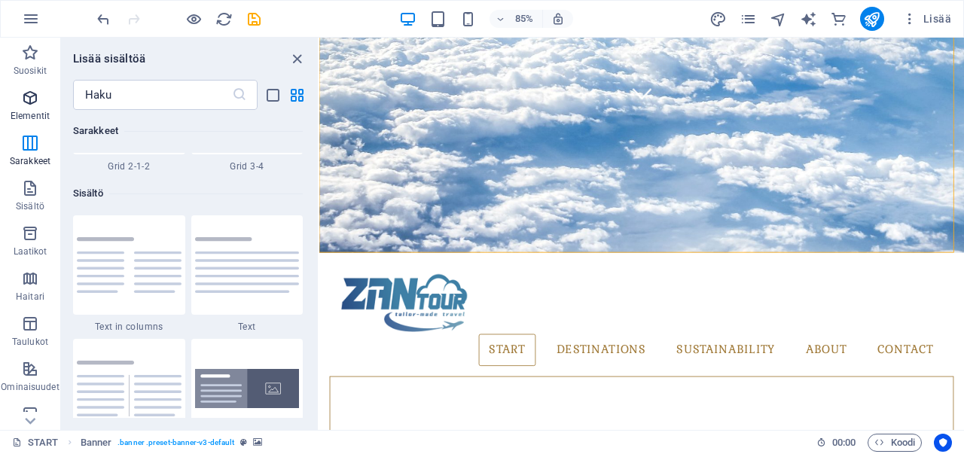
click at [33, 111] on p "Elementit" at bounding box center [30, 116] width 39 height 12
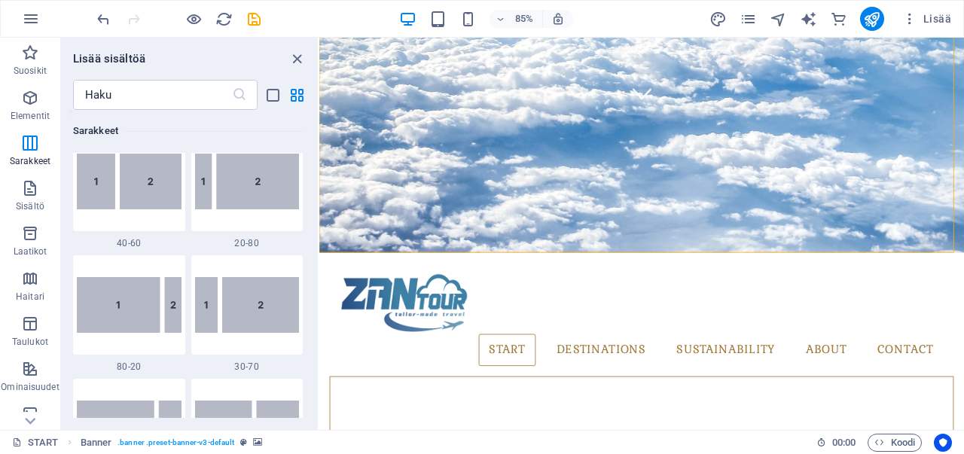
scroll to position [1138, 0]
click at [24, 150] on icon "button" at bounding box center [30, 143] width 18 height 18
click at [32, 187] on icon "button" at bounding box center [30, 188] width 18 height 18
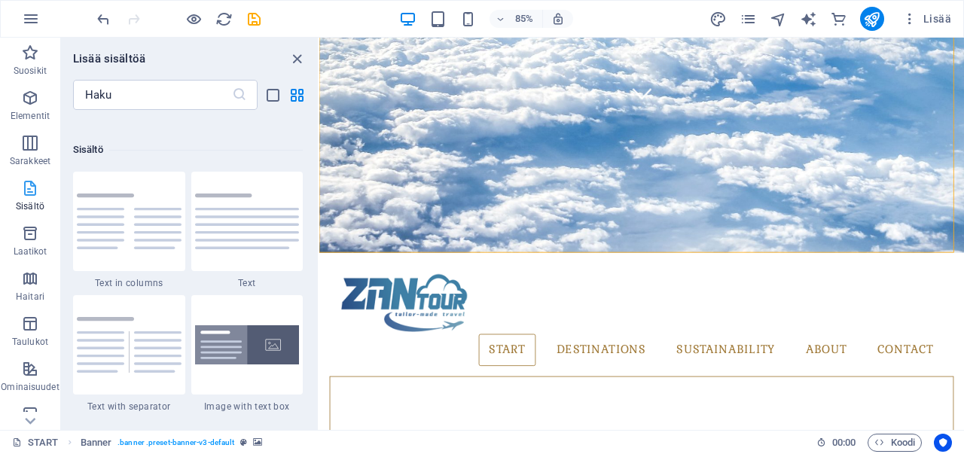
scroll to position [2633, 0]
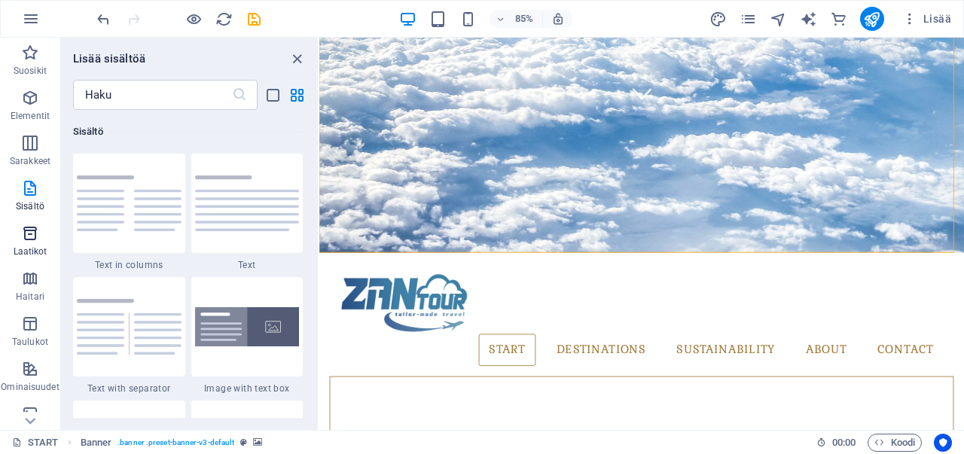
click at [29, 230] on icon "button" at bounding box center [30, 233] width 18 height 18
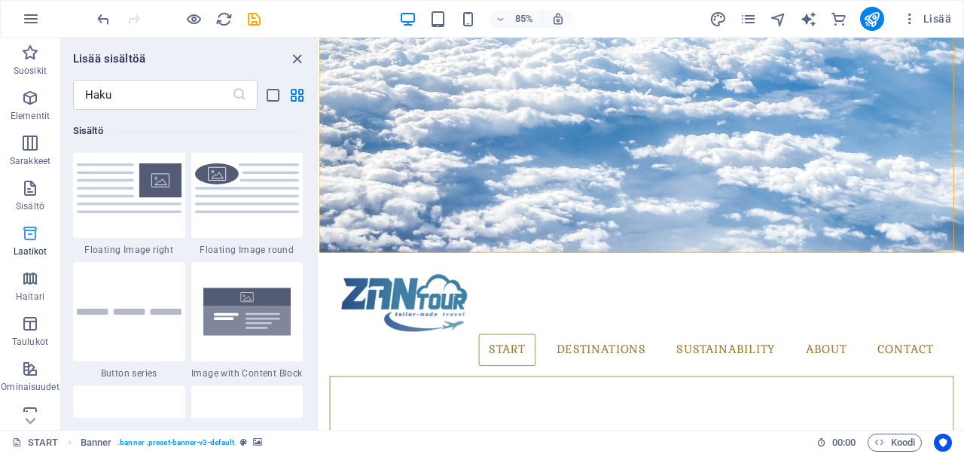
scroll to position [4153, 0]
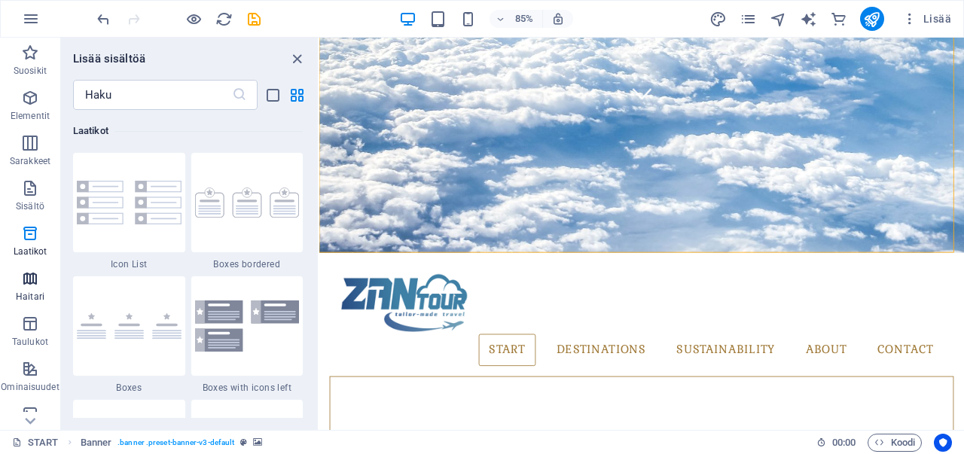
click at [29, 278] on icon "button" at bounding box center [30, 279] width 18 height 18
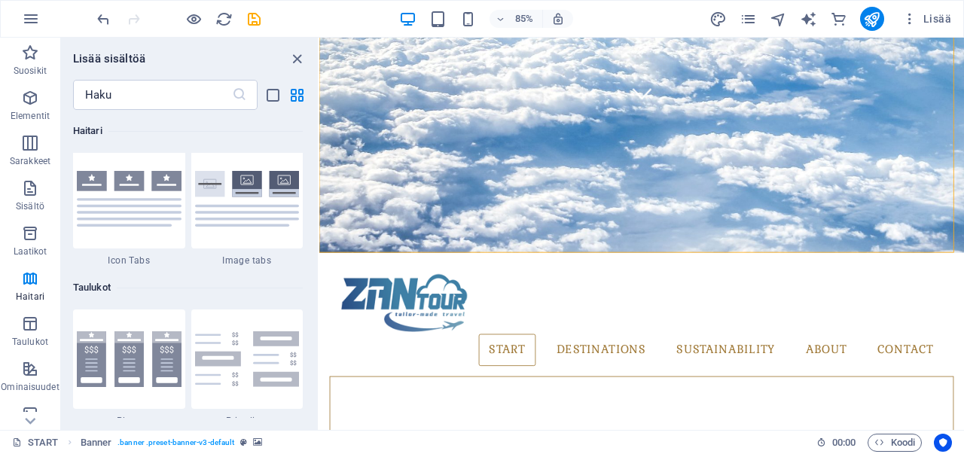
scroll to position [5108, 0]
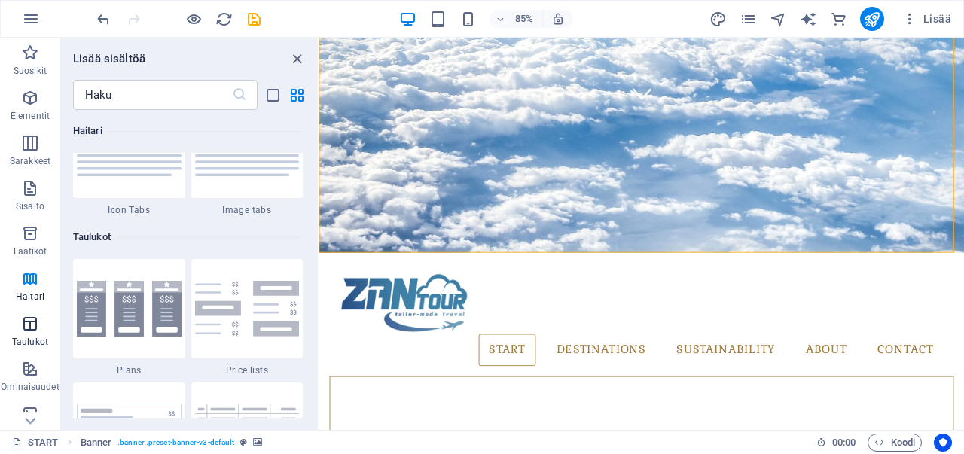
click at [42, 334] on span "Taulukot" at bounding box center [30, 333] width 60 height 36
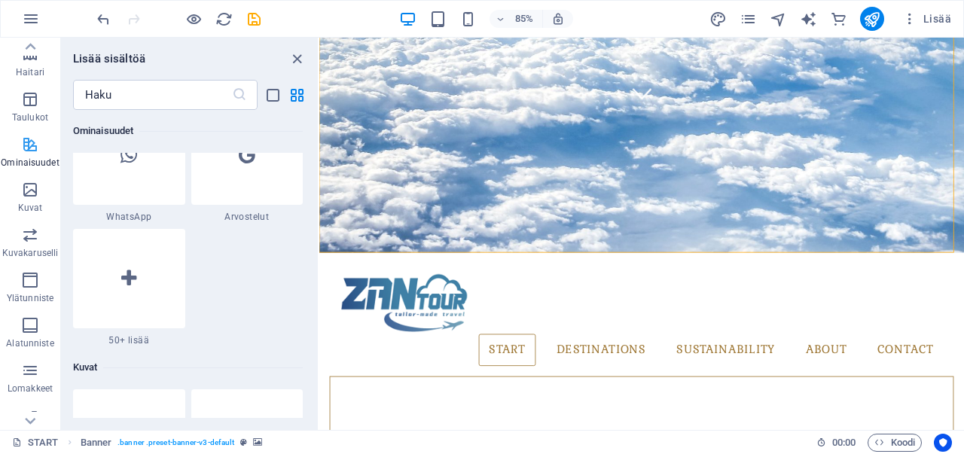
scroll to position [301, 0]
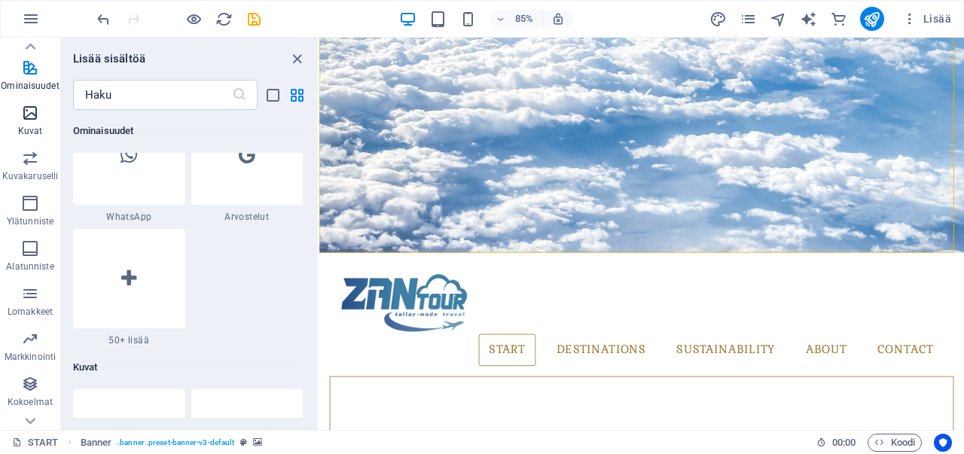
click at [27, 129] on p "Kuvat" at bounding box center [30, 131] width 25 height 12
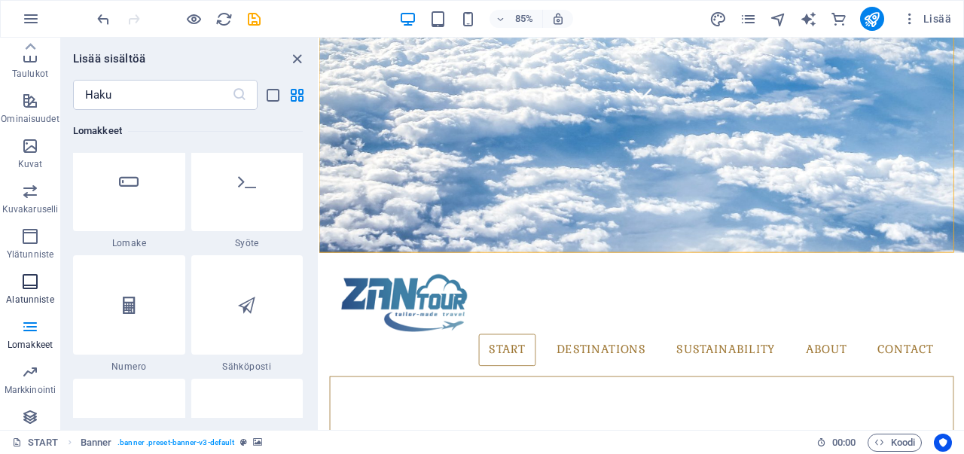
scroll to position [254, 0]
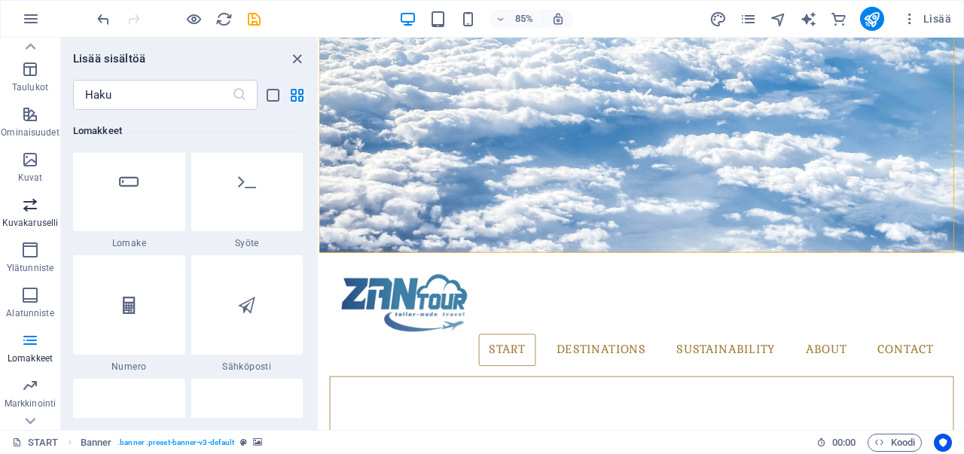
click at [35, 204] on icon "button" at bounding box center [30, 205] width 18 height 18
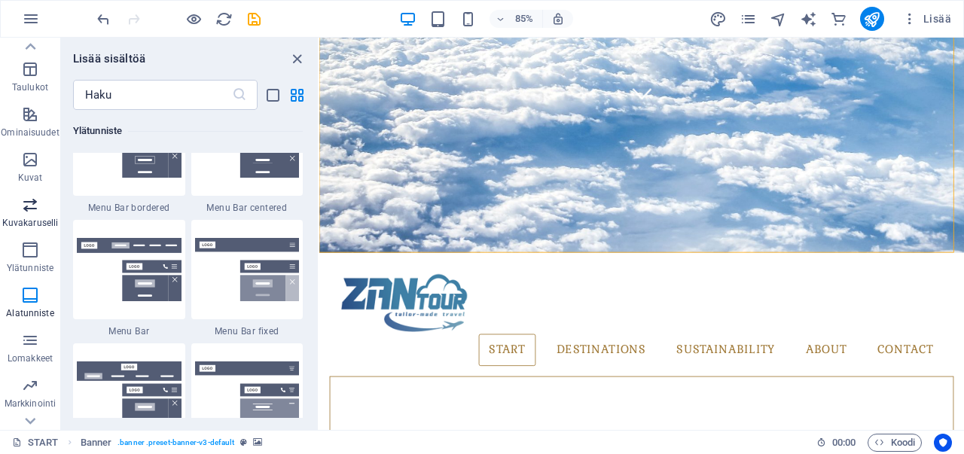
scroll to position [8535, 0]
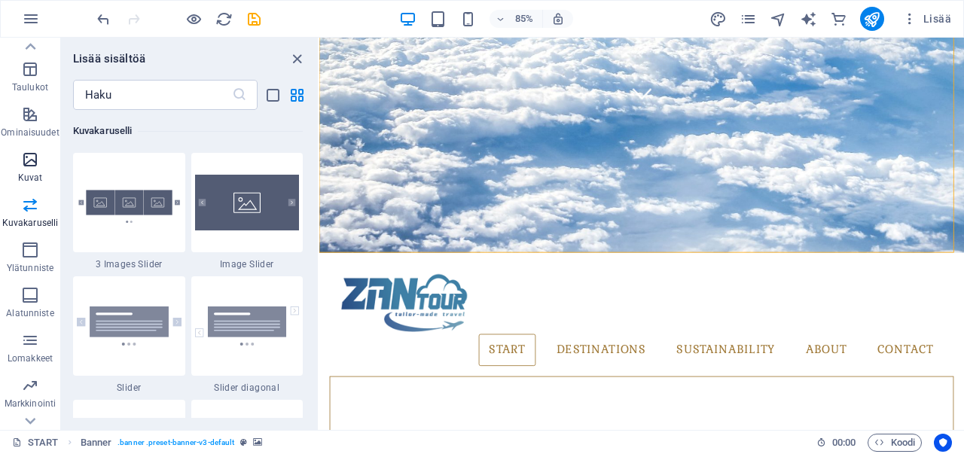
click at [37, 162] on icon "button" at bounding box center [30, 160] width 18 height 18
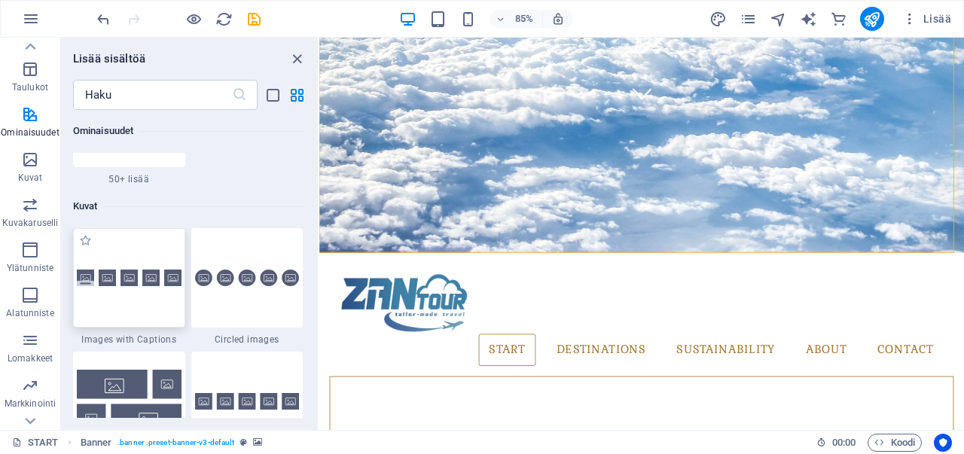
scroll to position [7634, 0]
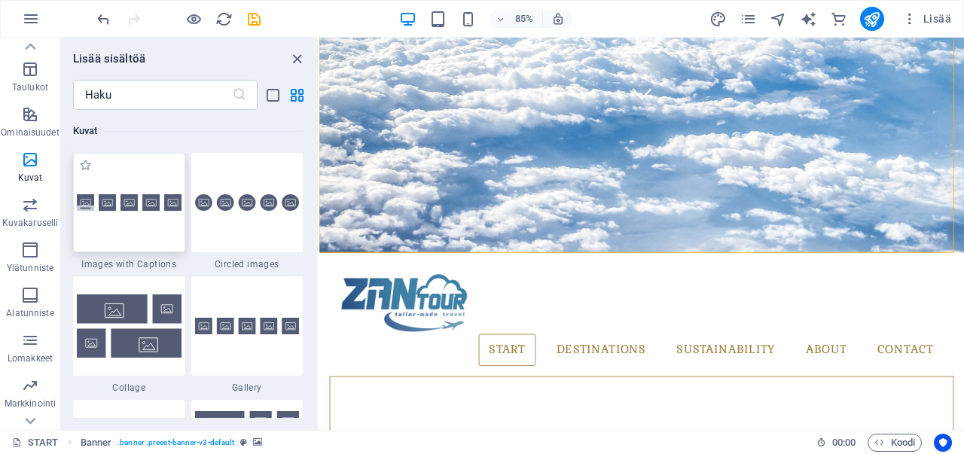
click at [129, 214] on div at bounding box center [129, 202] width 112 height 99
click at [319, 214] on div "Vedä tähän korvataksesi nykyisen sisällön. Paina "Ctrl", jos haluat luoda uuden…" at bounding box center [641, 234] width 644 height 392
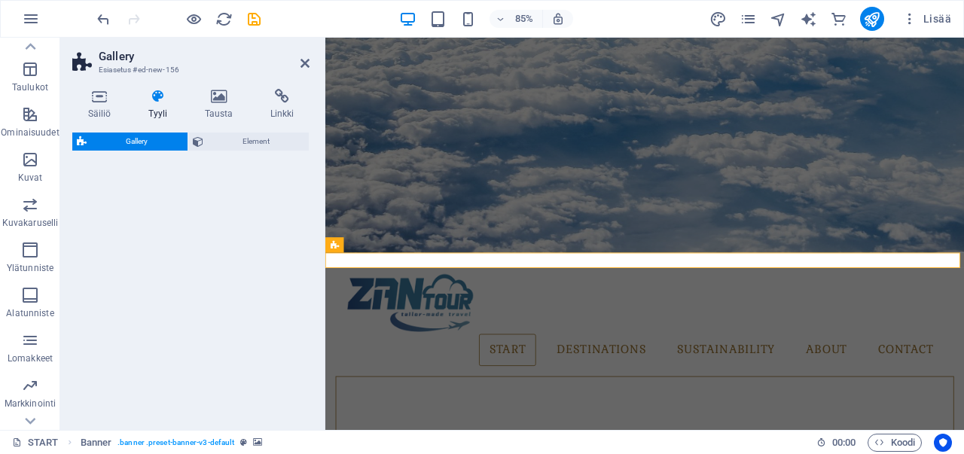
select select "rem"
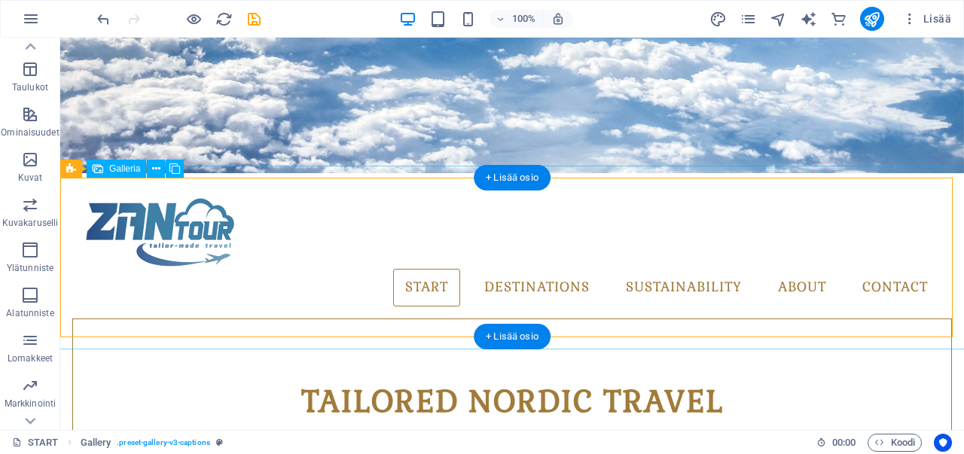
scroll to position [452, 0]
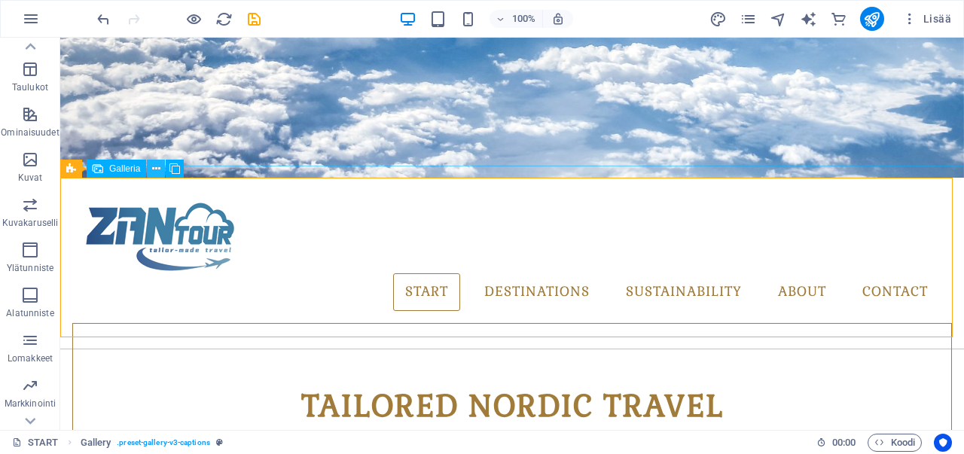
click at [153, 171] on icon at bounding box center [156, 169] width 8 height 16
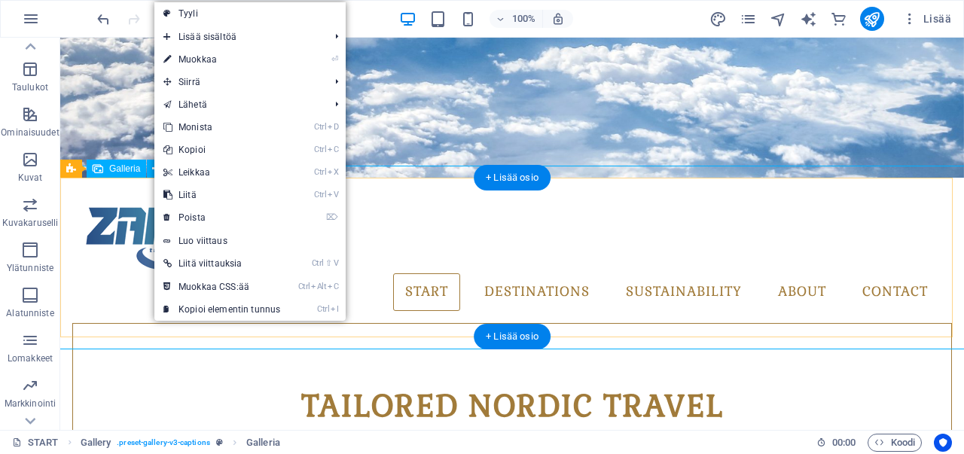
select select "4"
select select "px"
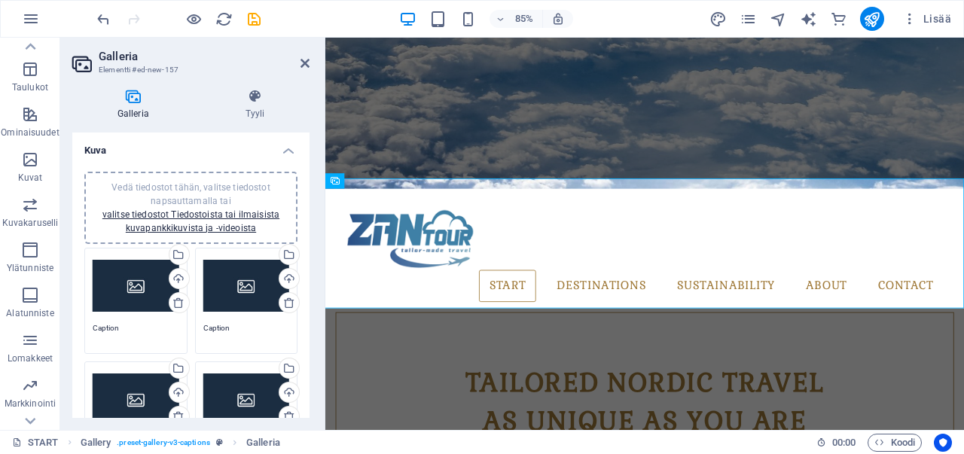
click at [132, 290] on div "Vedä tiedostot tähän, valitse tiedostot napsauttamalla tai valitse tiedostot Ti…" at bounding box center [136, 286] width 87 height 60
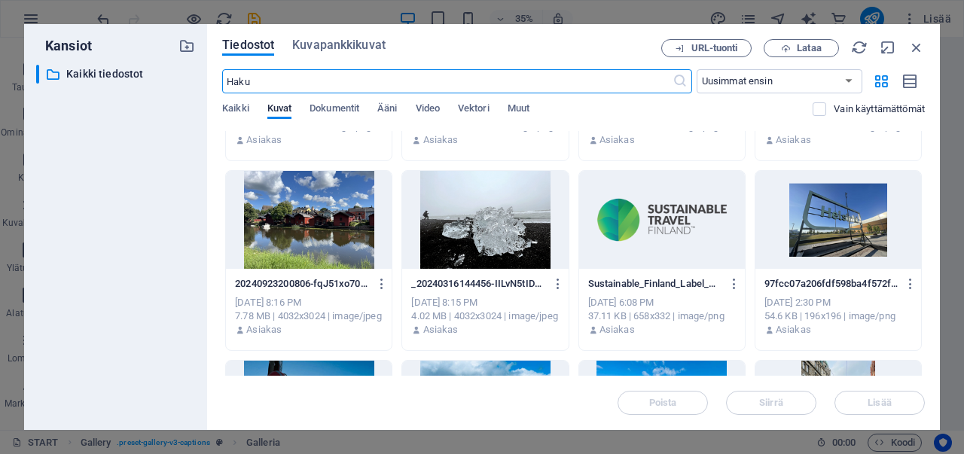
scroll to position [678, 0]
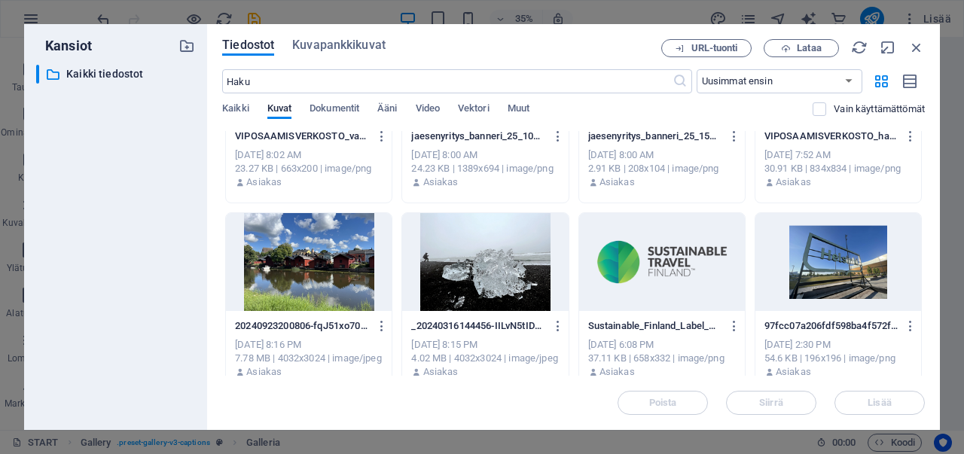
click at [291, 257] on div at bounding box center [309, 262] width 166 height 98
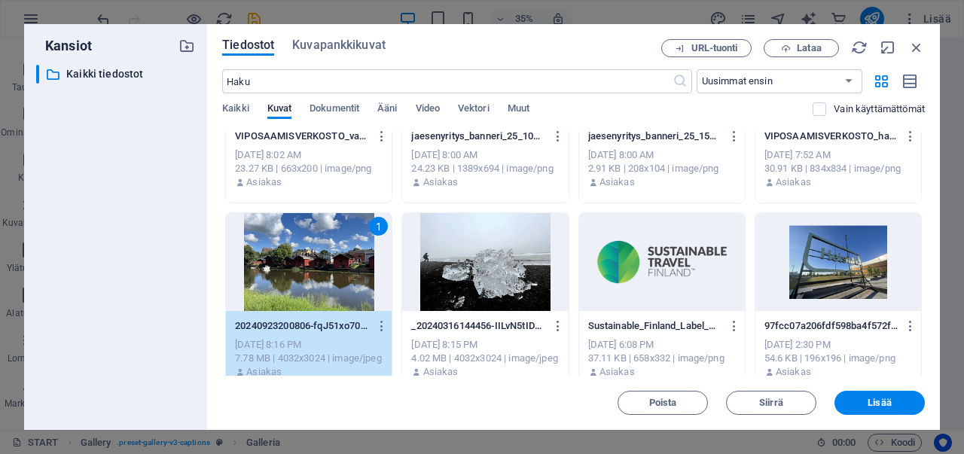
click at [291, 257] on div "1" at bounding box center [309, 262] width 166 height 98
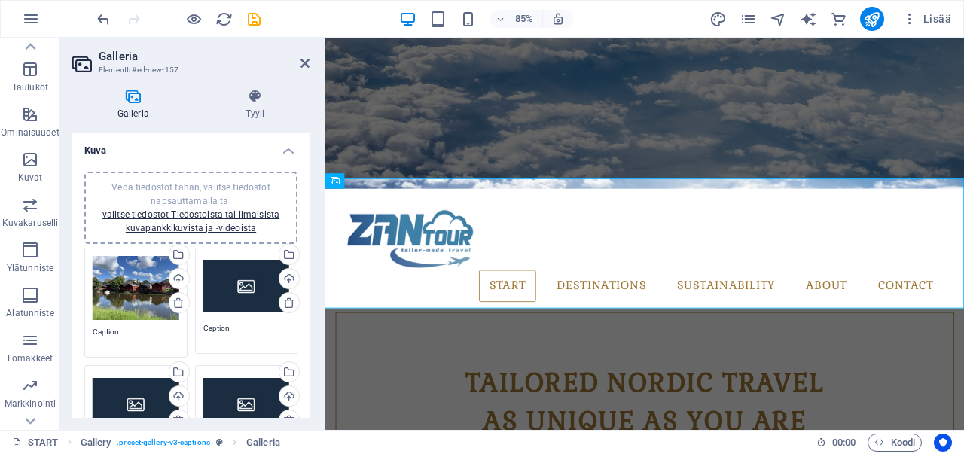
click at [108, 338] on textarea "Caption" at bounding box center [136, 337] width 87 height 23
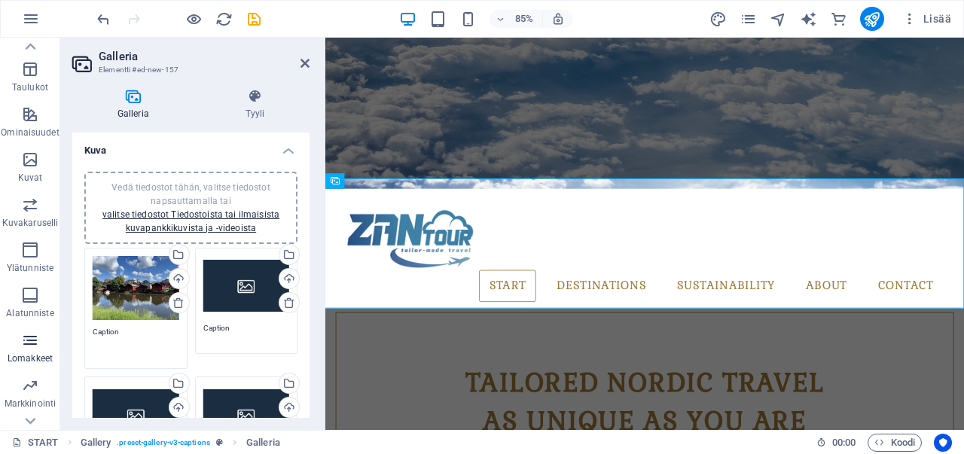
drag, startPoint x: 160, startPoint y: 326, endPoint x: 52, endPoint y: 327, distance: 107.7
click at [52, 327] on section "Suosikit Elementit Sarakkeet Sisältö Laatikot Haitari Taulukot Ominaisuudet Kuv…" at bounding box center [482, 234] width 964 height 392
type textarea "f"
type textarea "[GEOGRAPHIC_DATA]"
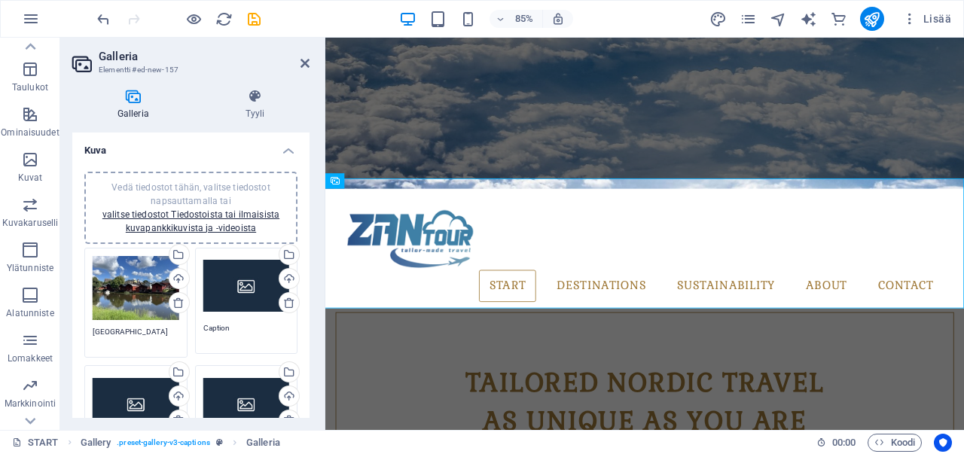
drag, startPoint x: 568, startPoint y: 329, endPoint x: 548, endPoint y: 299, distance: 35.9
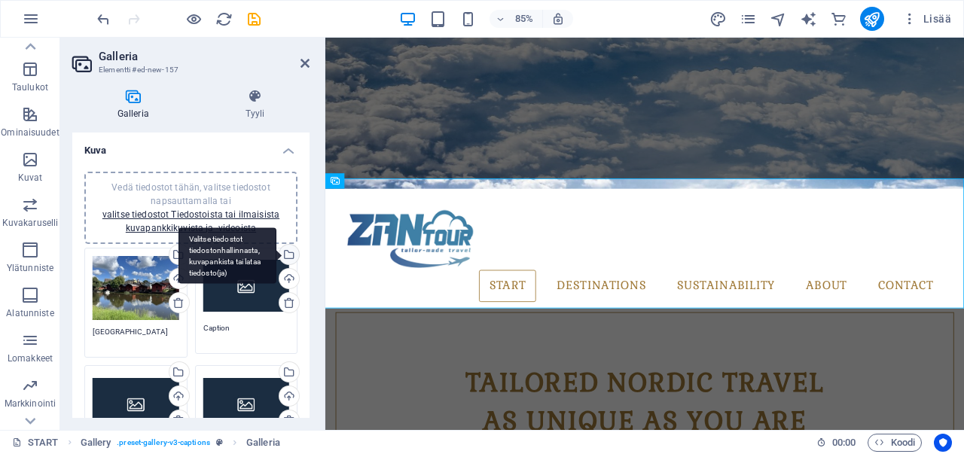
click at [276, 254] on div "Valitse tiedostot tiedostonhallinnasta, kuvapankista tai lataa tiedosto(ja)" at bounding box center [227, 255] width 98 height 56
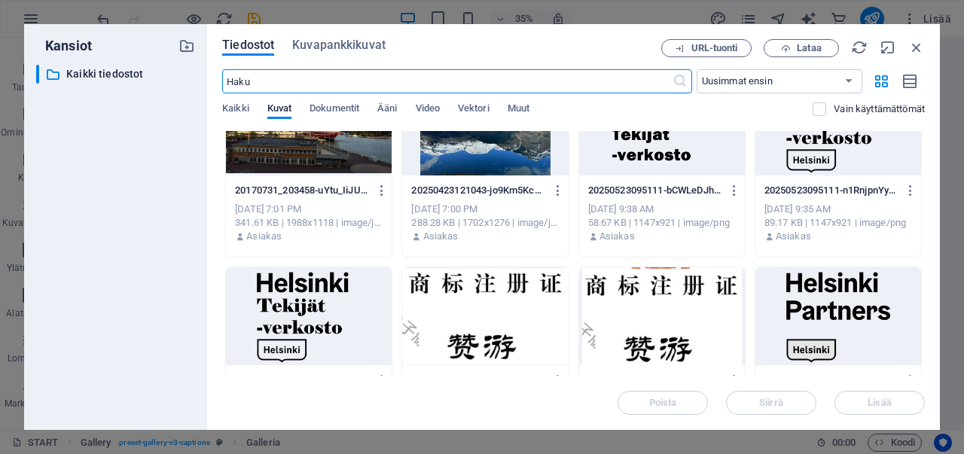
scroll to position [0, 0]
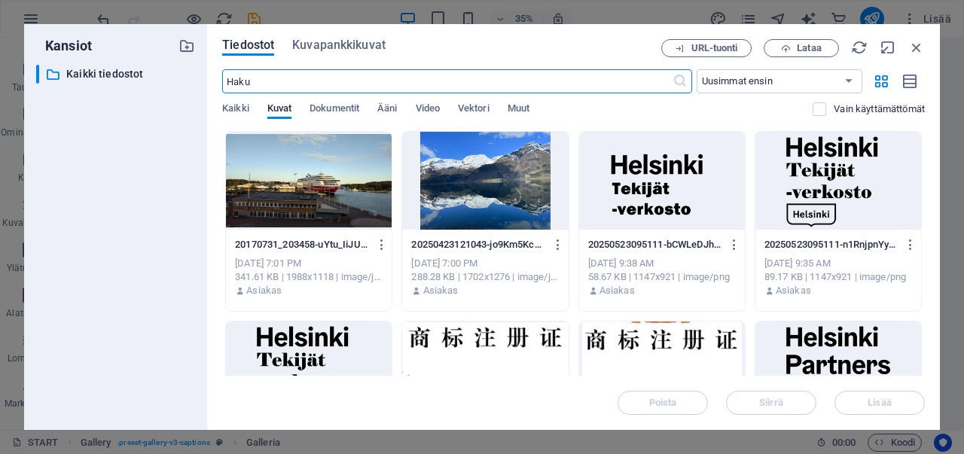
click at [497, 212] on div at bounding box center [485, 181] width 166 height 98
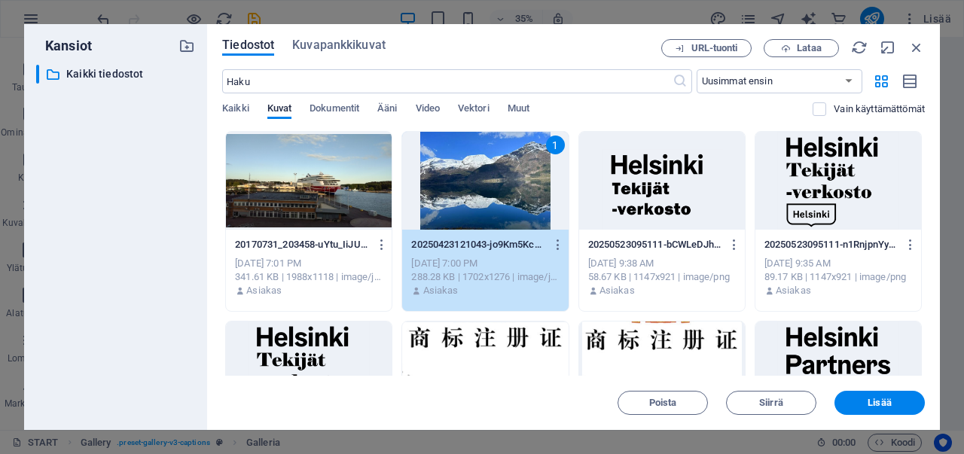
click at [497, 212] on div "1" at bounding box center [485, 181] width 166 height 98
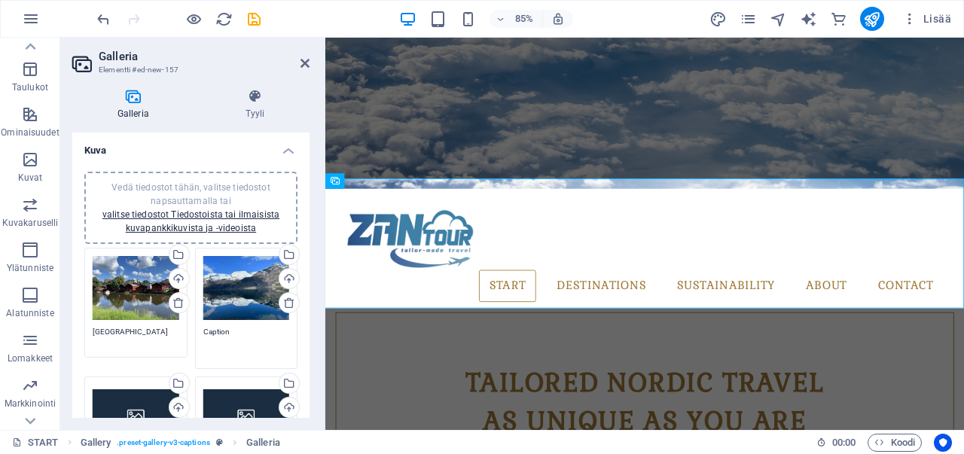
click at [242, 327] on textarea "Caption" at bounding box center [246, 343] width 87 height 34
drag, startPoint x: 242, startPoint y: 327, endPoint x: 122, endPoint y: 334, distance: 120.6
click at [122, 334] on div "Vedä tiedostot tähän, valitse tiedostot napsauttamalla tai valitse tiedostot Ti…" at bounding box center [191, 422] width 221 height 357
type textarea "[GEOGRAPHIC_DATA]"
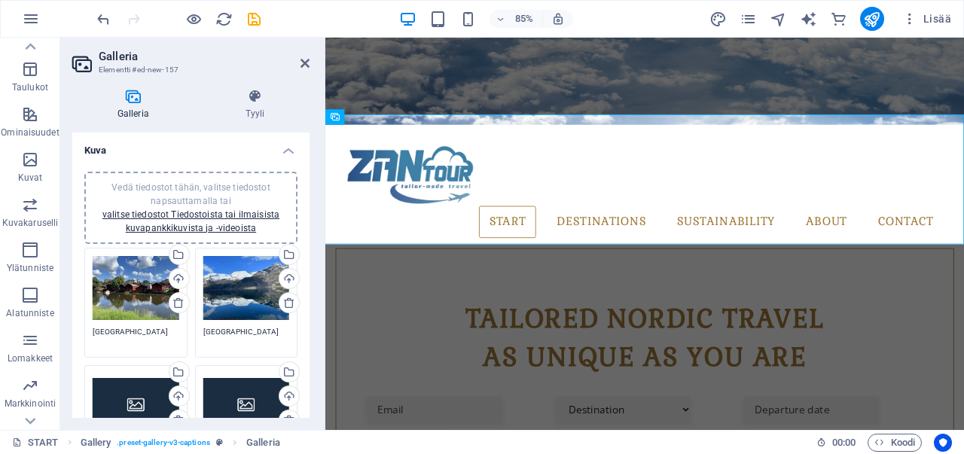
click at [123, 293] on div "Vedä tiedostot tähän, valitse tiedostot napsauttamalla tai valitse tiedostot Ti…" at bounding box center [136, 288] width 87 height 65
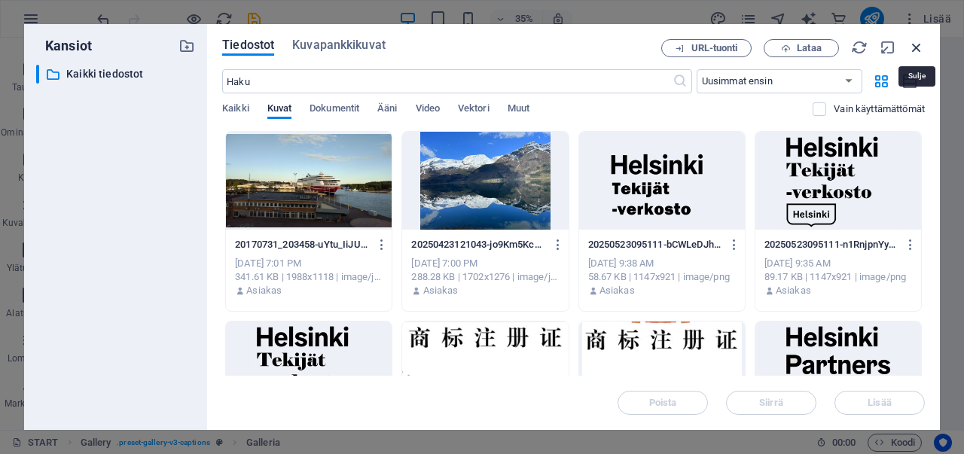
click at [923, 43] on icon "button" at bounding box center [916, 47] width 17 height 17
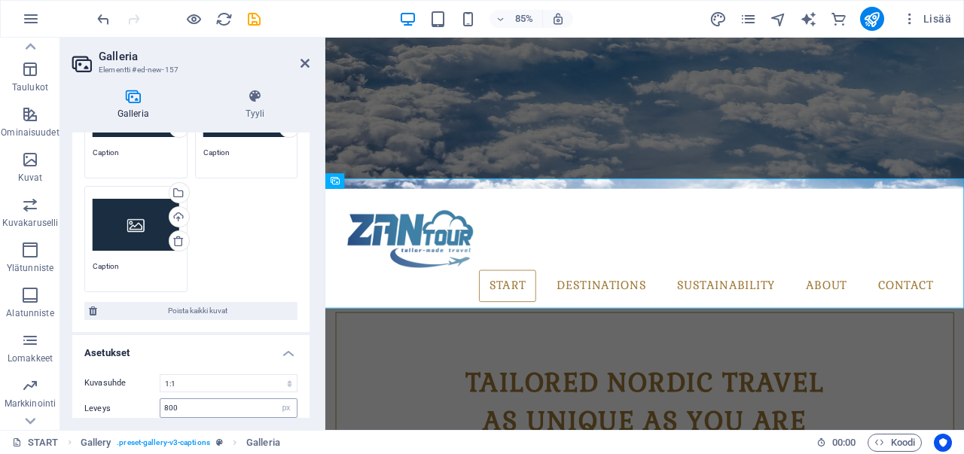
scroll to position [226, 0]
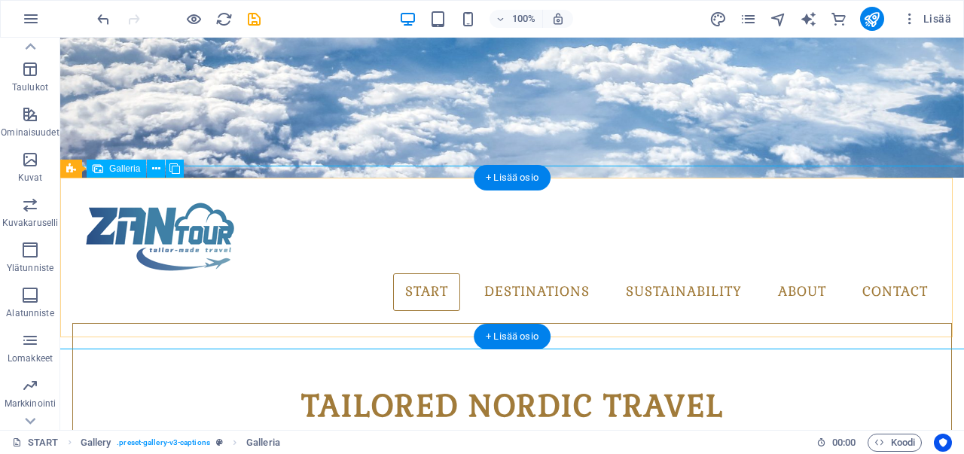
select select "4"
select select "px"
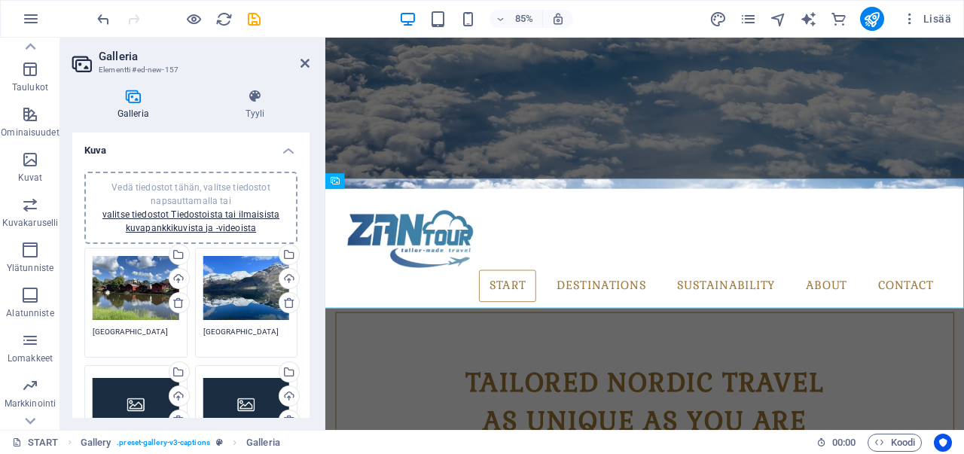
scroll to position [75, 0]
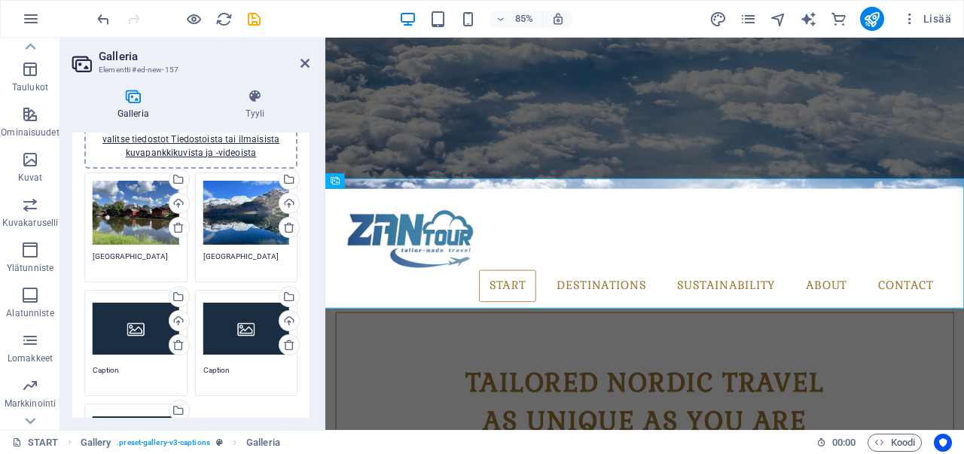
click at [146, 212] on div "Vedä tiedostot tähän, valitse tiedostot napsauttamalla tai valitse tiedostot Ti…" at bounding box center [136, 213] width 87 height 65
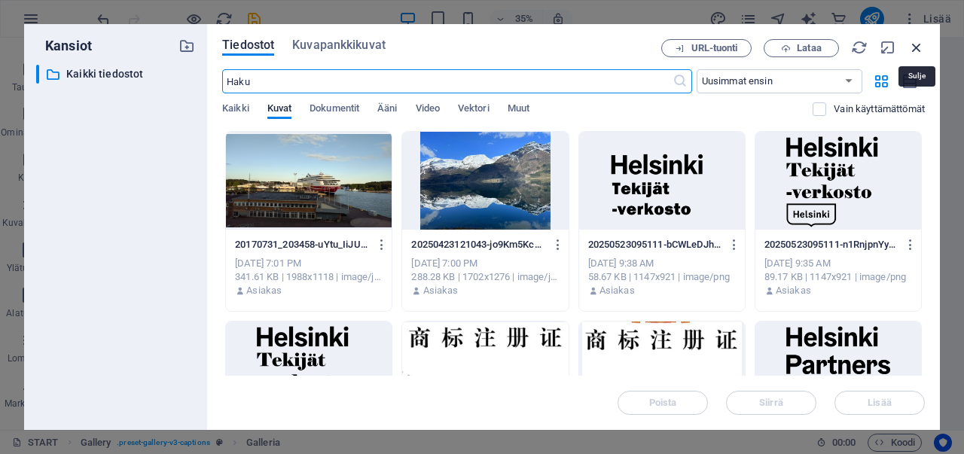
click at [915, 47] on icon "button" at bounding box center [916, 47] width 17 height 17
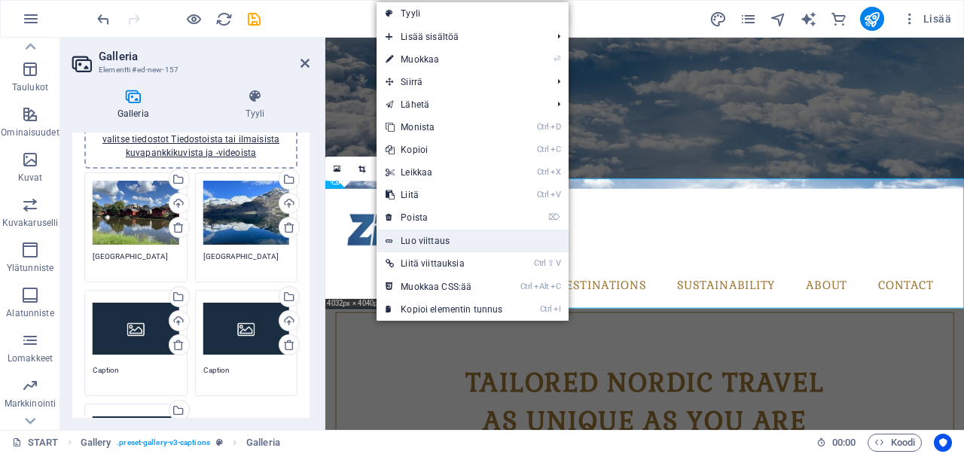
click at [408, 237] on link "Luo viittaus" at bounding box center [471, 241] width 191 height 23
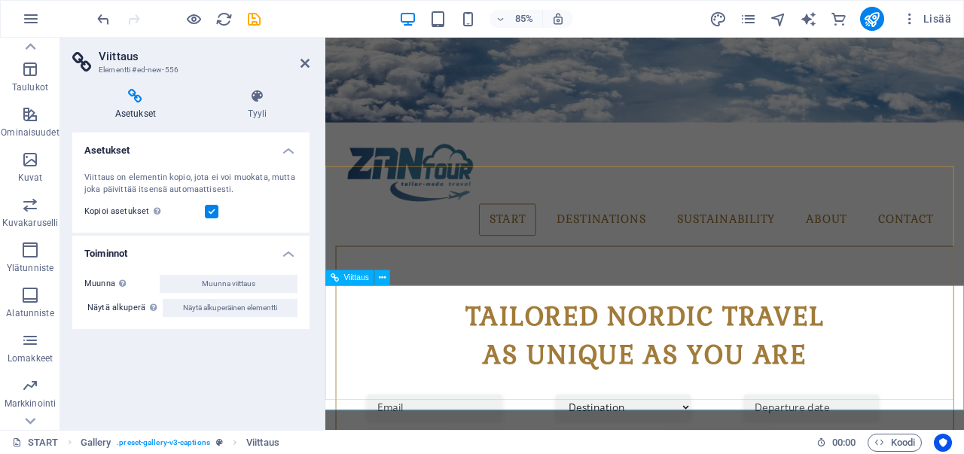
scroll to position [380, 0]
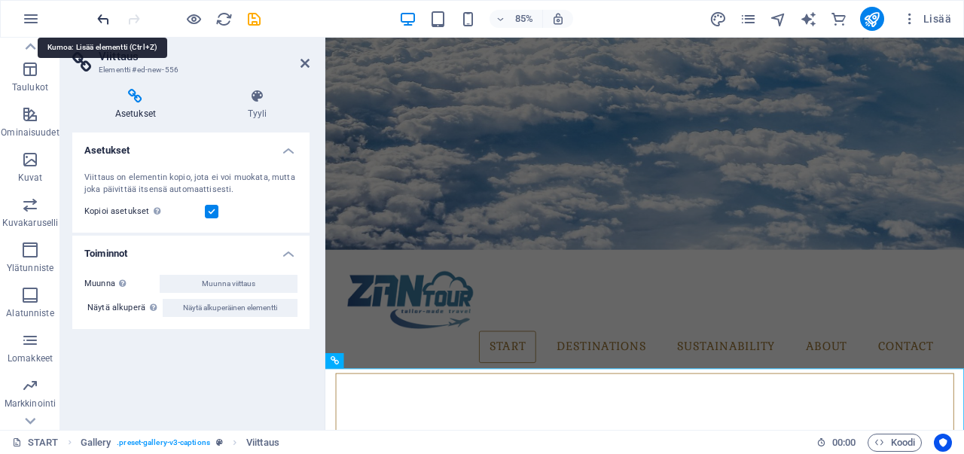
click at [95, 16] on icon "undo" at bounding box center [103, 19] width 17 height 17
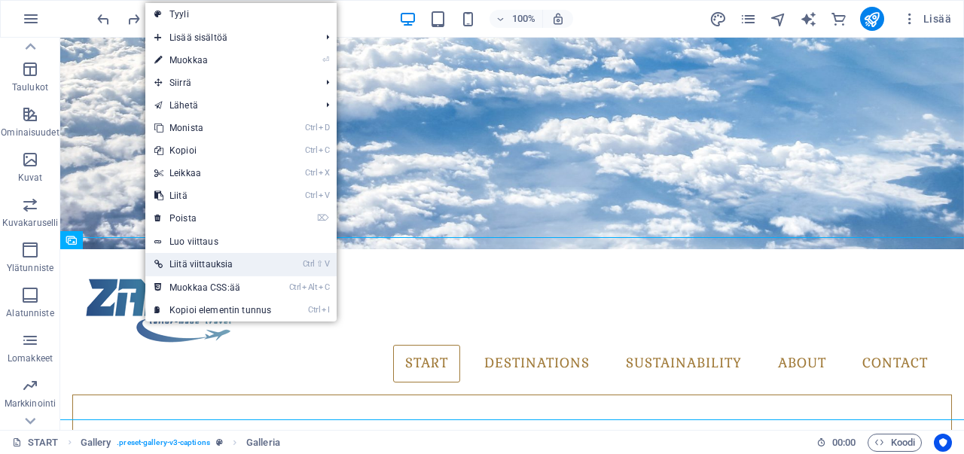
click at [194, 265] on link "Ctrl ⇧ V Liitä viittauksia" at bounding box center [212, 264] width 135 height 23
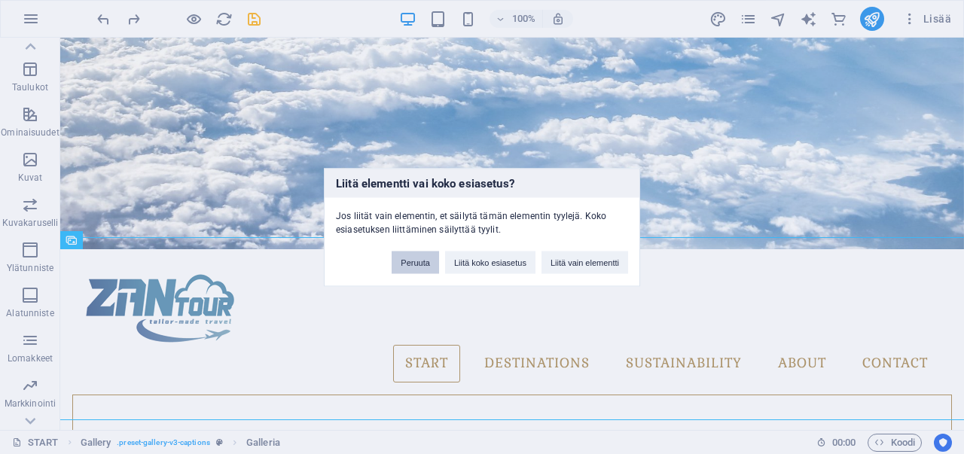
click at [423, 260] on button "Peruuta" at bounding box center [414, 262] width 47 height 23
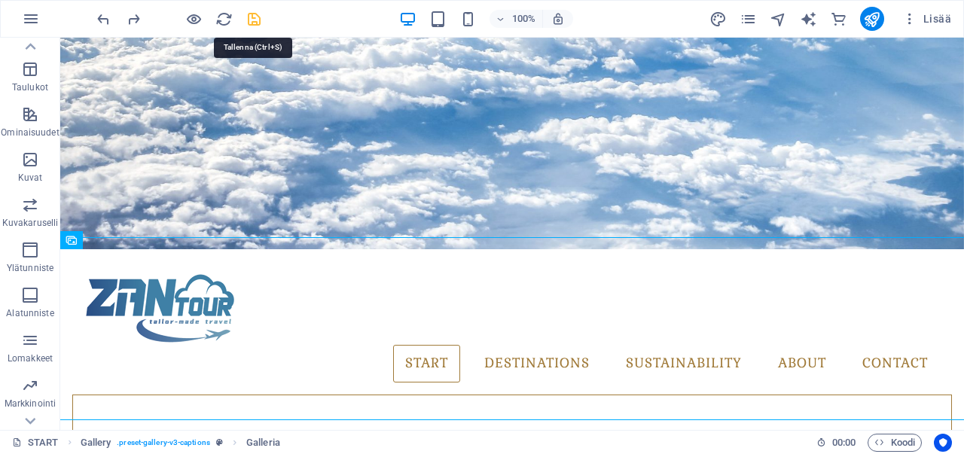
click at [253, 16] on icon "save" at bounding box center [253, 19] width 17 height 17
checkbox input "false"
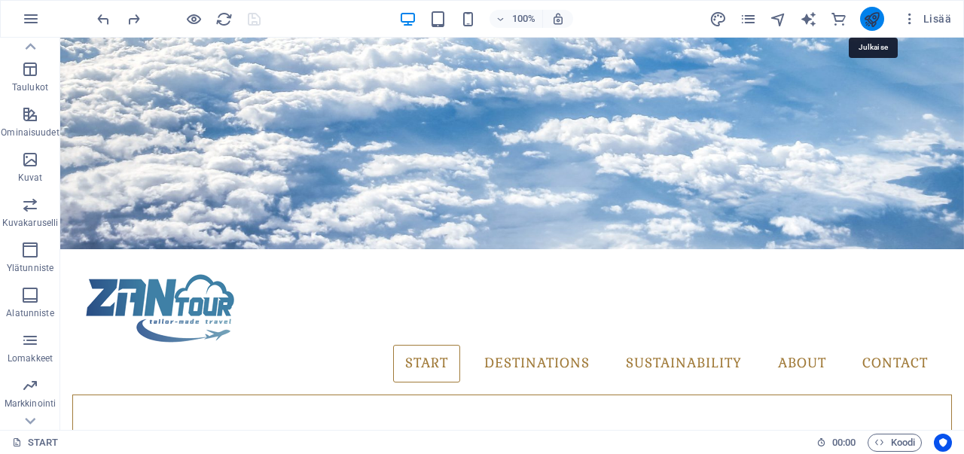
click at [866, 11] on icon "publish" at bounding box center [871, 19] width 17 height 17
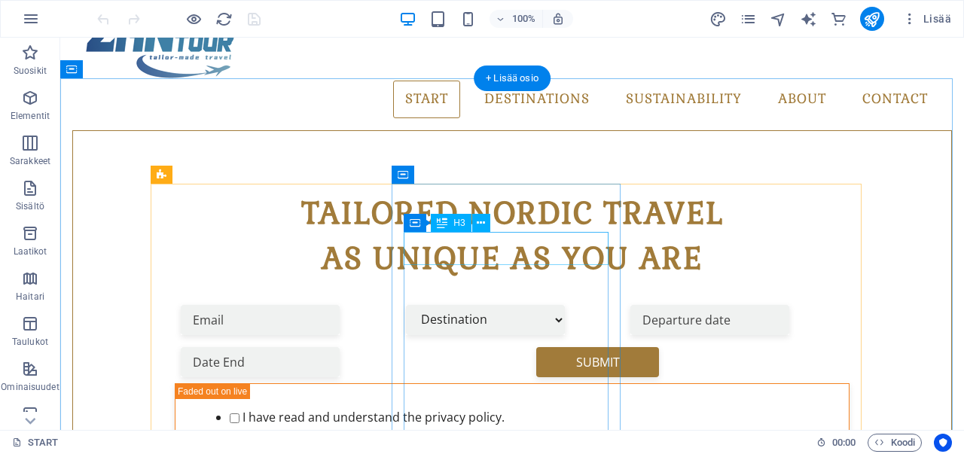
scroll to position [528, 0]
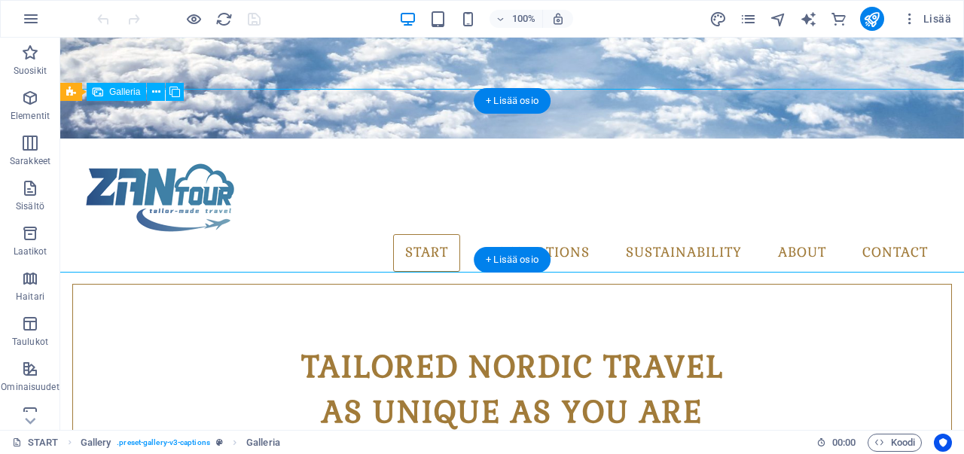
select select "4"
select select "px"
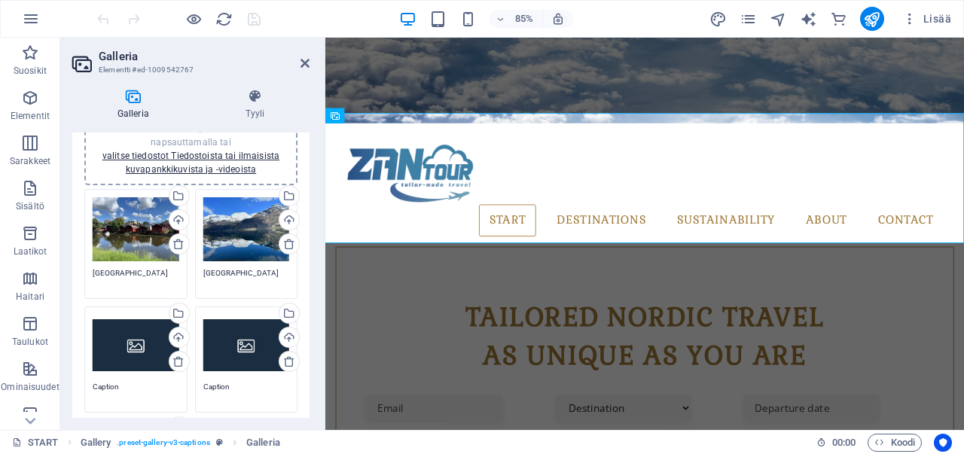
scroll to position [75, 0]
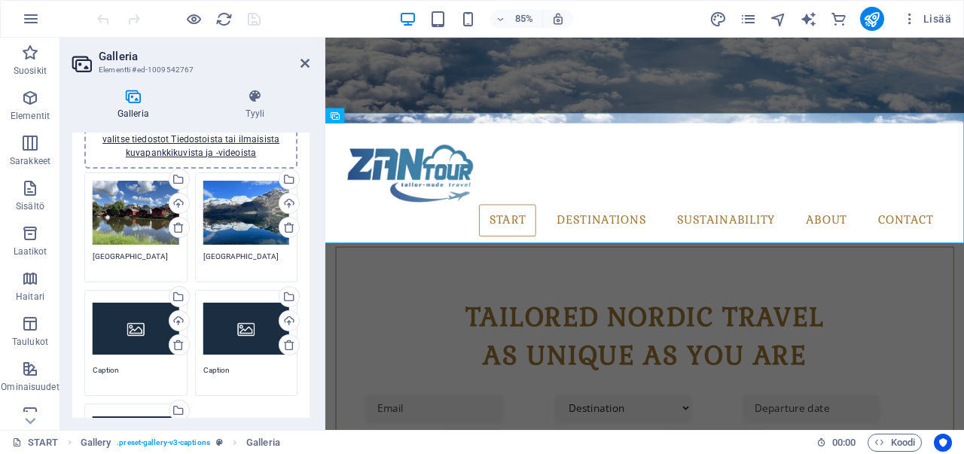
click at [126, 257] on textarea "[GEOGRAPHIC_DATA]" at bounding box center [136, 262] width 87 height 23
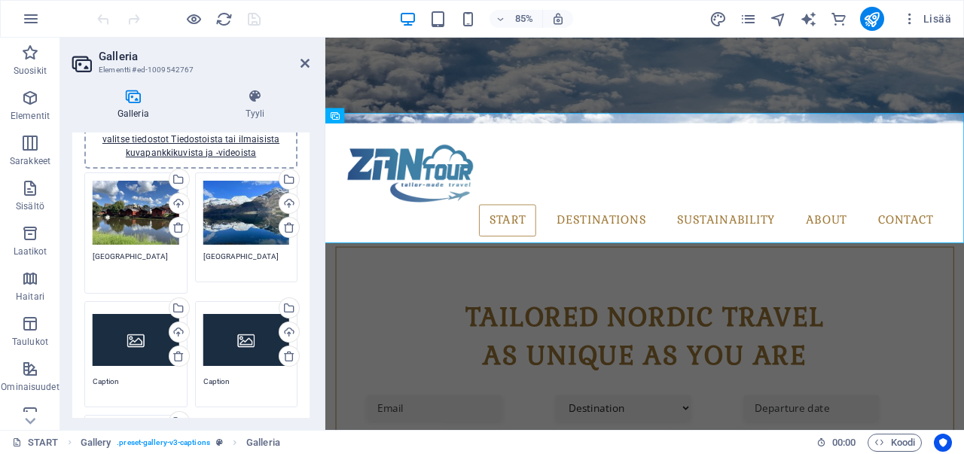
click at [129, 213] on div "Vedä tiedostot tähän, valitse tiedostot napsauttamalla tai valitse tiedostot Ti…" at bounding box center [136, 213] width 87 height 65
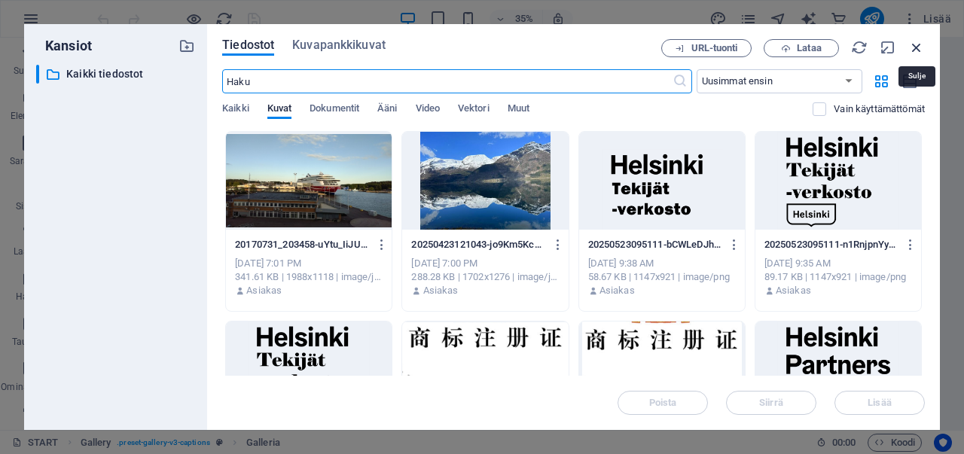
click at [915, 46] on icon "button" at bounding box center [916, 47] width 17 height 17
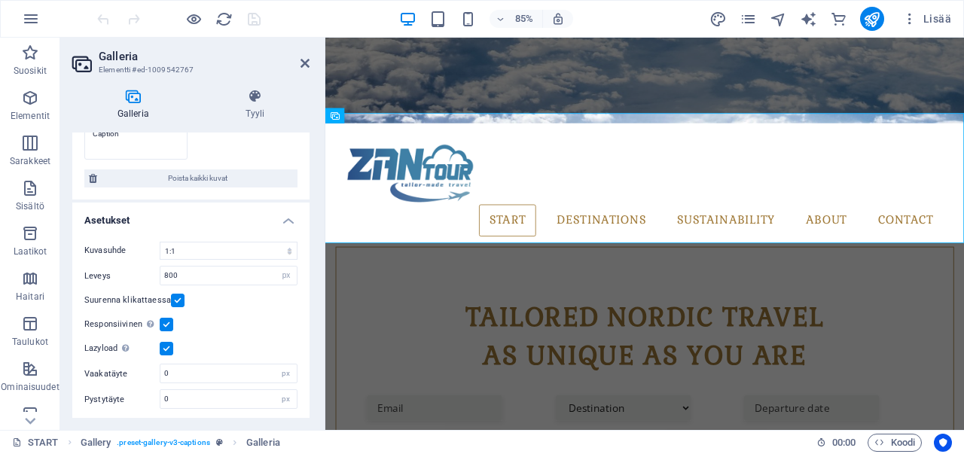
scroll to position [351, 0]
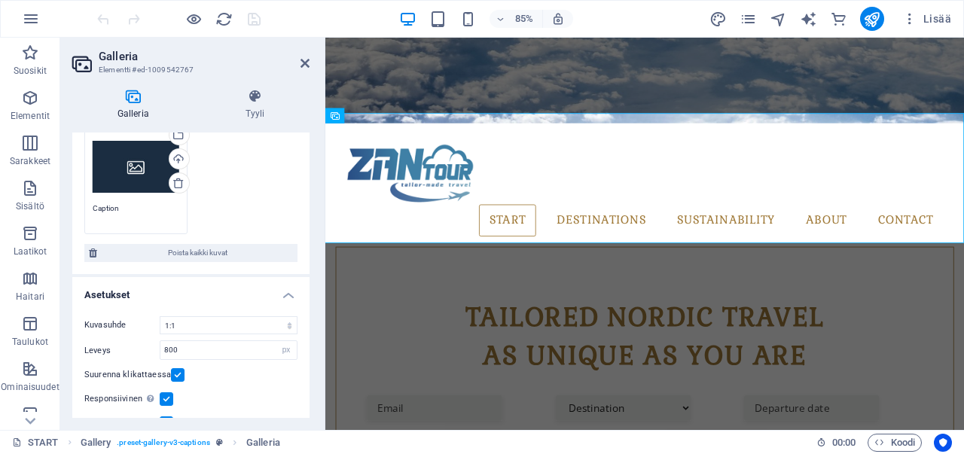
click at [288, 291] on h4 "Asetukset" at bounding box center [190, 290] width 237 height 27
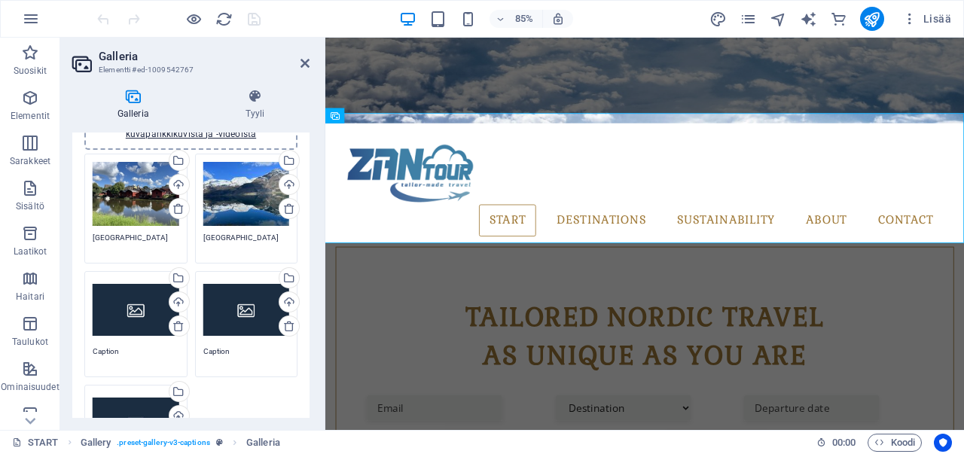
scroll to position [0, 0]
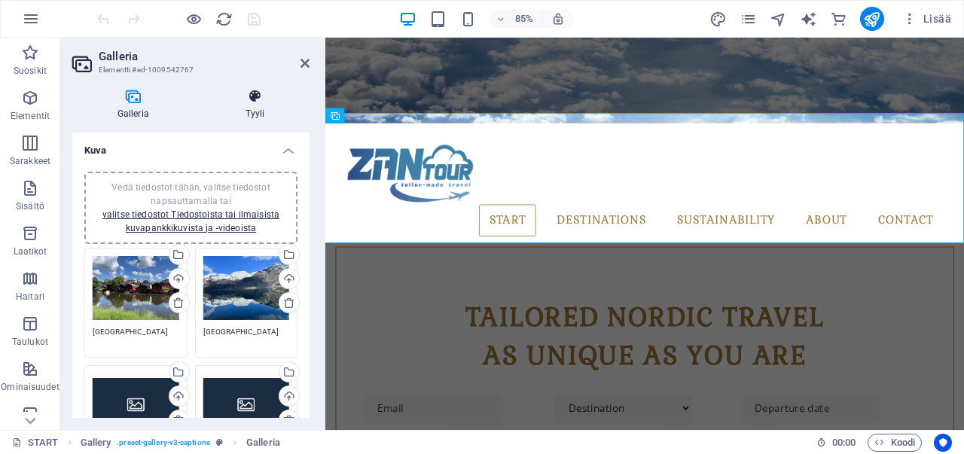
click at [248, 105] on h4 "Tyyli" at bounding box center [254, 105] width 109 height 32
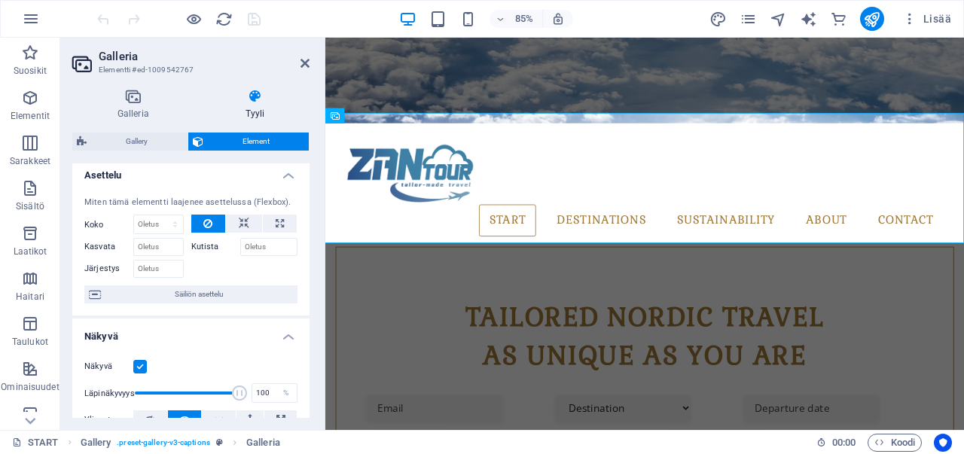
scroll to position [5, 0]
click at [122, 105] on h4 "Galleria" at bounding box center [136, 105] width 128 height 32
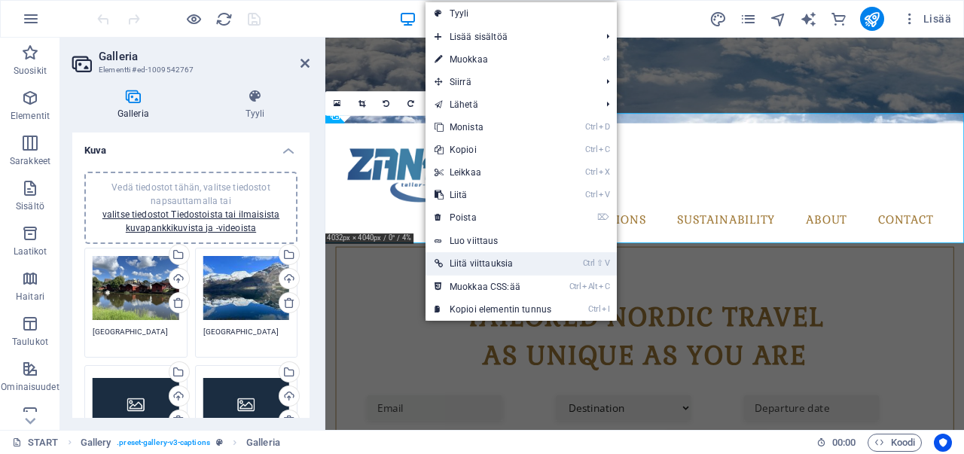
click at [471, 263] on link "Ctrl ⇧ V Liitä viittauksia" at bounding box center [492, 263] width 135 height 23
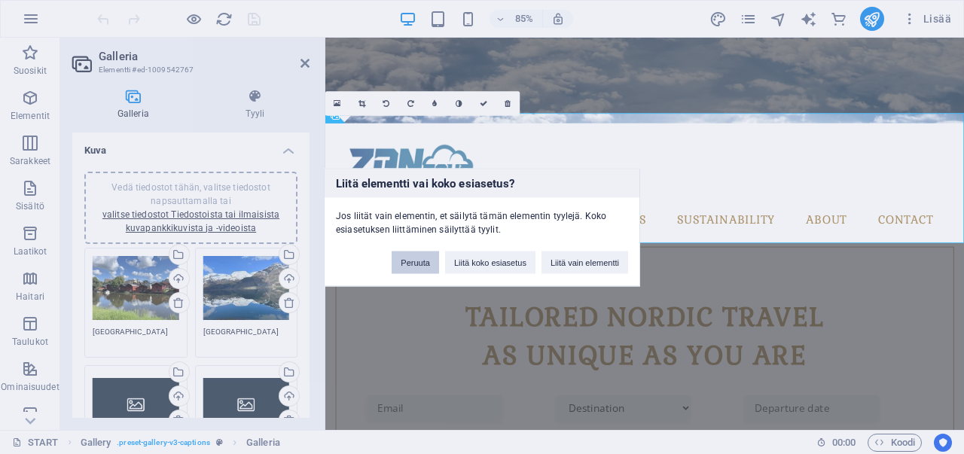
click at [422, 263] on button "Peruuta" at bounding box center [414, 262] width 47 height 23
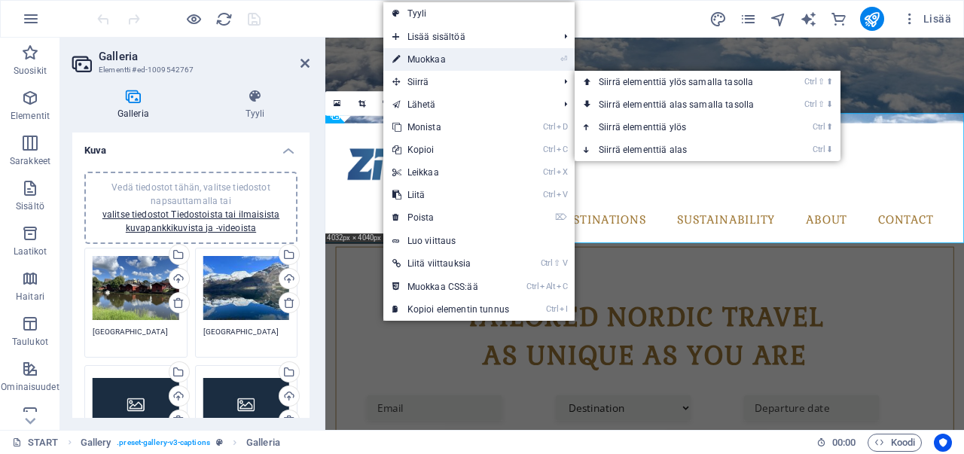
click at [426, 64] on link "⏎ Muokkaa" at bounding box center [450, 59] width 135 height 23
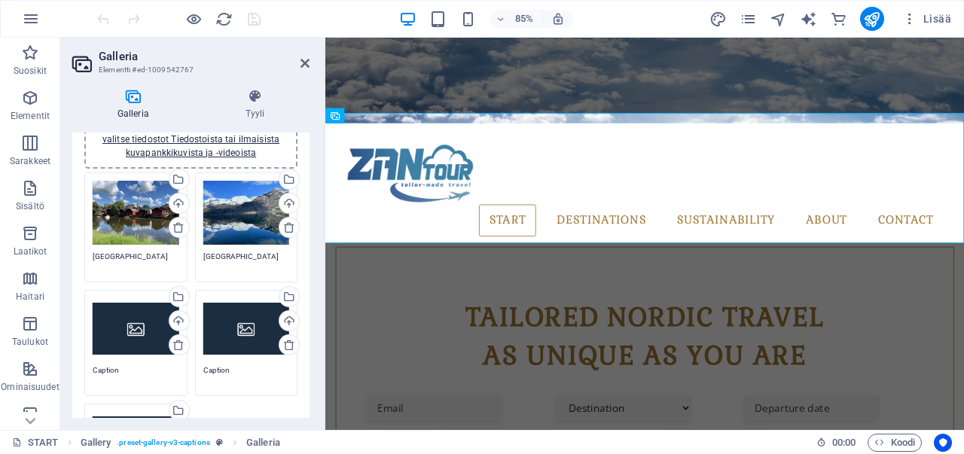
scroll to position [0, 0]
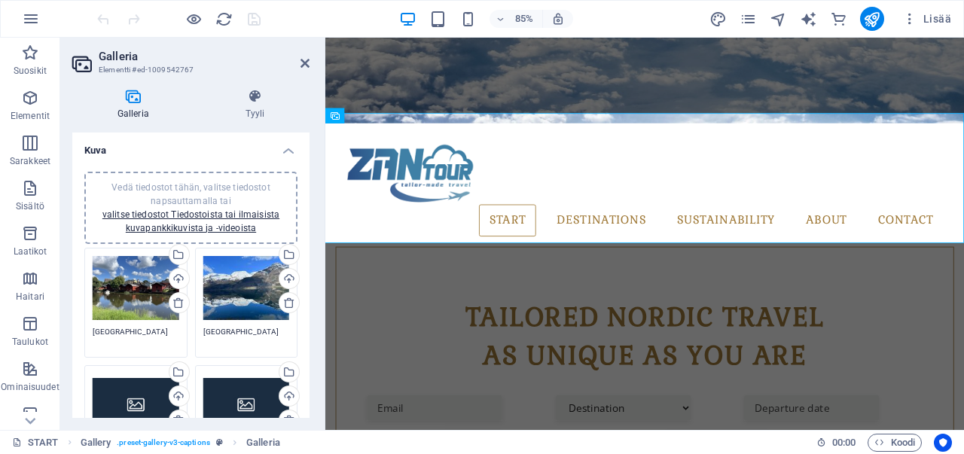
click at [279, 151] on h4 "Kuva" at bounding box center [190, 145] width 237 height 27
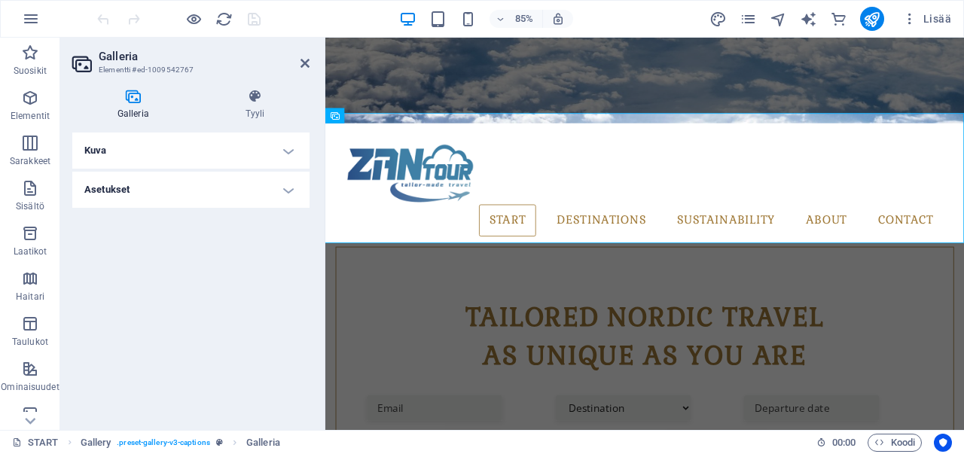
click at [286, 181] on h4 "Asetukset" at bounding box center [190, 190] width 237 height 36
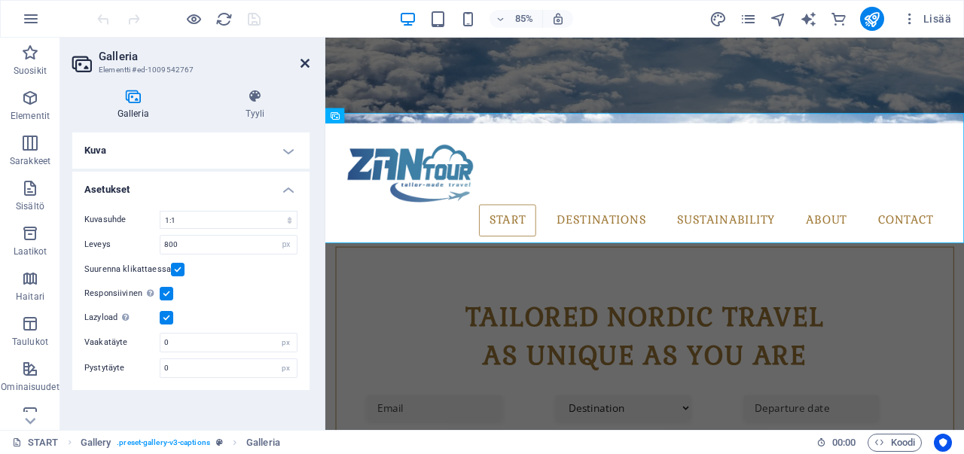
click at [304, 62] on icon at bounding box center [304, 63] width 9 height 12
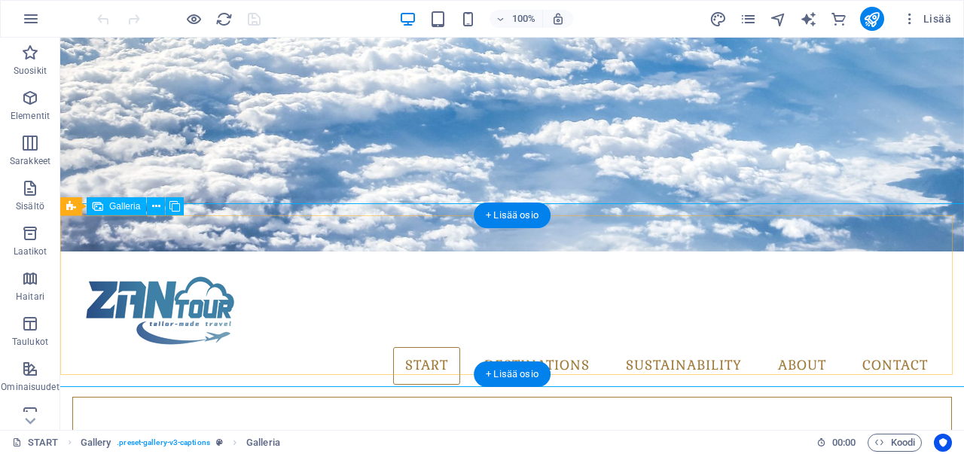
scroll to position [453, 0]
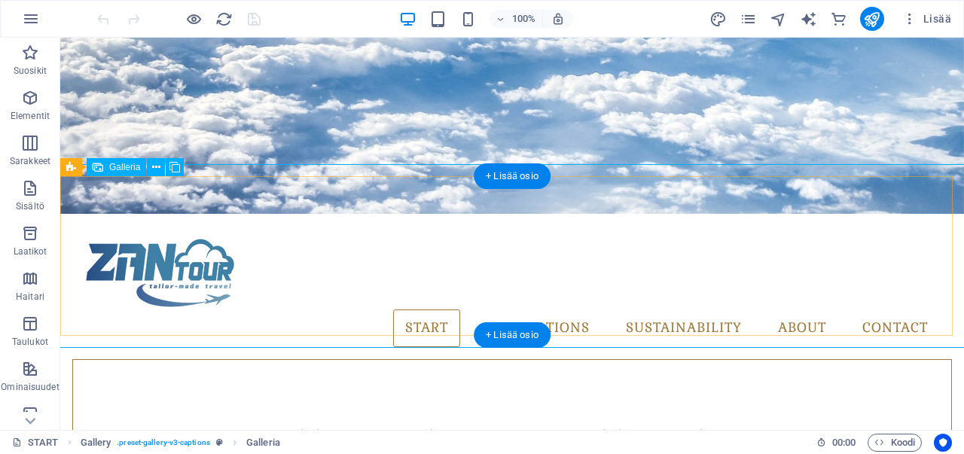
select select "4"
select select "px"
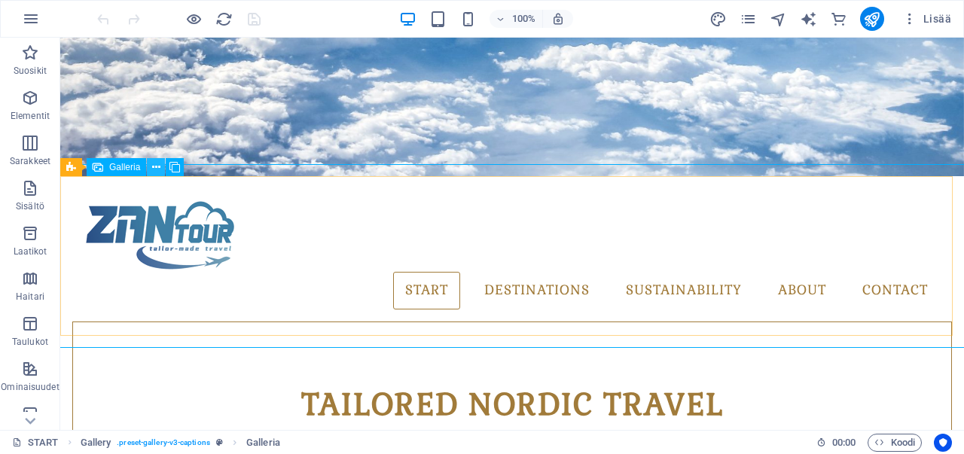
click at [157, 160] on icon at bounding box center [156, 168] width 8 height 16
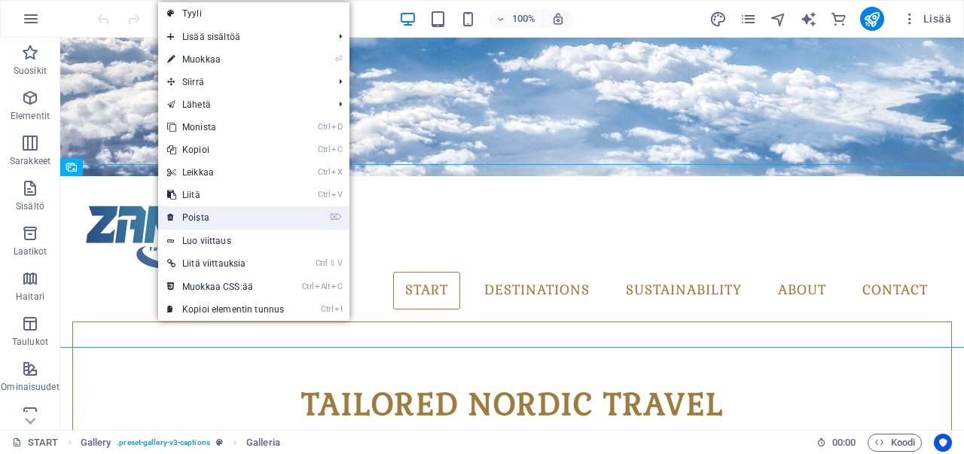
click at [215, 219] on link "⌦ Poista" at bounding box center [225, 217] width 135 height 23
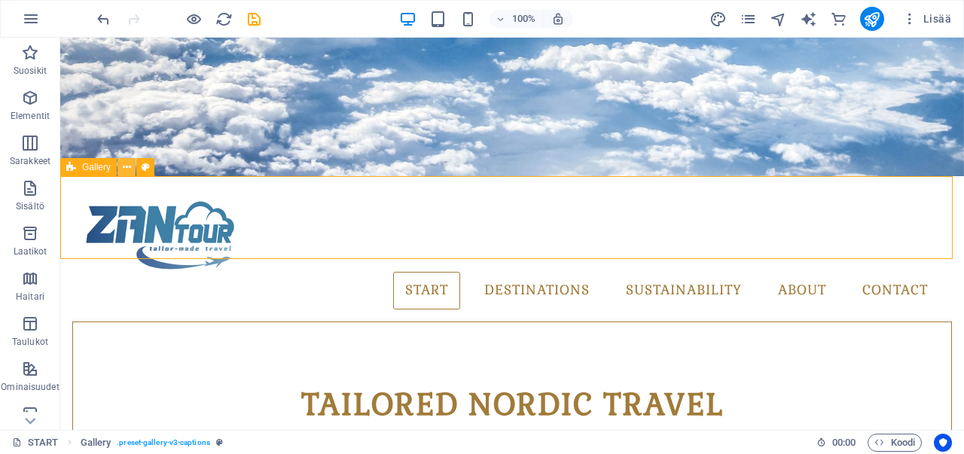
click at [123, 168] on icon at bounding box center [127, 168] width 8 height 16
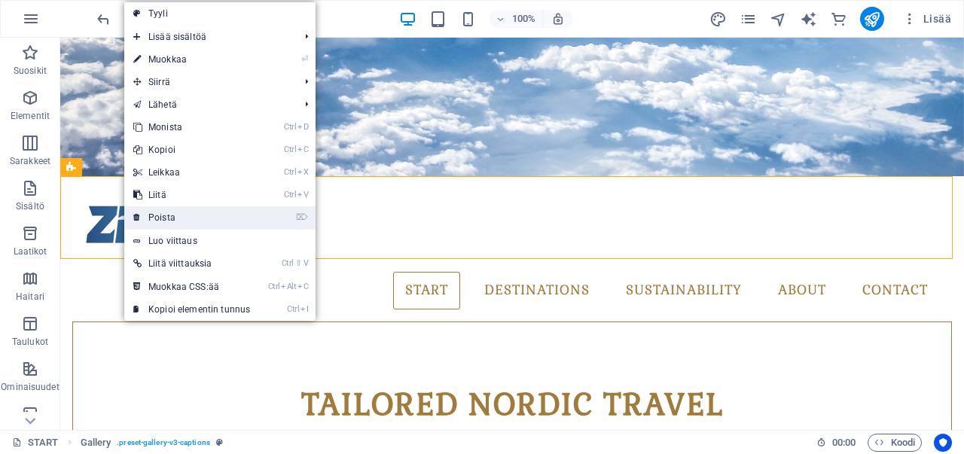
click at [155, 215] on link "⌦ Poista" at bounding box center [191, 217] width 135 height 23
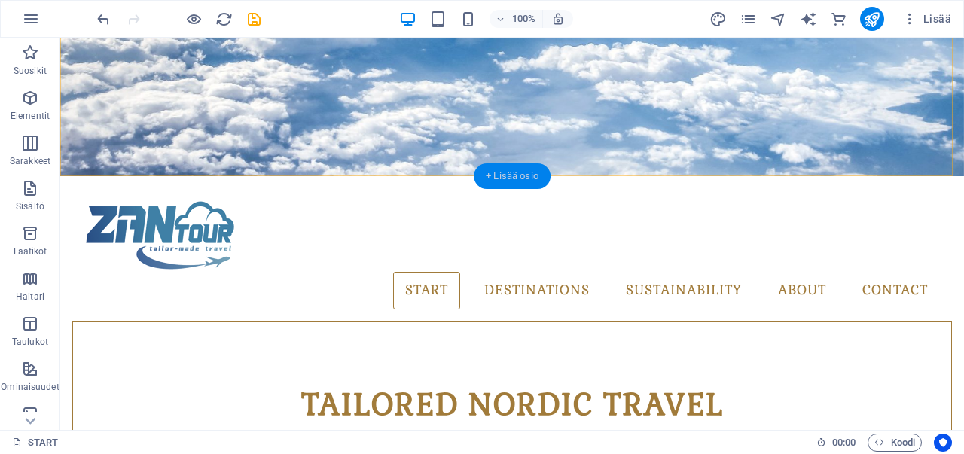
click at [506, 174] on div "+ Lisää osio" at bounding box center [512, 176] width 77 height 26
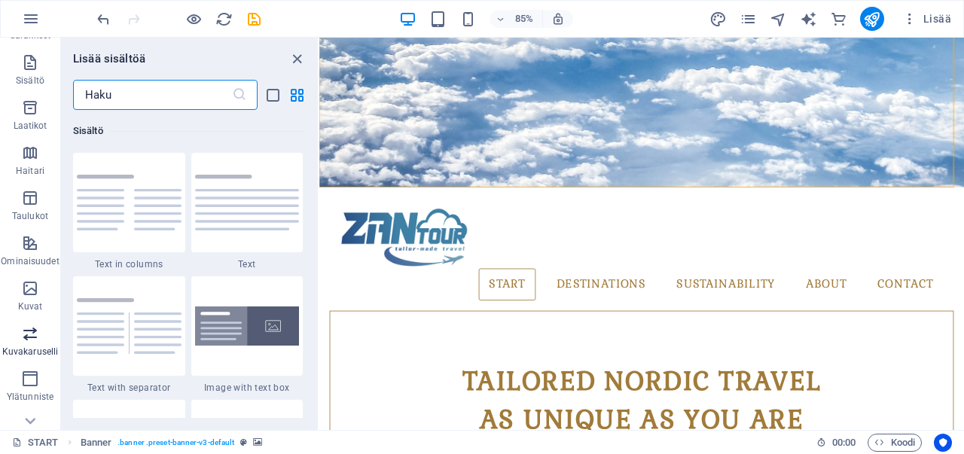
scroll to position [151, 0]
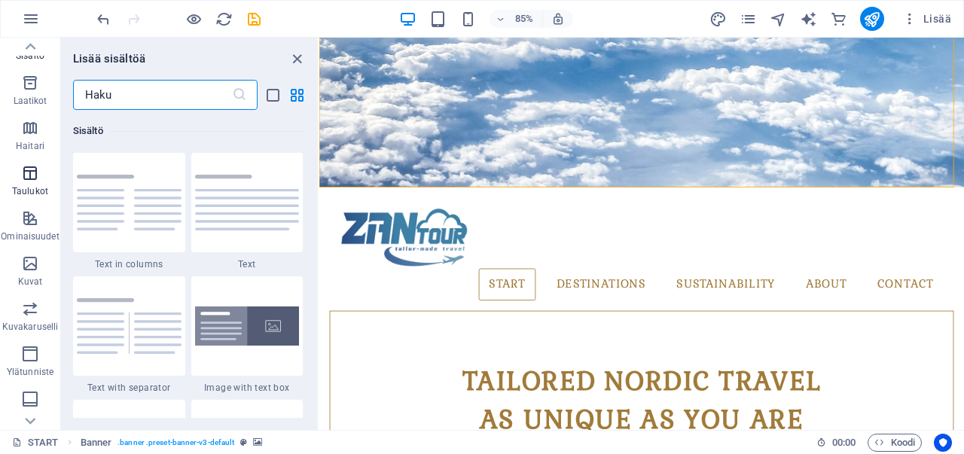
click at [32, 186] on p "Taulukot" at bounding box center [30, 191] width 36 height 12
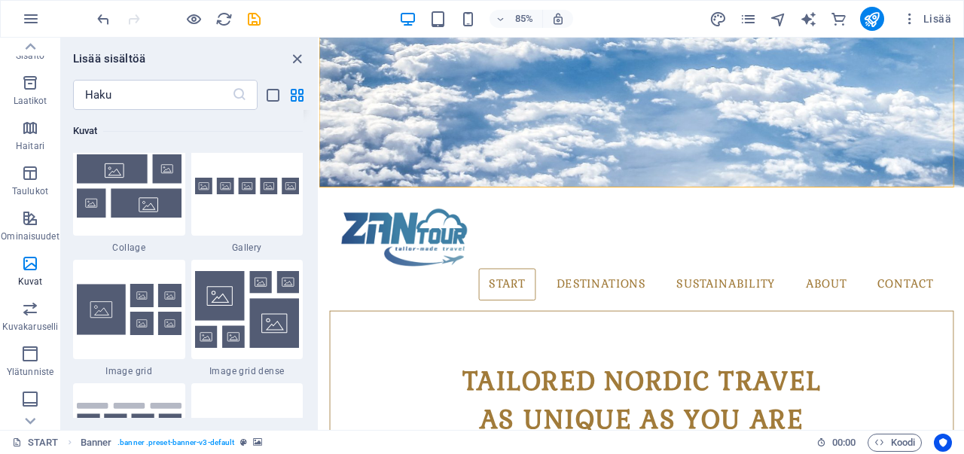
scroll to position [7548, 0]
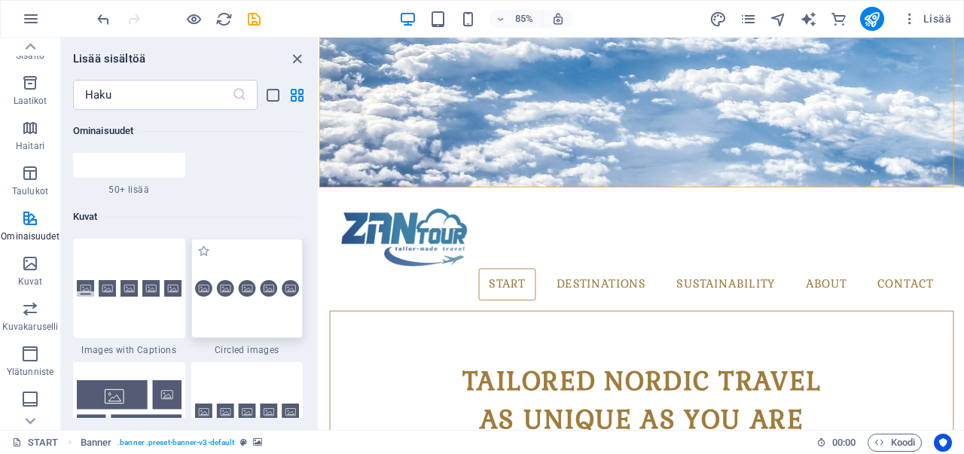
click at [221, 299] on div at bounding box center [247, 288] width 112 height 99
click at [319, 299] on div "Vedä [PERSON_NAME] tiedosto lisätäksesi sen H1 Säiliö Banner Säiliö Banner Gall…" at bounding box center [641, 234] width 644 height 392
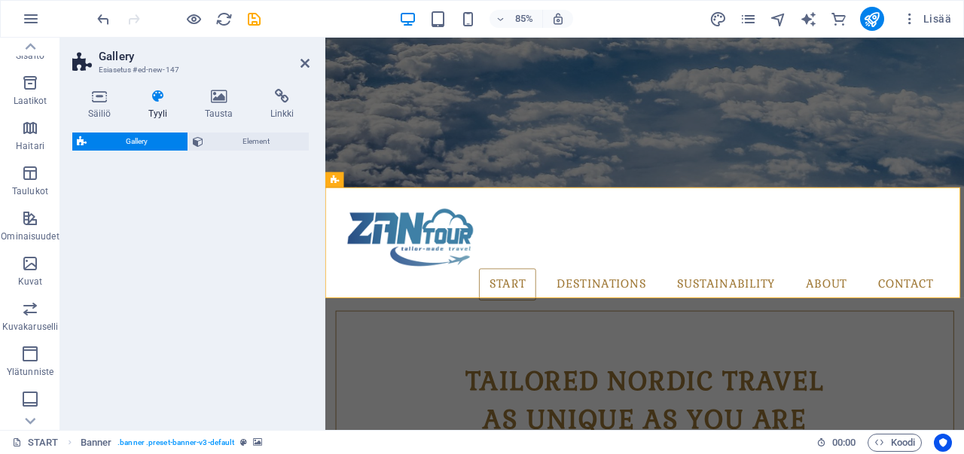
select select "rem"
select select "preset-gallery-v3-circle"
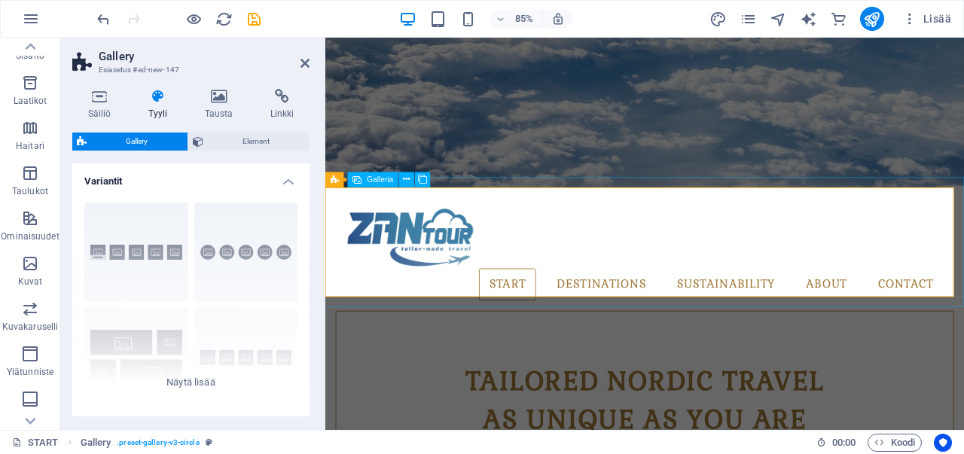
select select "4"
select select "px"
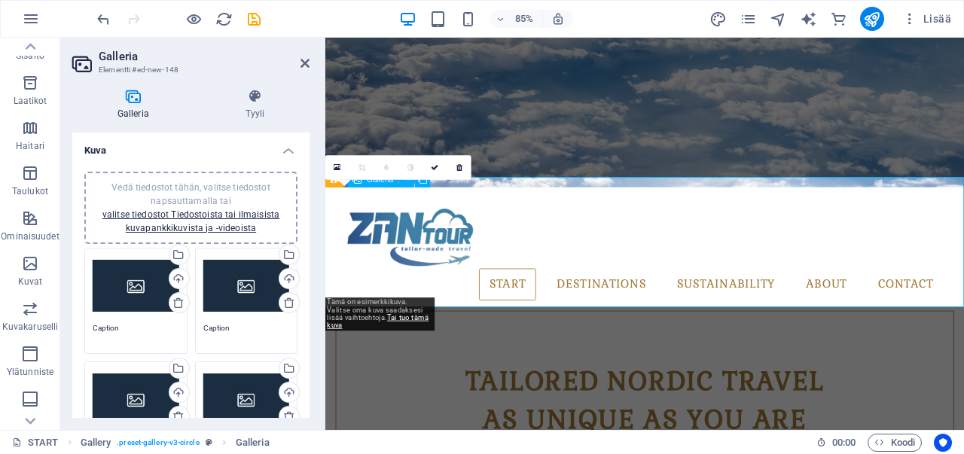
click at [340, 164] on icon at bounding box center [337, 167] width 7 height 9
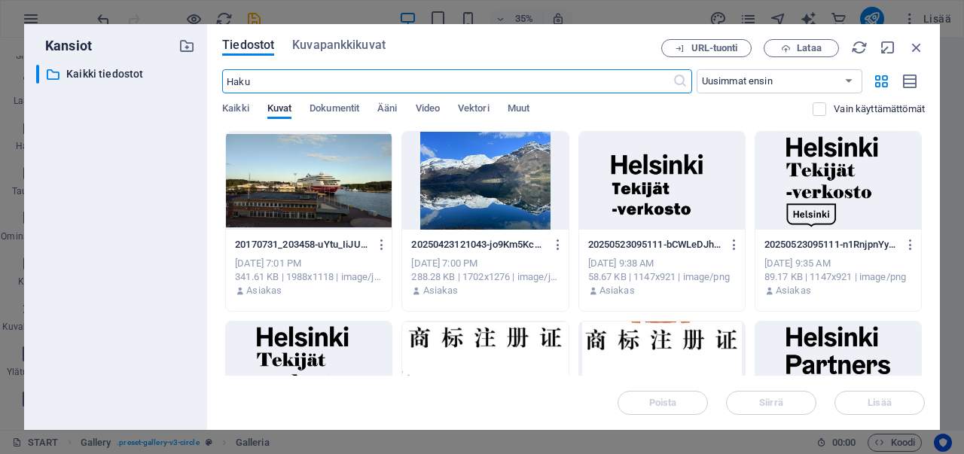
click at [434, 191] on div at bounding box center [485, 181] width 166 height 98
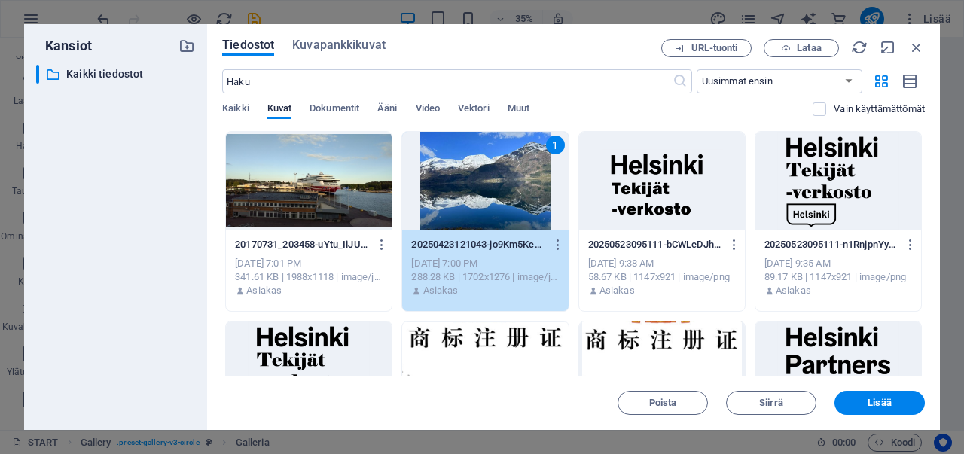
click at [434, 191] on div "1" at bounding box center [485, 181] width 166 height 98
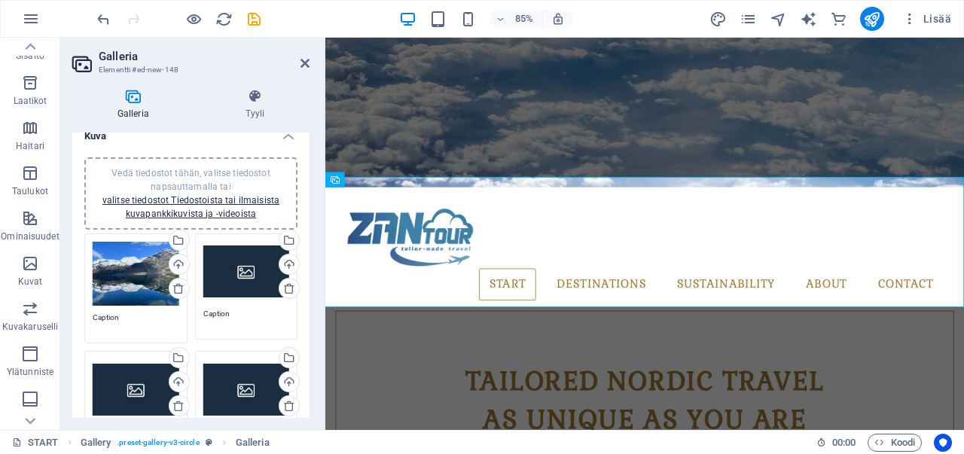
scroll to position [0, 0]
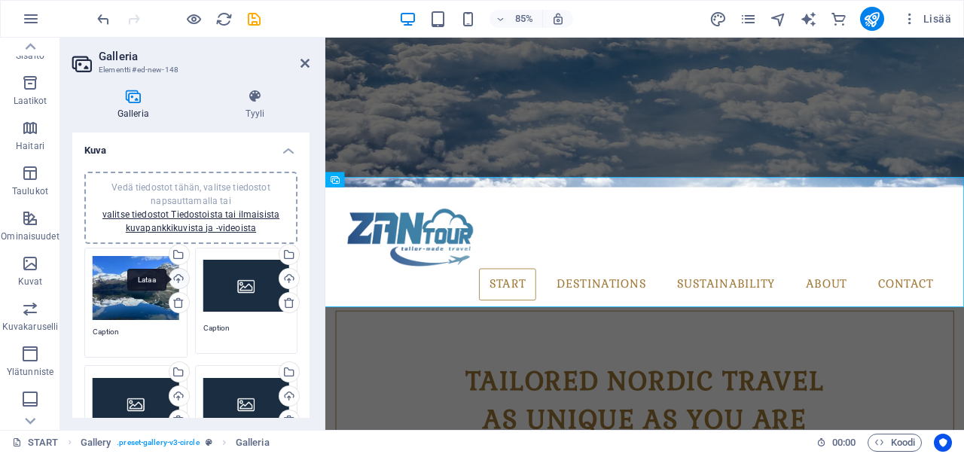
click at [177, 282] on div "Lataa" at bounding box center [177, 280] width 23 height 23
click at [212, 220] on div "Vedä tiedostot tähän, valitse tiedostot napsauttamalla tai valitse tiedostot Ti…" at bounding box center [190, 208] width 195 height 54
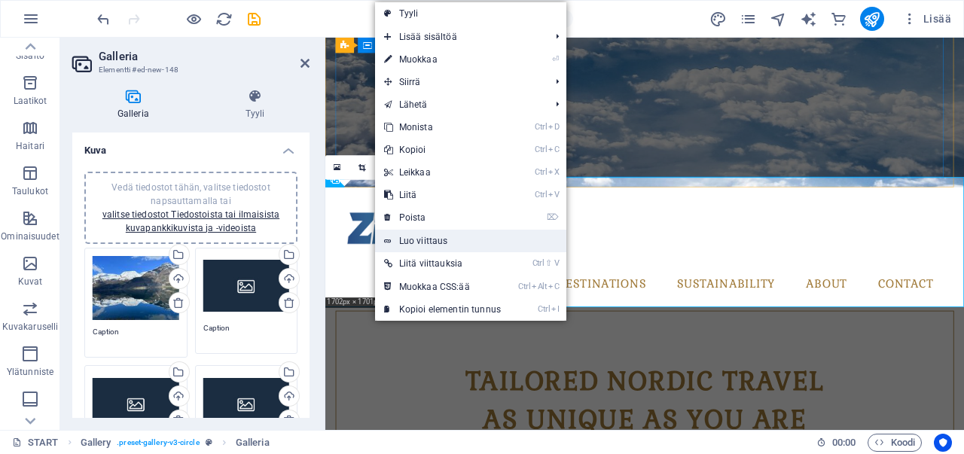
click at [396, 234] on link "Luo viittaus" at bounding box center [470, 241] width 191 height 23
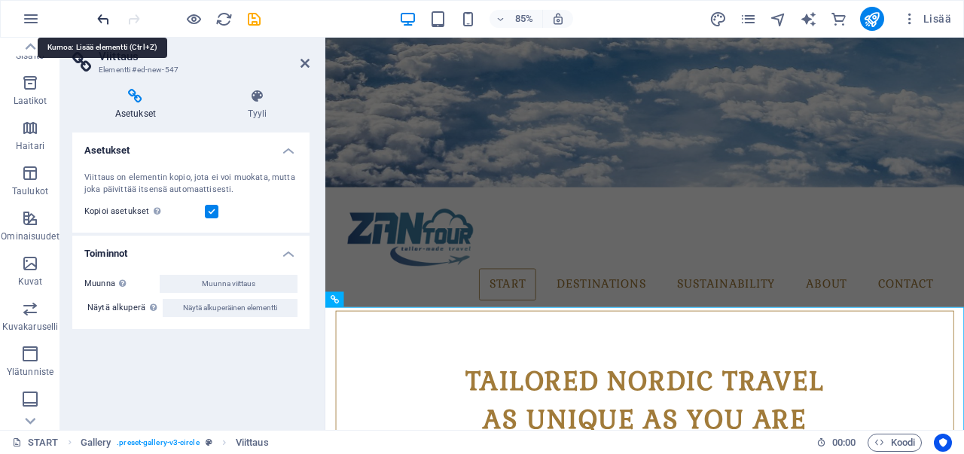
click at [102, 20] on icon "undo" at bounding box center [103, 19] width 17 height 17
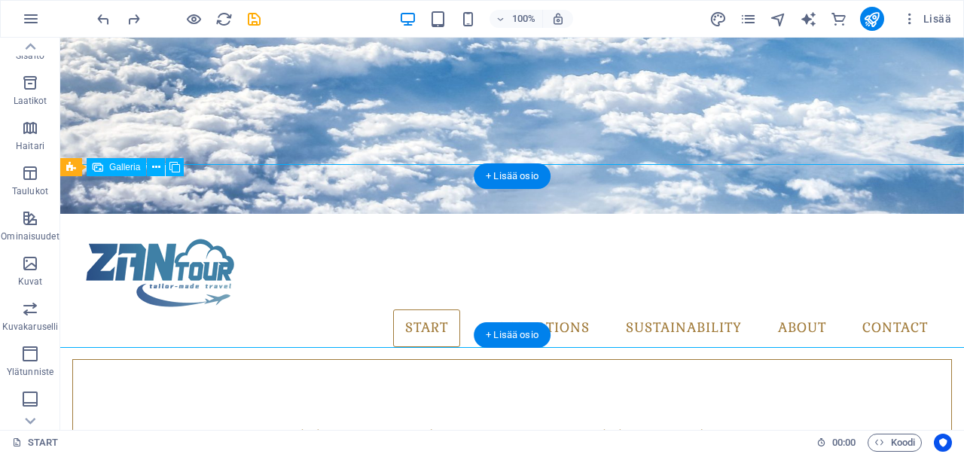
select select "4"
select select "px"
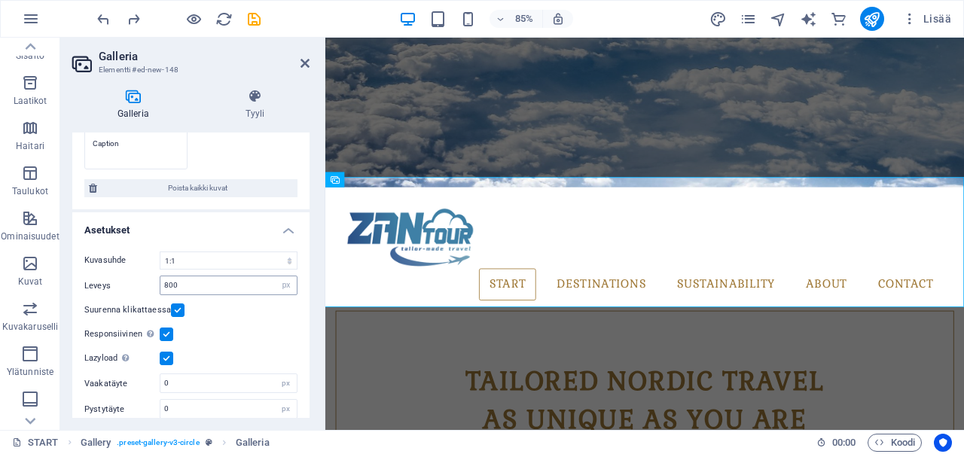
scroll to position [425, 0]
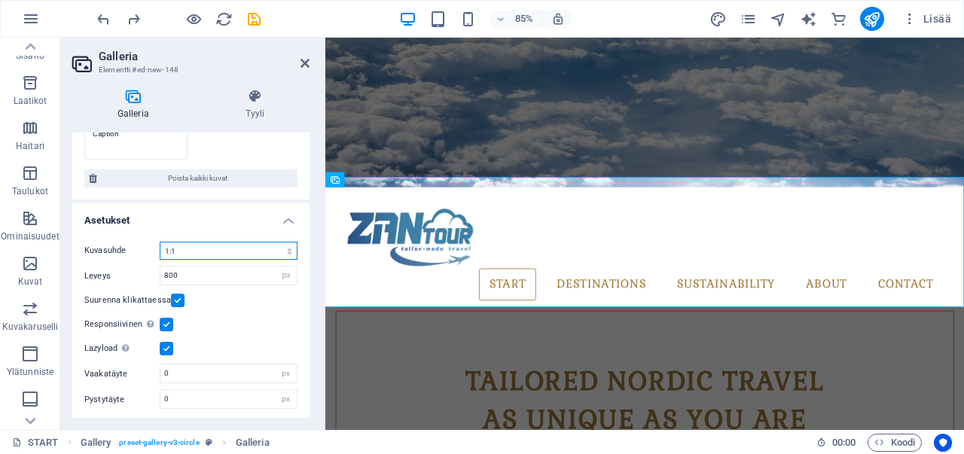
click at [236, 243] on select "Ei kiinteää kuvasuhdetta 16:9 16:10 4:3 1:1 1:2 2:1" at bounding box center [229, 251] width 138 height 18
click at [160, 242] on select "Ei kiinteää kuvasuhdetta 16:9 16:10 4:3 1:1 1:2 2:1" at bounding box center [229, 251] width 138 height 18
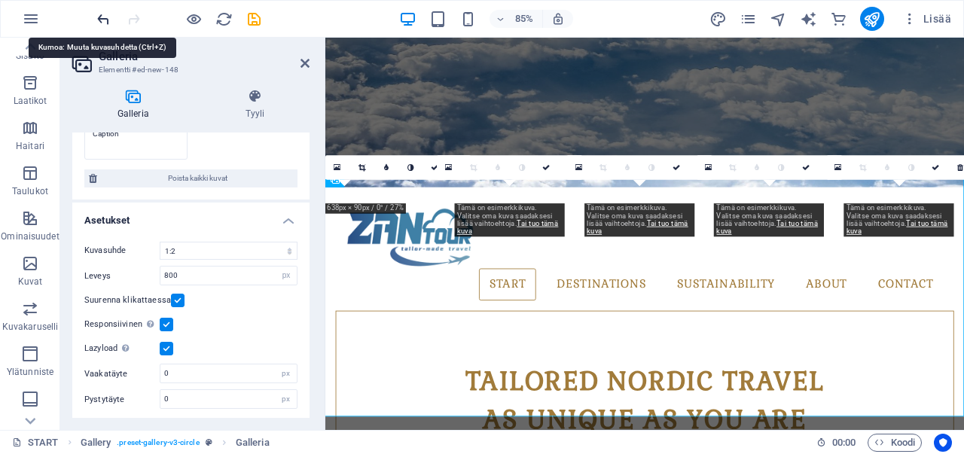
click at [101, 17] on icon "undo" at bounding box center [103, 19] width 17 height 17
select select "4"
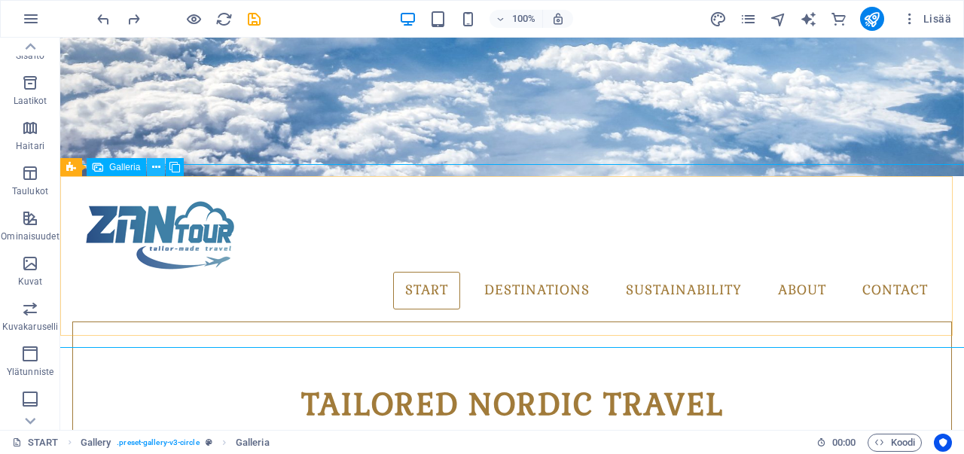
click at [155, 164] on icon at bounding box center [156, 168] width 8 height 16
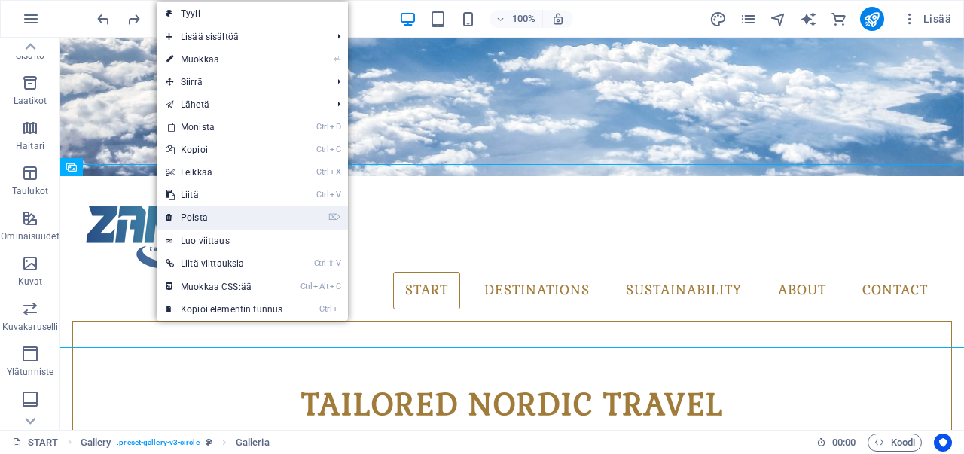
click at [187, 215] on link "⌦ Poista" at bounding box center [224, 217] width 135 height 23
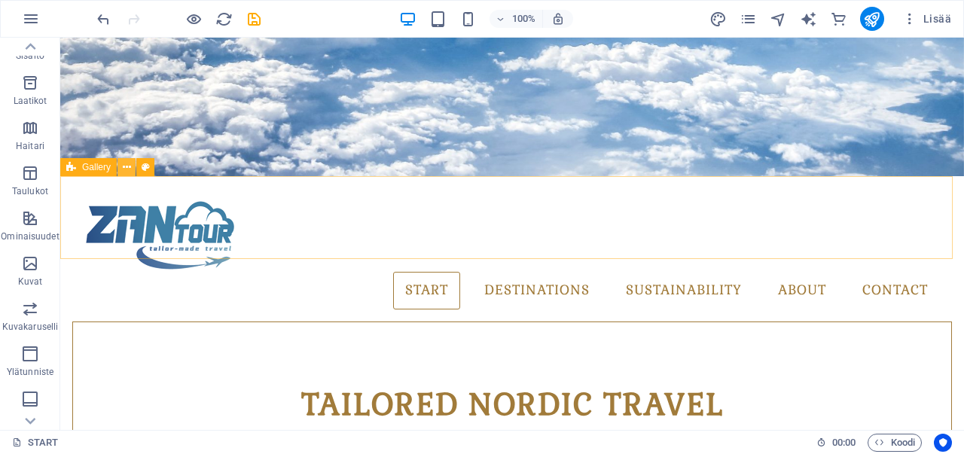
click at [123, 171] on icon at bounding box center [127, 168] width 8 height 16
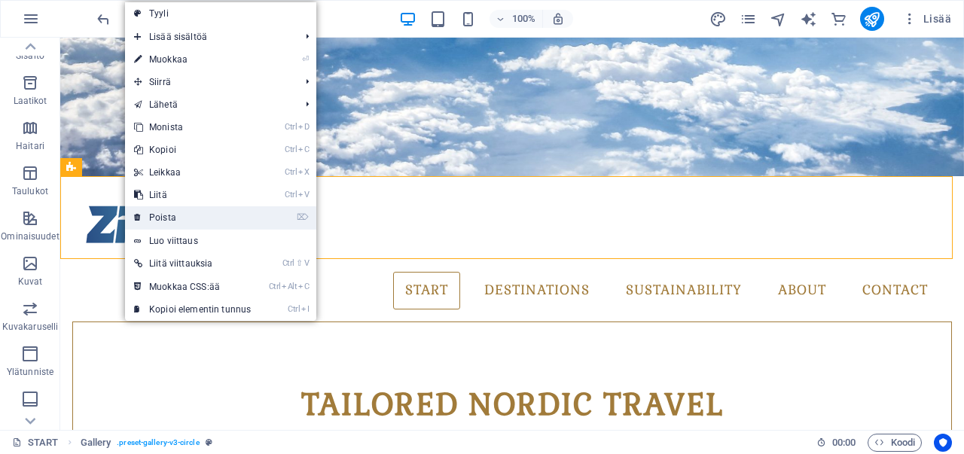
click at [172, 216] on link "⌦ Poista" at bounding box center [192, 217] width 135 height 23
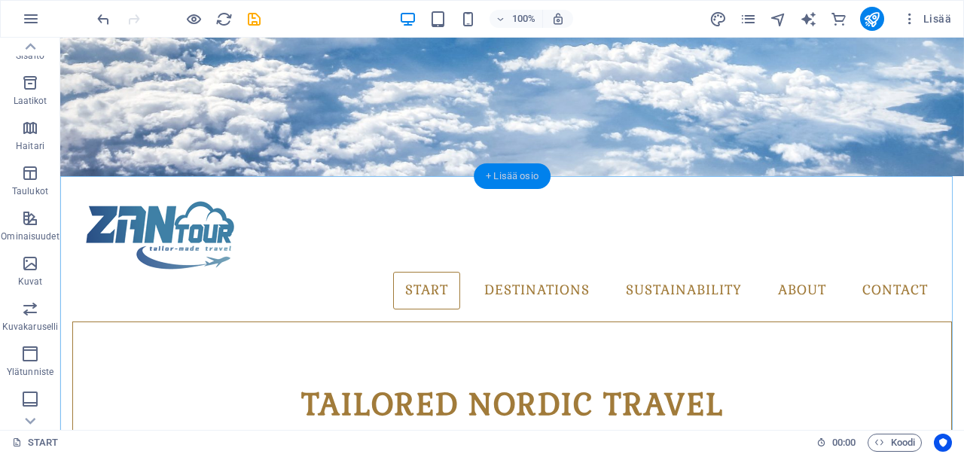
click at [507, 172] on div "+ Lisää osio" at bounding box center [512, 176] width 77 height 26
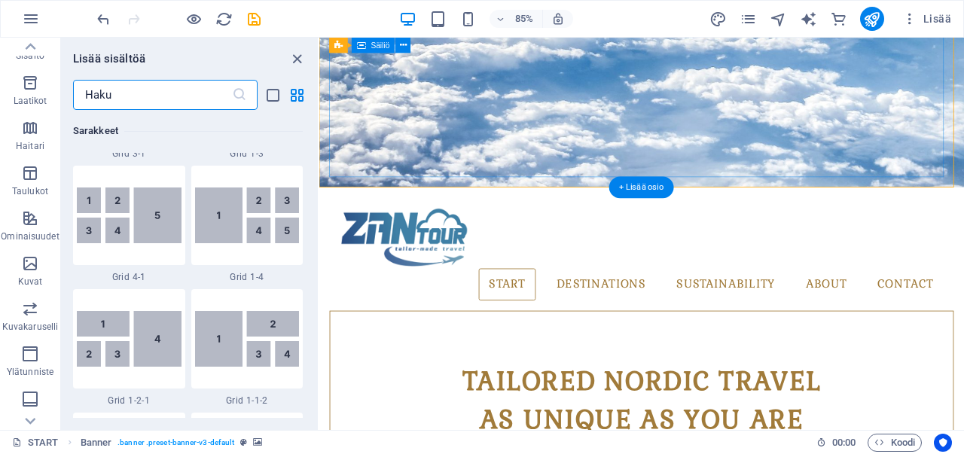
scroll to position [2634, 0]
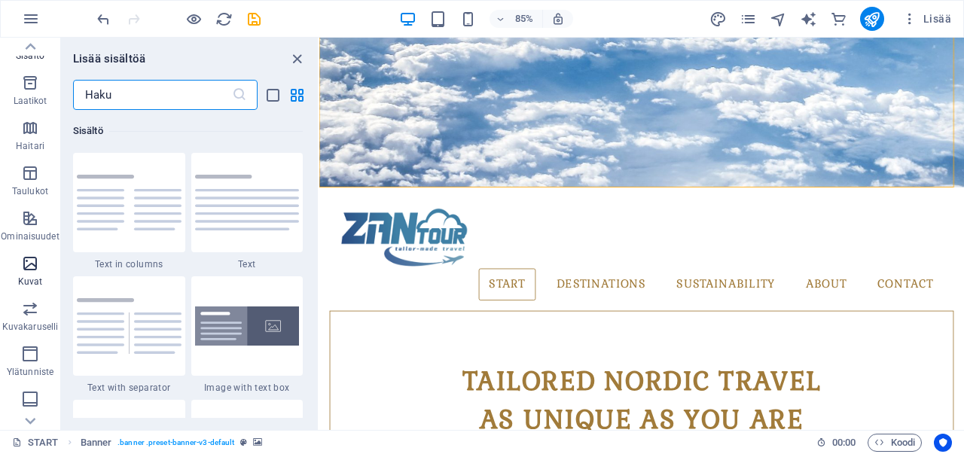
click at [41, 271] on span "Kuvat" at bounding box center [30, 272] width 60 height 36
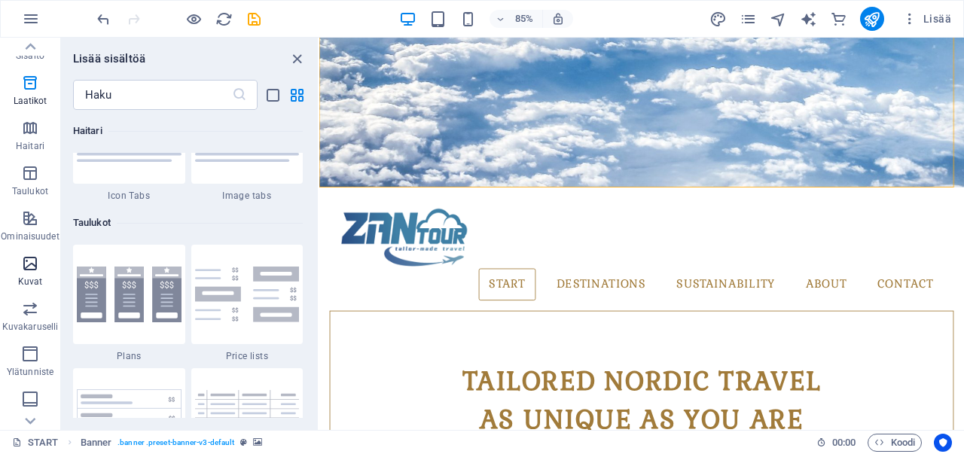
scroll to position [7634, 0]
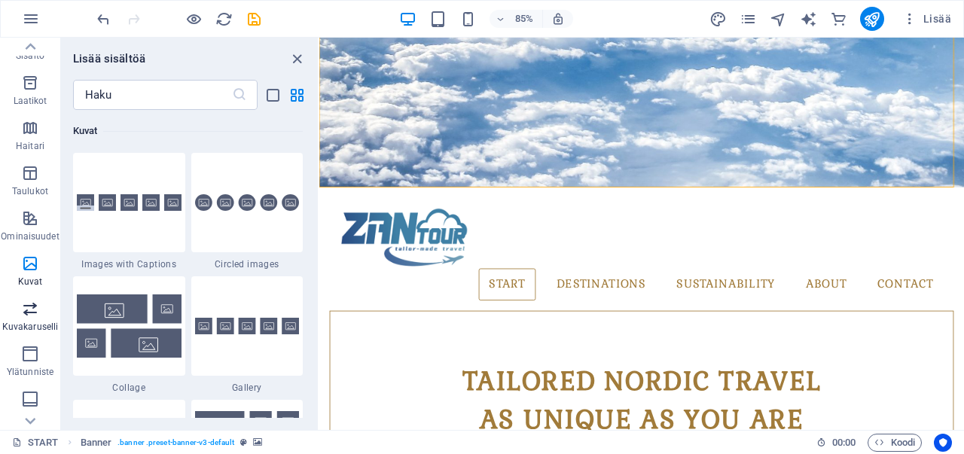
click at [37, 302] on icon "button" at bounding box center [30, 309] width 18 height 18
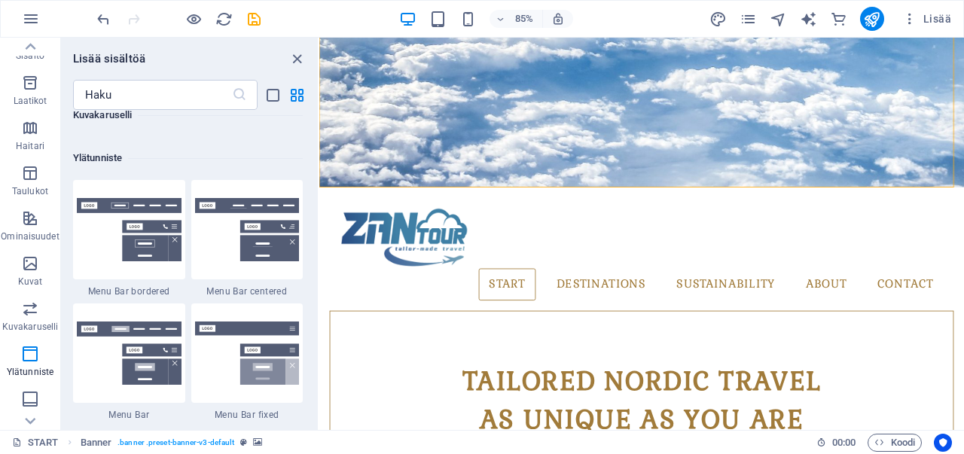
scroll to position [9061, 0]
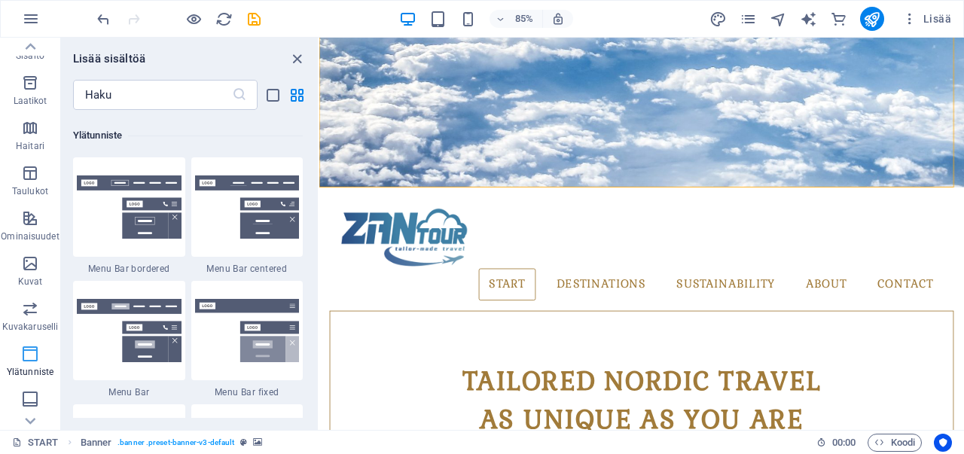
click at [40, 356] on span "Ylätunniste" at bounding box center [30, 363] width 60 height 36
click at [32, 263] on icon "button" at bounding box center [30, 263] width 18 height 18
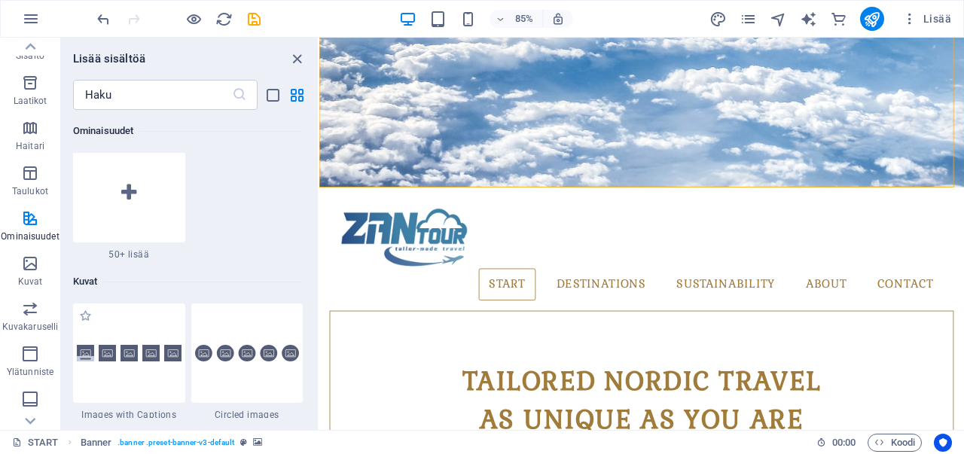
scroll to position [7333, 0]
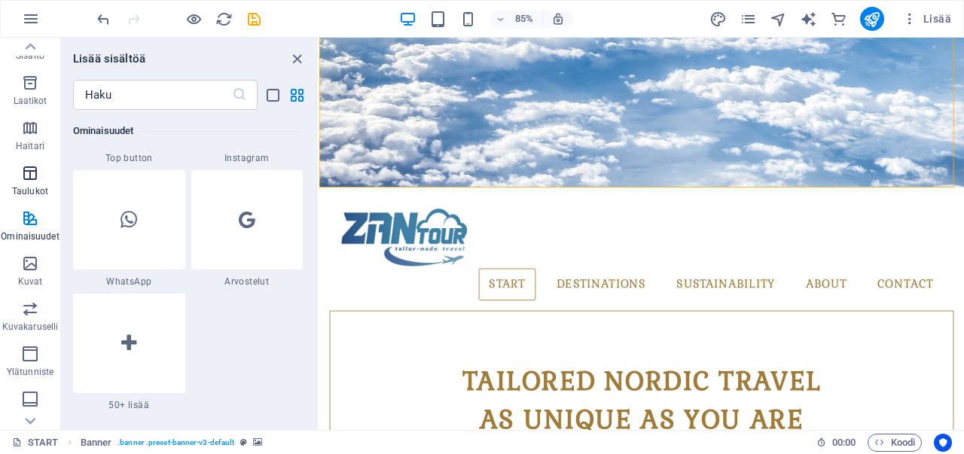
click at [30, 192] on p "Taulukot" at bounding box center [30, 191] width 36 height 12
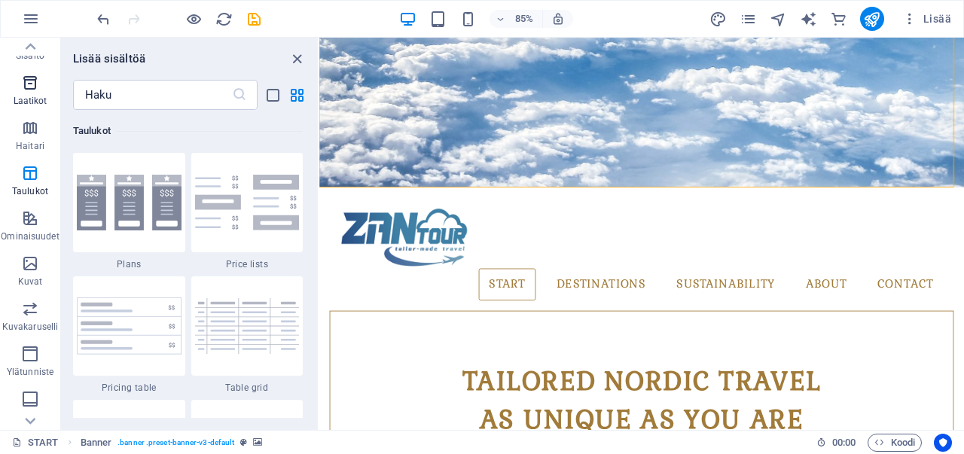
click at [32, 89] on icon "button" at bounding box center [30, 83] width 18 height 18
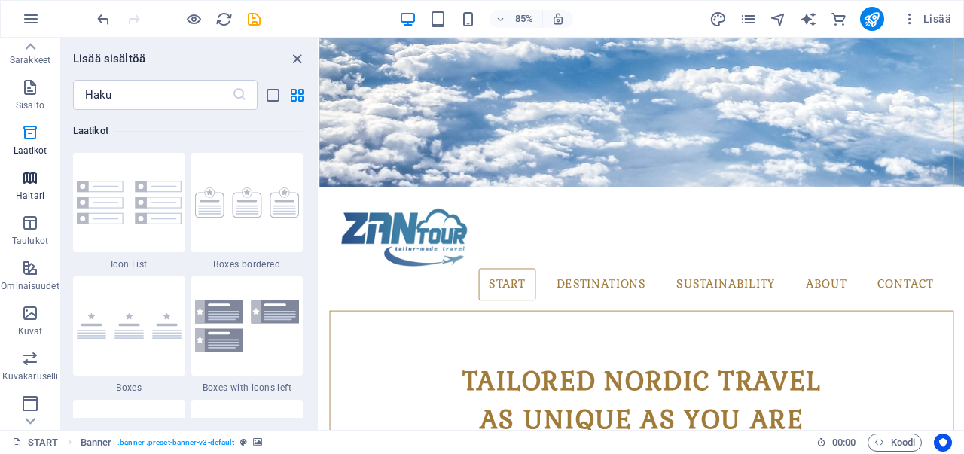
scroll to position [75, 0]
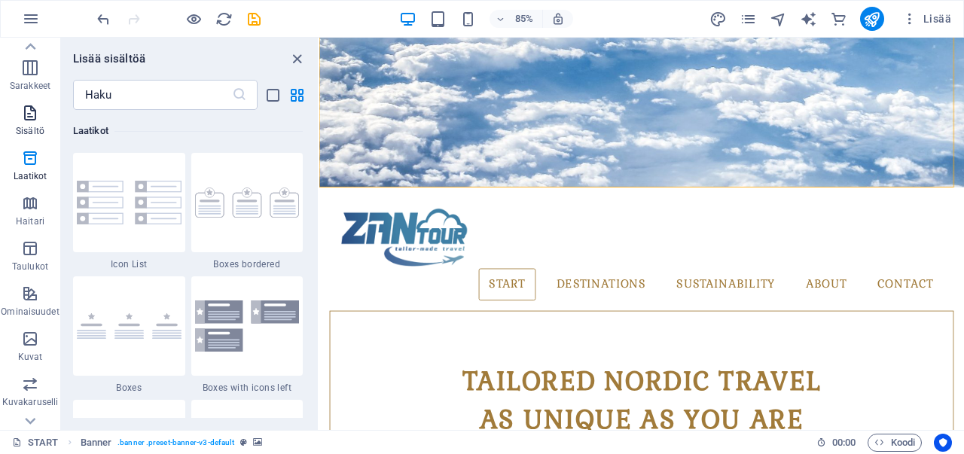
click at [18, 131] on p "Sisältö" at bounding box center [30, 131] width 29 height 12
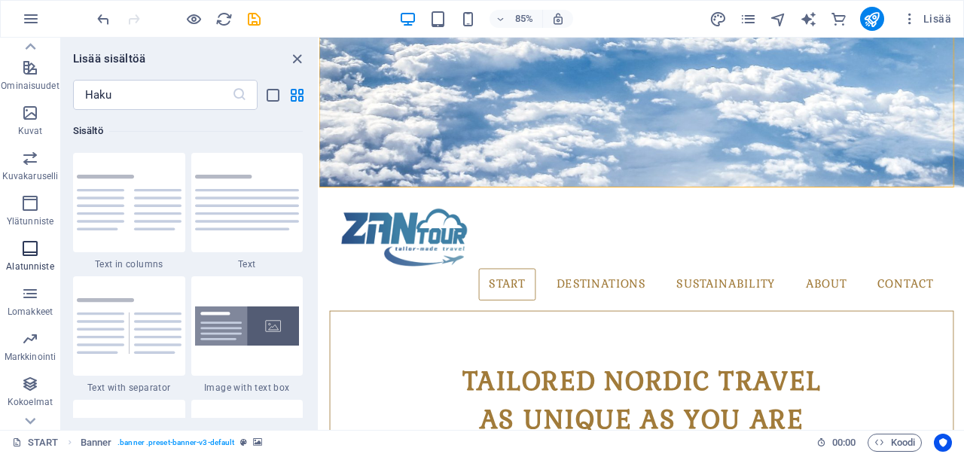
scroll to position [330, 0]
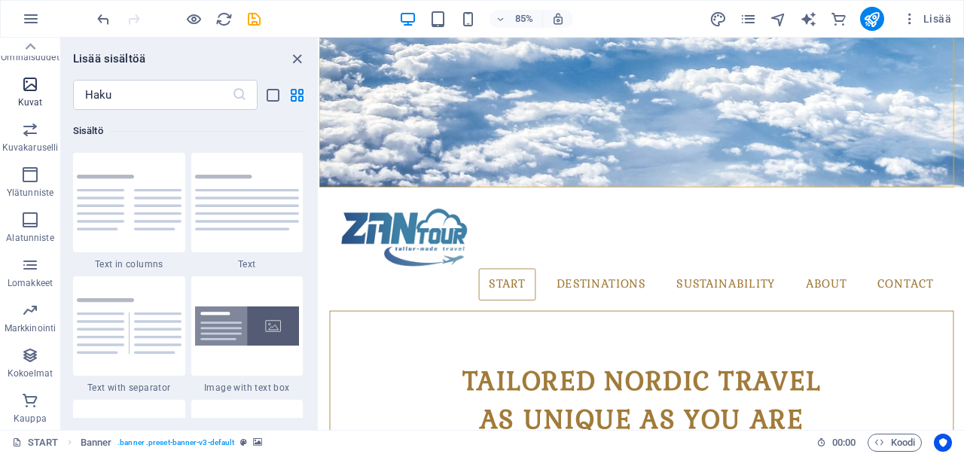
click at [29, 90] on icon "button" at bounding box center [30, 84] width 18 height 18
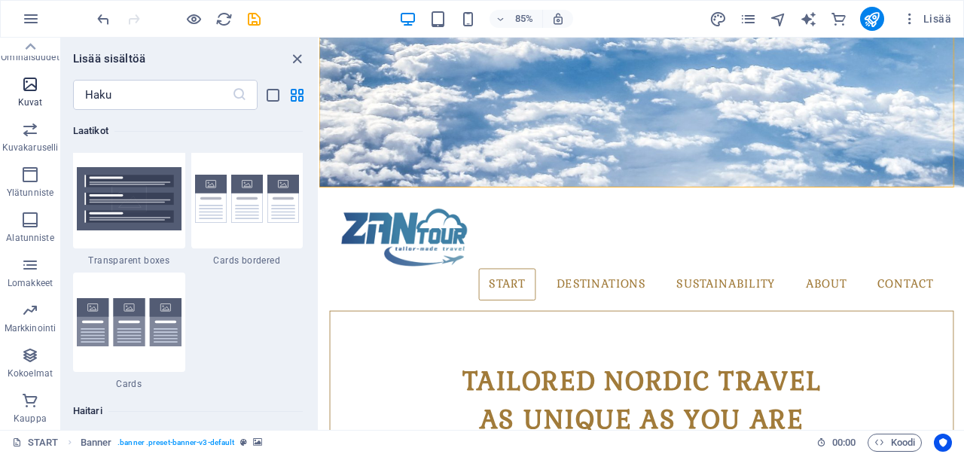
scroll to position [7634, 0]
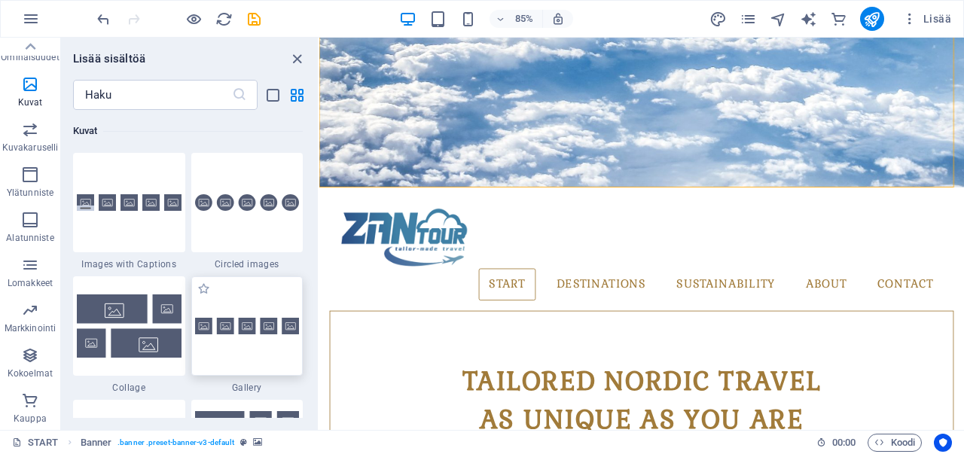
click at [224, 340] on div at bounding box center [247, 325] width 112 height 99
click at [319, 340] on div "Vedä ja pudota tiedosto lisätäksesi sen H1 Säiliö Banner Säiliö Banner Galleria…" at bounding box center [641, 234] width 644 height 392
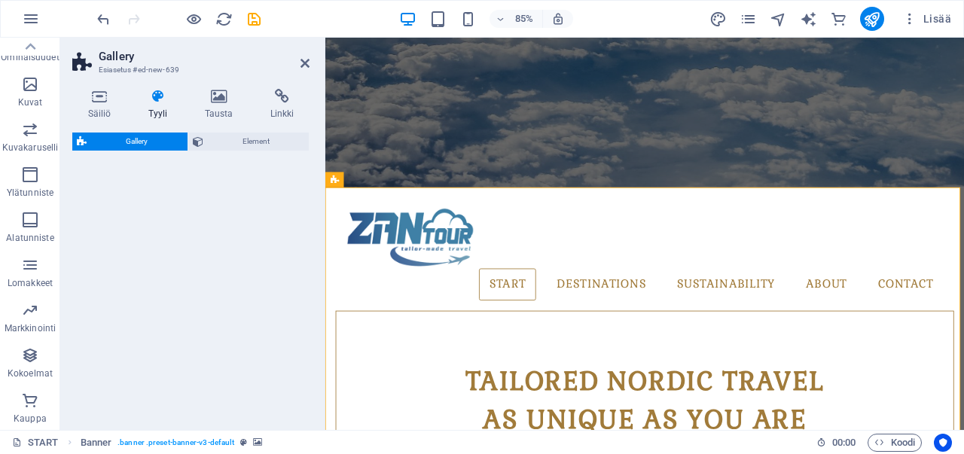
select select "rem"
select select "preset-gallery-v3-default"
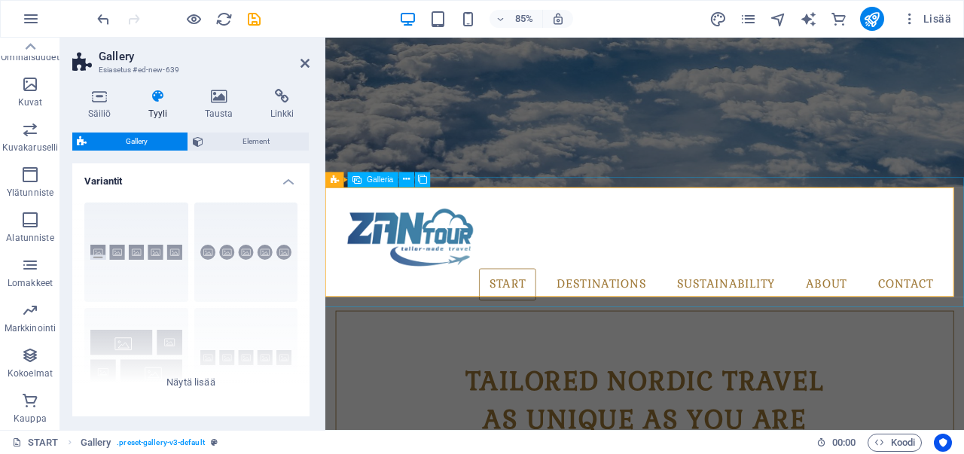
select select "4"
select select "px"
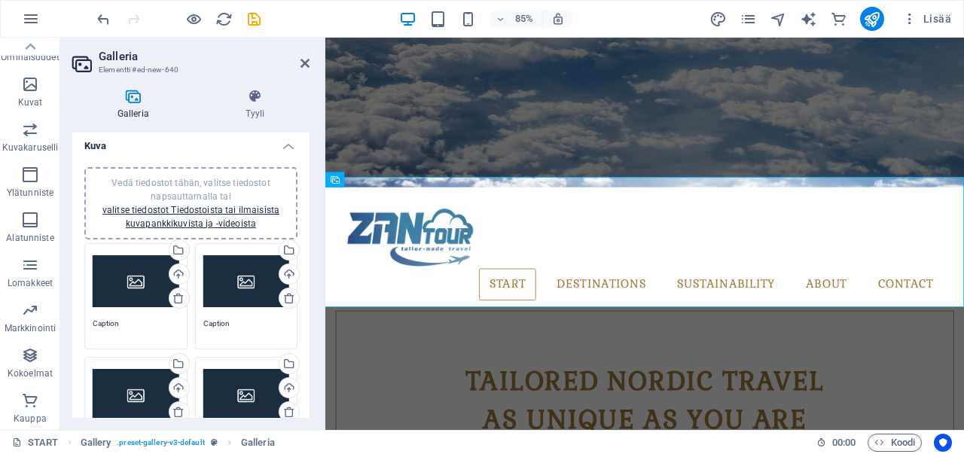
scroll to position [0, 0]
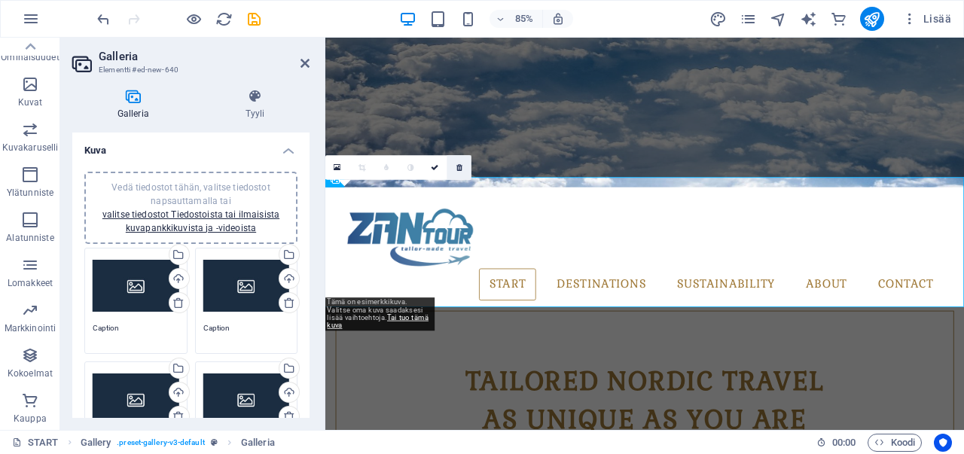
click at [463, 165] on link at bounding box center [459, 167] width 24 height 24
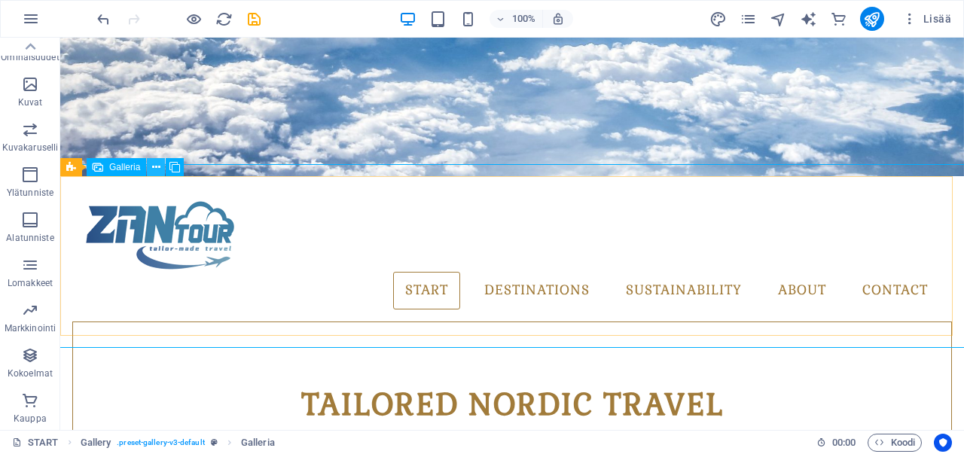
click at [159, 166] on icon at bounding box center [156, 168] width 8 height 16
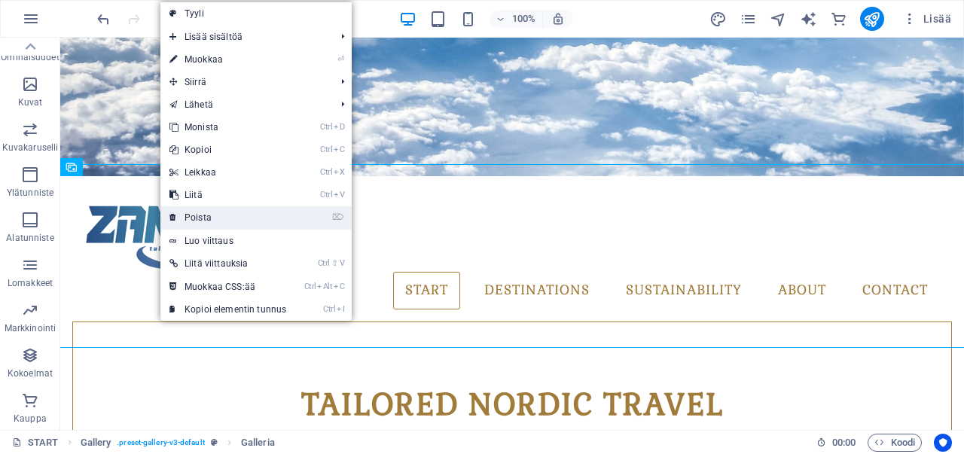
click at [196, 214] on link "⌦ Poista" at bounding box center [227, 217] width 135 height 23
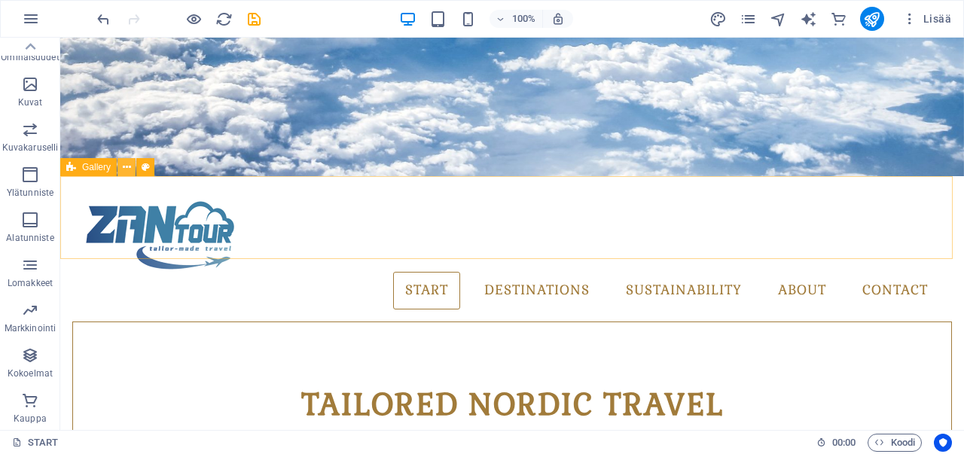
click at [124, 172] on icon at bounding box center [127, 168] width 8 height 16
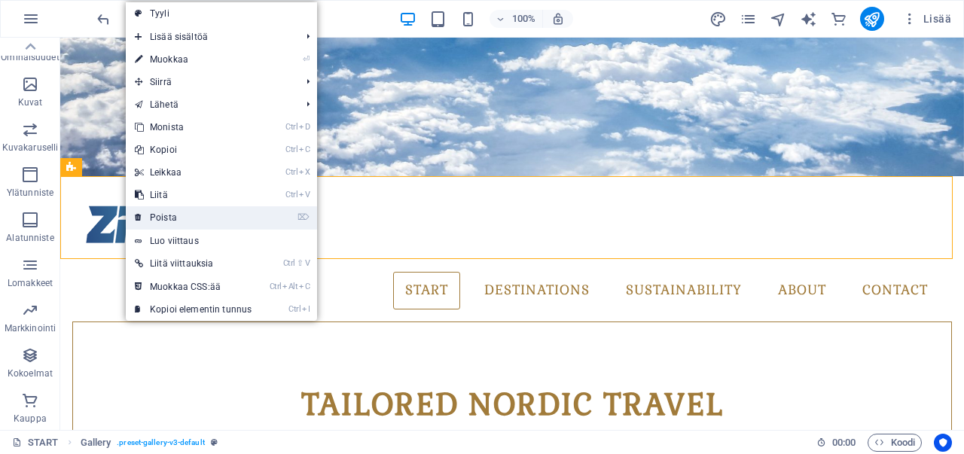
click at [157, 212] on link "⌦ Poista" at bounding box center [193, 217] width 135 height 23
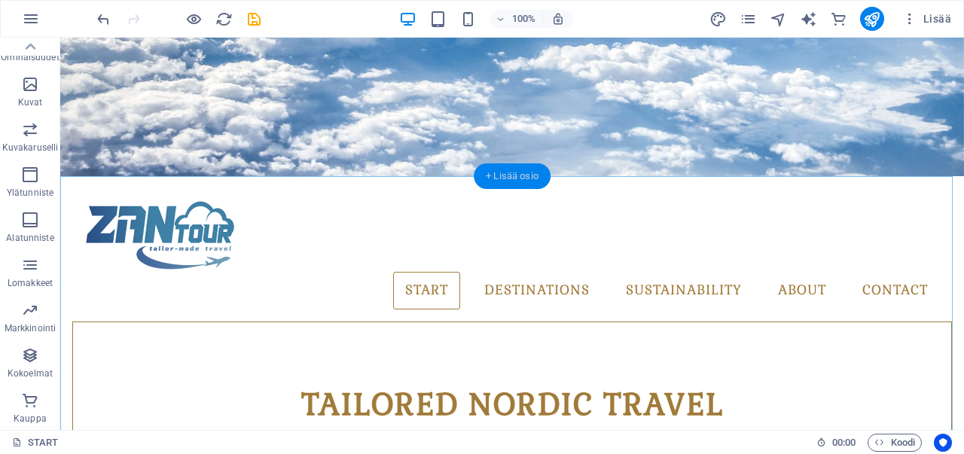
click at [507, 175] on div "+ Lisää osio" at bounding box center [512, 176] width 77 height 26
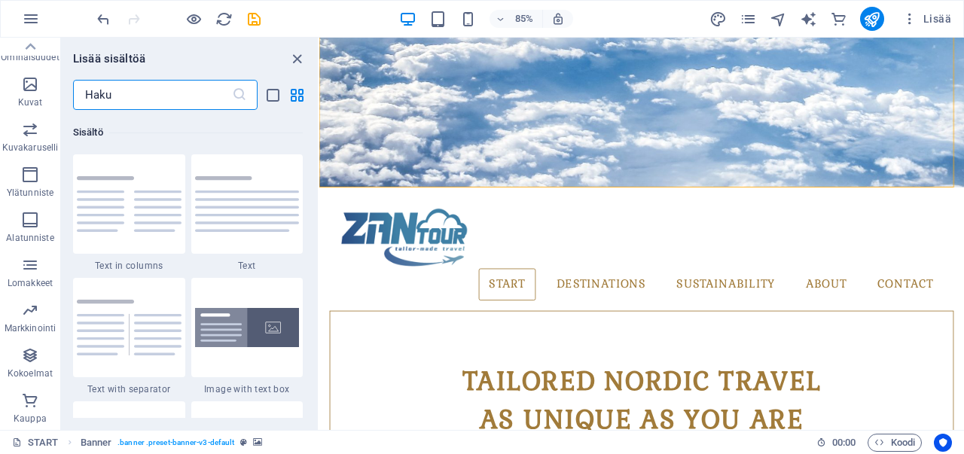
scroll to position [2634, 0]
click at [42, 355] on span "Kokoelmat" at bounding box center [30, 364] width 60 height 36
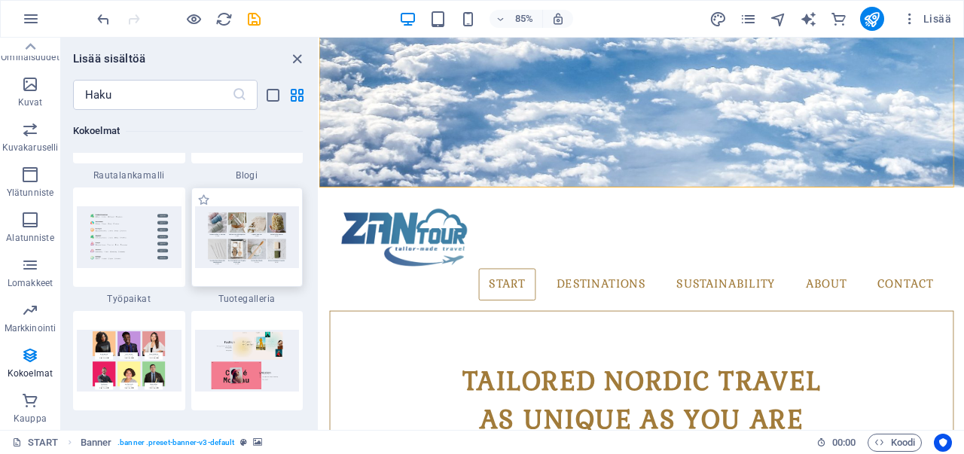
scroll to position [13932, 0]
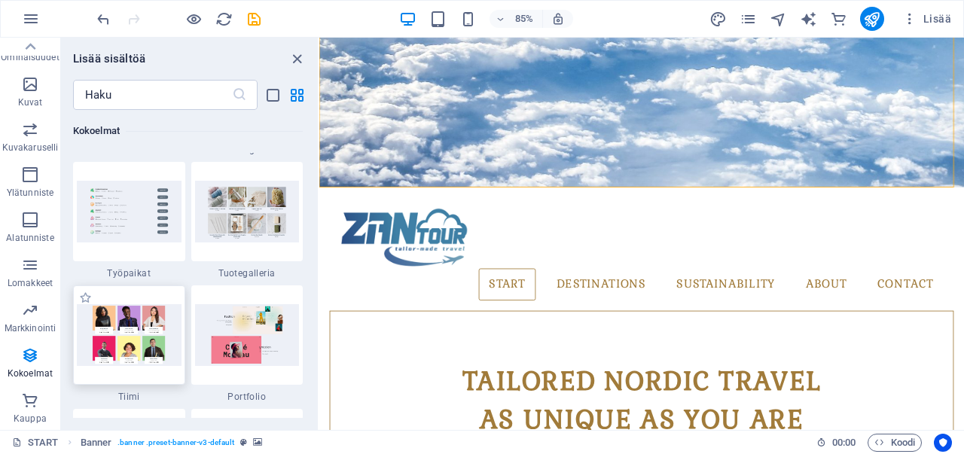
click at [123, 312] on img at bounding box center [129, 334] width 105 height 61
click at [158, 337] on img at bounding box center [129, 334] width 105 height 61
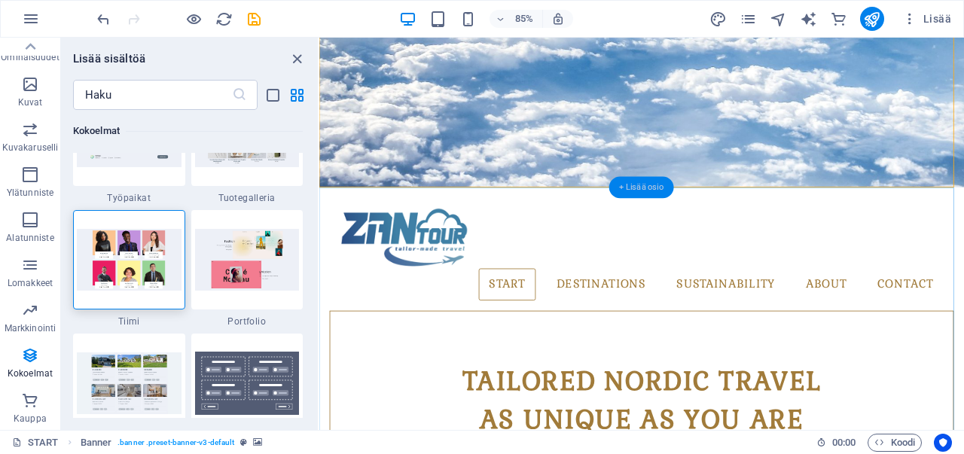
click at [635, 188] on div "+ Lisää osio" at bounding box center [641, 187] width 65 height 22
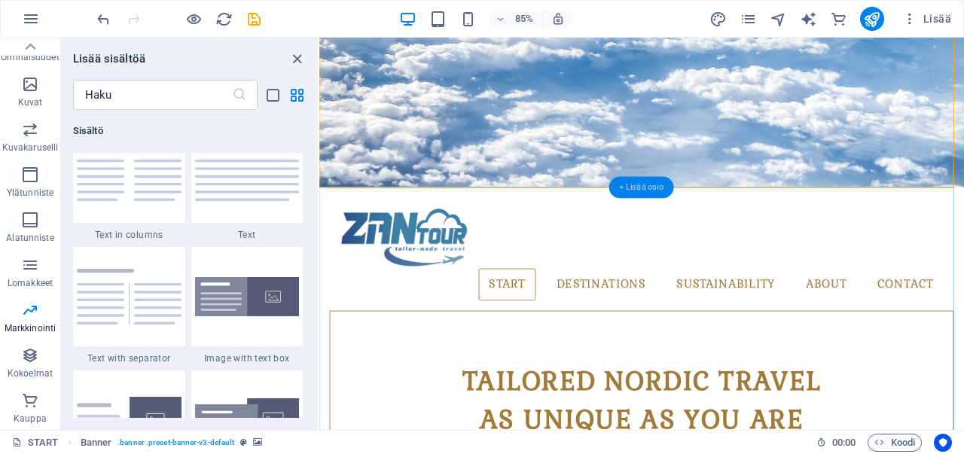
scroll to position [2633, 0]
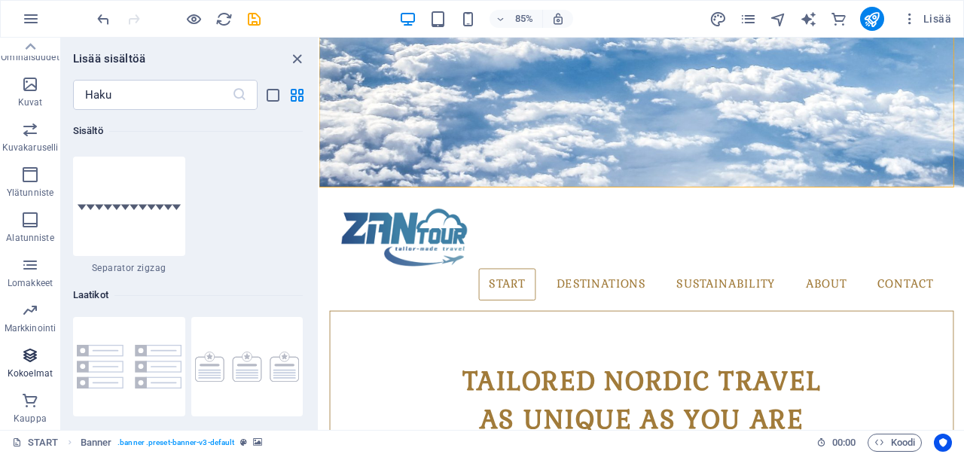
click at [30, 367] on p "Kokoelmat" at bounding box center [30, 373] width 45 height 12
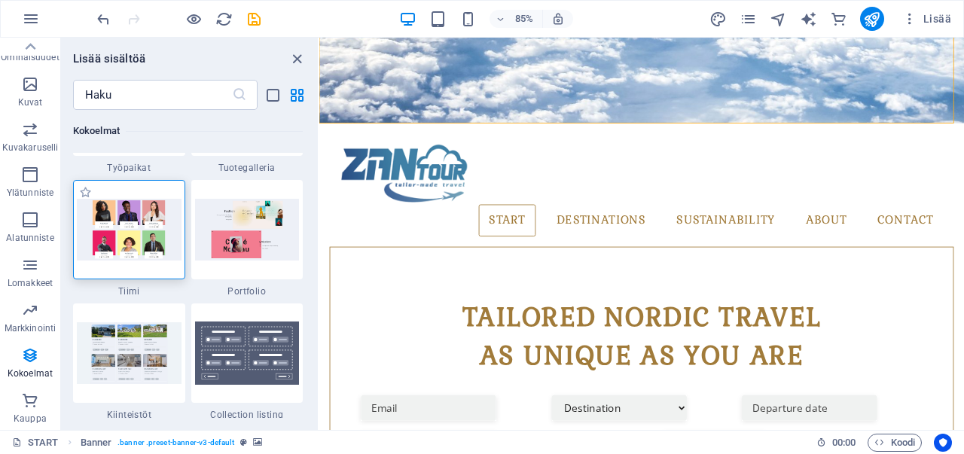
scroll to position [14083, 0]
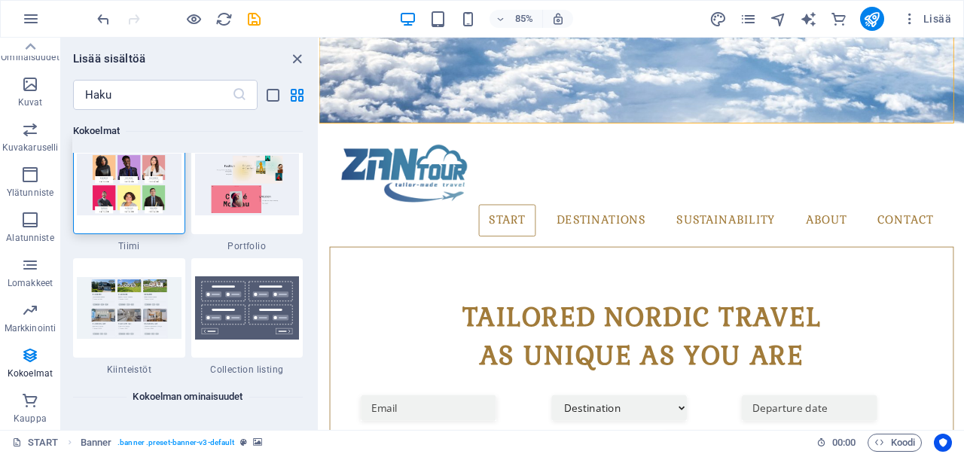
click at [136, 195] on img at bounding box center [129, 184] width 105 height 61
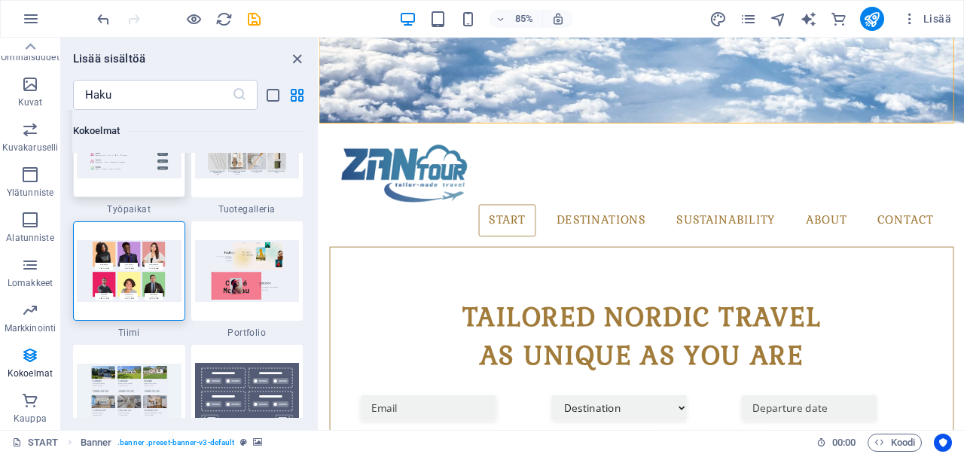
scroll to position [13932, 0]
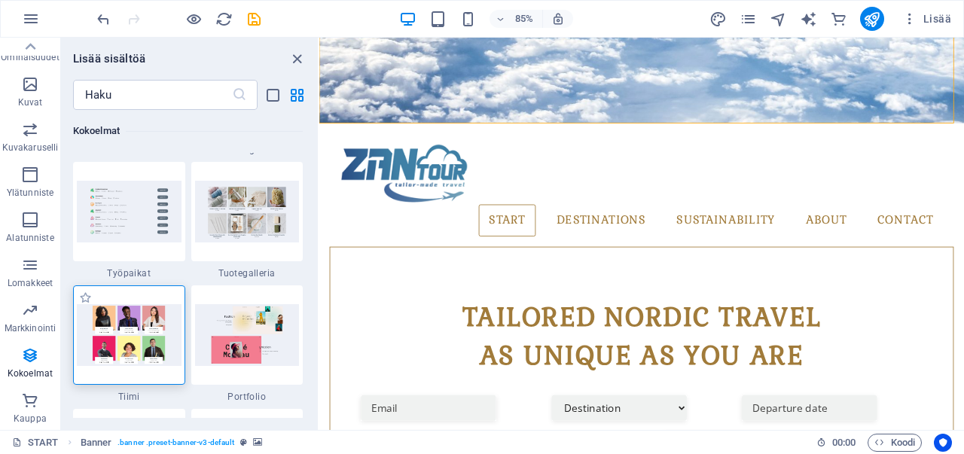
click at [131, 320] on img at bounding box center [129, 334] width 105 height 61
click at [270, 321] on img at bounding box center [247, 334] width 105 height 61
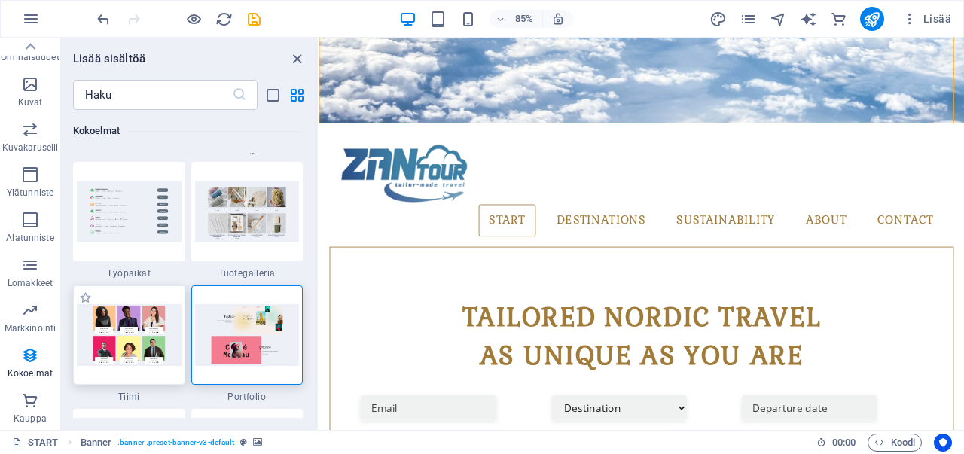
click at [156, 314] on img at bounding box center [129, 334] width 105 height 61
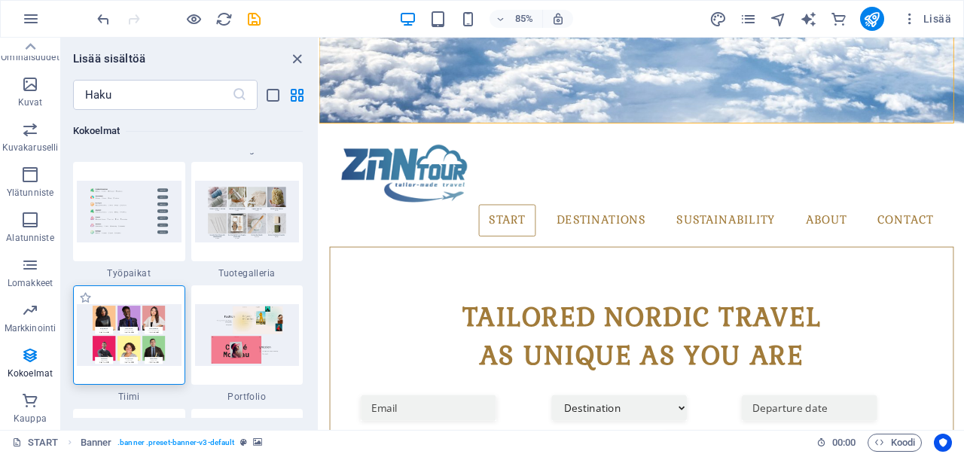
click at [132, 397] on span "Tiimi" at bounding box center [129, 397] width 112 height 12
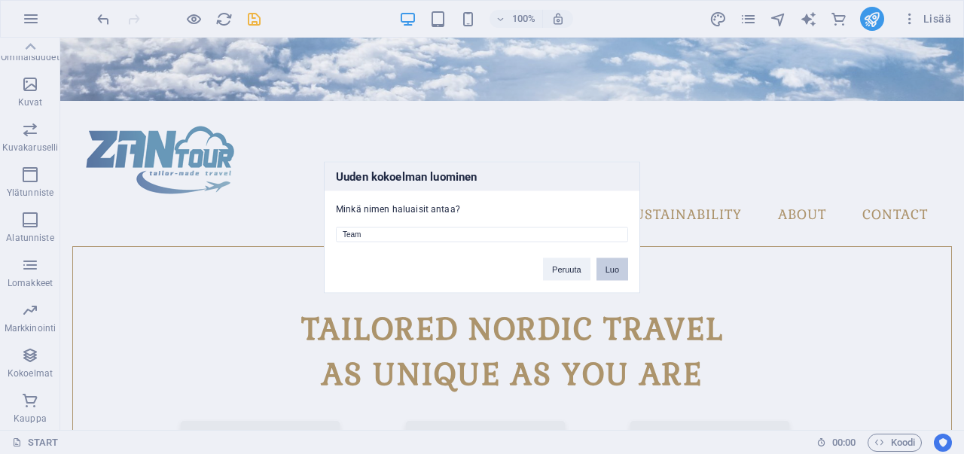
click at [604, 265] on button "Luo" at bounding box center [612, 268] width 32 height 23
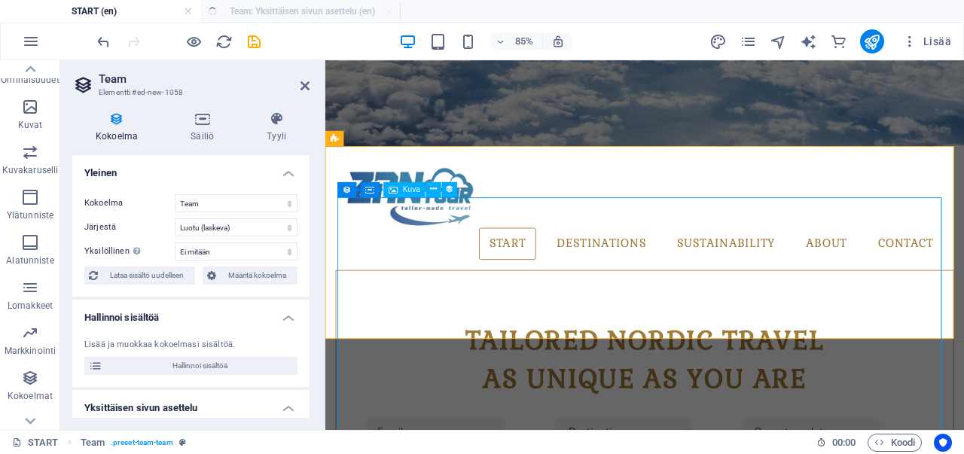
select select "createdAt_DESC"
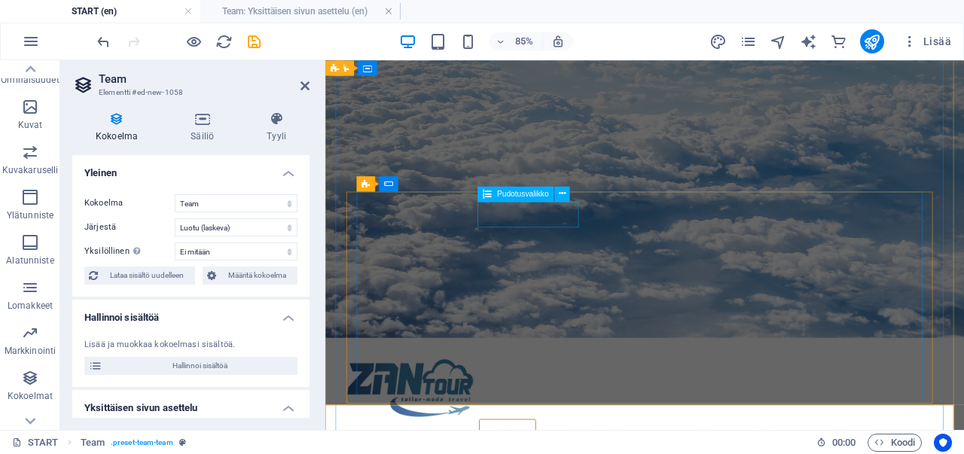
scroll to position [153, 0]
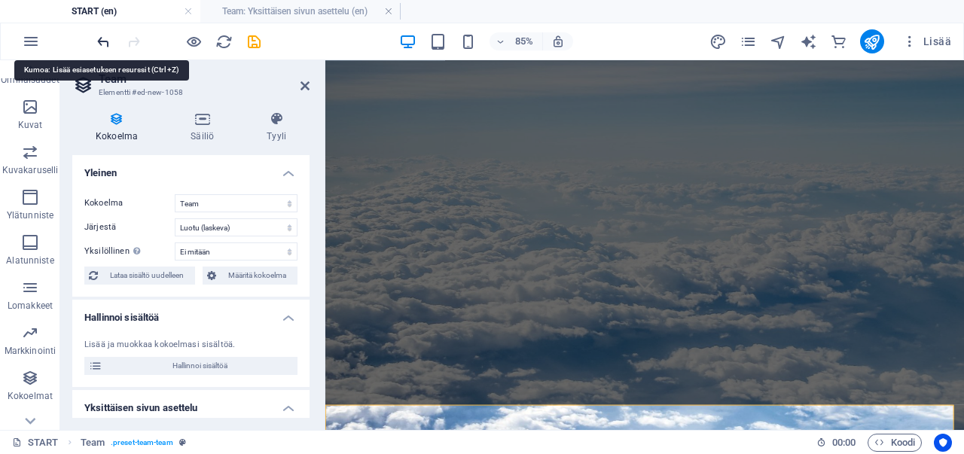
click at [96, 33] on icon "undo" at bounding box center [103, 41] width 17 height 17
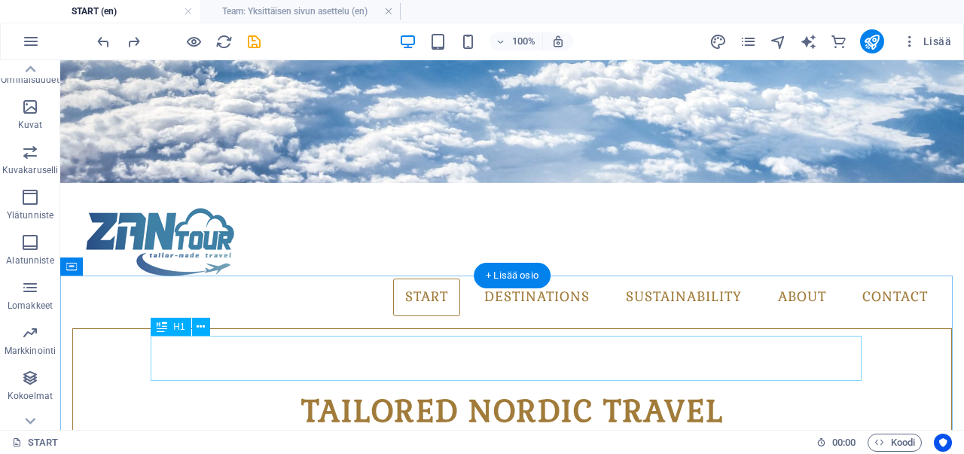
scroll to position [452, 0]
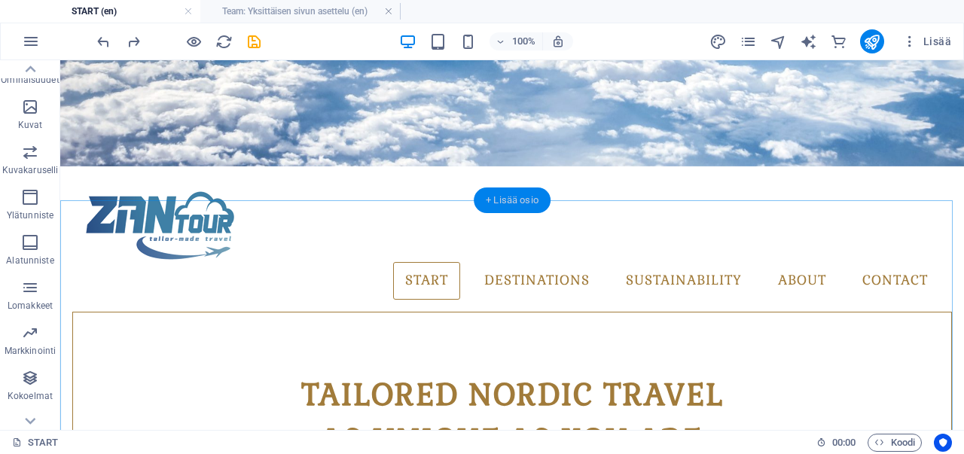
click at [509, 200] on div "+ Lisää osio" at bounding box center [512, 200] width 77 height 26
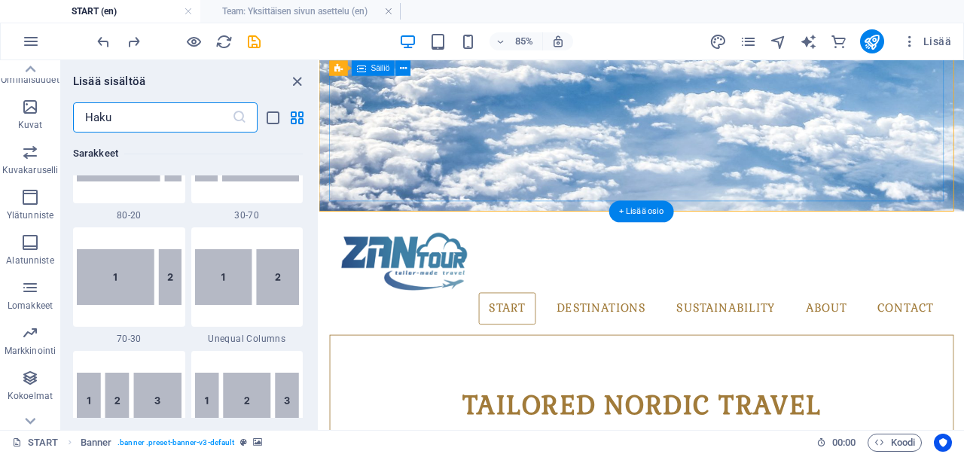
scroll to position [2634, 0]
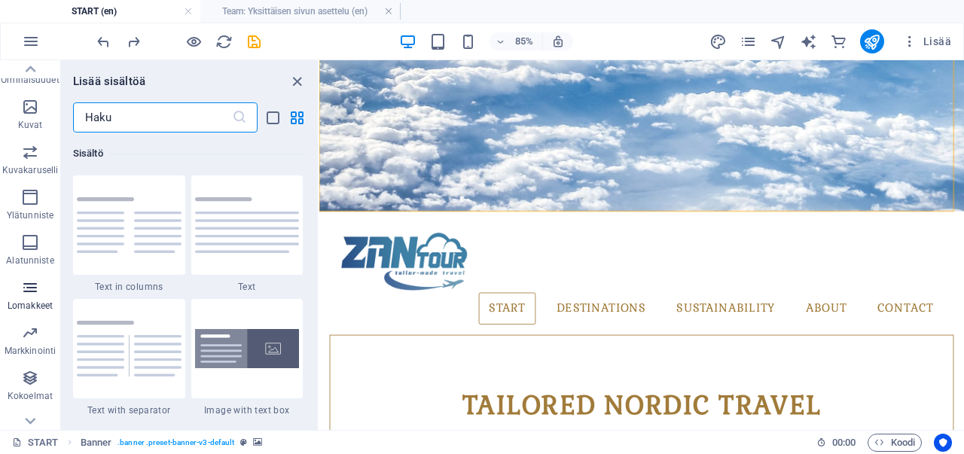
click at [47, 315] on span "Lomakkeet" at bounding box center [30, 297] width 60 height 36
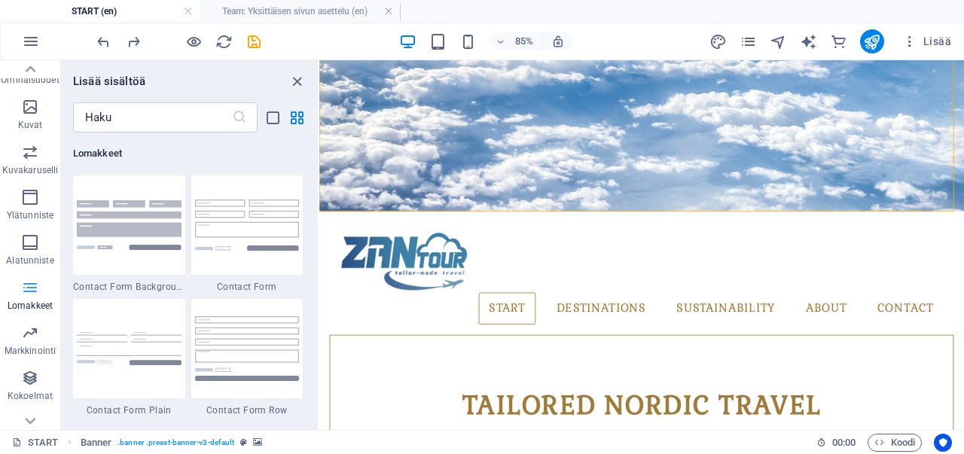
scroll to position [352, 0]
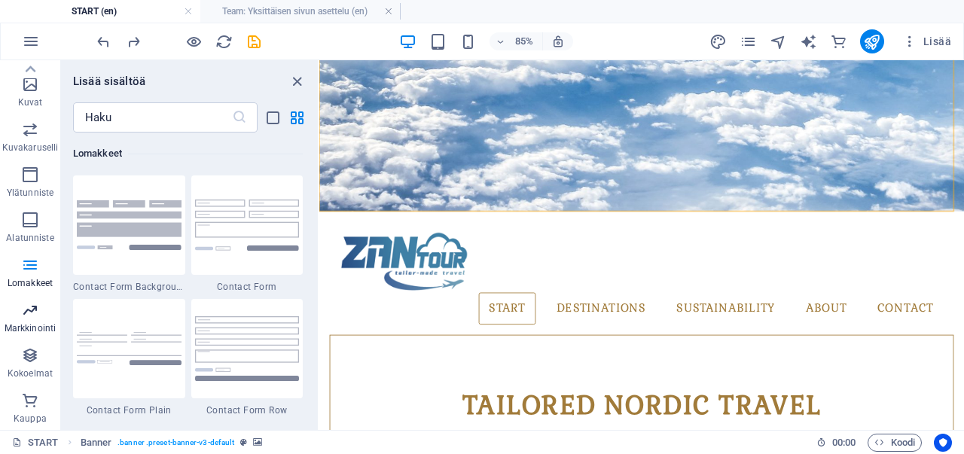
click at [44, 315] on span "Markkinointi" at bounding box center [30, 319] width 60 height 36
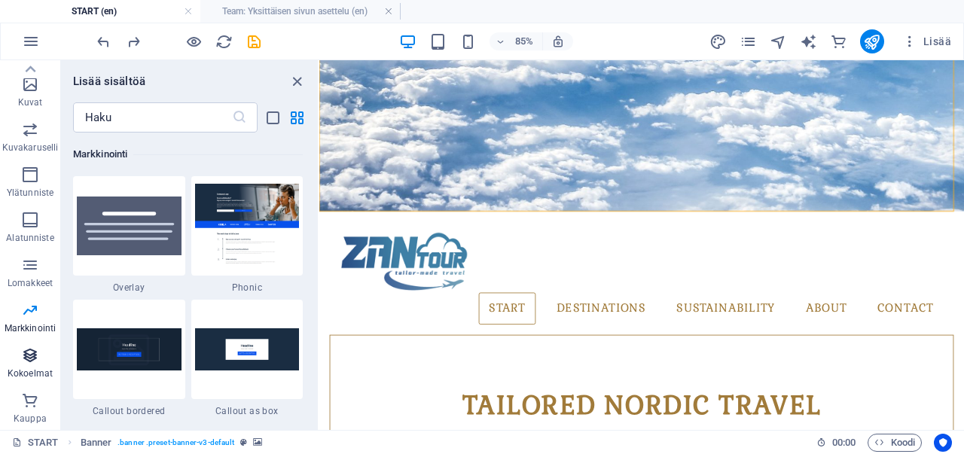
click at [29, 357] on icon "button" at bounding box center [30, 355] width 18 height 18
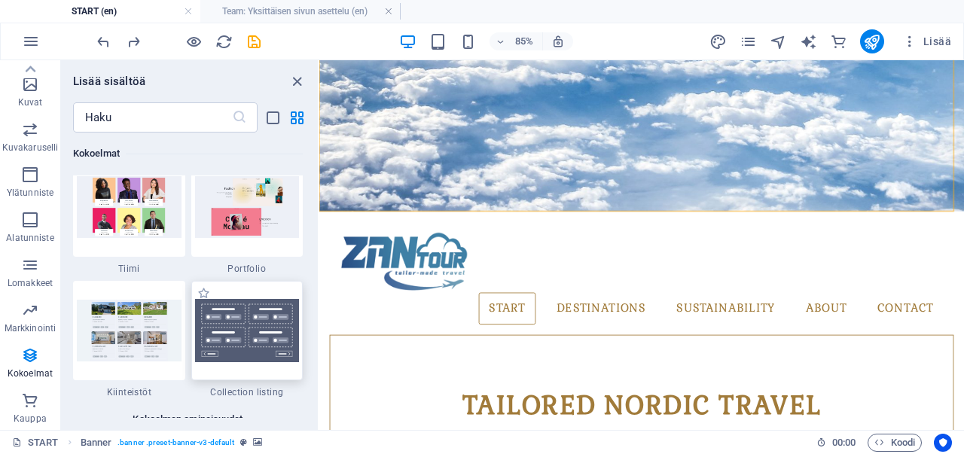
scroll to position [14007, 0]
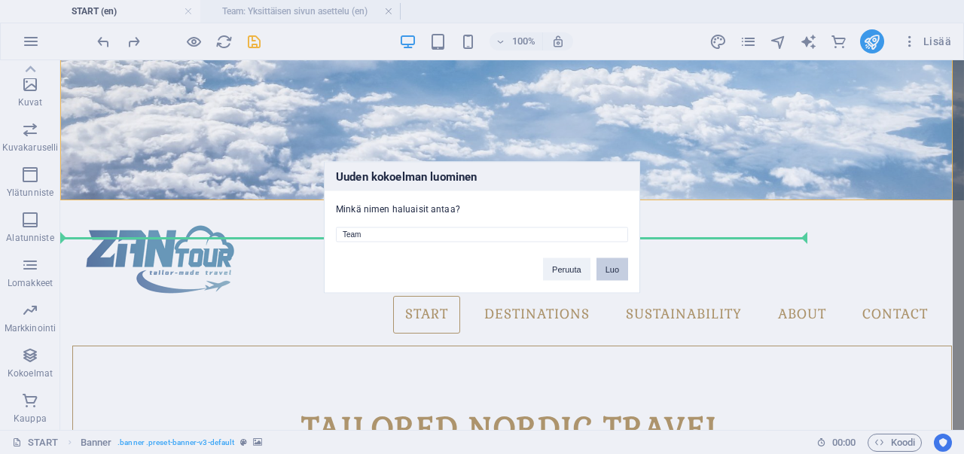
click at [608, 267] on button "Luo" at bounding box center [612, 268] width 32 height 23
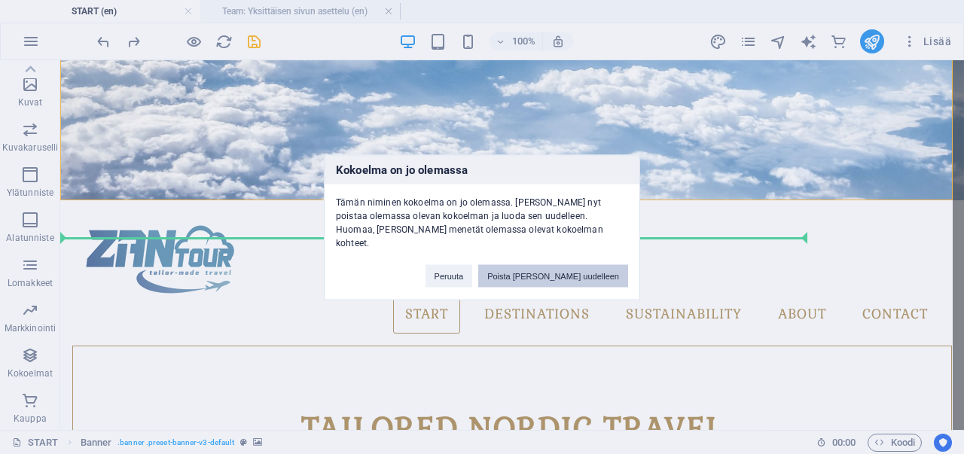
click at [561, 266] on button "Poista ja luo uudelleen" at bounding box center [553, 275] width 150 height 23
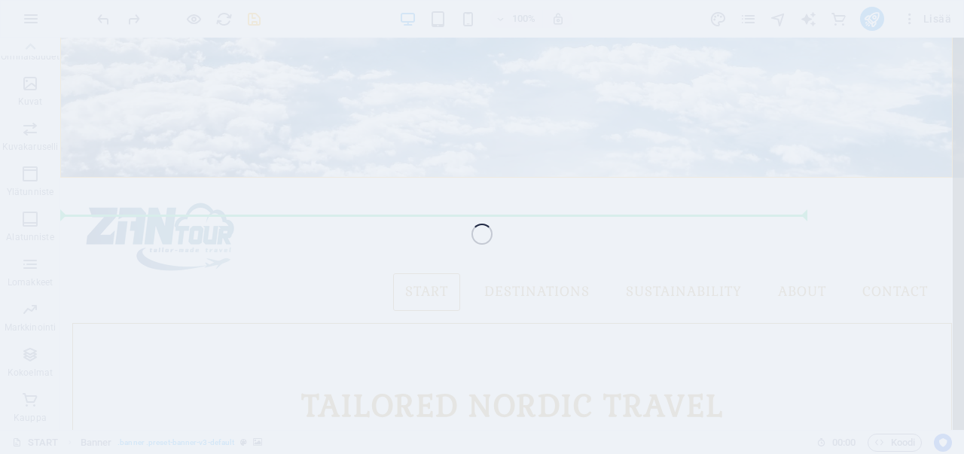
scroll to position [330, 0]
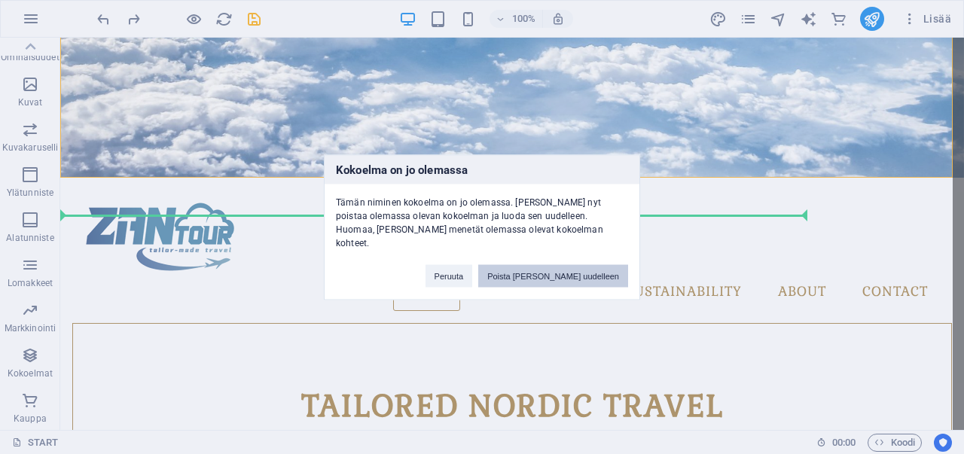
click at [562, 267] on button "Poista ja luo uudelleen" at bounding box center [553, 275] width 150 height 23
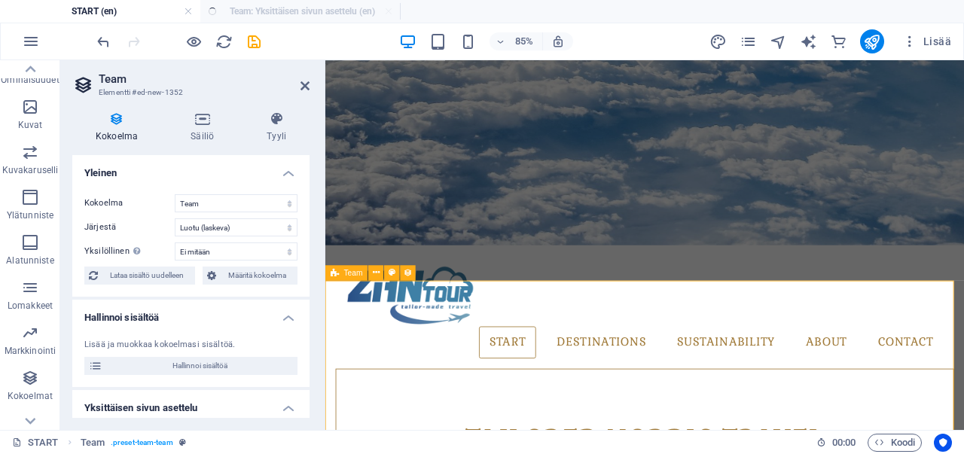
select select "createdAt_DESC"
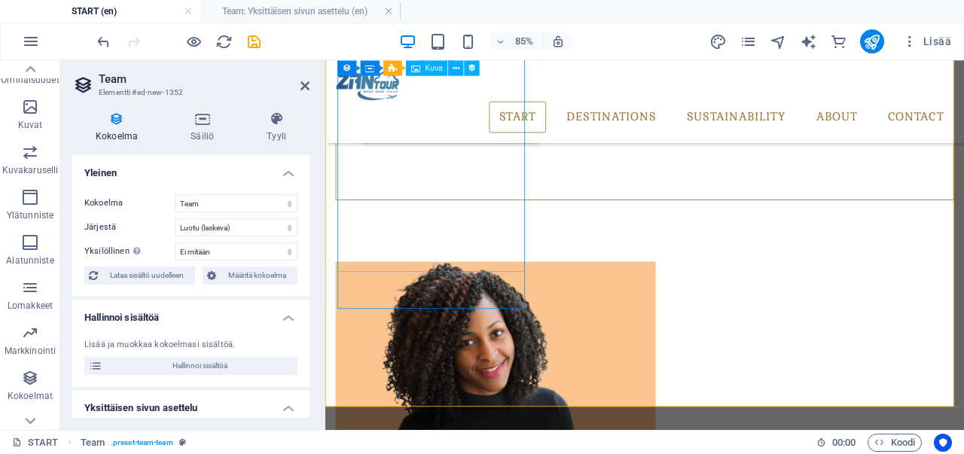
scroll to position [982, 0]
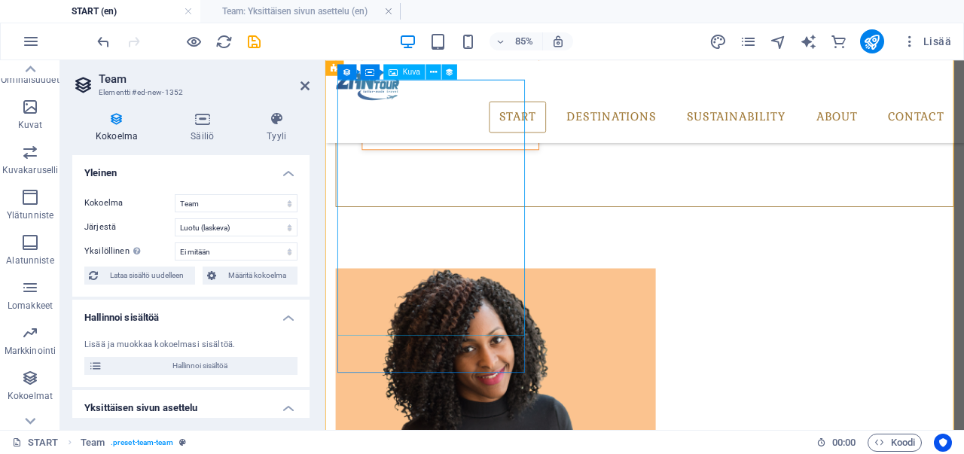
select select "px"
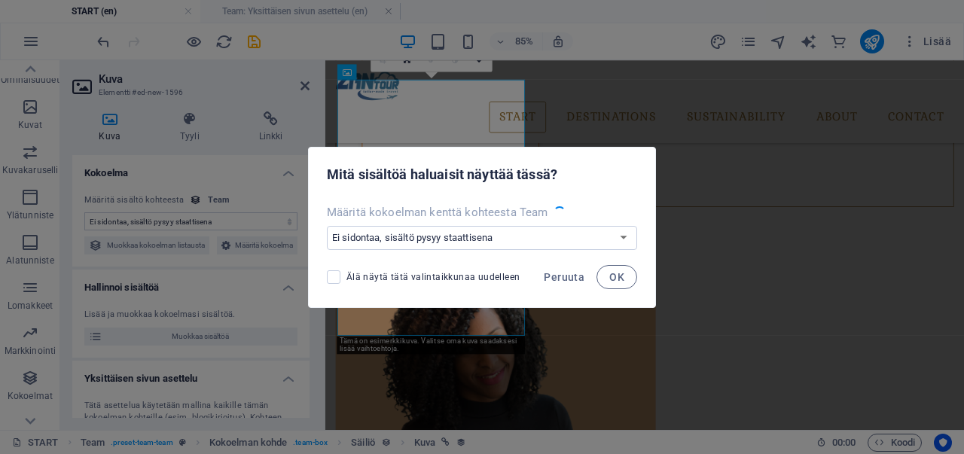
select select "image"
click at [609, 281] on span "OK" at bounding box center [616, 277] width 15 height 12
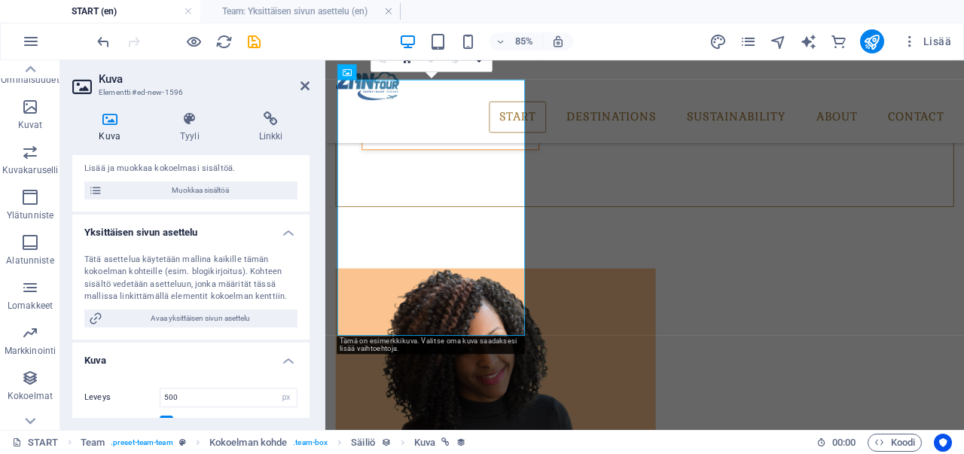
scroll to position [151, 0]
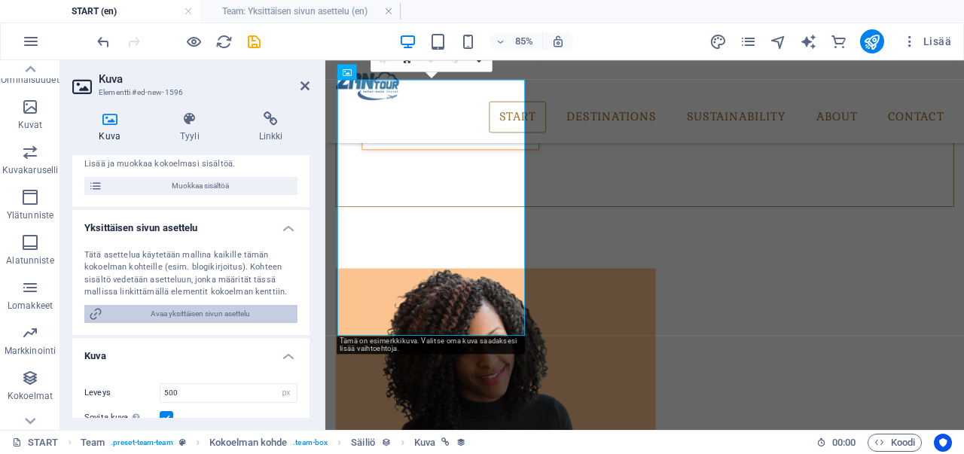
click at [198, 323] on span "Avaa yksittäisen sivun asettelu" at bounding box center [200, 314] width 186 height 18
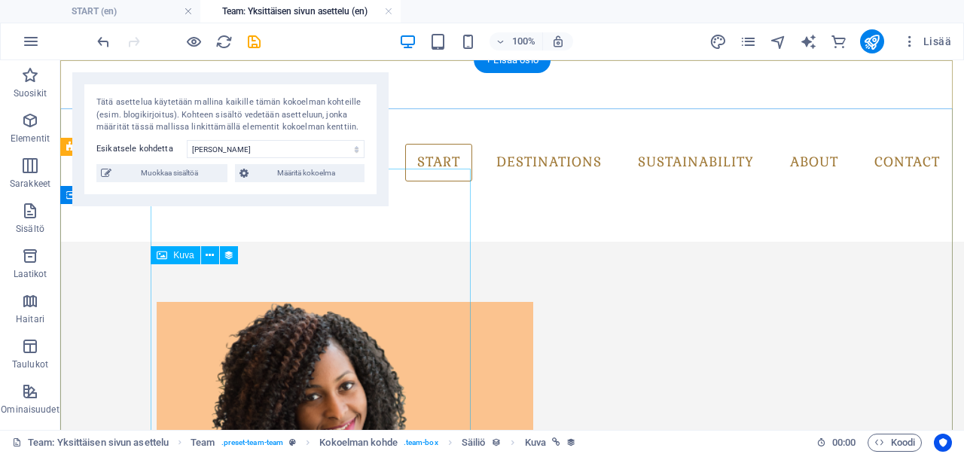
scroll to position [0, 0]
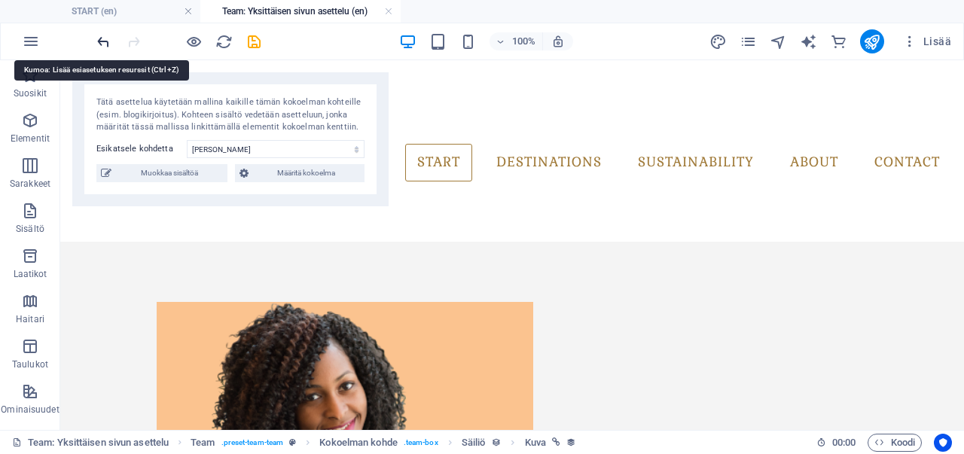
click at [98, 41] on icon "undo" at bounding box center [103, 41] width 17 height 17
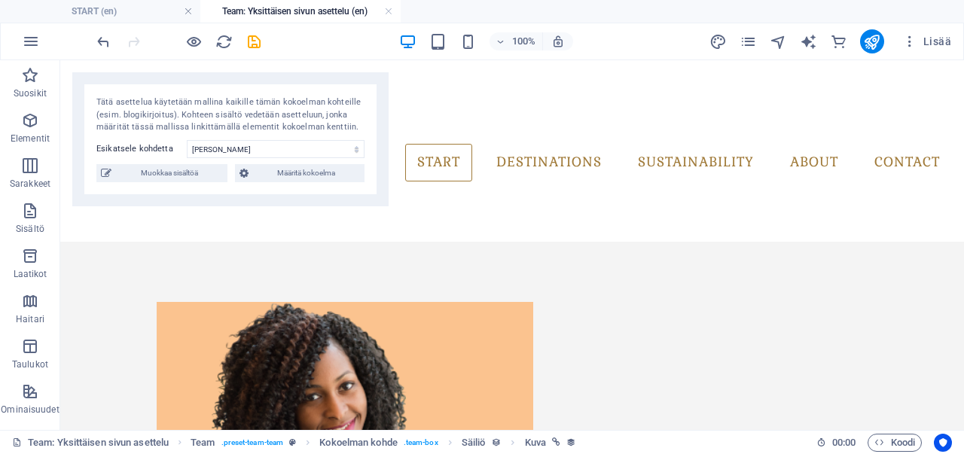
click at [236, 11] on h4 "Team: Yksittäisen sivun asettelu (en)" at bounding box center [300, 11] width 200 height 17
click at [145, 14] on h4 "START (en)" at bounding box center [100, 11] width 200 height 17
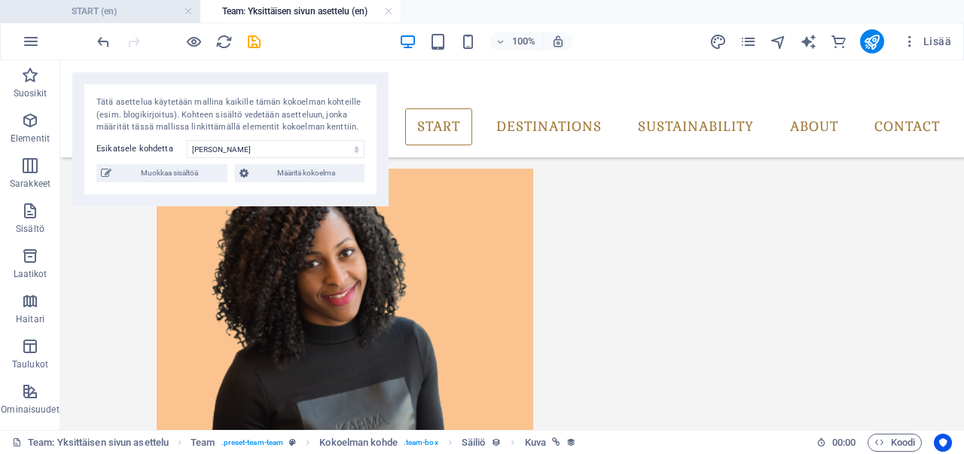
scroll to position [911, 0]
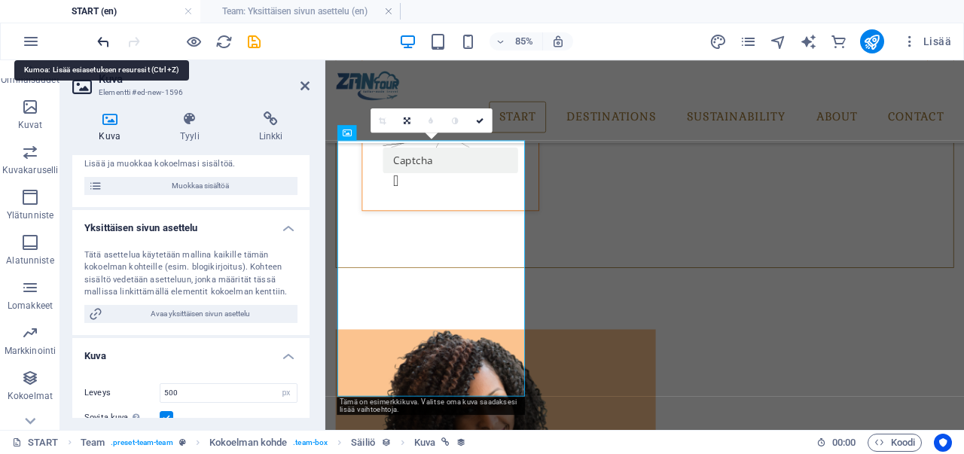
click at [99, 39] on icon "undo" at bounding box center [103, 41] width 17 height 17
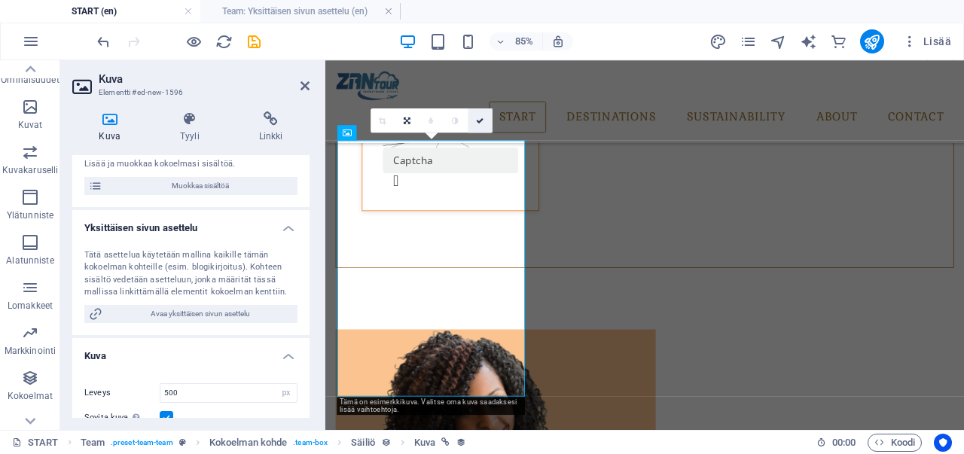
click at [481, 123] on icon at bounding box center [480, 121] width 8 height 8
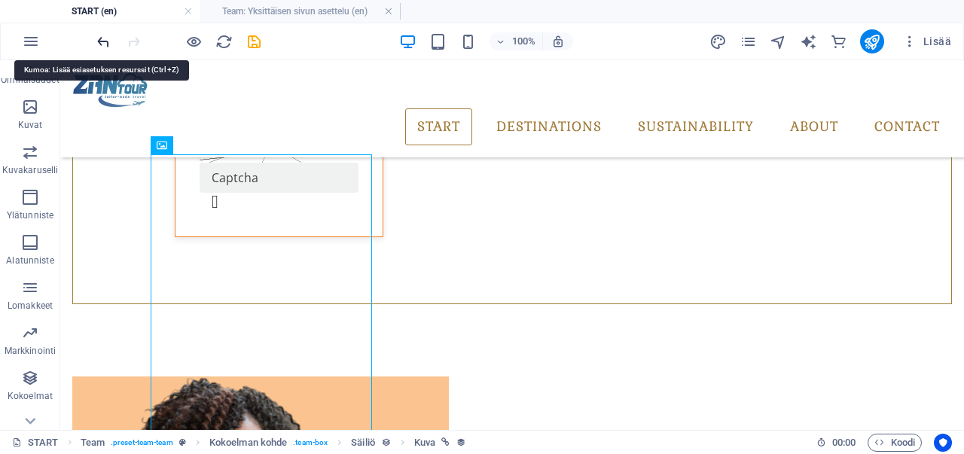
click at [104, 35] on icon "undo" at bounding box center [103, 41] width 17 height 17
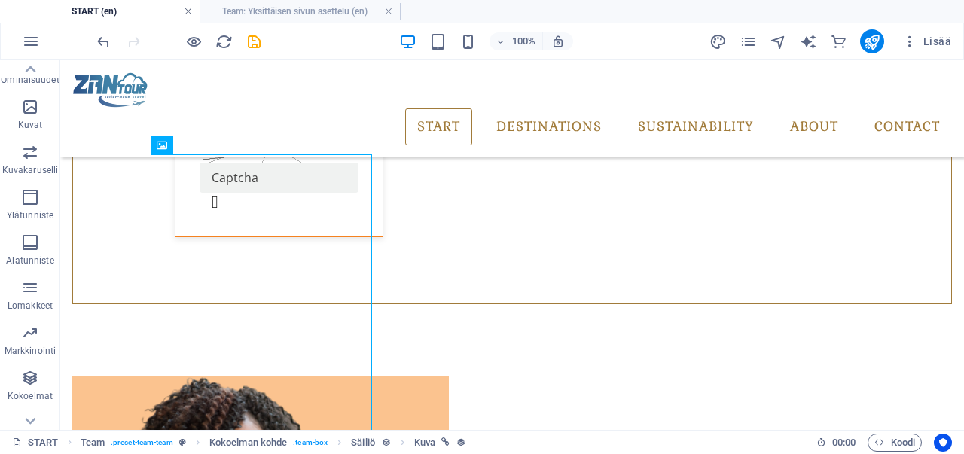
click at [190, 12] on link at bounding box center [188, 12] width 9 height 14
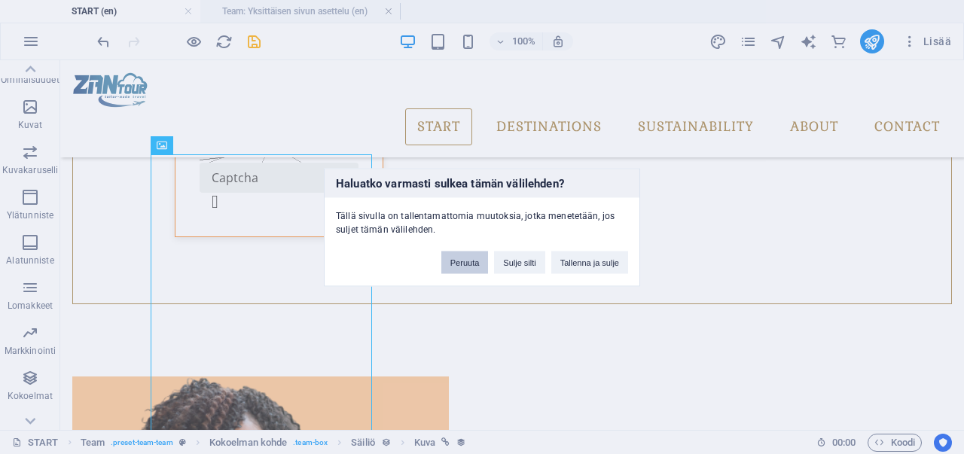
click at [471, 263] on button "Peruuta" at bounding box center [464, 262] width 47 height 23
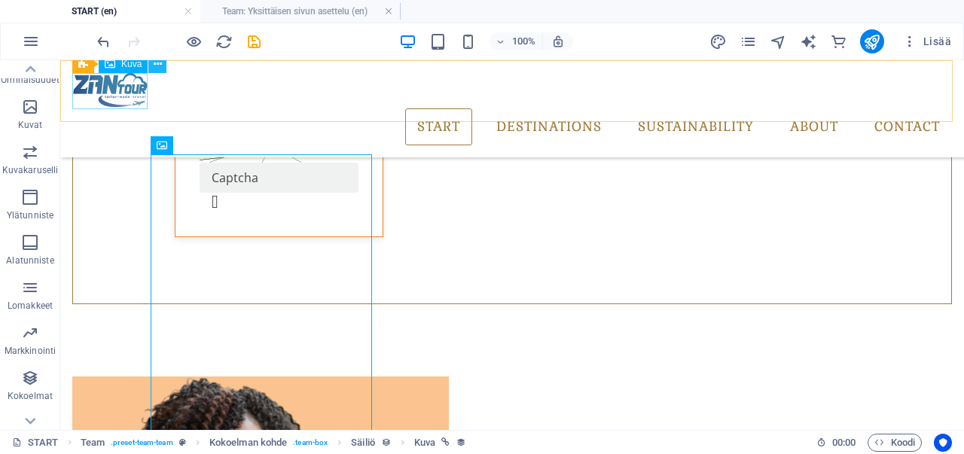
click at [155, 69] on icon at bounding box center [158, 64] width 8 height 16
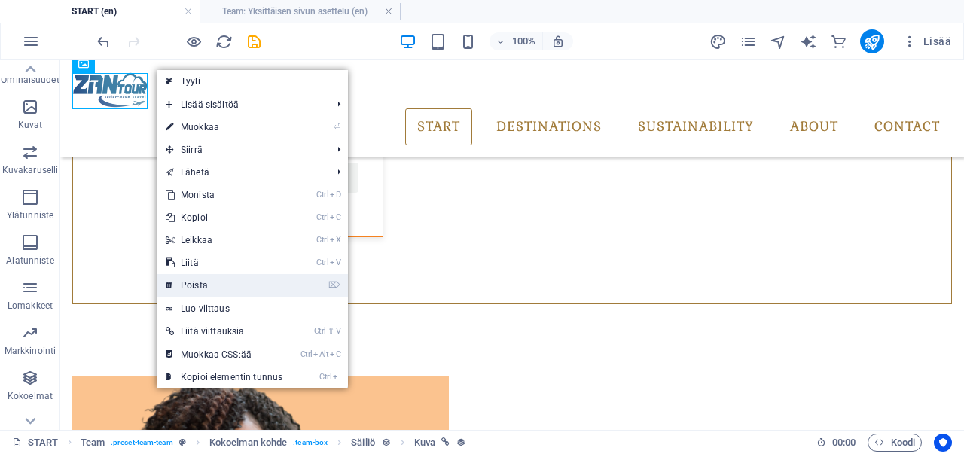
click at [198, 284] on link "⌦ Poista" at bounding box center [224, 285] width 135 height 23
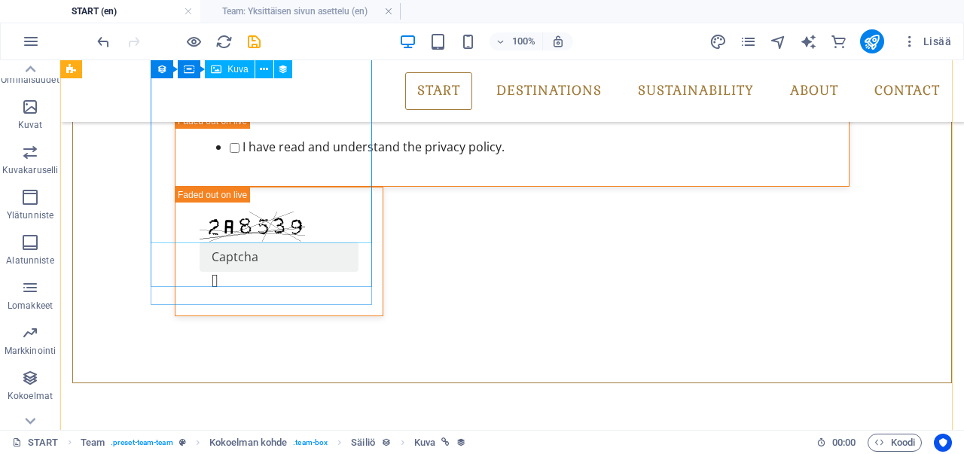
scroll to position [685, 0]
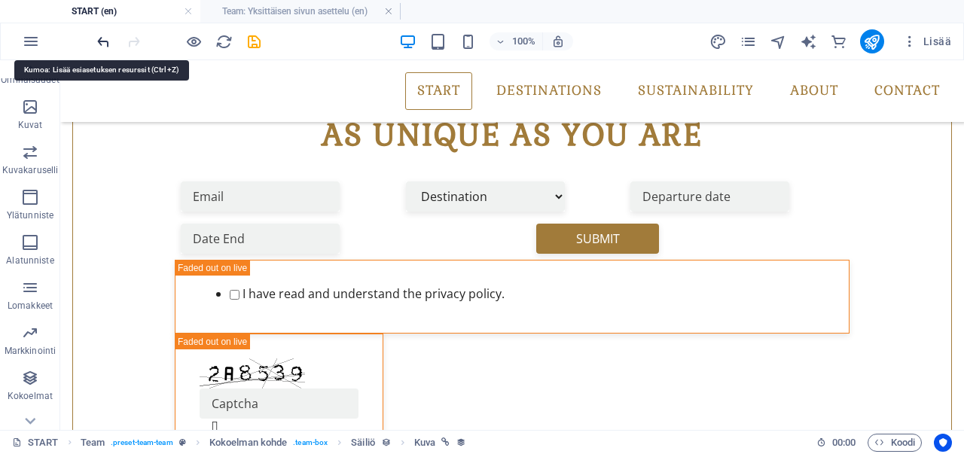
click at [95, 39] on icon "undo" at bounding box center [103, 41] width 17 height 17
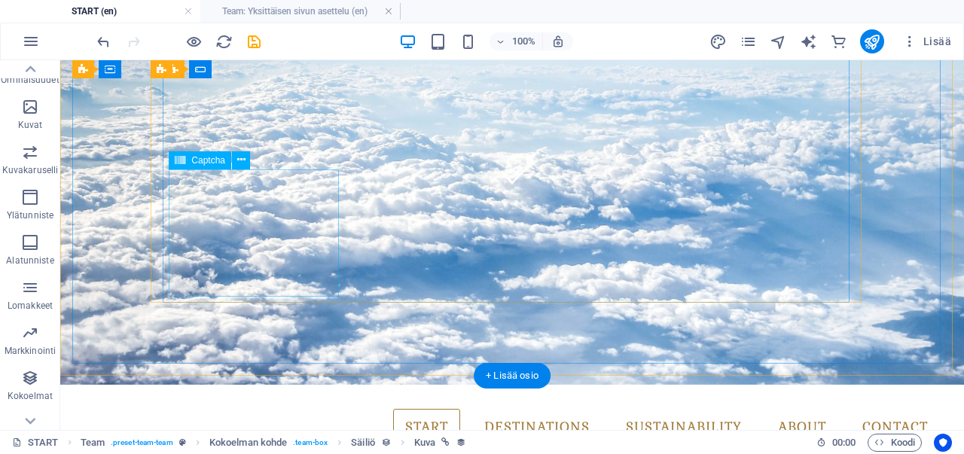
scroll to position [0, 0]
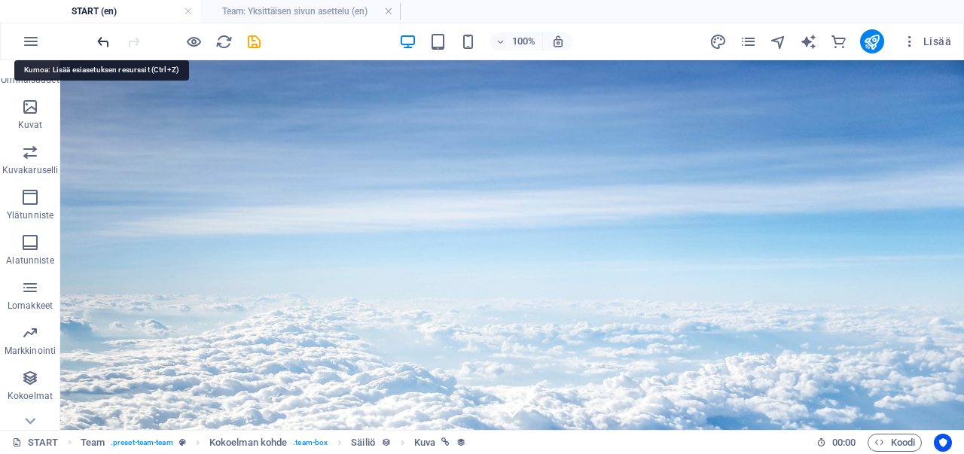
click at [105, 42] on icon "undo" at bounding box center [103, 41] width 17 height 17
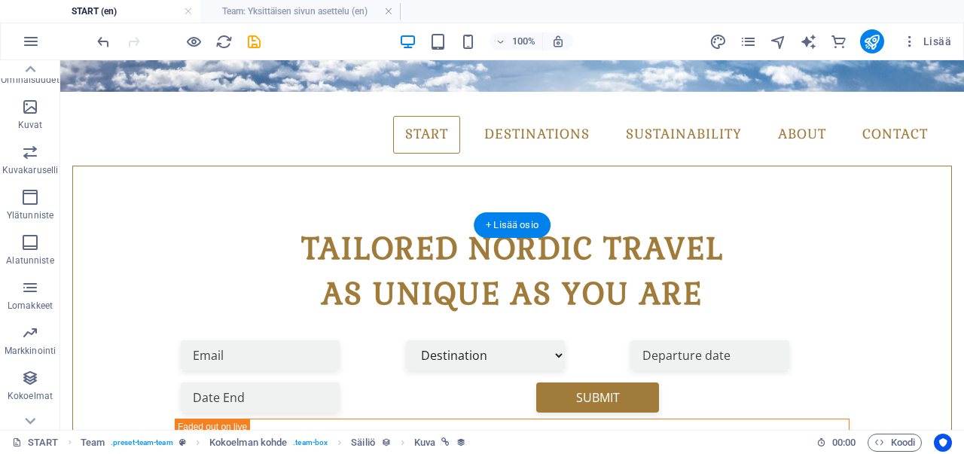
scroll to position [527, 0]
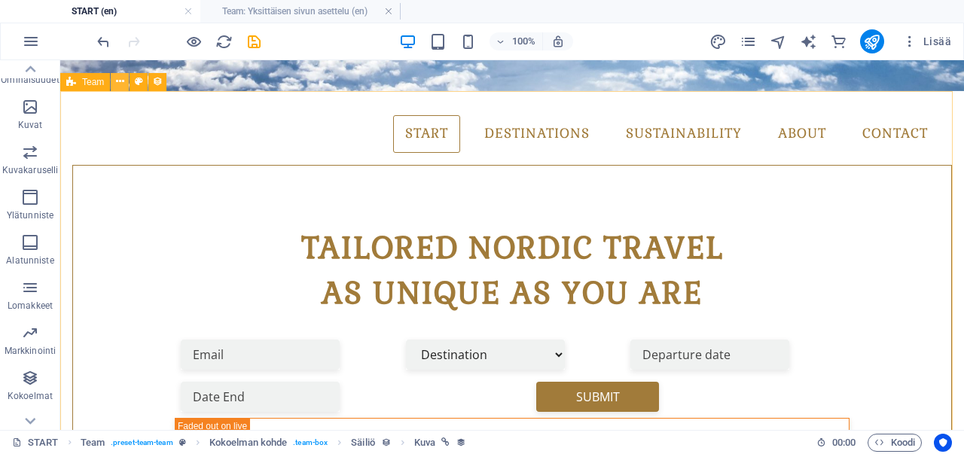
click at [120, 78] on icon at bounding box center [120, 82] width 8 height 16
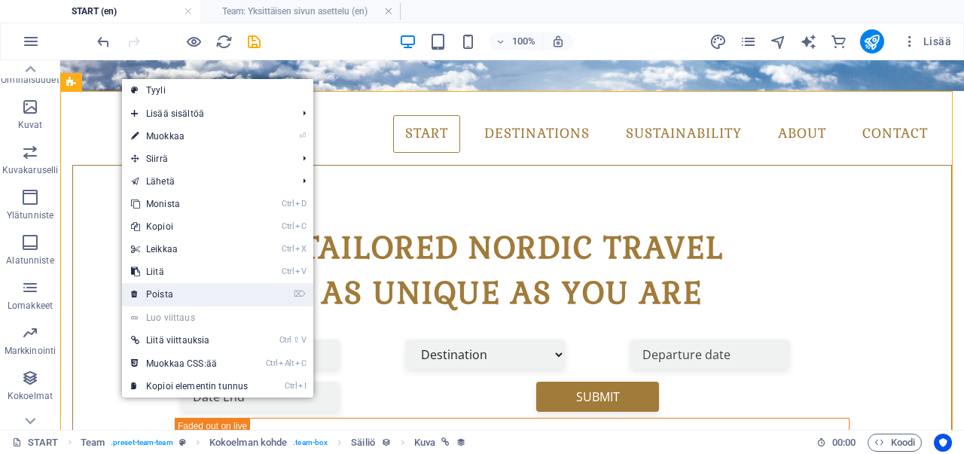
click at [165, 298] on link "⌦ Poista" at bounding box center [189, 294] width 135 height 23
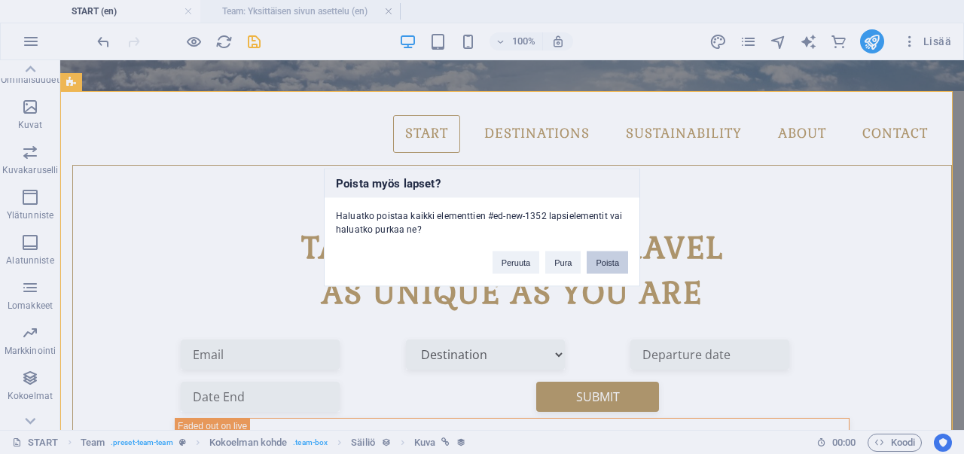
click at [602, 261] on button "Poista" at bounding box center [606, 262] width 41 height 23
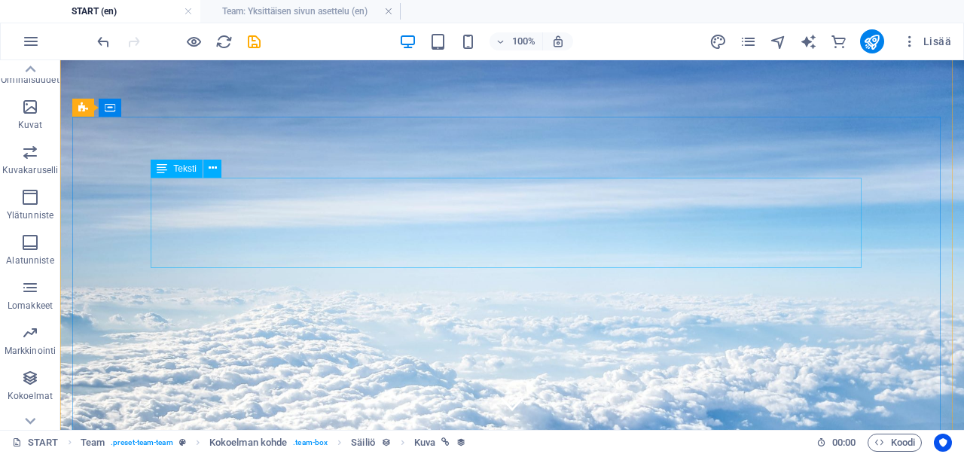
scroll to position [0, 0]
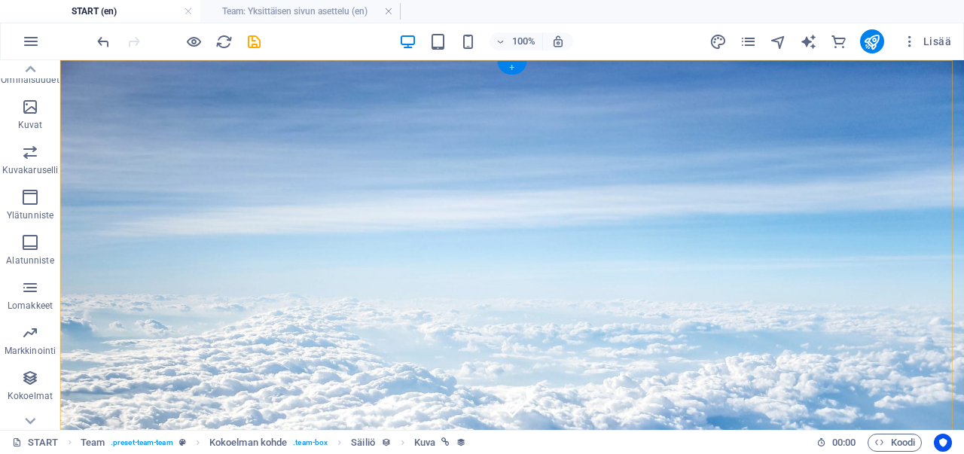
click at [510, 65] on div "+" at bounding box center [511, 68] width 29 height 14
click at [509, 65] on div "+" at bounding box center [511, 68] width 29 height 14
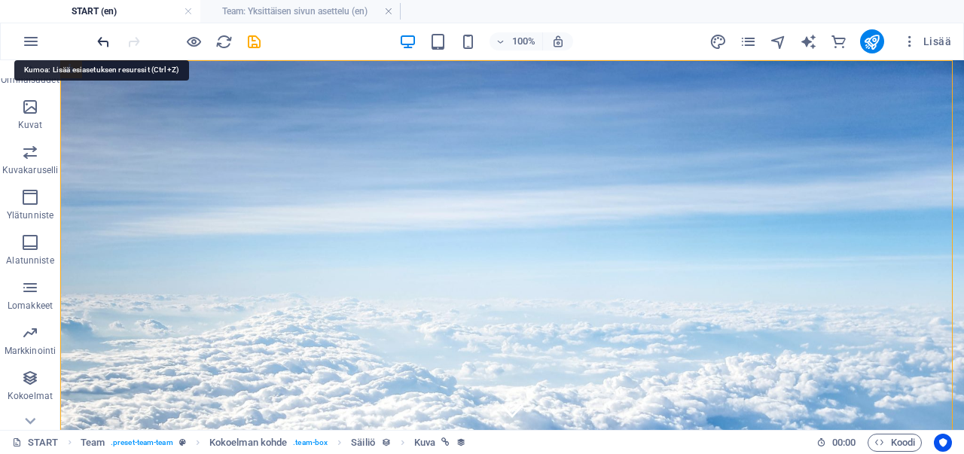
click at [104, 38] on icon "undo" at bounding box center [103, 41] width 17 height 17
click at [102, 44] on icon "undo" at bounding box center [103, 41] width 17 height 17
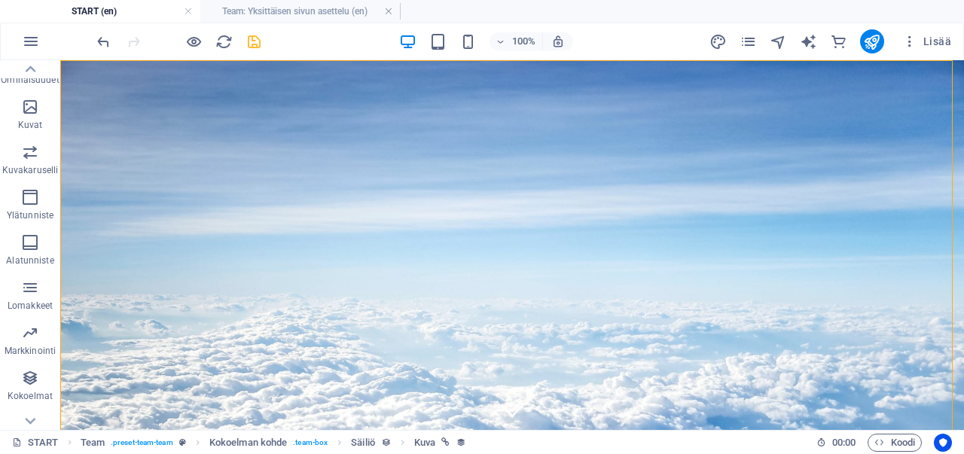
click at [255, 47] on icon "save" at bounding box center [253, 41] width 17 height 17
click at [259, 44] on icon "save" at bounding box center [253, 41] width 17 height 17
click at [268, 8] on h4 "Team: Yksittäisen sivun asettelu (en)" at bounding box center [300, 11] width 200 height 17
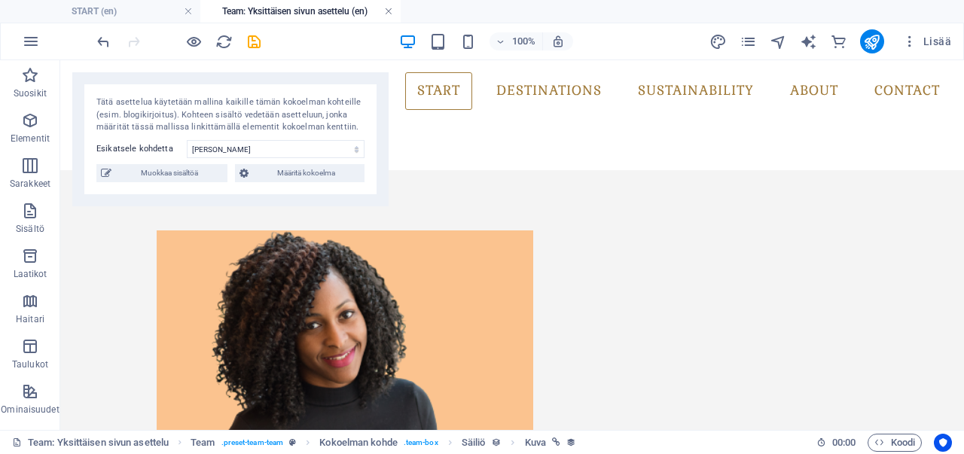
click at [388, 10] on link at bounding box center [388, 12] width 9 height 14
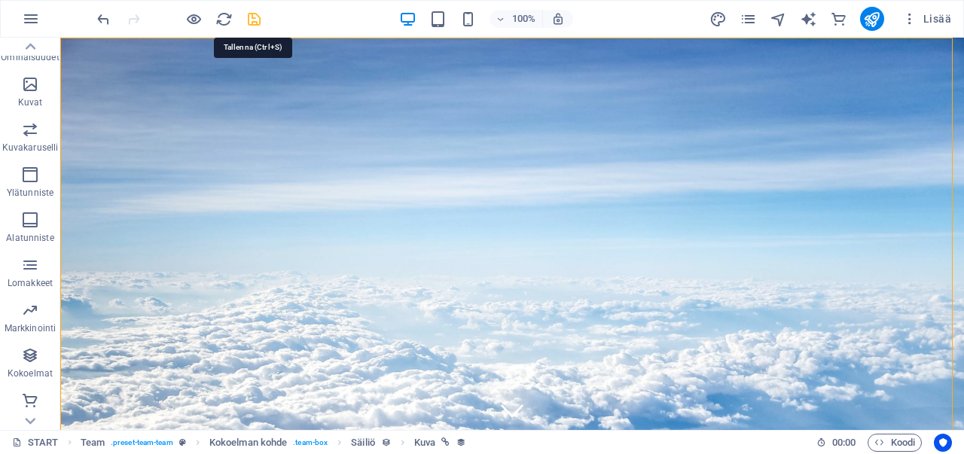
click at [254, 19] on icon "save" at bounding box center [253, 19] width 17 height 17
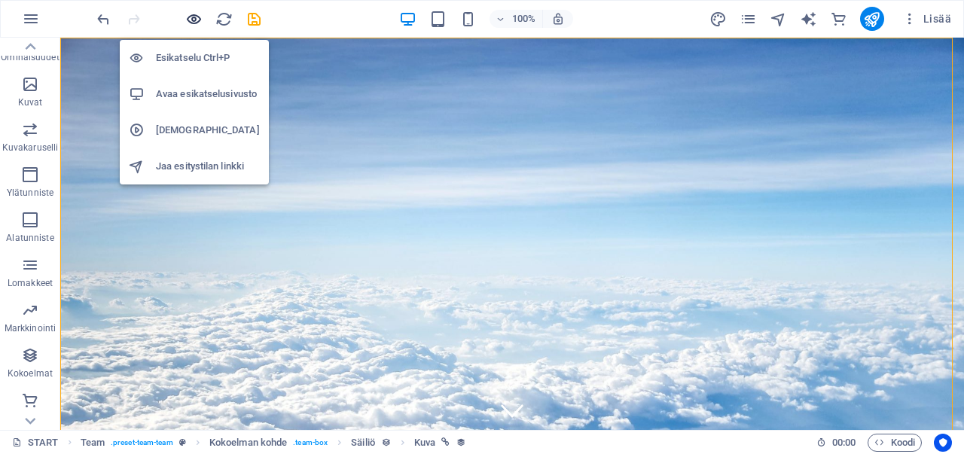
click at [191, 17] on icon "button" at bounding box center [193, 19] width 17 height 17
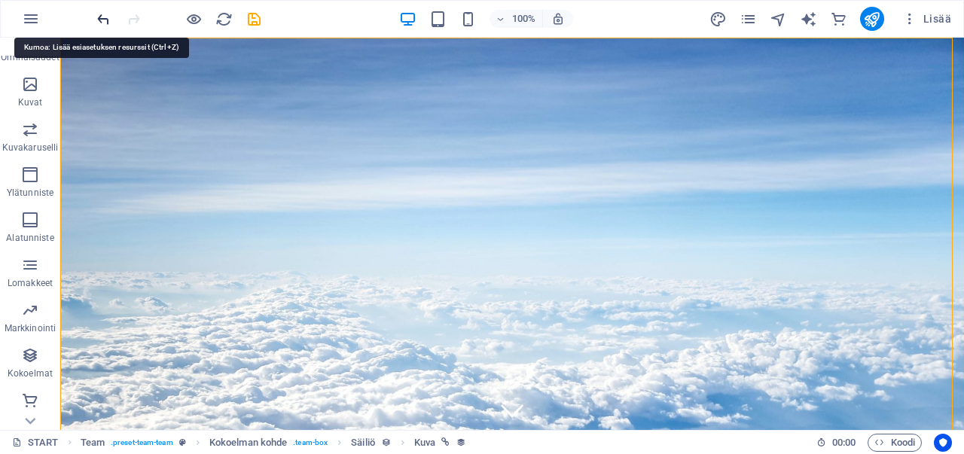
click at [107, 19] on icon "undo" at bounding box center [103, 19] width 17 height 17
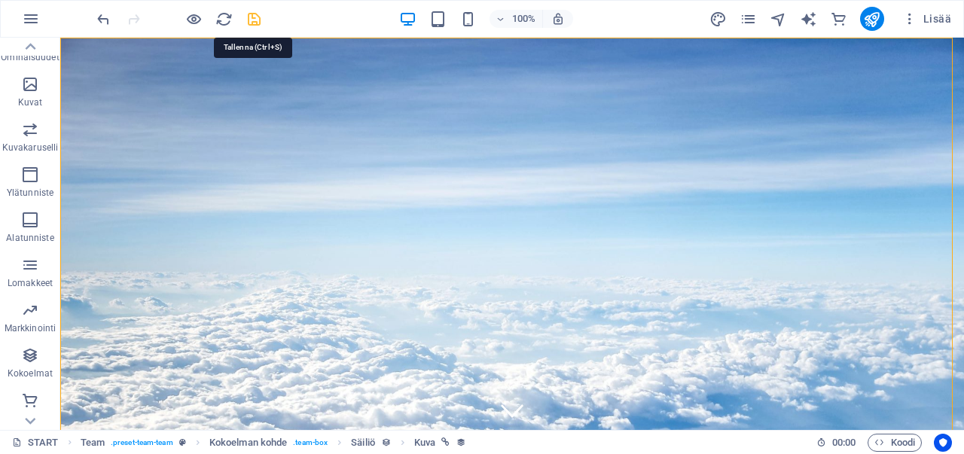
click at [248, 16] on icon "save" at bounding box center [253, 19] width 17 height 17
click at [879, 14] on icon "publish" at bounding box center [871, 19] width 17 height 17
click at [25, 18] on icon "button" at bounding box center [31, 19] width 18 height 18
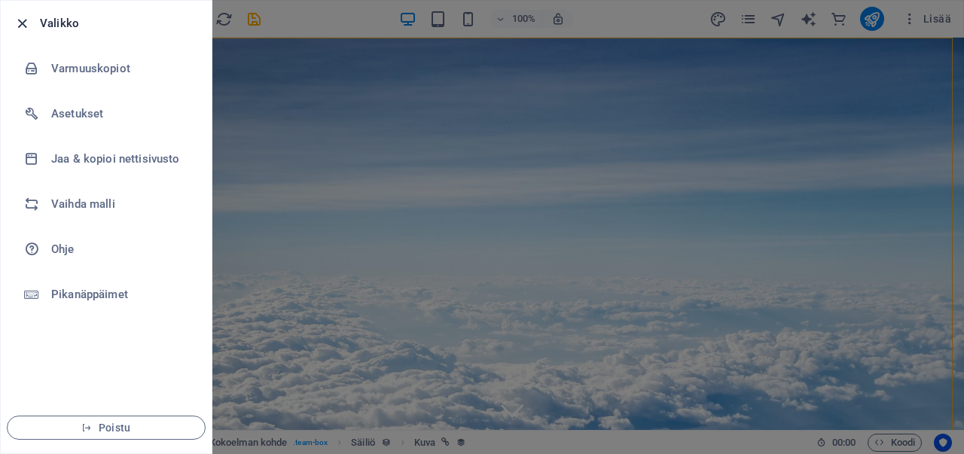
click at [27, 20] on icon "button" at bounding box center [22, 23] width 17 height 17
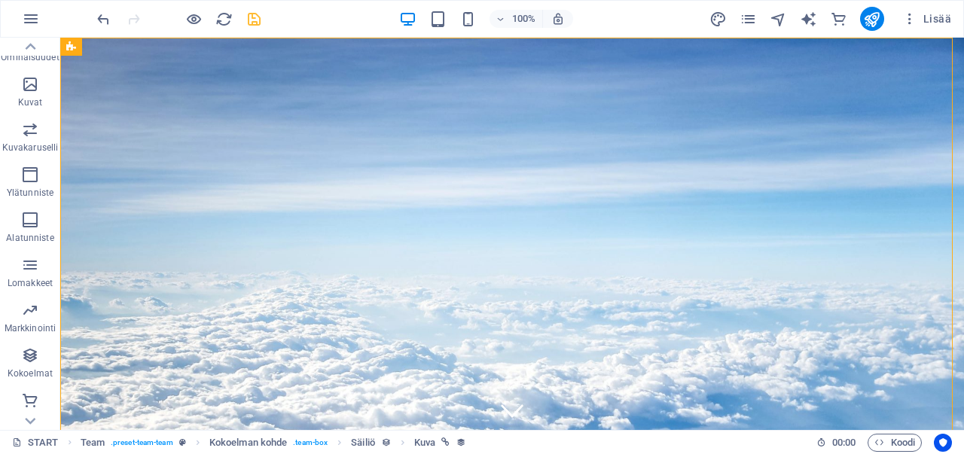
click at [257, 15] on icon "save" at bounding box center [253, 19] width 17 height 17
click at [250, 19] on icon "save" at bounding box center [253, 19] width 17 height 17
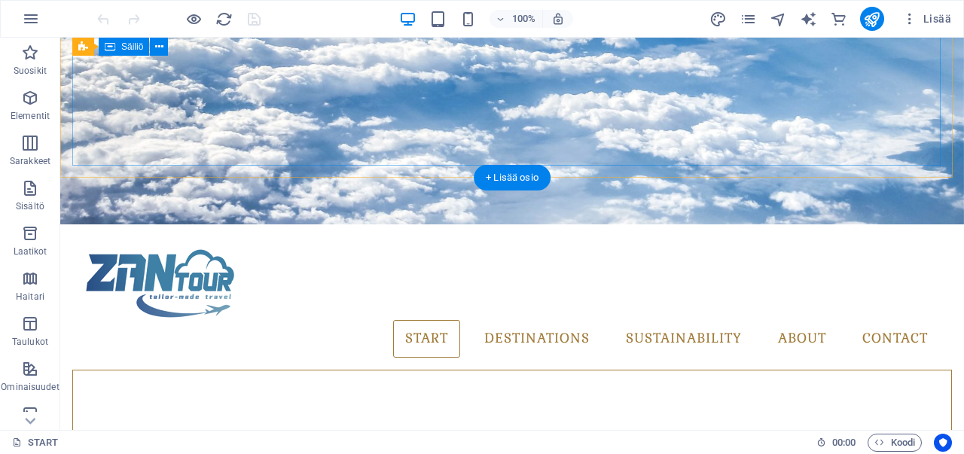
scroll to position [452, 0]
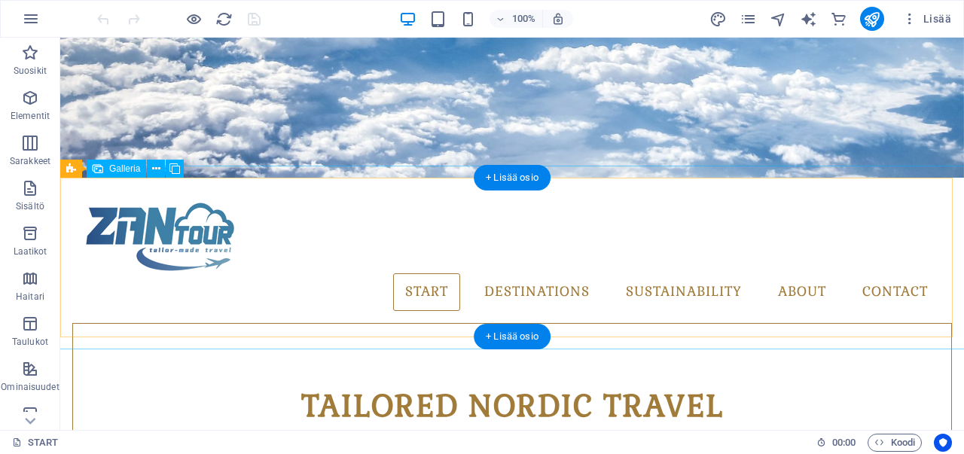
select select "4"
select select "px"
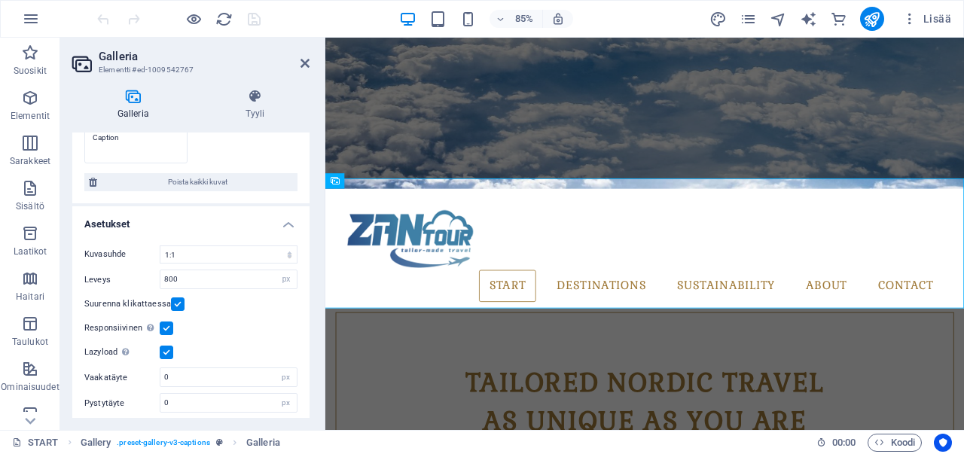
scroll to position [425, 0]
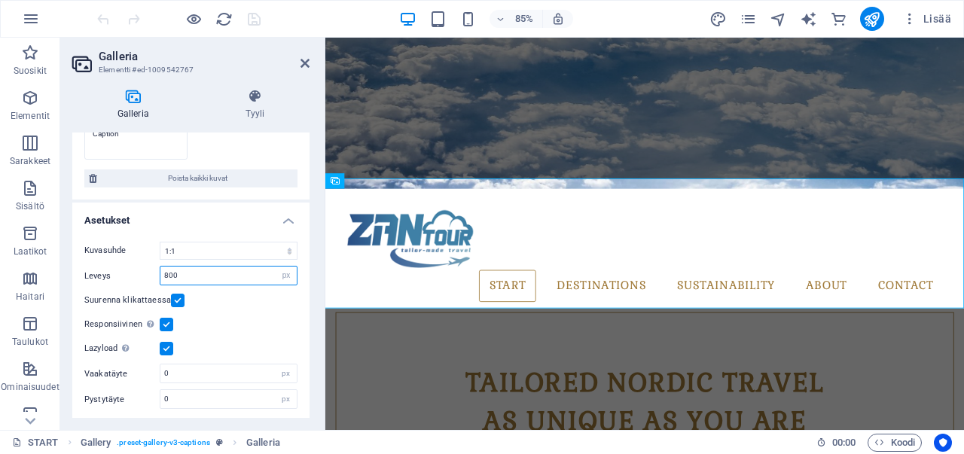
drag, startPoint x: 212, startPoint y: 278, endPoint x: 120, endPoint y: 279, distance: 91.1
click at [120, 279] on div "Leveys 800 px %" at bounding box center [190, 276] width 213 height 20
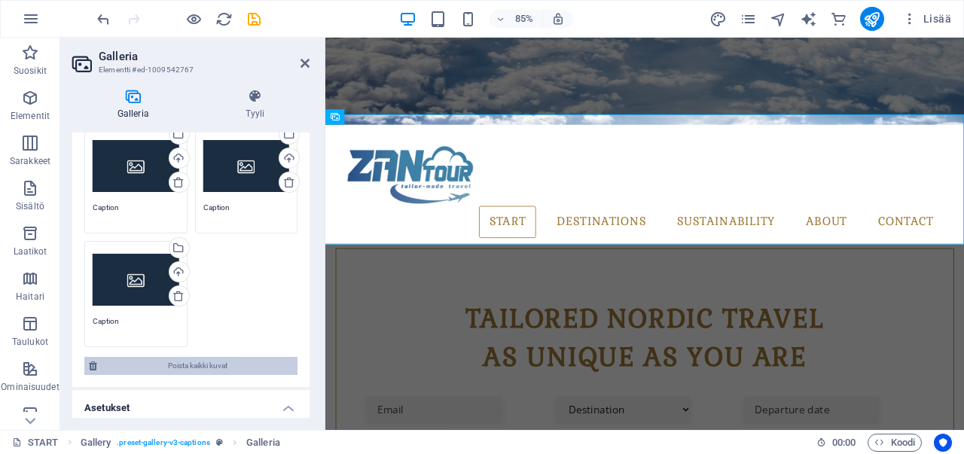
scroll to position [301, 0]
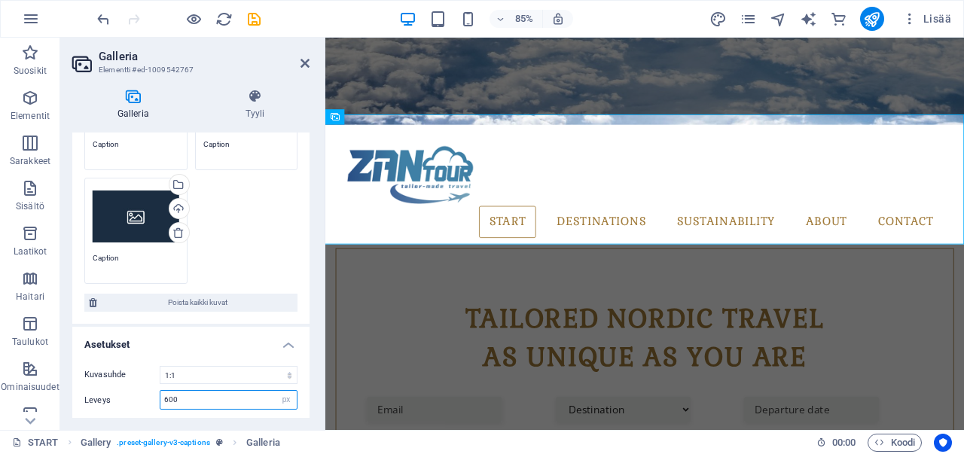
drag, startPoint x: 184, startPoint y: 392, endPoint x: 137, endPoint y: 397, distance: 46.9
click at [137, 397] on div "Leveys 600 px %" at bounding box center [190, 400] width 213 height 20
type input "500"
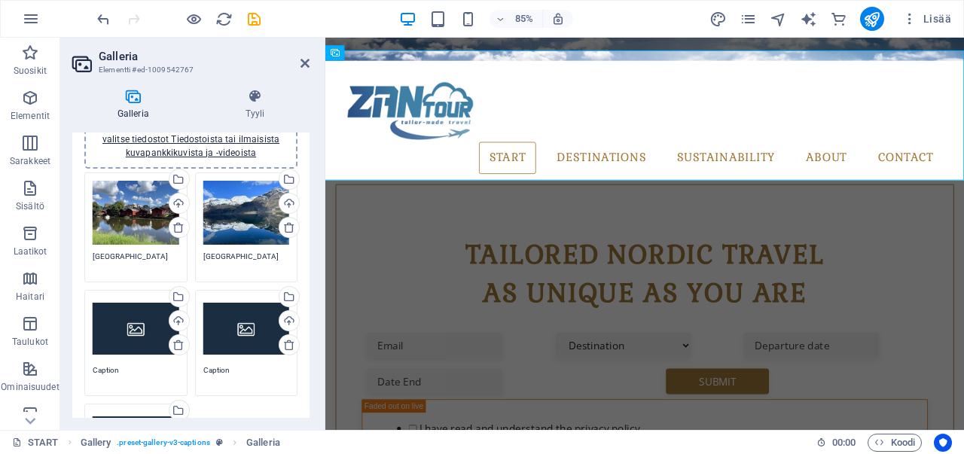
scroll to position [50, 0]
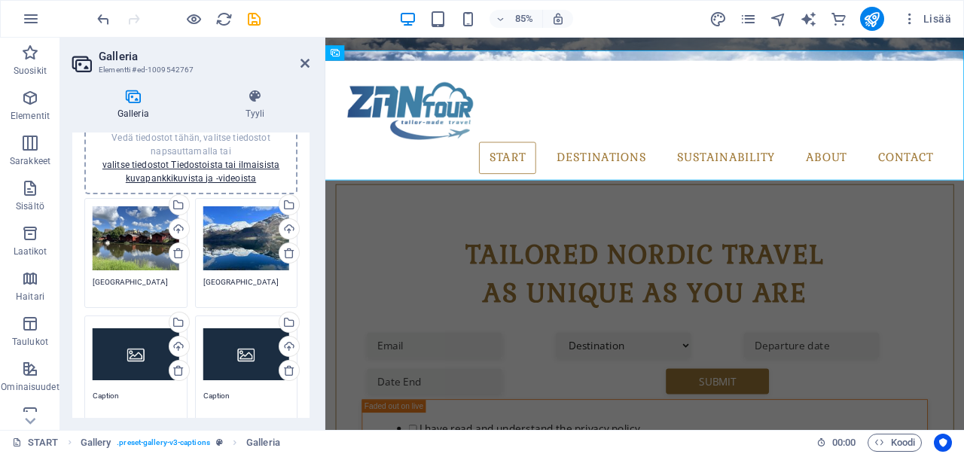
click at [136, 356] on div "Vedä tiedostot tähän, valitse tiedostot napsauttamalla tai valitse tiedostot Ti…" at bounding box center [136, 354] width 87 height 60
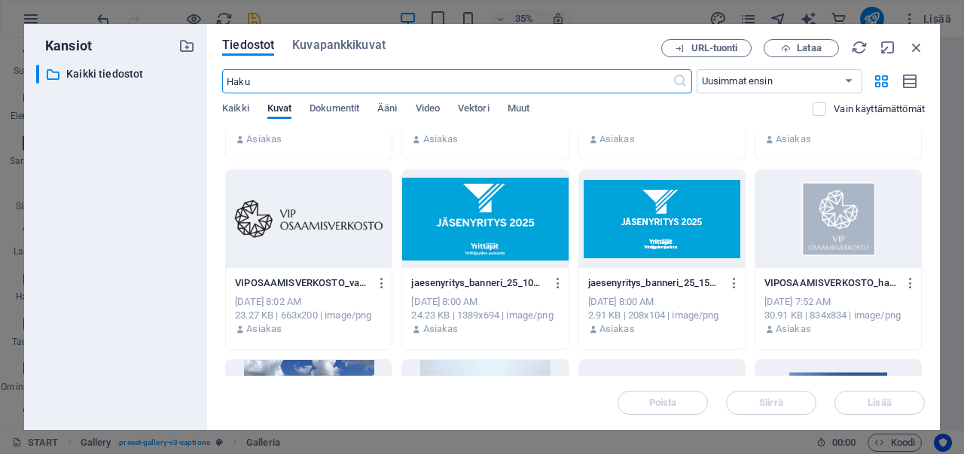
scroll to position [602, 0]
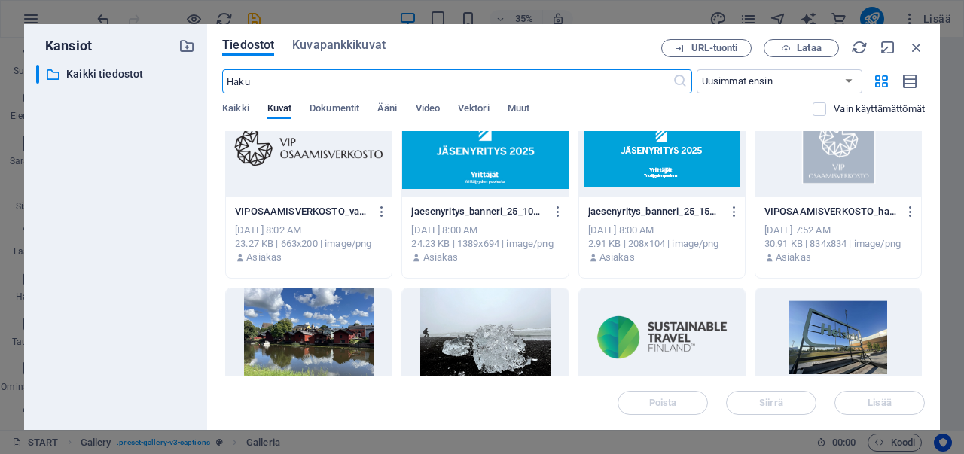
click at [475, 327] on div at bounding box center [485, 337] width 166 height 98
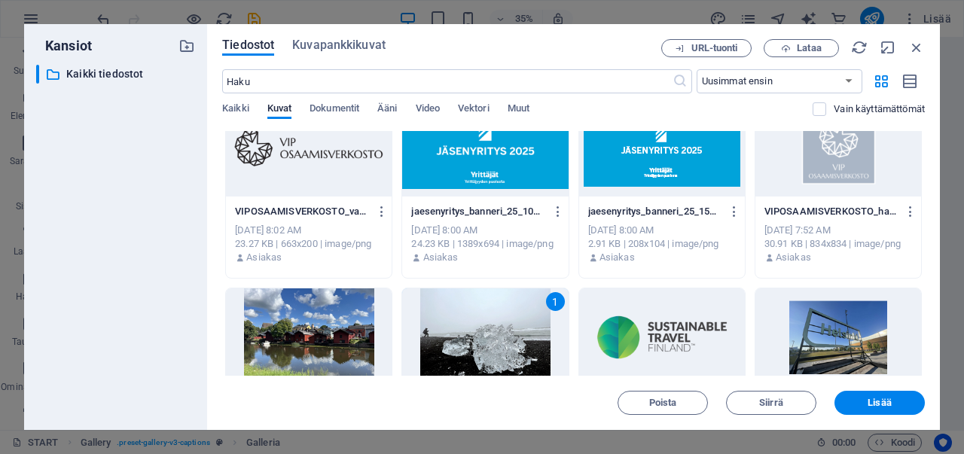
click at [475, 327] on div "1" at bounding box center [485, 337] width 166 height 98
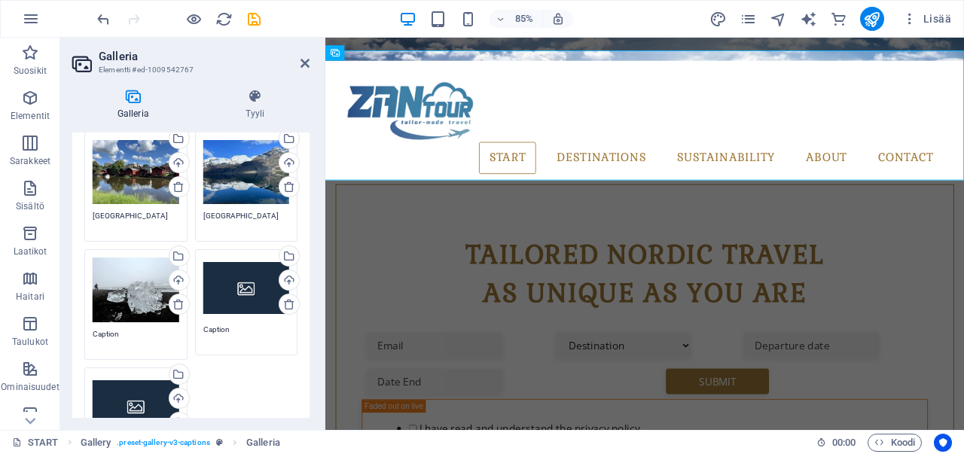
scroll to position [125, 0]
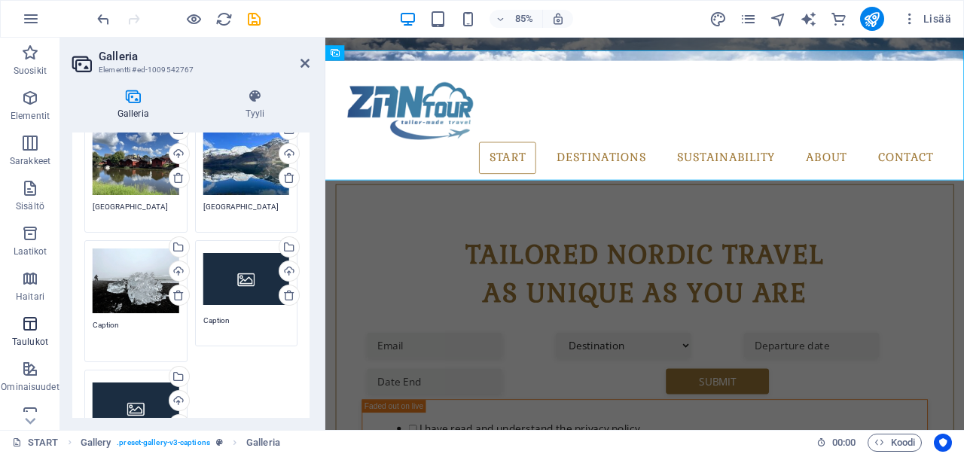
drag, startPoint x: 142, startPoint y: 324, endPoint x: 57, endPoint y: 325, distance: 84.3
click at [57, 325] on section "Suosikit Elementit Sarakkeet Sisältö Laatikot Haitari Taulukot Ominaisuudet Kuv…" at bounding box center [482, 234] width 964 height 392
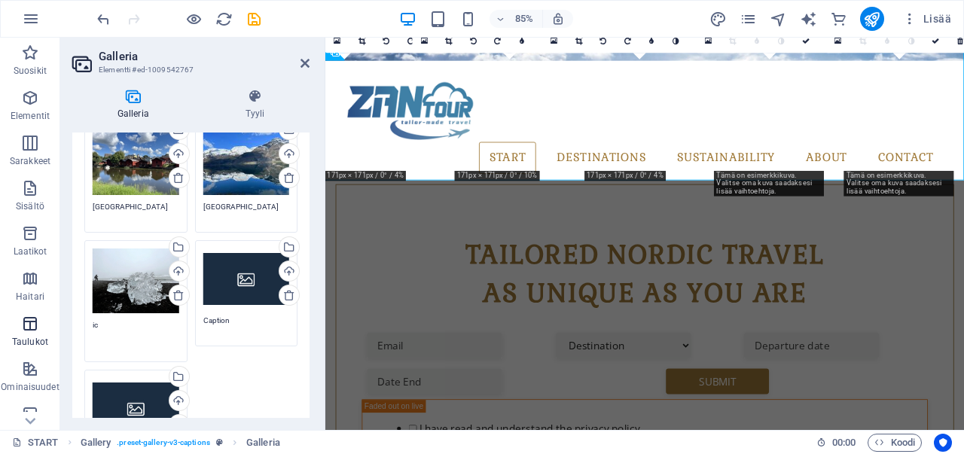
type textarea "i"
click at [242, 272] on div "Vedä tiedostot tähän, valitse tiedostot napsauttamalla tai valitse tiedostot Ti…" at bounding box center [246, 278] width 87 height 60
type textarea "[GEOGRAPHIC_DATA]"
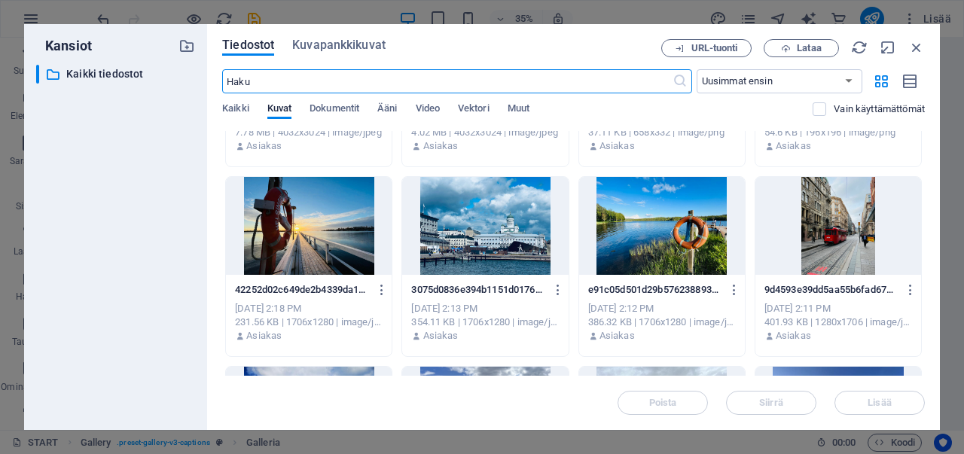
scroll to position [979, 0]
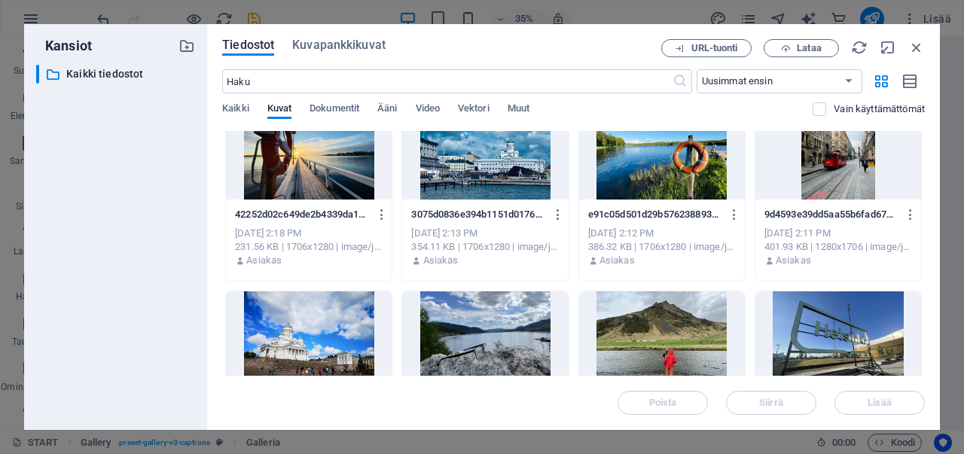
click at [311, 178] on div at bounding box center [309, 151] width 166 height 98
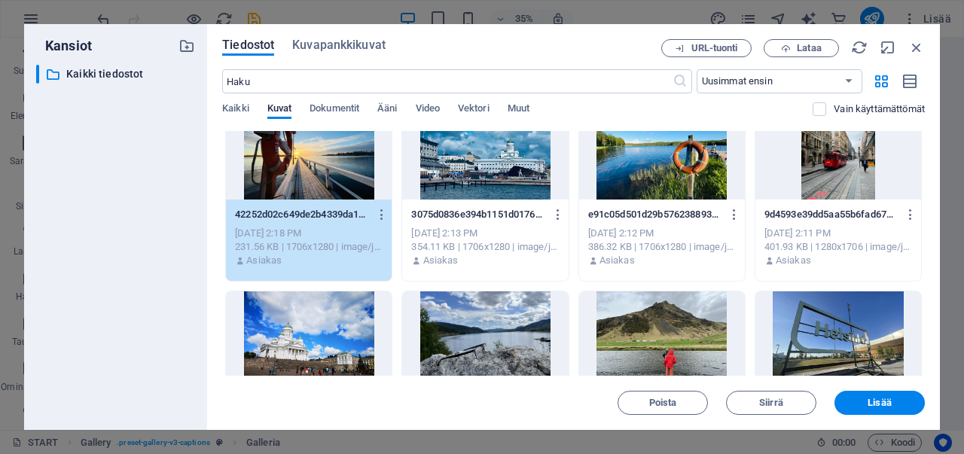
click at [311, 178] on div "1" at bounding box center [309, 151] width 166 height 98
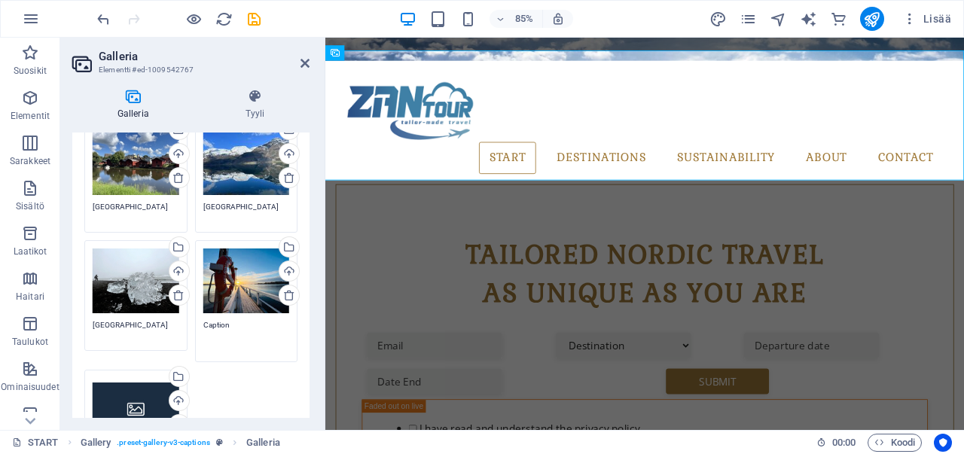
drag, startPoint x: 234, startPoint y: 318, endPoint x: 200, endPoint y: 318, distance: 34.6
click at [200, 318] on div "Vedä tiedostot tähän, valitse tiedostot napsauttamalla tai valitse tiedostot Ti…" at bounding box center [246, 300] width 111 height 129
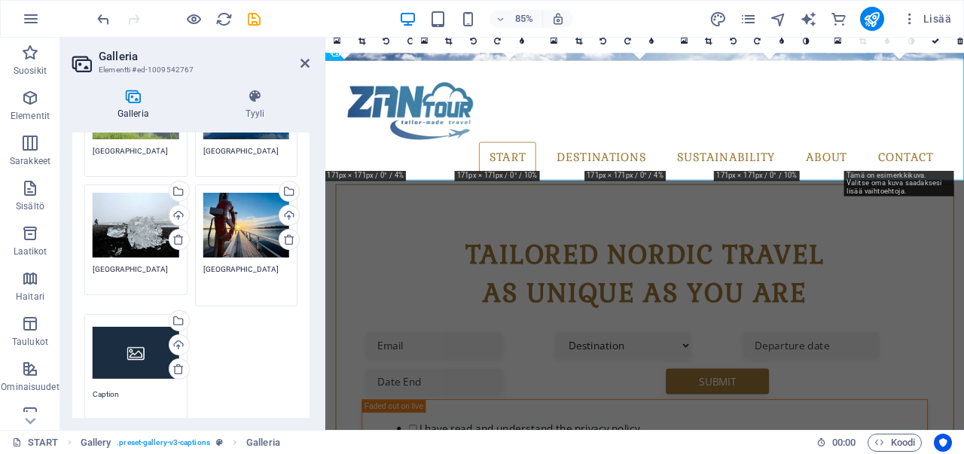
scroll to position [200, 0]
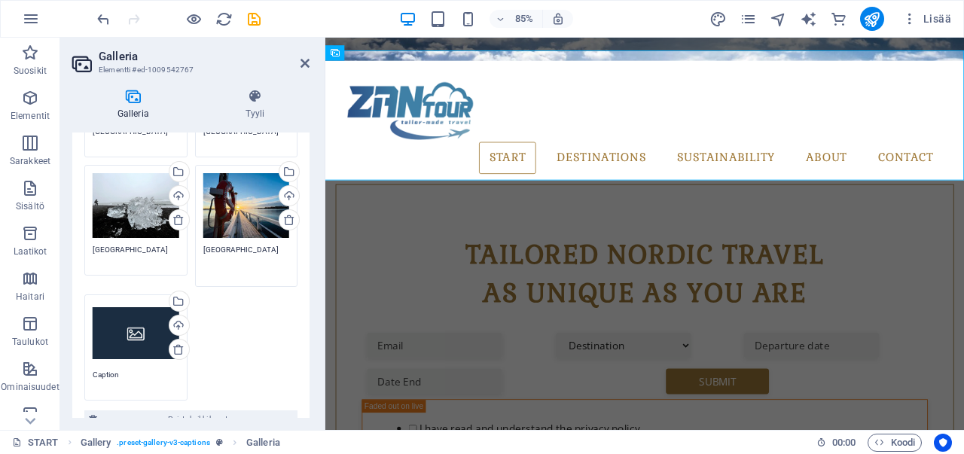
type textarea "[GEOGRAPHIC_DATA]"
click at [134, 330] on div "Vedä tiedostot tähän, valitse tiedostot napsauttamalla tai valitse tiedostot Ti…" at bounding box center [136, 333] width 87 height 60
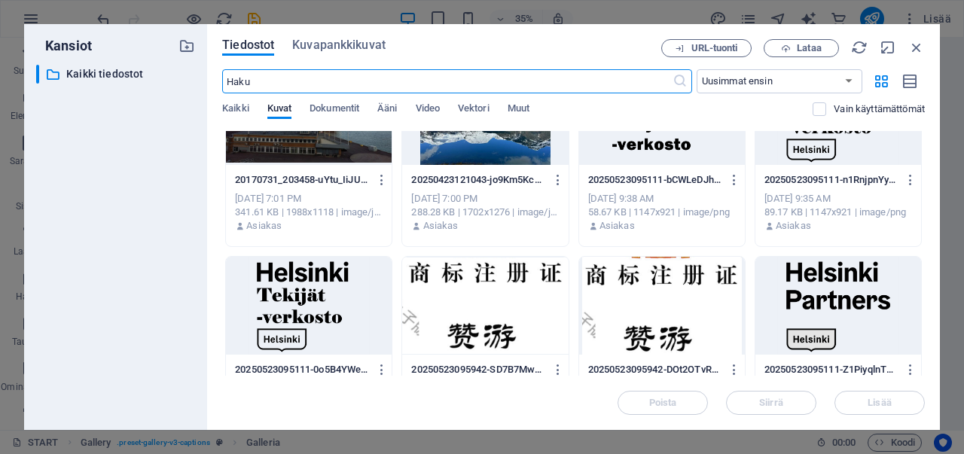
scroll to position [0, 0]
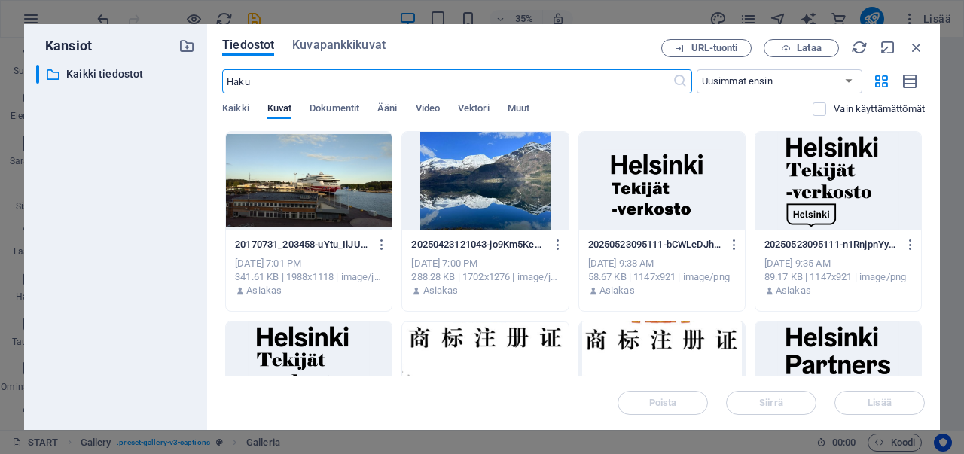
click at [328, 216] on div at bounding box center [309, 181] width 166 height 98
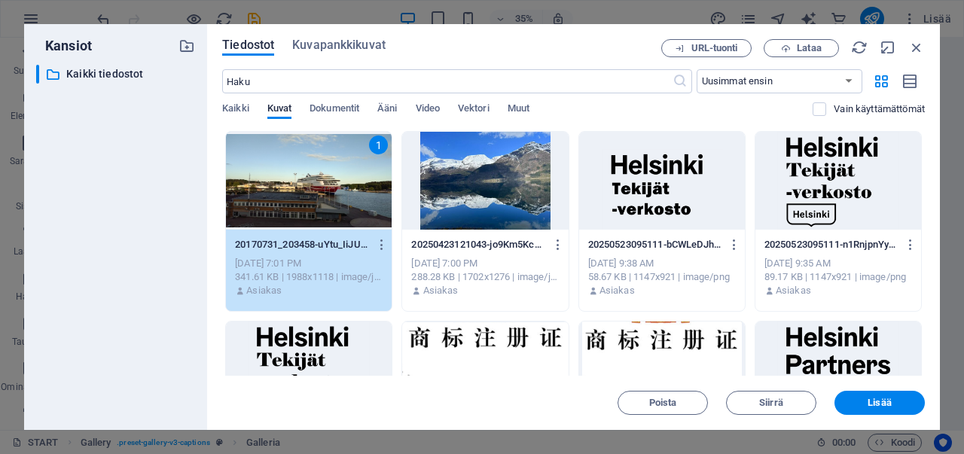
click at [328, 216] on div "1" at bounding box center [309, 181] width 166 height 98
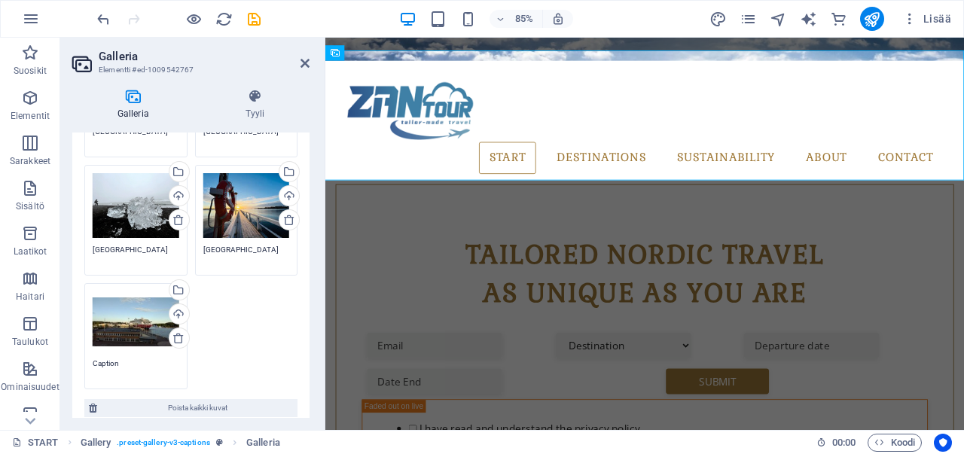
click at [137, 358] on textarea "Caption" at bounding box center [136, 369] width 87 height 23
drag, startPoint x: 137, startPoint y: 356, endPoint x: 45, endPoint y: 372, distance: 93.2
click at [45, 372] on section "Suosikit Elementit Sarakkeet Sisältö Laatikot Haitari Taulukot Ominaisuudet Kuv…" at bounding box center [482, 234] width 964 height 392
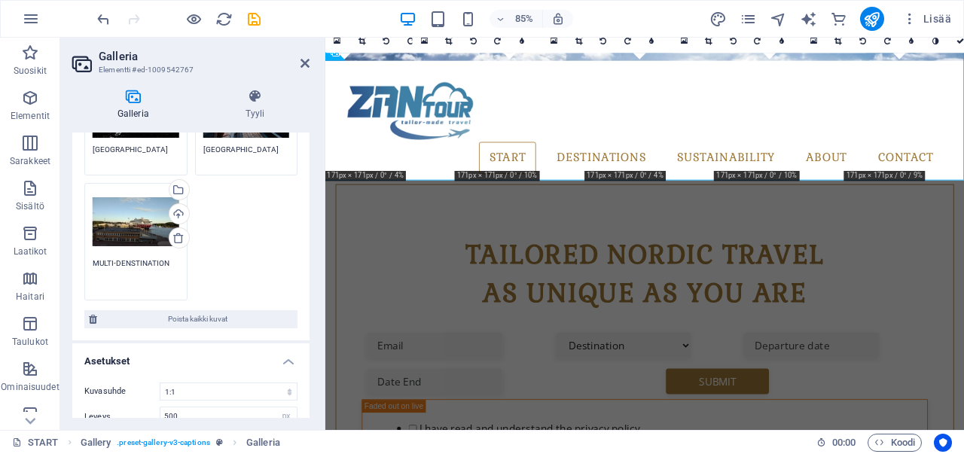
scroll to position [351, 0]
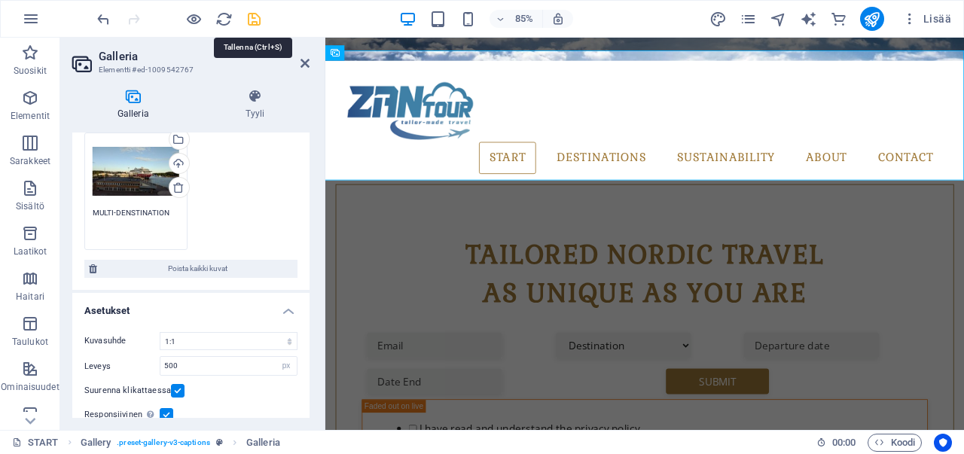
type textarea "MULTI-DENSTINATION"
click at [251, 20] on icon "save" at bounding box center [253, 19] width 17 height 17
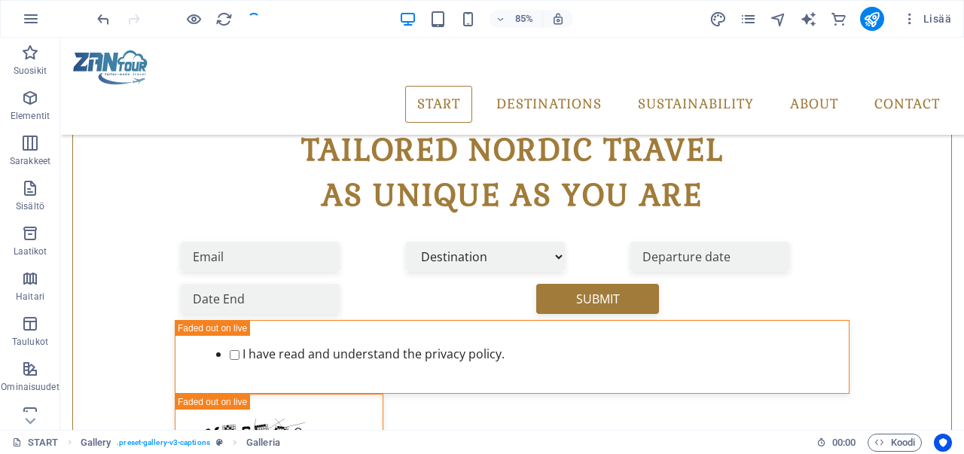
checkbox input "false"
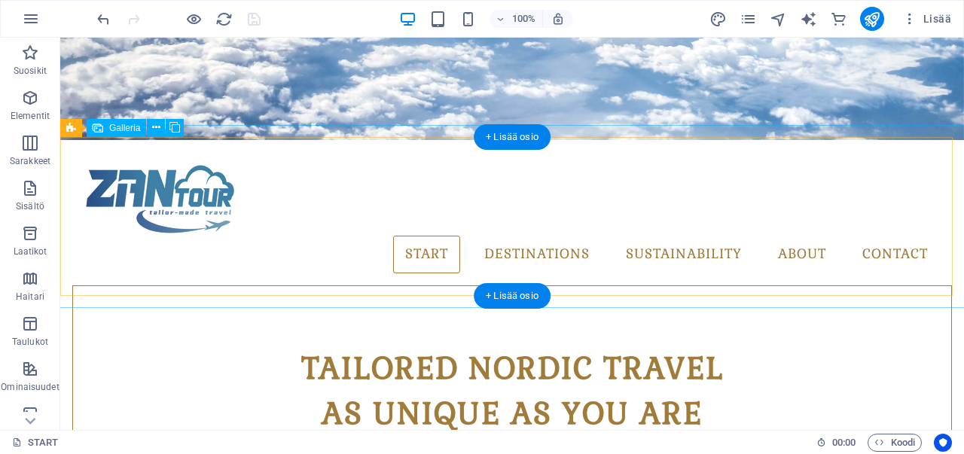
scroll to position [492, 0]
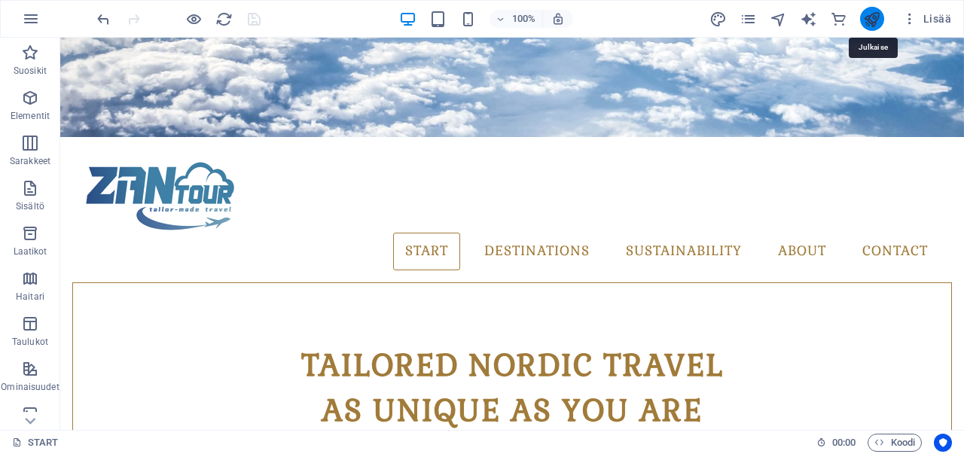
click at [866, 15] on icon "publish" at bounding box center [871, 19] width 17 height 17
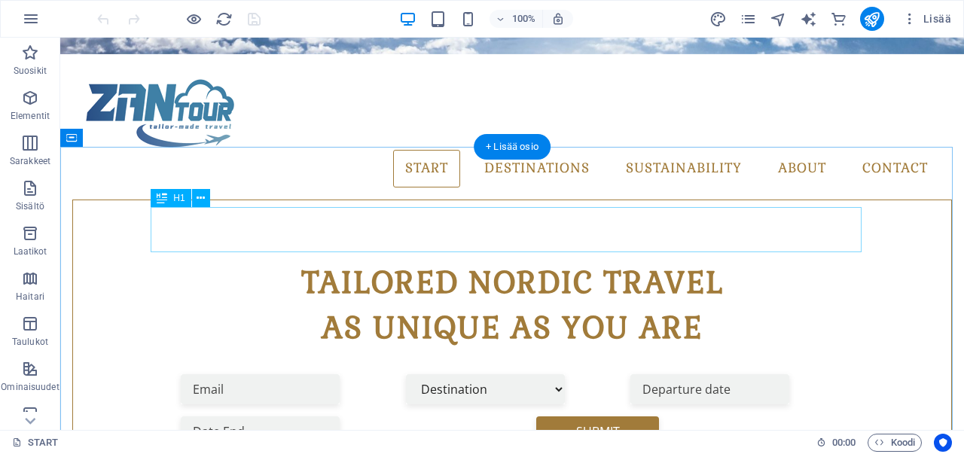
scroll to position [528, 0]
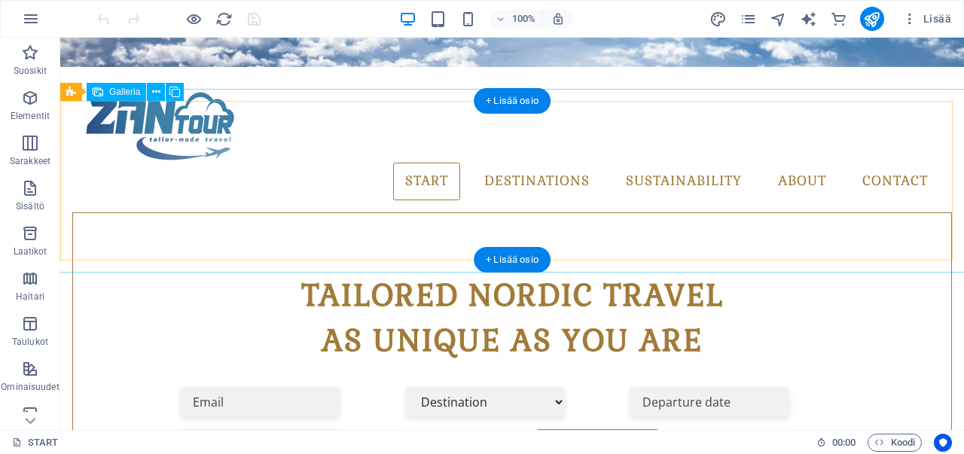
select select "4"
select select "px"
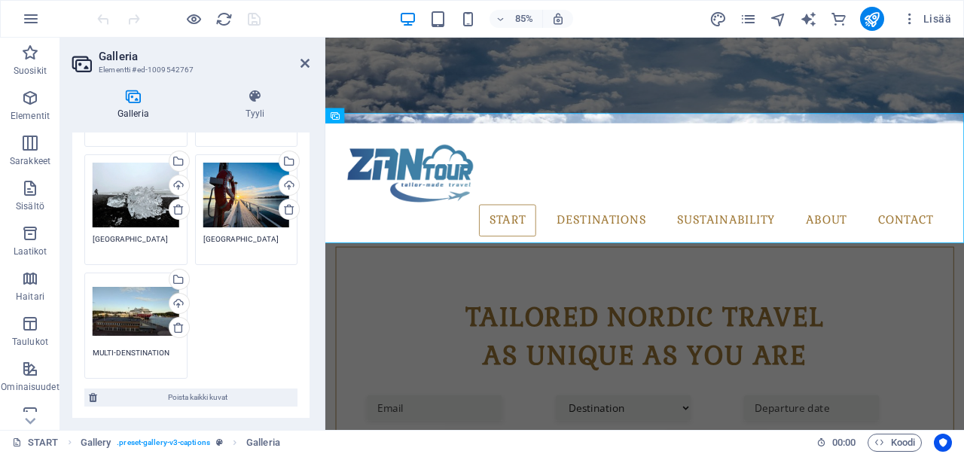
scroll to position [226, 0]
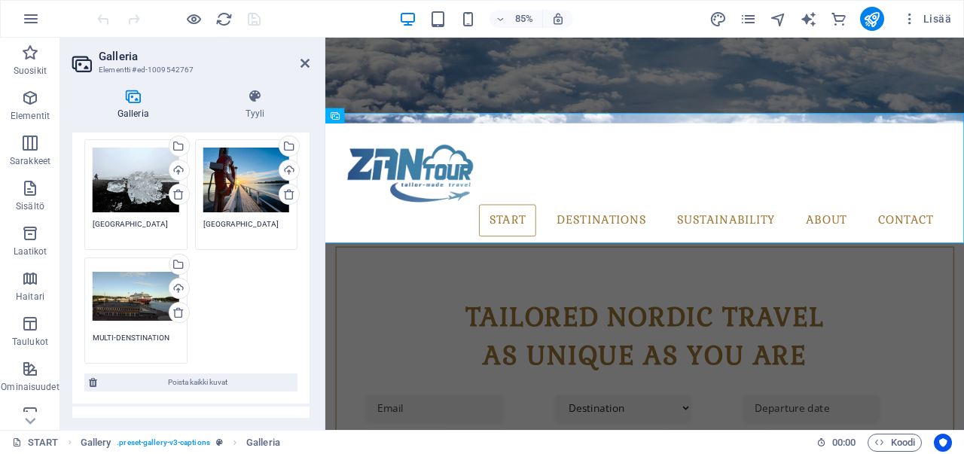
click at [221, 294] on div "Vedä tiedostot tähän, valitse tiedostot napsauttamalla tai valitse tiedostot Ti…" at bounding box center [191, 193] width 221 height 350
drag, startPoint x: 236, startPoint y: 283, endPoint x: 226, endPoint y: 286, distance: 10.2
click at [226, 286] on div "Vedä tiedostot tähän, valitse tiedostot napsauttamalla tai valitse tiedostot Ti…" at bounding box center [191, 193] width 221 height 350
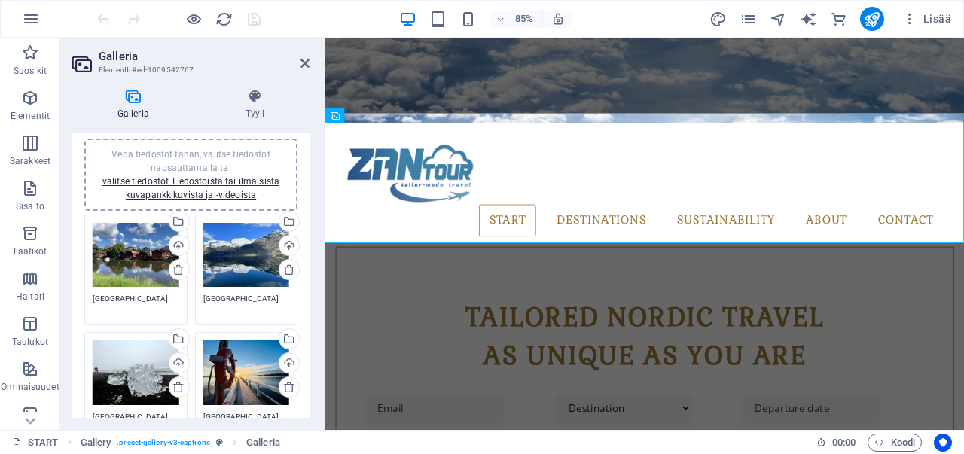
scroll to position [0, 0]
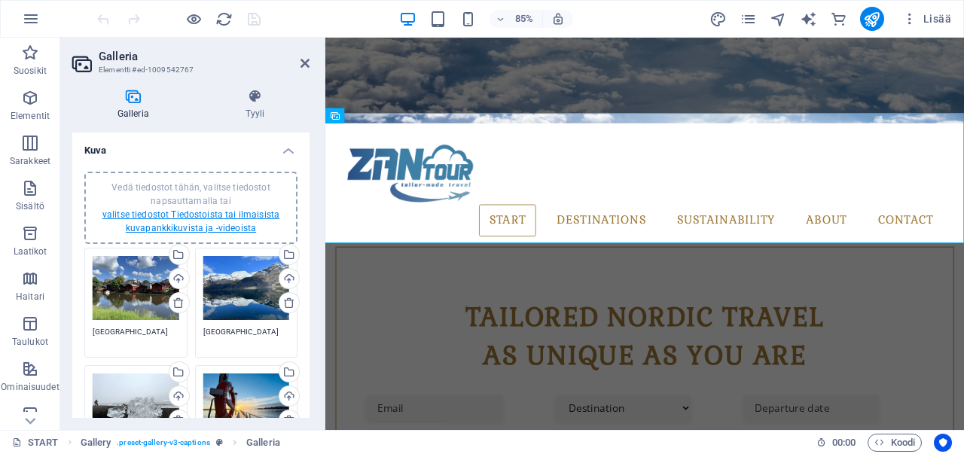
click at [198, 213] on link "valitse tiedostot Tiedostoista tai ilmaisista kuvapankkikuvista ja -videoista" at bounding box center [190, 221] width 177 height 24
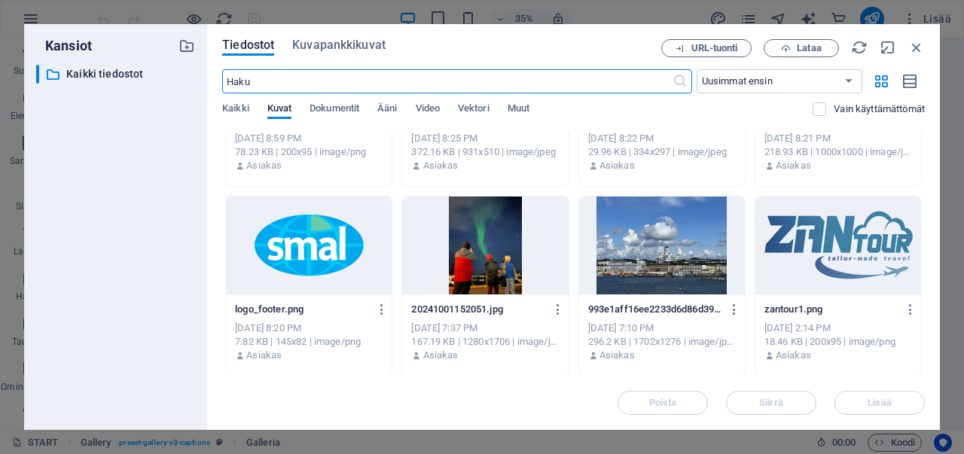
scroll to position [1453, 0]
click at [811, 51] on span "Lataa" at bounding box center [808, 48] width 24 height 9
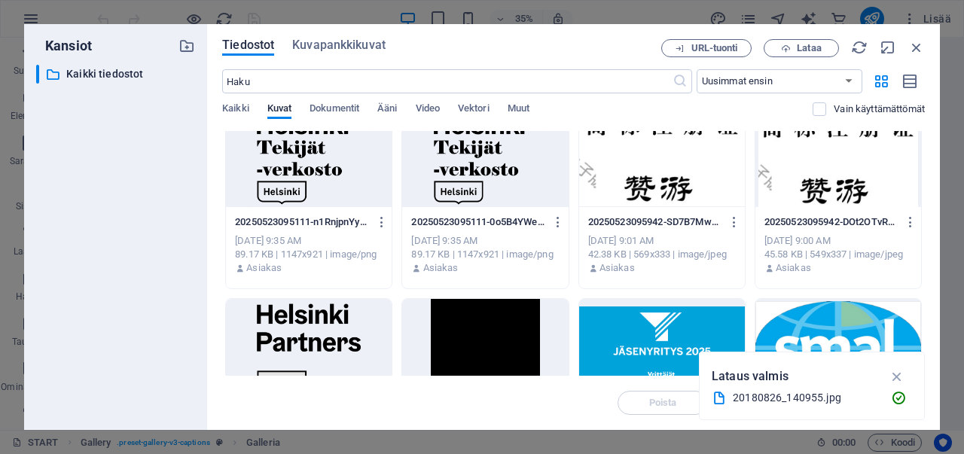
scroll to position [0, 0]
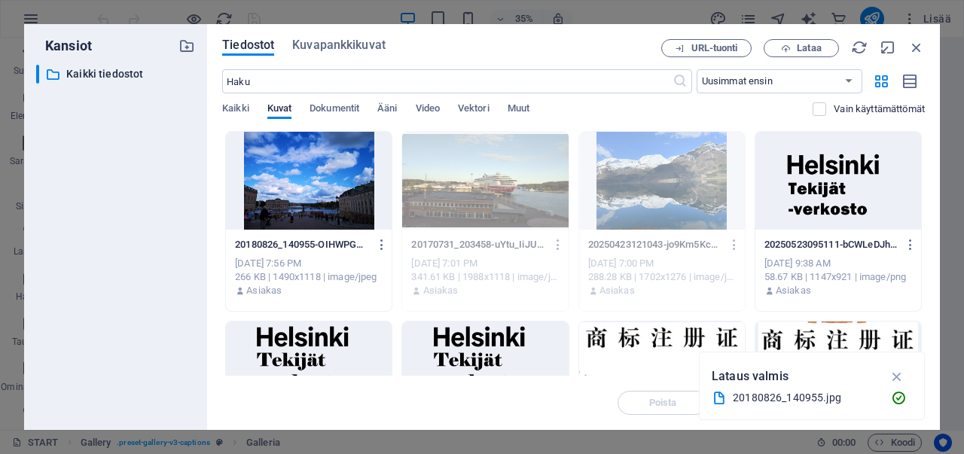
click at [333, 203] on div at bounding box center [309, 181] width 166 height 98
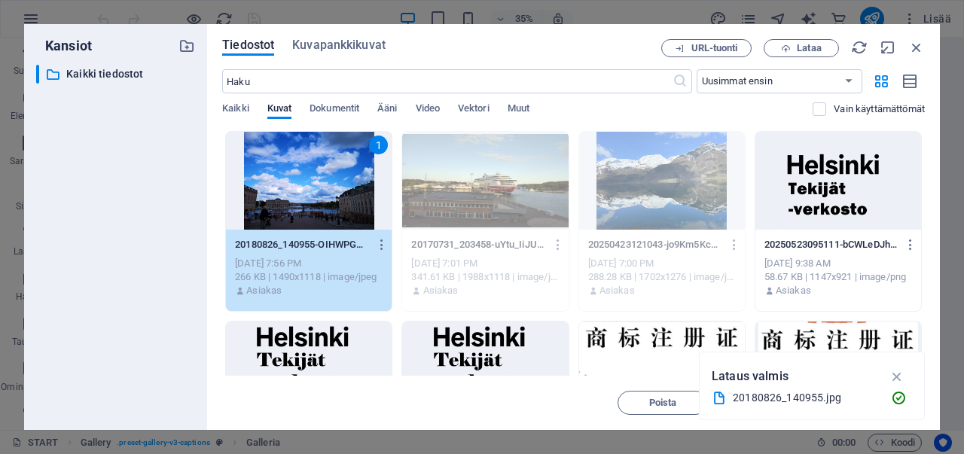
click at [333, 203] on div "1" at bounding box center [309, 181] width 166 height 98
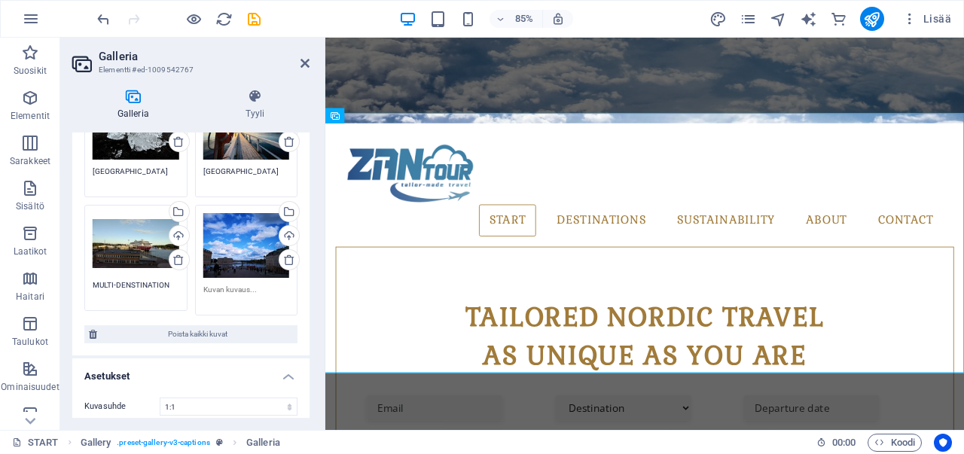
scroll to position [301, 0]
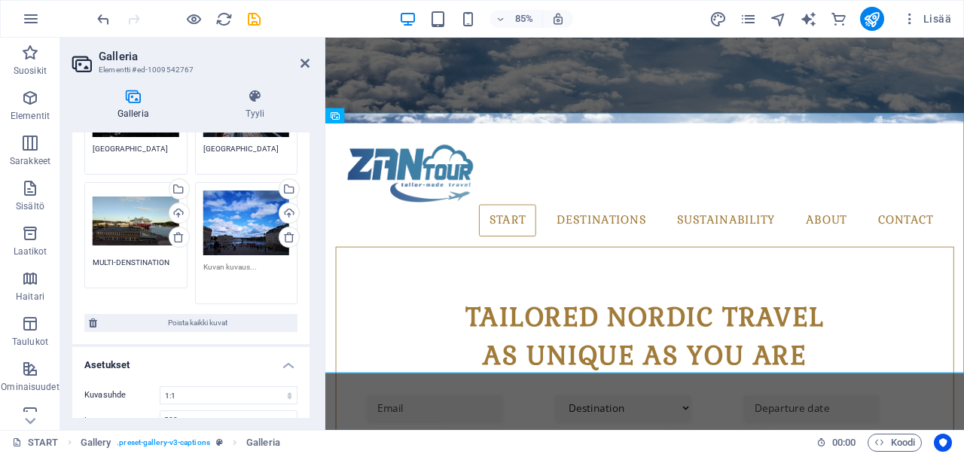
click at [233, 267] on textarea at bounding box center [246, 278] width 87 height 34
type textarea "S"
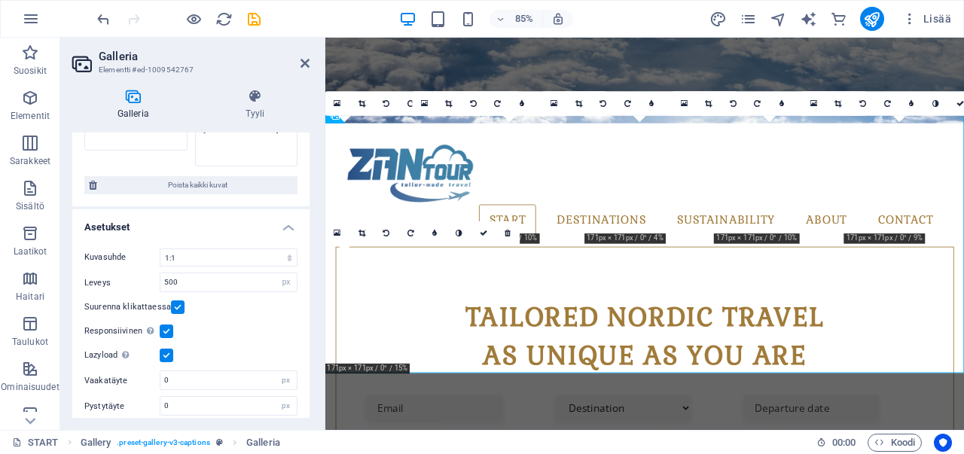
scroll to position [443, 0]
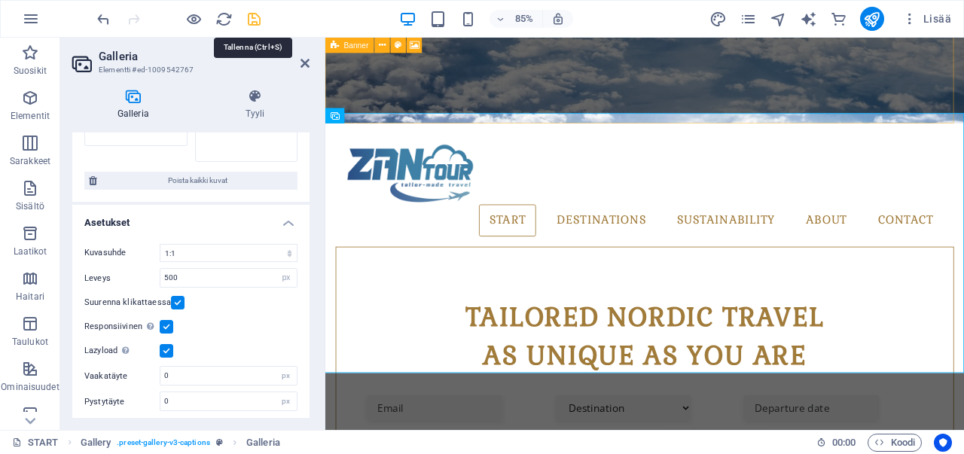
type textarea "[GEOGRAPHIC_DATA]"
click at [253, 18] on icon "save" at bounding box center [253, 19] width 17 height 17
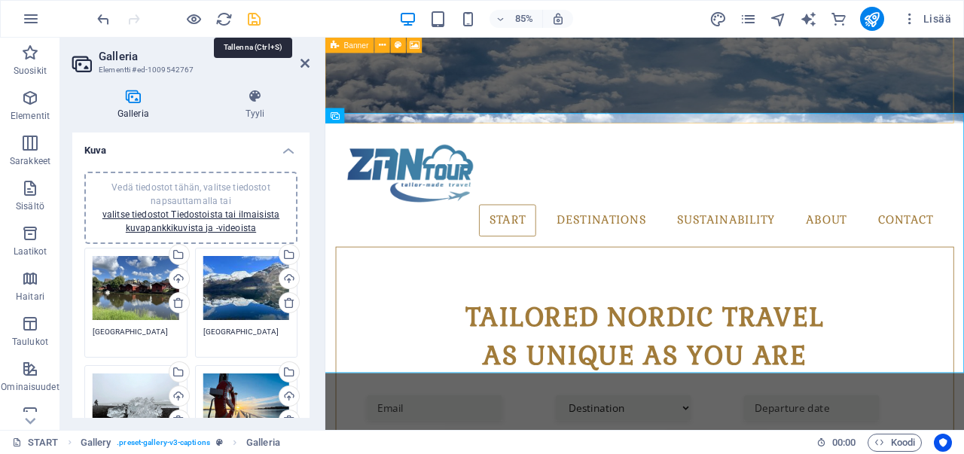
checkbox input "false"
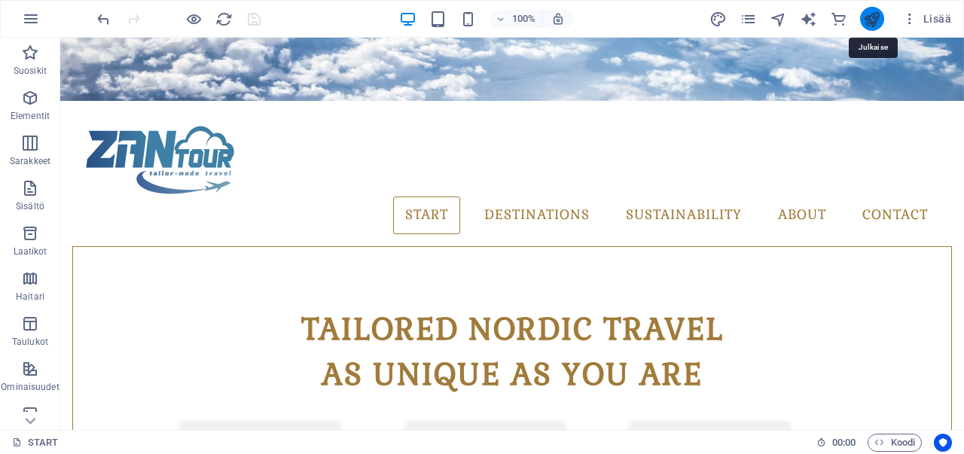
click at [869, 17] on icon "publish" at bounding box center [871, 19] width 17 height 17
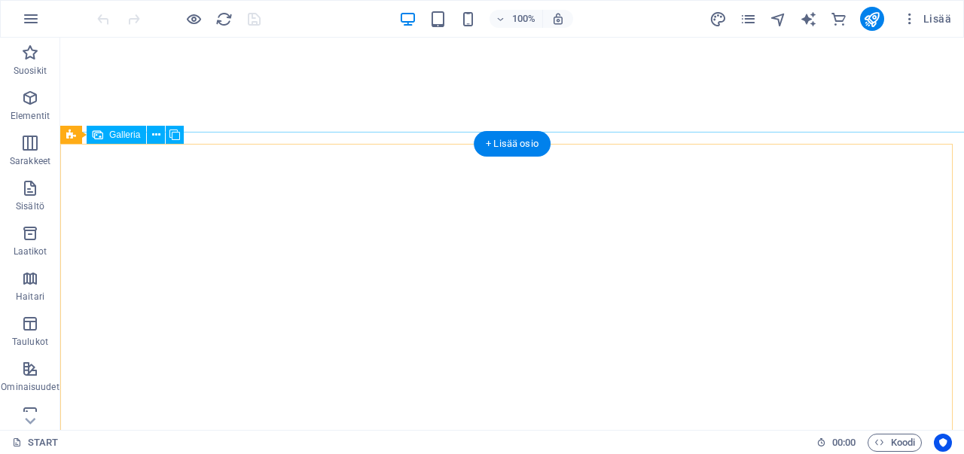
select select "4"
select select "px"
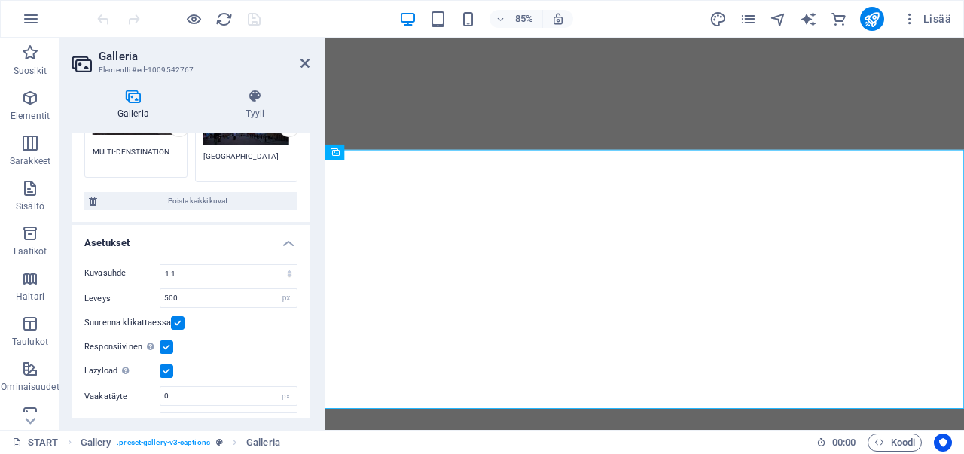
scroll to position [432, 0]
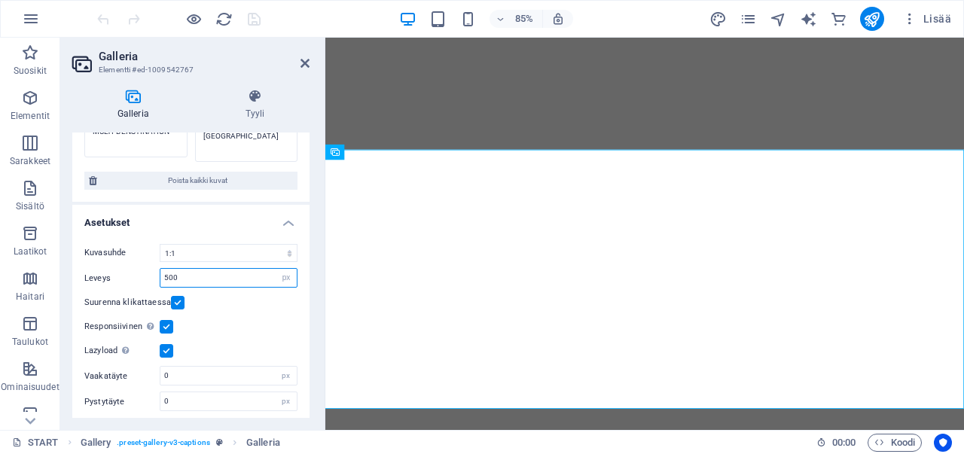
drag, startPoint x: 202, startPoint y: 279, endPoint x: 145, endPoint y: 277, distance: 57.2
click at [145, 277] on div "Leveys 500 px %" at bounding box center [190, 278] width 213 height 20
drag, startPoint x: 140, startPoint y: 270, endPoint x: 125, endPoint y: 270, distance: 15.1
click at [125, 270] on div "Leveys 300 px %" at bounding box center [190, 278] width 213 height 20
type input "200"
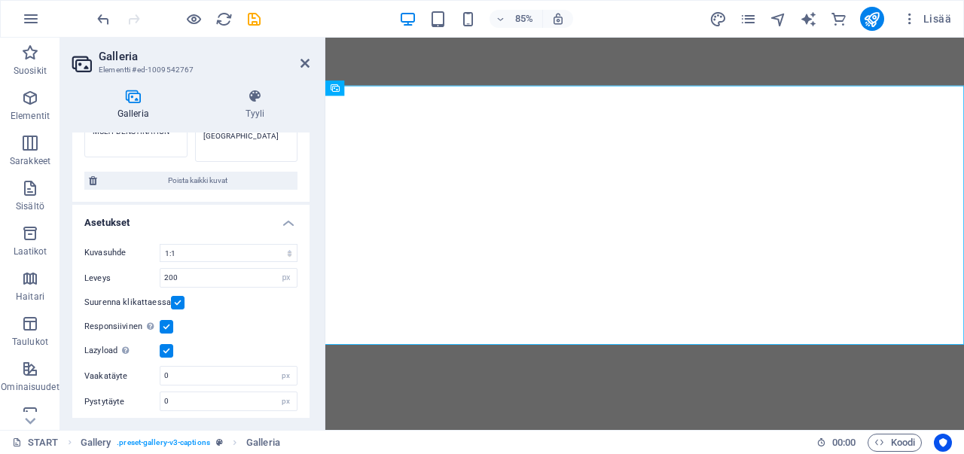
click at [174, 297] on label at bounding box center [178, 303] width 14 height 14
click at [0, 0] on input "Suurenna klikattaessa" at bounding box center [0, 0] width 0 height 0
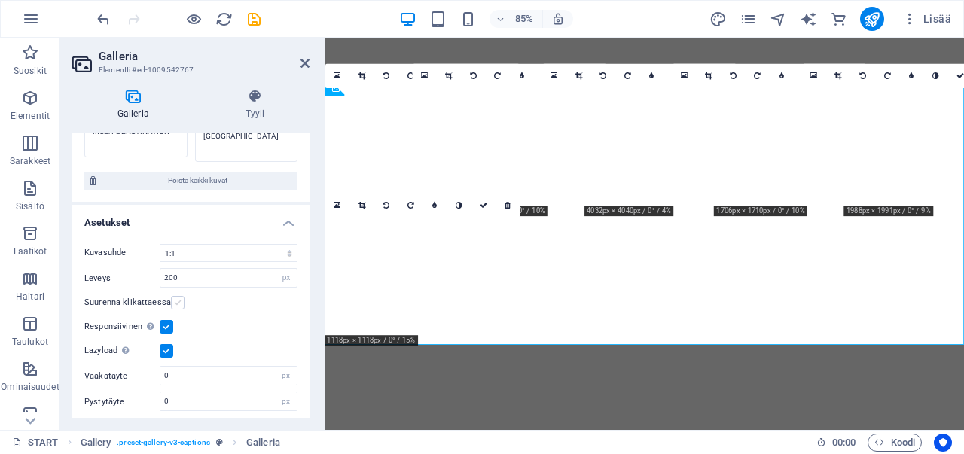
click at [174, 297] on label at bounding box center [178, 303] width 14 height 14
click at [0, 0] on input "Suurenna klikattaessa" at bounding box center [0, 0] width 0 height 0
click at [164, 321] on label at bounding box center [167, 327] width 14 height 14
click at [0, 0] on input "Responsiivinen Lataa automaattisesti retina-kuva ja älypuhelimille optimoidut k…" at bounding box center [0, 0] width 0 height 0
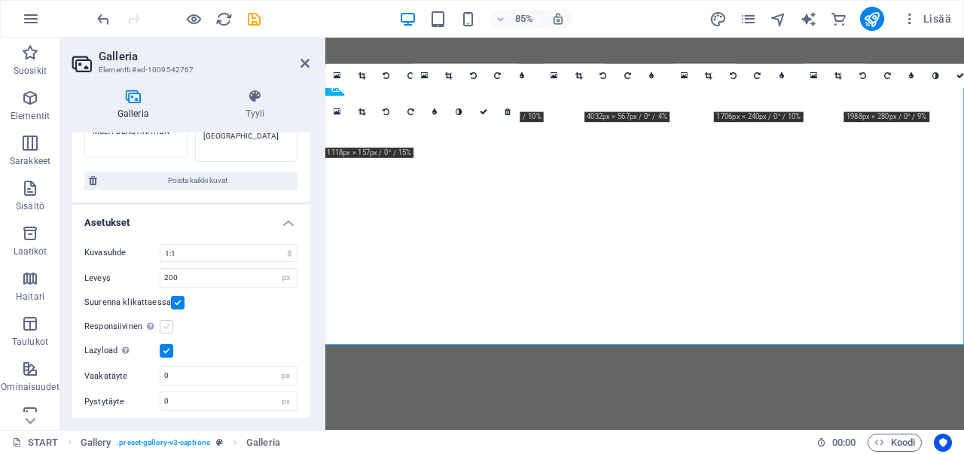
click at [164, 321] on label at bounding box center [167, 327] width 14 height 14
click at [0, 0] on input "Responsiivinen Lataa automaattisesti retina-kuva ja älypuhelimille optimoidut k…" at bounding box center [0, 0] width 0 height 0
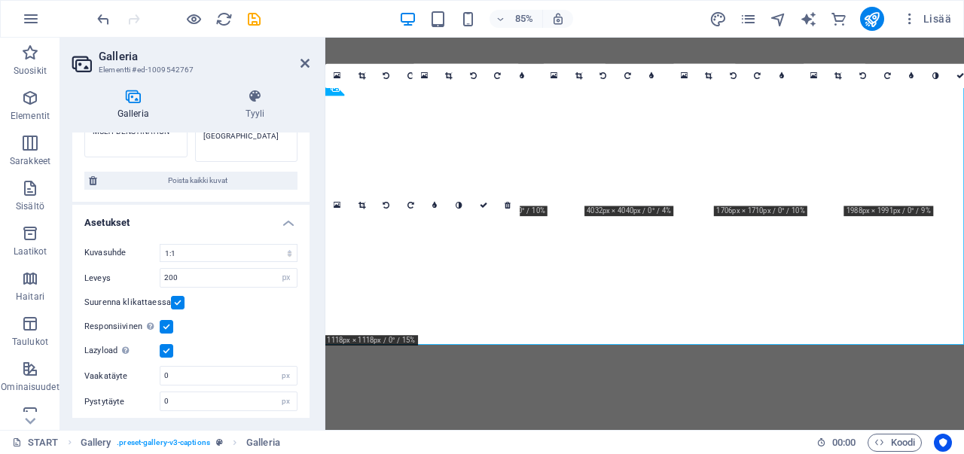
click at [167, 349] on label at bounding box center [167, 351] width 14 height 14
click at [0, 0] on input "Lazyload Kuvien lataaminen sivun latauksen jälkeen parantaa sivun nopeutta." at bounding box center [0, 0] width 0 height 0
click at [167, 349] on label at bounding box center [167, 351] width 14 height 14
click at [0, 0] on input "Lazyload Kuvien lataaminen sivun latauksen jälkeen parantaa sivun nopeutta." at bounding box center [0, 0] width 0 height 0
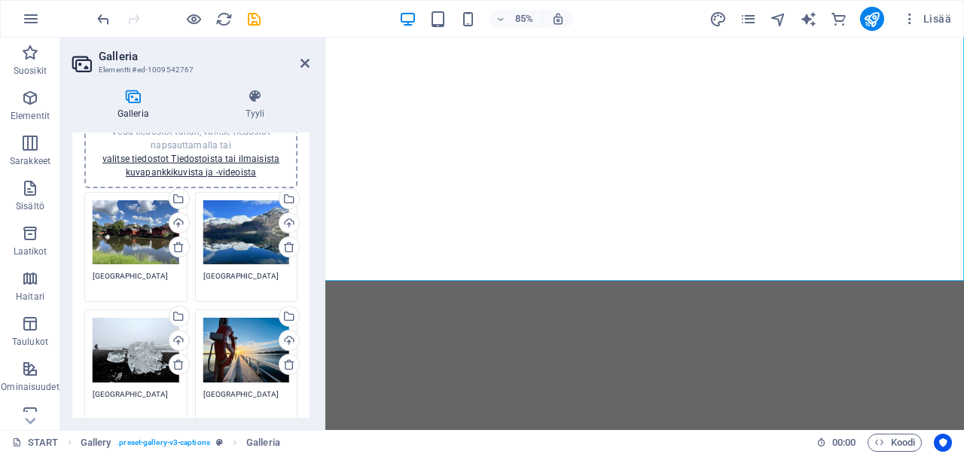
scroll to position [0, 0]
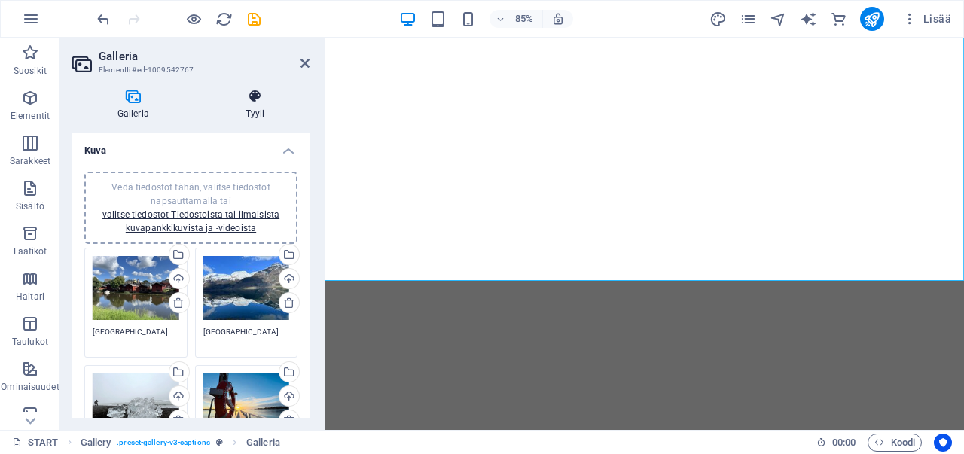
click at [256, 95] on icon at bounding box center [254, 96] width 109 height 15
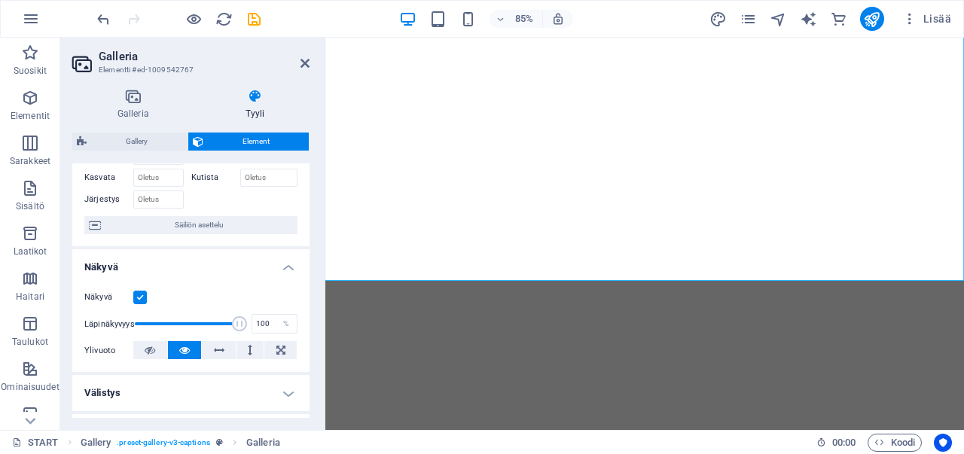
scroll to position [151, 0]
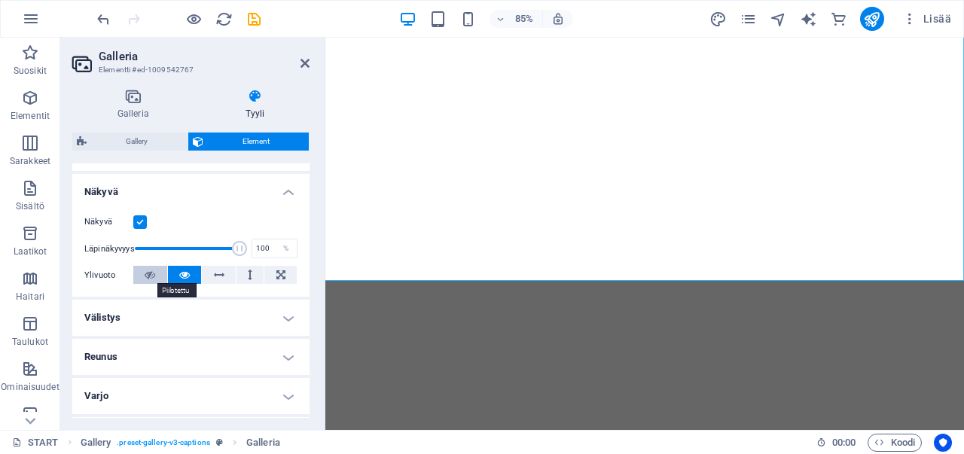
click at [151, 275] on icon at bounding box center [150, 275] width 11 height 18
click at [182, 275] on icon at bounding box center [184, 275] width 11 height 18
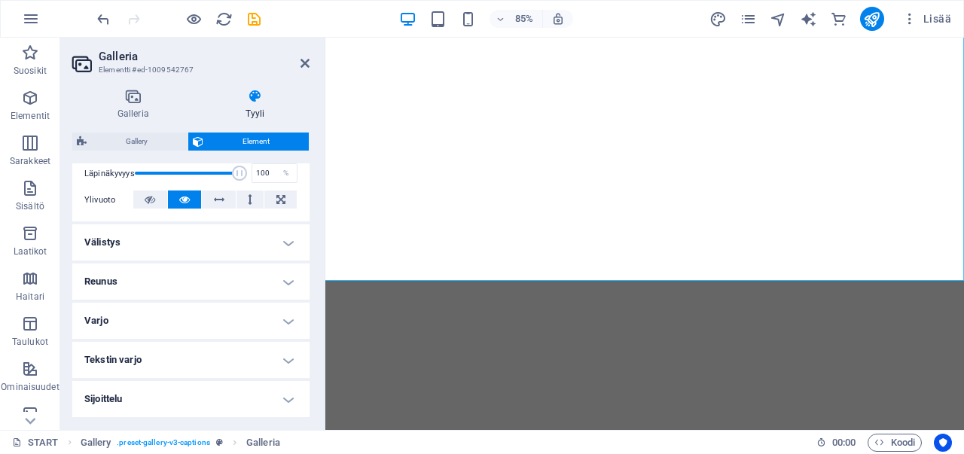
click at [275, 241] on h4 "Välistys" at bounding box center [190, 242] width 237 height 36
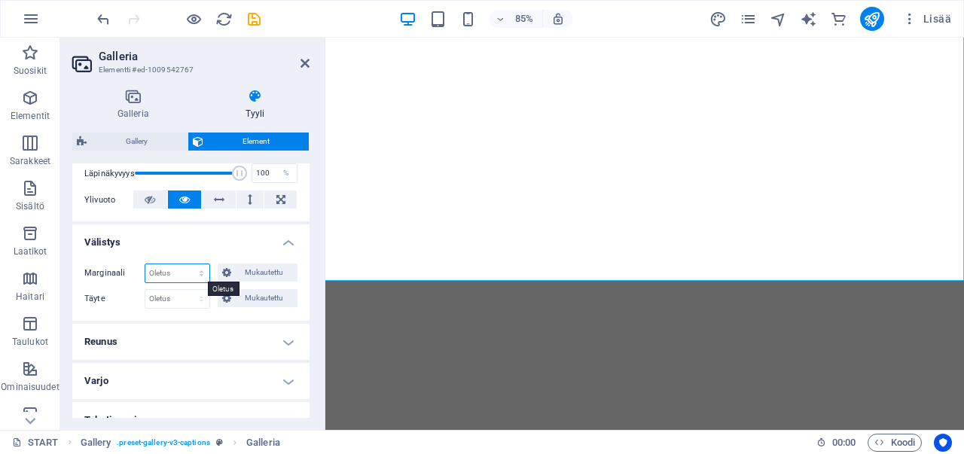
click at [159, 273] on select "Oletus auto px % rem vw vh Mukautettu" at bounding box center [177, 273] width 64 height 18
click at [256, 267] on span "Mukautettu" at bounding box center [265, 272] width 58 height 18
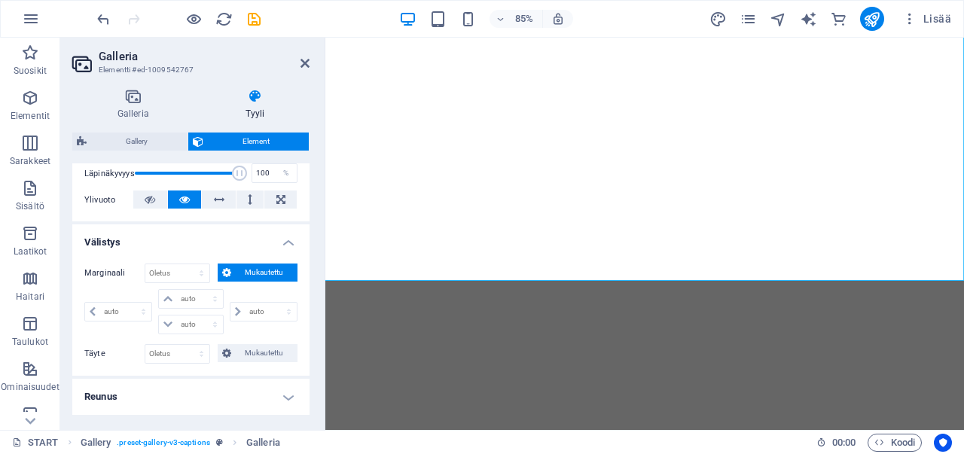
click at [256, 267] on span "Mukautettu" at bounding box center [265, 272] width 58 height 18
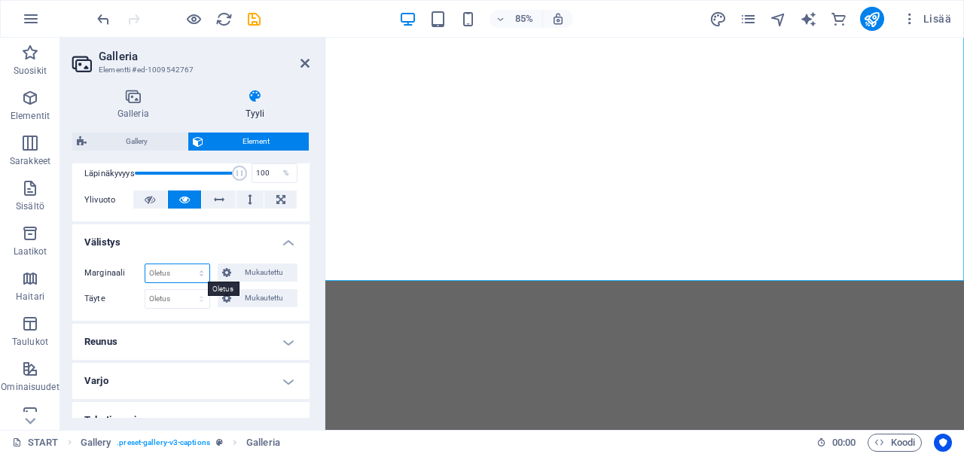
click at [184, 270] on select "Oletus auto px % rem vw vh Mukautettu" at bounding box center [177, 273] width 64 height 18
click at [224, 269] on icon at bounding box center [226, 272] width 9 height 18
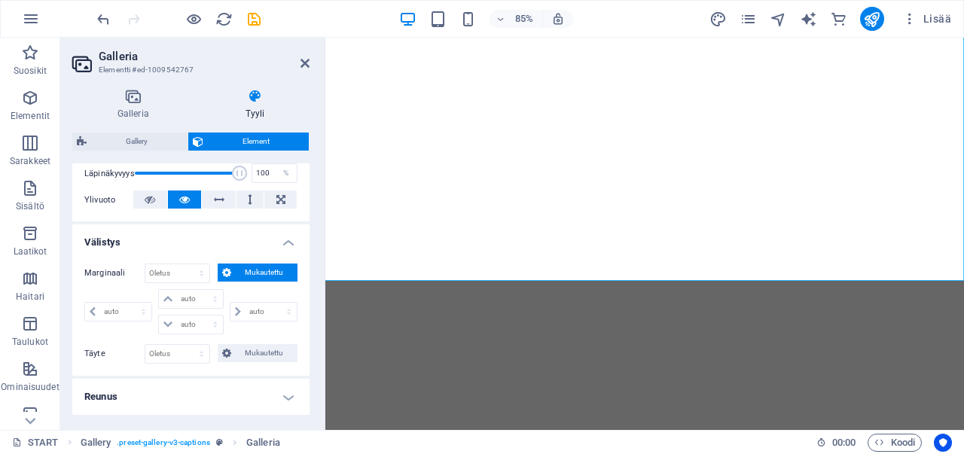
click at [213, 236] on h4 "Välistys" at bounding box center [190, 237] width 237 height 27
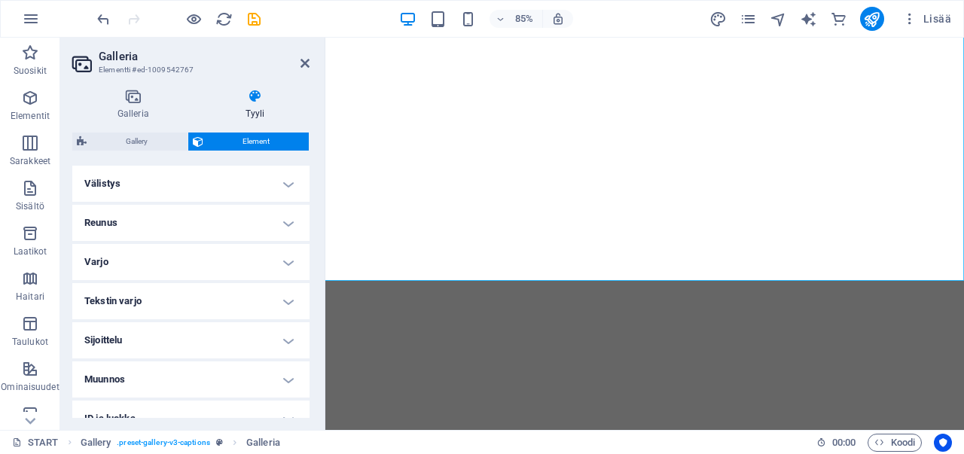
scroll to position [301, 0]
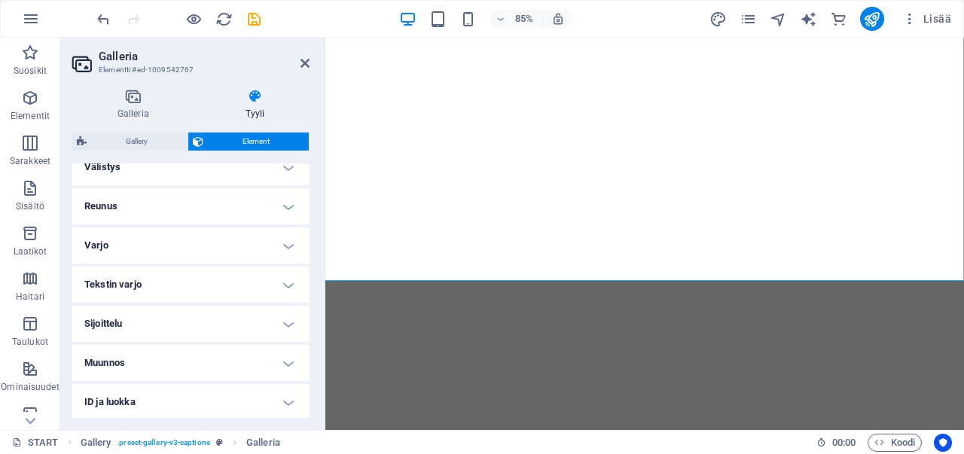
click at [219, 204] on h4 "Reunus" at bounding box center [190, 206] width 237 height 36
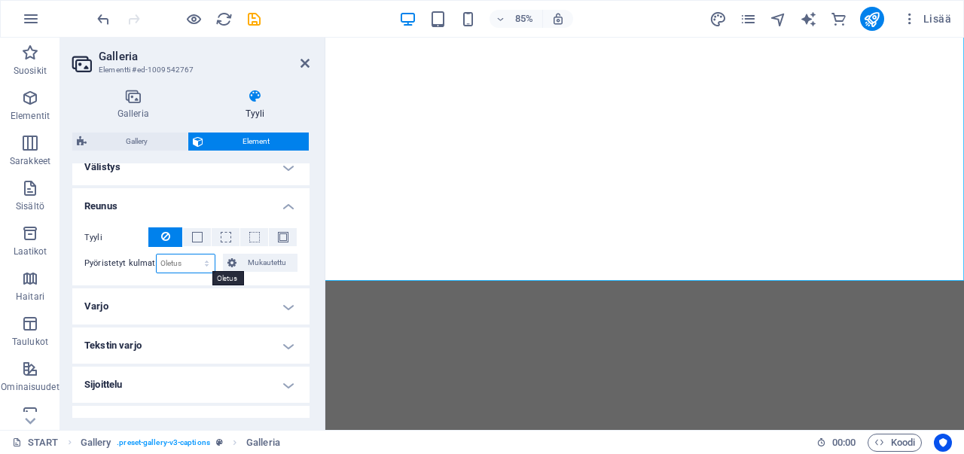
click at [175, 263] on select "Oletus px rem % vh vw Mukautettu" at bounding box center [186, 263] width 58 height 18
select select "px"
click at [190, 254] on select "Oletus px rem % vh vw Mukautettu" at bounding box center [186, 263] width 58 height 18
type input "0"
click at [190, 260] on input "0" at bounding box center [186, 263] width 58 height 18
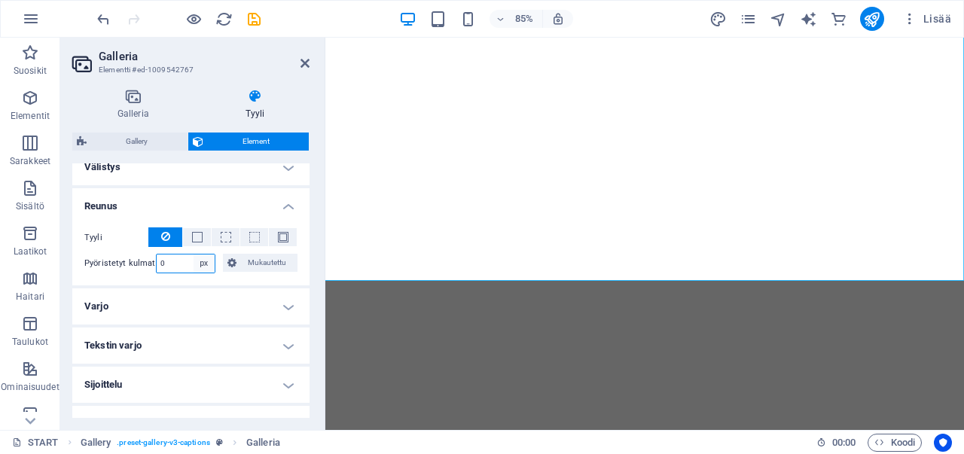
click at [197, 263] on select "Oletus px rem % vh vw Mukautettu" at bounding box center [203, 263] width 21 height 18
select select "default"
click at [193, 254] on select "Oletus px rem % vh vw Mukautettu" at bounding box center [203, 263] width 21 height 18
select select "DISABLED_OPTION_VALUE"
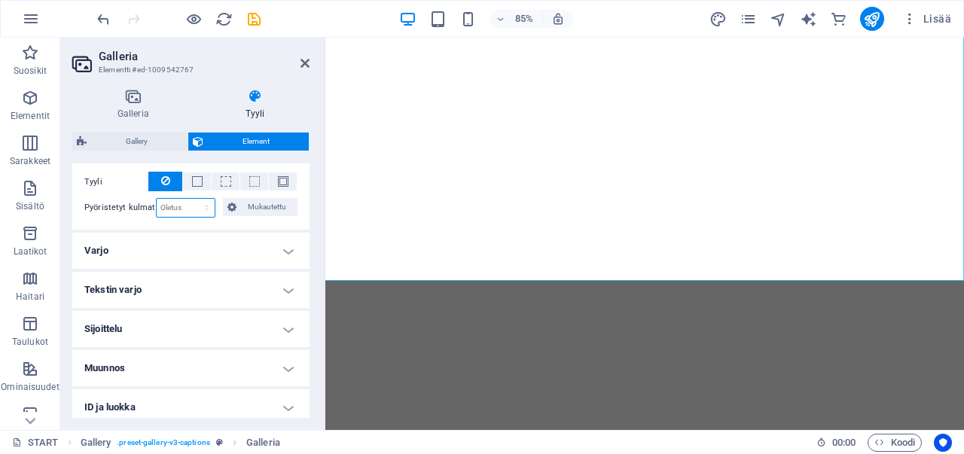
scroll to position [376, 0]
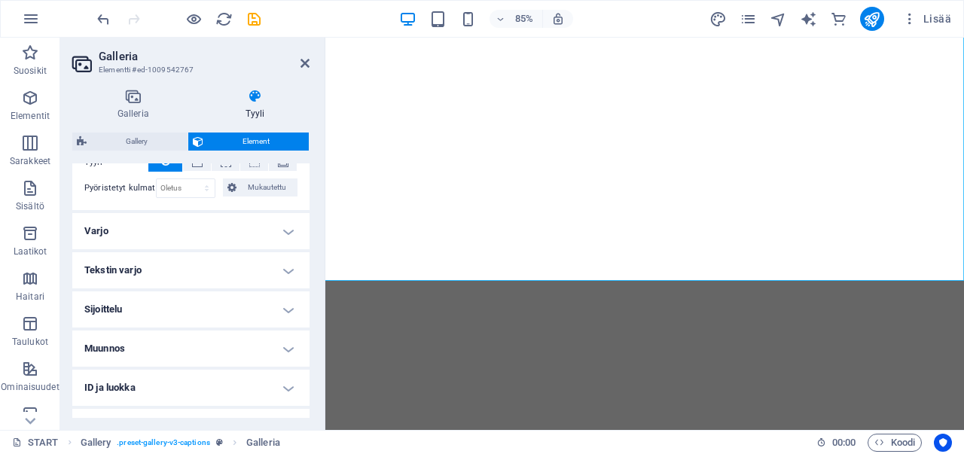
click at [263, 230] on h4 "Varjo" at bounding box center [190, 231] width 237 height 36
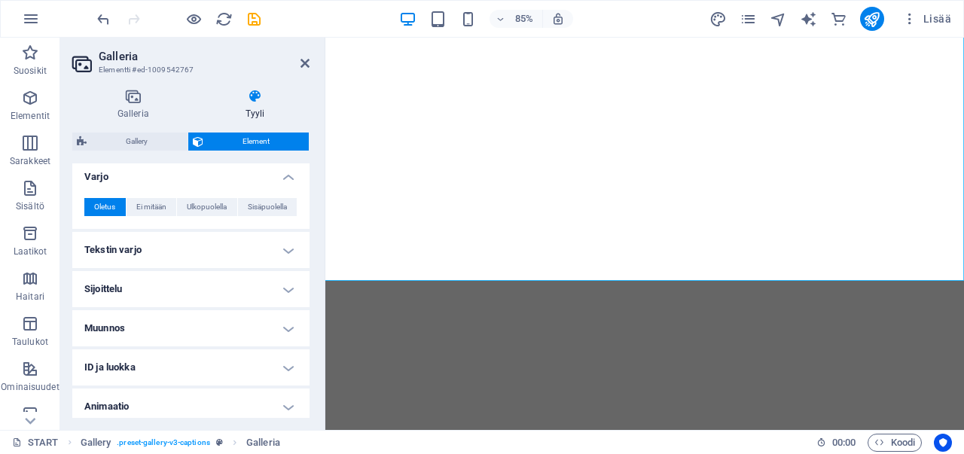
scroll to position [452, 0]
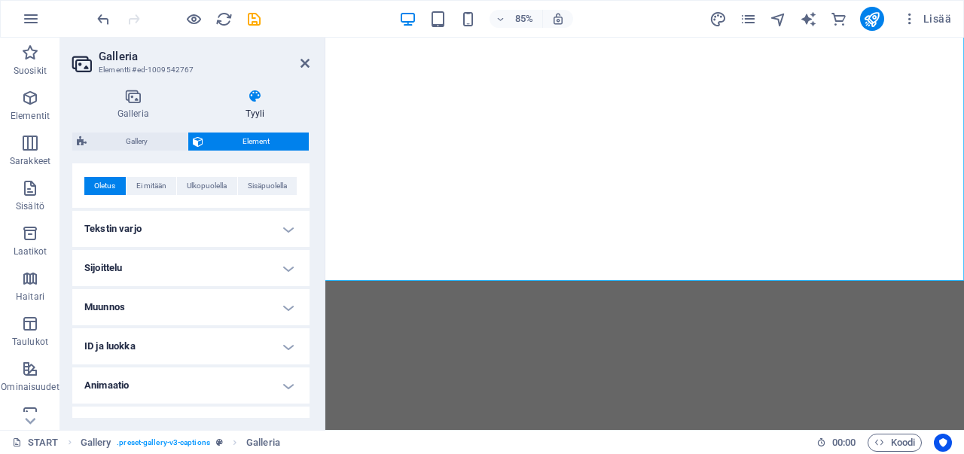
click at [256, 264] on h4 "Sijoittelu" at bounding box center [190, 268] width 237 height 36
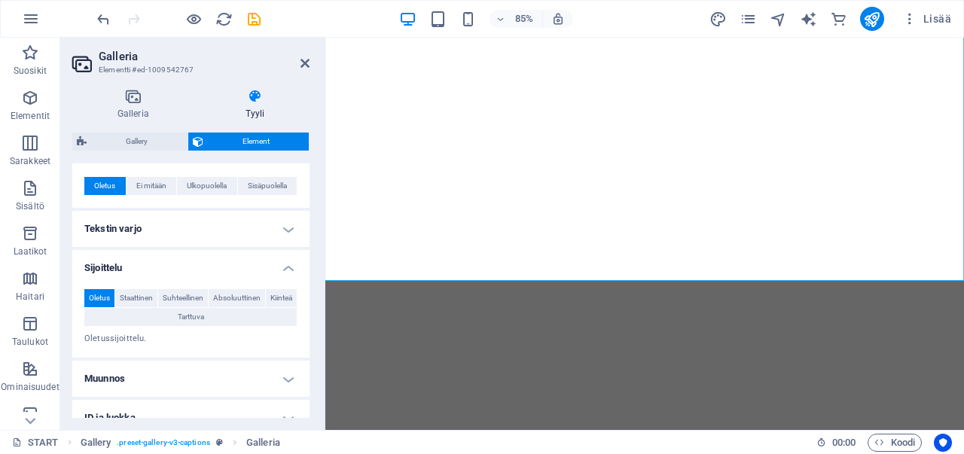
scroll to position [527, 0]
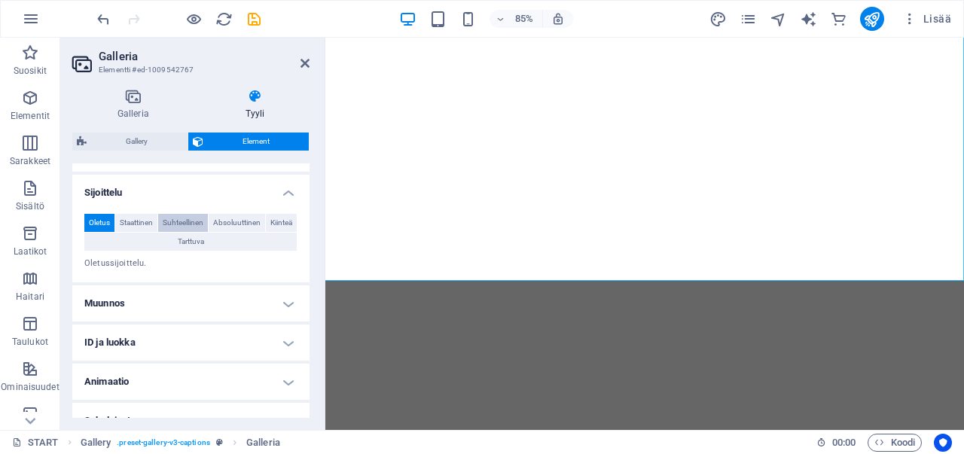
click at [200, 221] on span "Suhteellinen" at bounding box center [183, 223] width 41 height 18
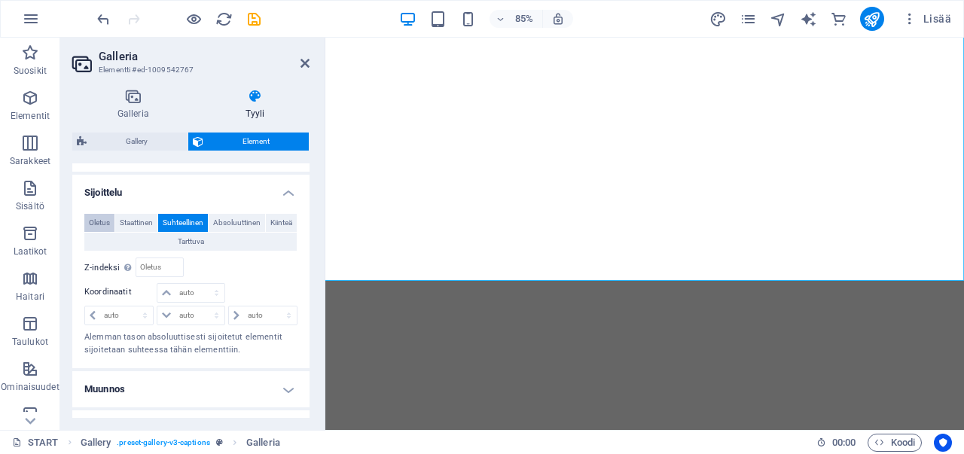
click at [108, 218] on span "Oletus" at bounding box center [99, 223] width 21 height 18
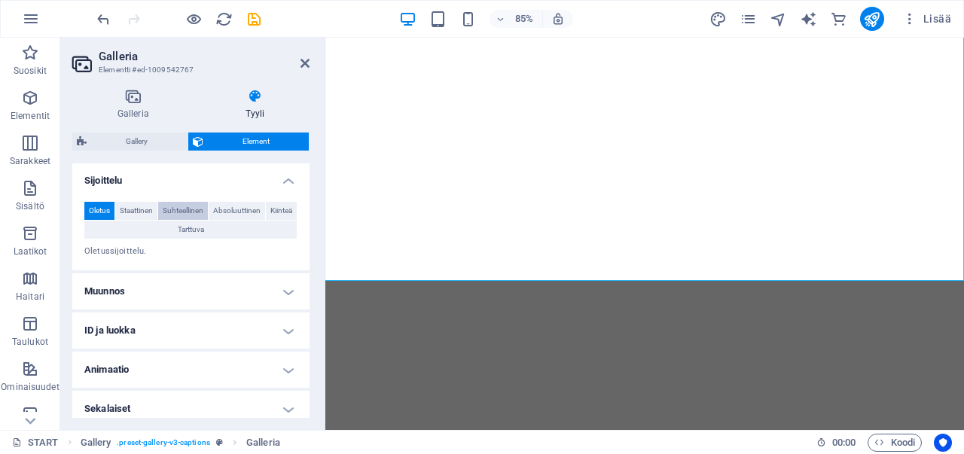
scroll to position [546, 0]
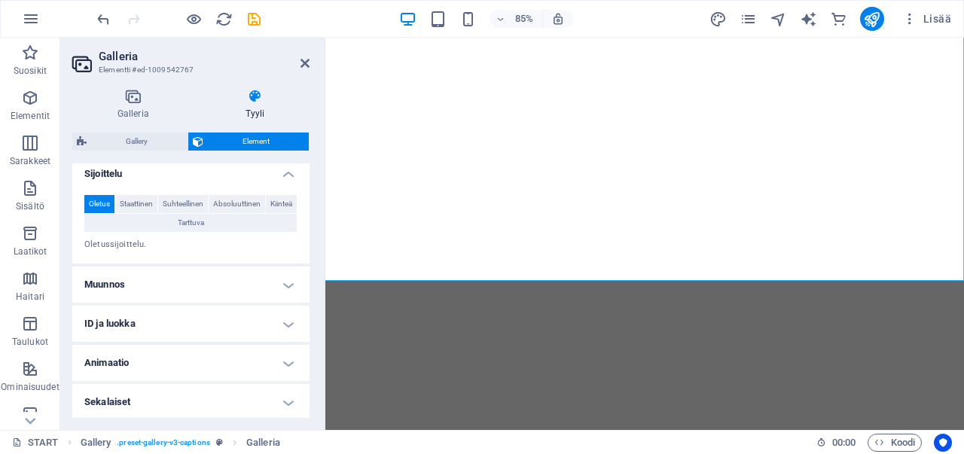
click at [249, 362] on h4 "Animaatio" at bounding box center [190, 363] width 237 height 36
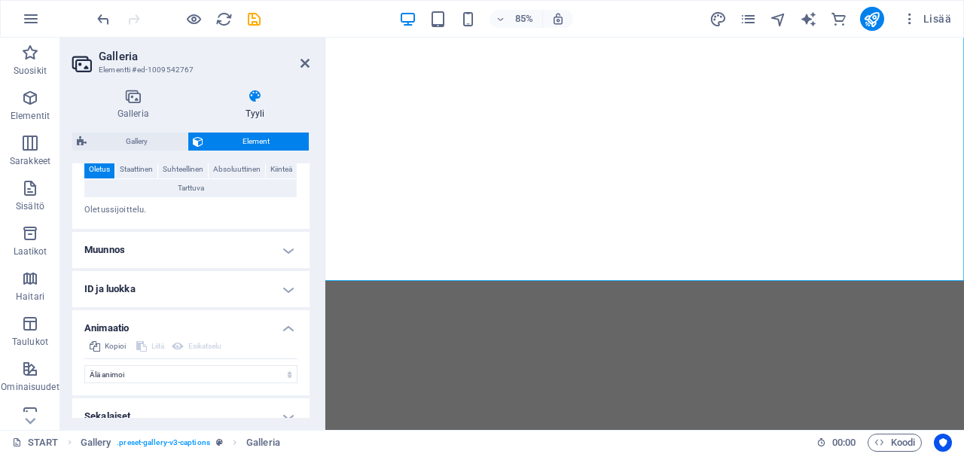
scroll to position [595, 0]
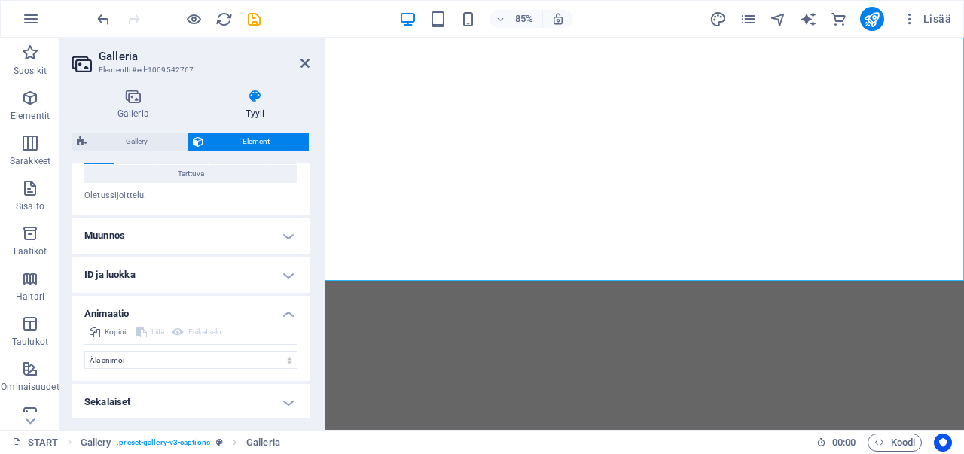
click at [282, 400] on h4 "Sekalaiset" at bounding box center [190, 402] width 237 height 36
click at [260, 20] on icon "save" at bounding box center [253, 19] width 17 height 17
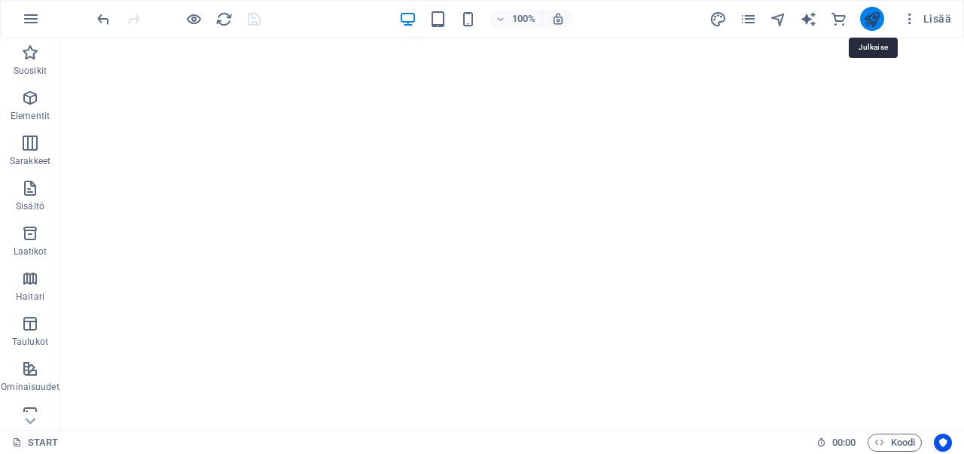
click at [875, 20] on icon "publish" at bounding box center [871, 19] width 17 height 17
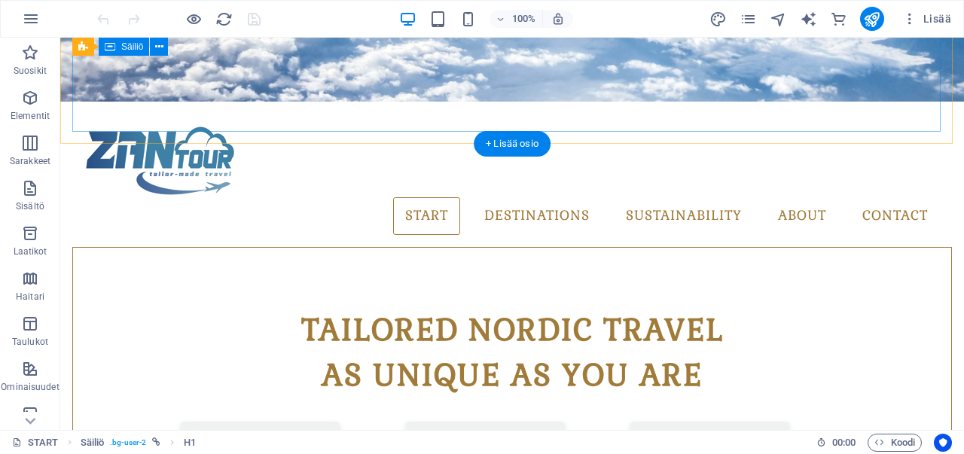
scroll to position [486, 0]
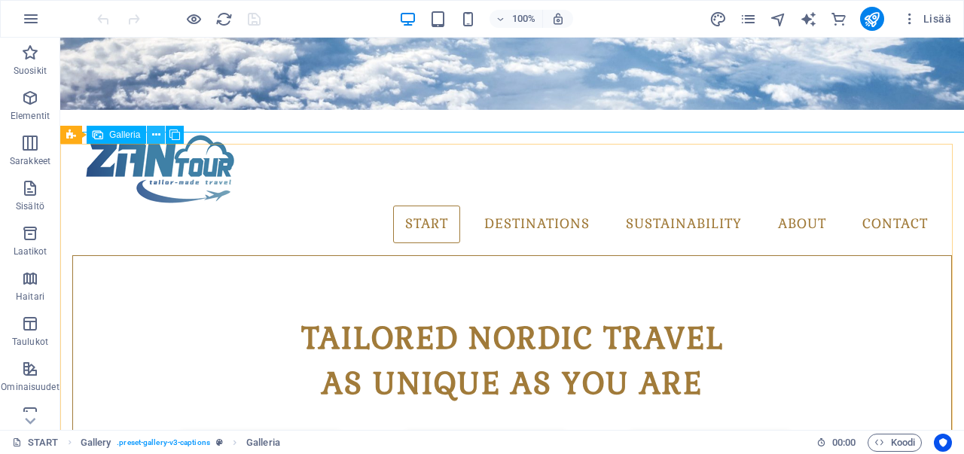
click at [151, 136] on button at bounding box center [156, 135] width 18 height 18
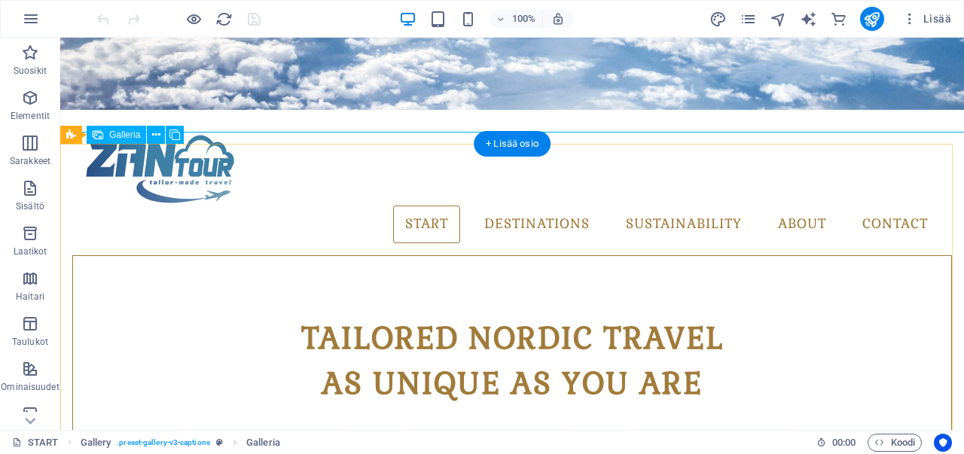
click at [105, 193] on div "[DEMOGRAPHIC_DATA][PERSON_NAME] korvataksesi nykyisen sisällön. Paina "Ctrl", […" at bounding box center [511, 234] width 903 height 392
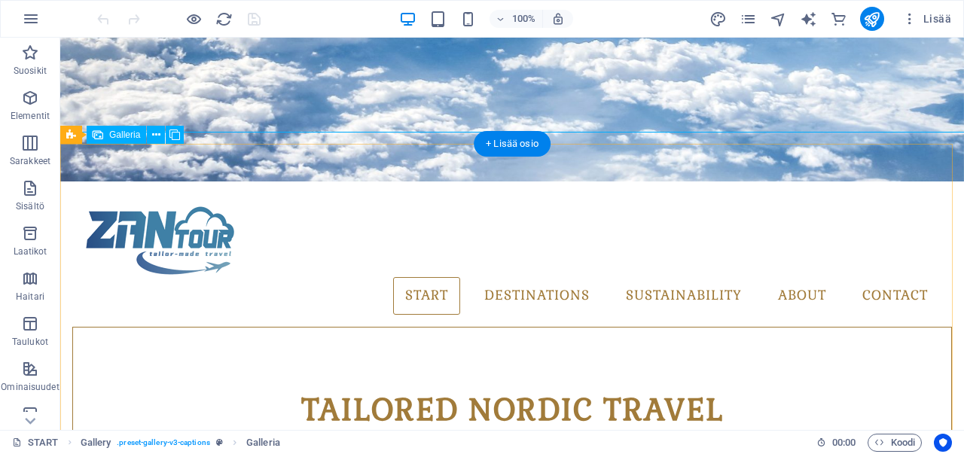
select select "4"
select select "px"
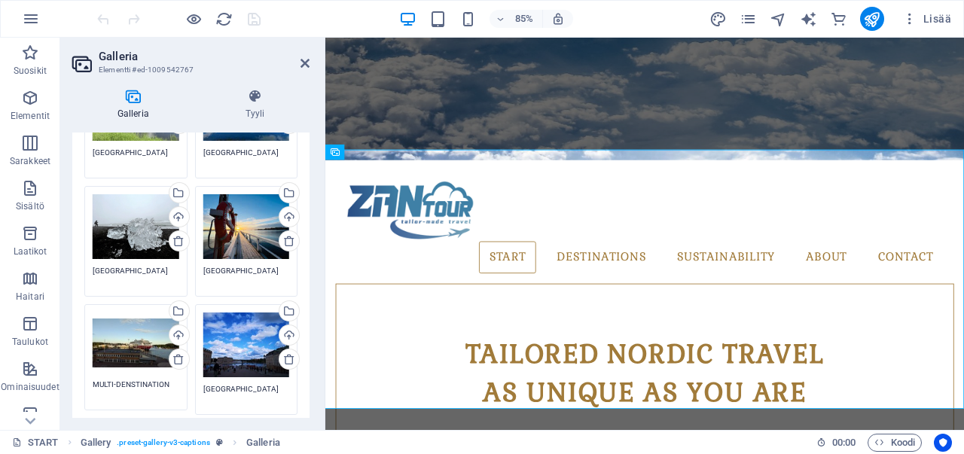
scroll to position [56, 0]
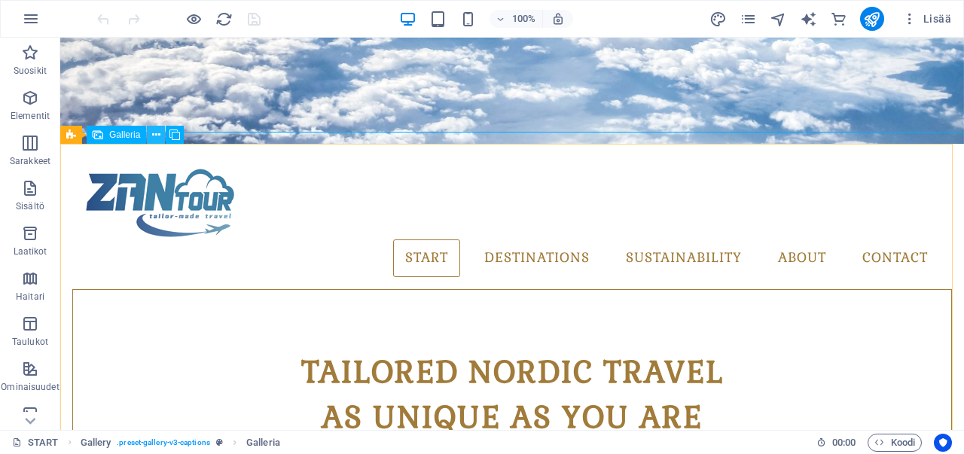
click at [154, 132] on icon at bounding box center [156, 135] width 8 height 16
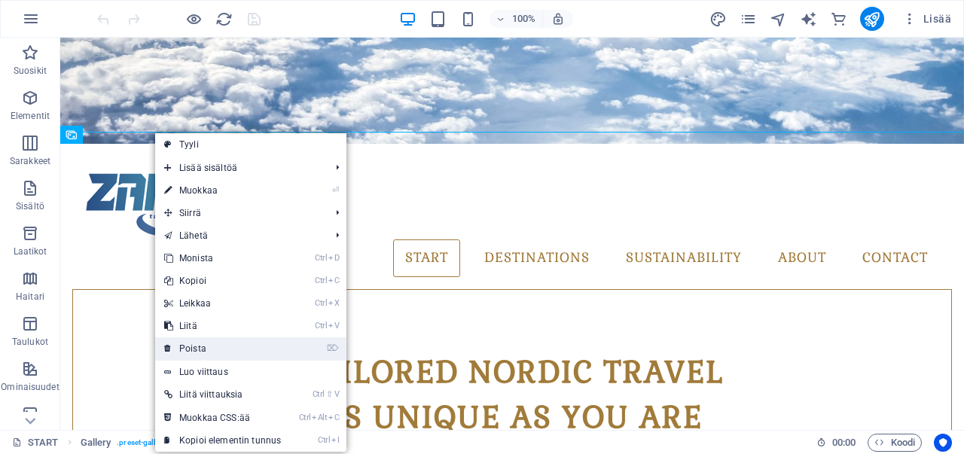
click at [206, 348] on link "⌦ Poista" at bounding box center [222, 348] width 135 height 23
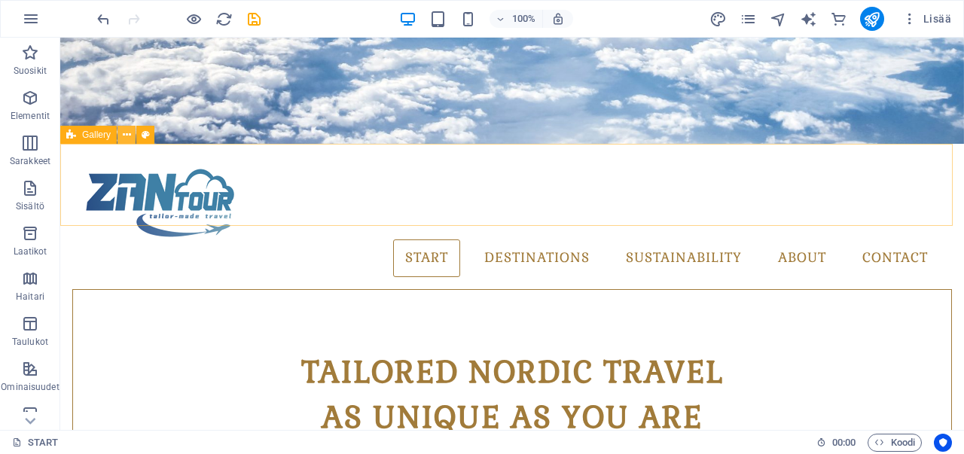
click at [127, 135] on icon at bounding box center [127, 135] width 8 height 16
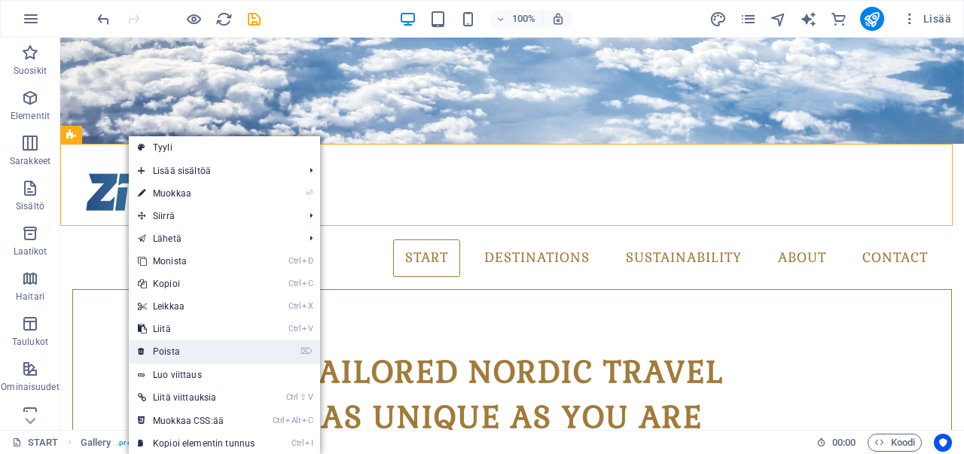
click at [178, 349] on link "⌦ Poista" at bounding box center [196, 351] width 135 height 23
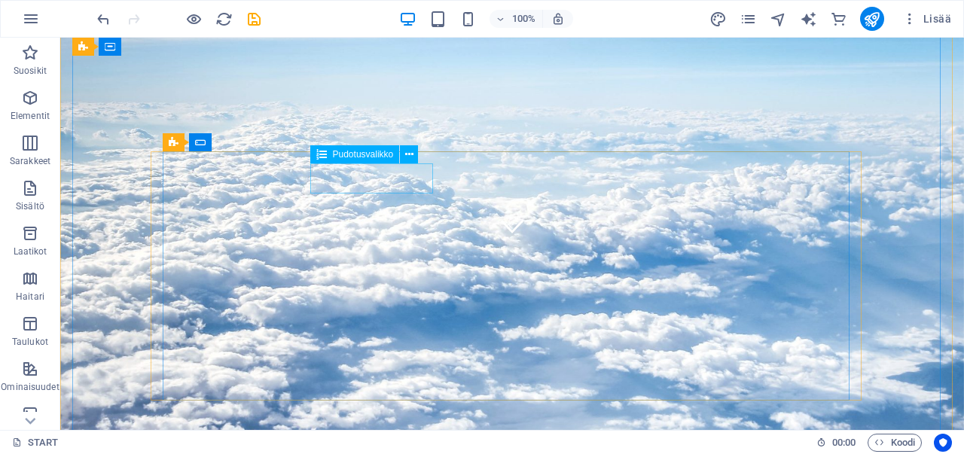
scroll to position [0, 0]
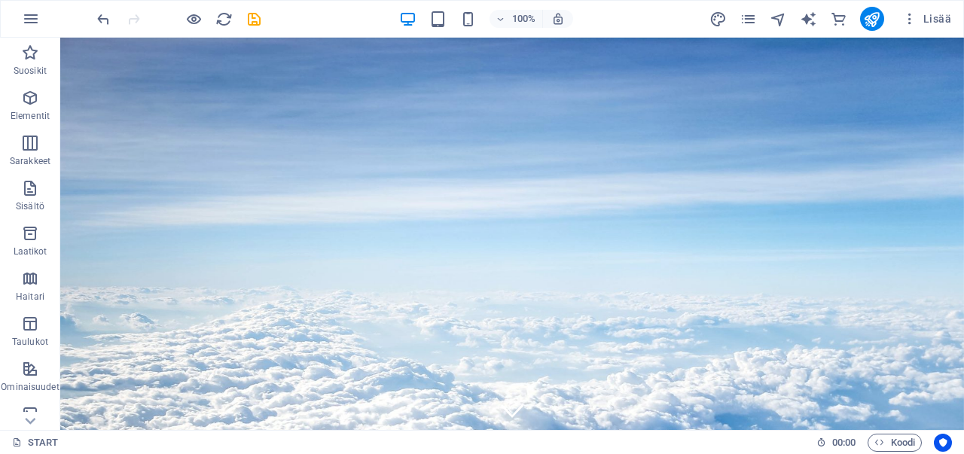
click at [254, 8] on div at bounding box center [178, 19] width 169 height 24
click at [253, 14] on icon "save" at bounding box center [253, 19] width 17 height 17
checkbox input "false"
click at [870, 17] on icon "publish" at bounding box center [871, 19] width 17 height 17
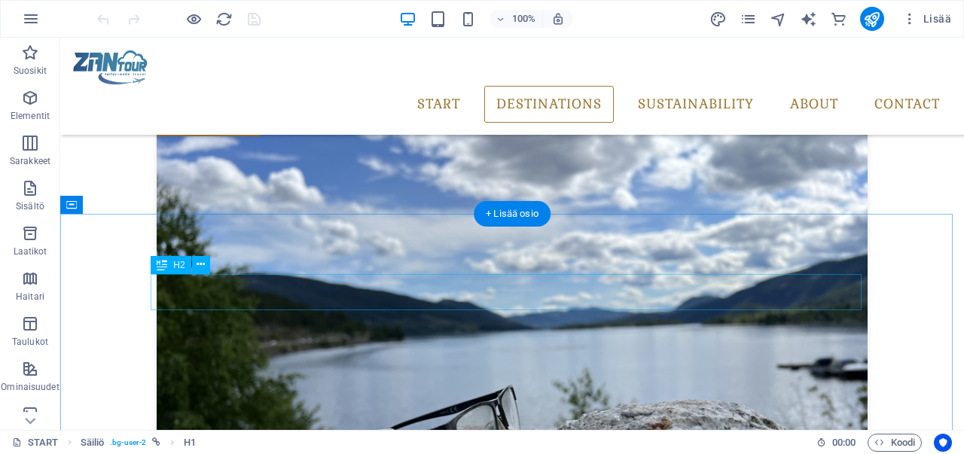
scroll to position [2779, 0]
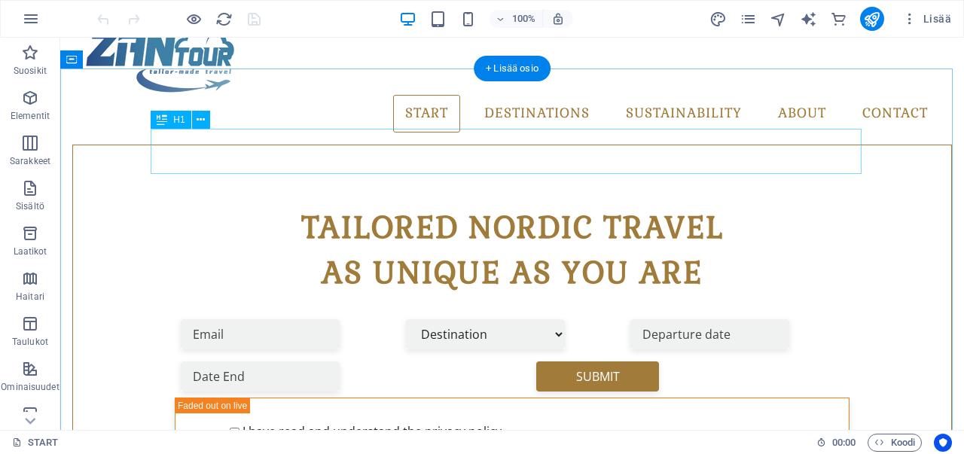
scroll to position [295, 0]
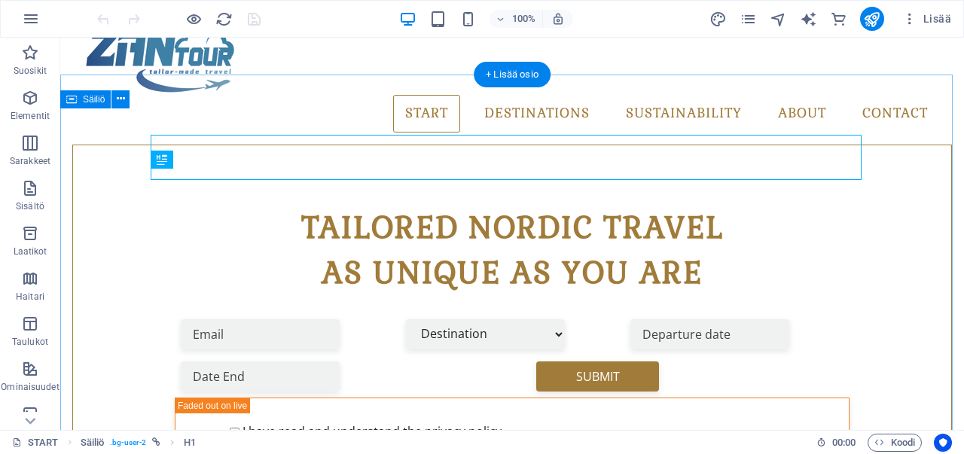
scroll to position [521, 0]
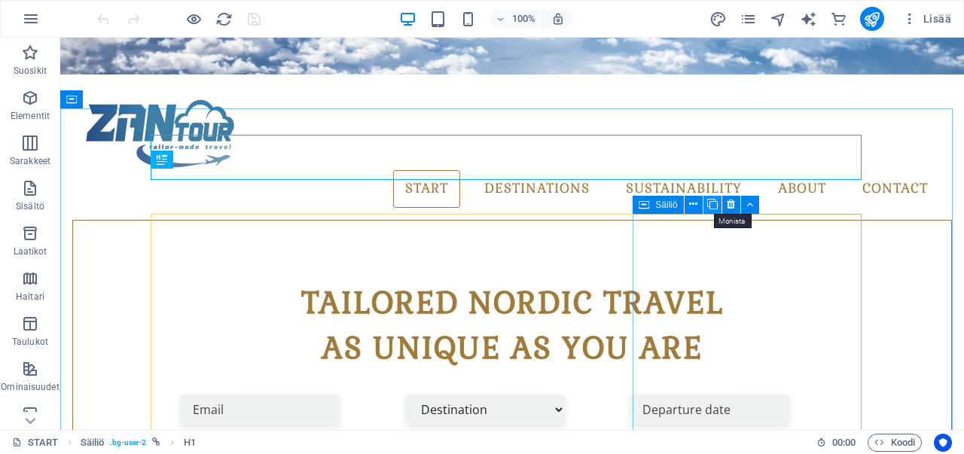
click at [715, 202] on icon at bounding box center [712, 204] width 11 height 16
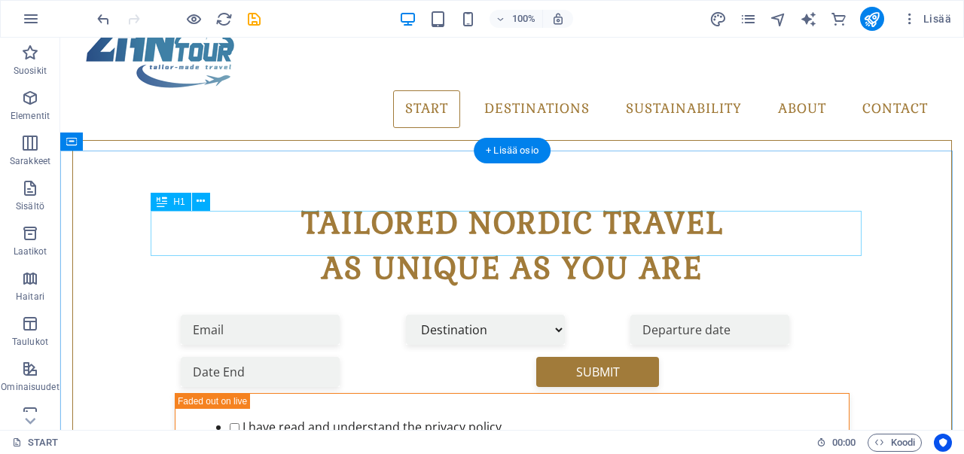
scroll to position [450, 0]
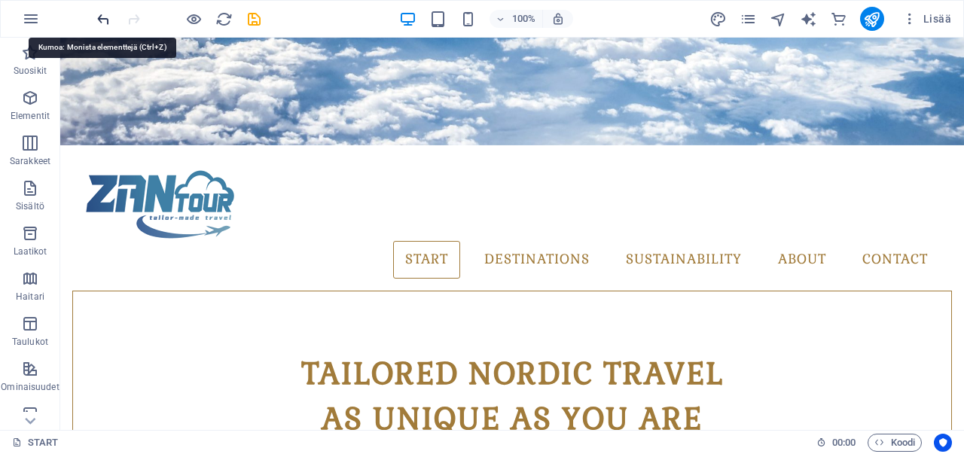
click at [99, 19] on icon "undo" at bounding box center [103, 19] width 17 height 17
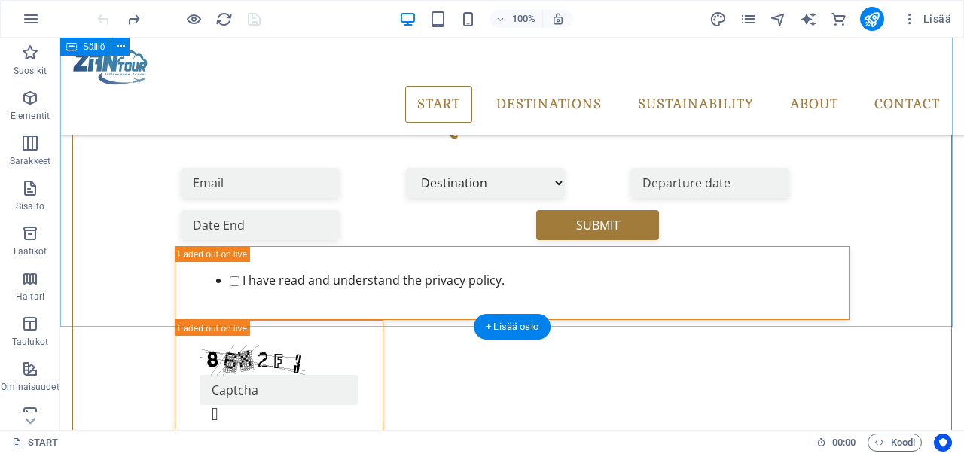
scroll to position [559, 0]
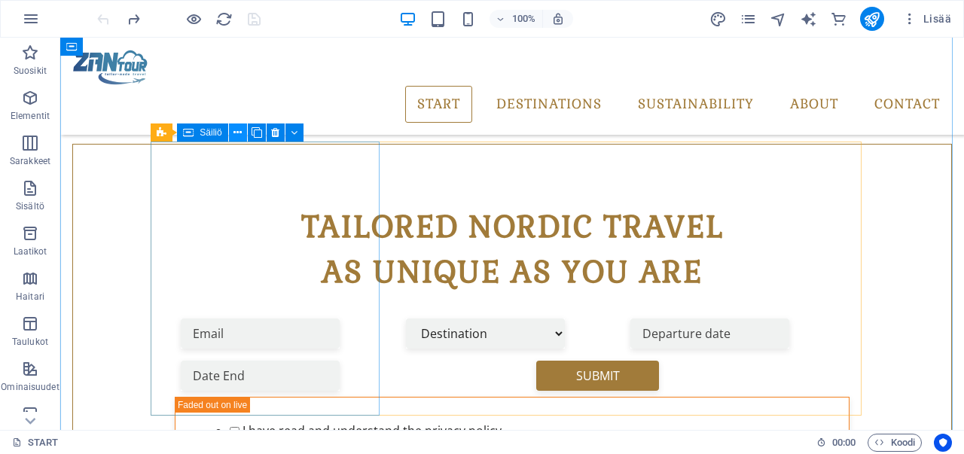
click at [236, 133] on icon at bounding box center [237, 133] width 8 height 16
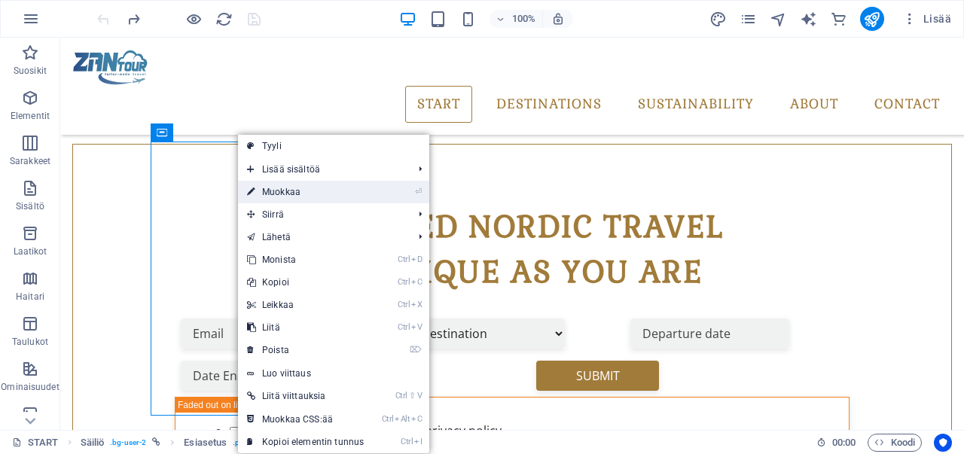
click at [282, 200] on link "⏎ Muokkaa" at bounding box center [305, 192] width 135 height 23
